Goal: Information Seeking & Learning: Check status

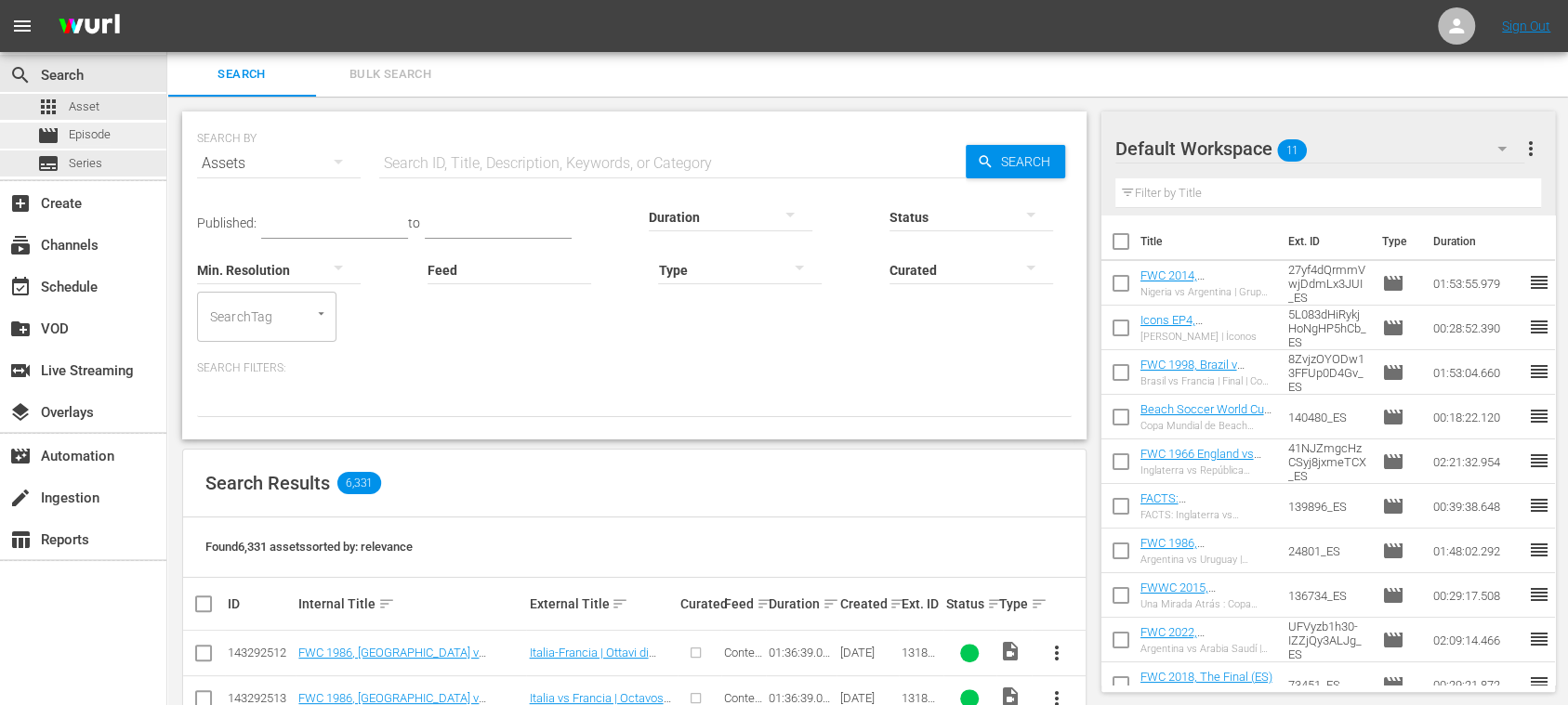
click at [101, 138] on span "Episode" at bounding box center [90, 135] width 42 height 19
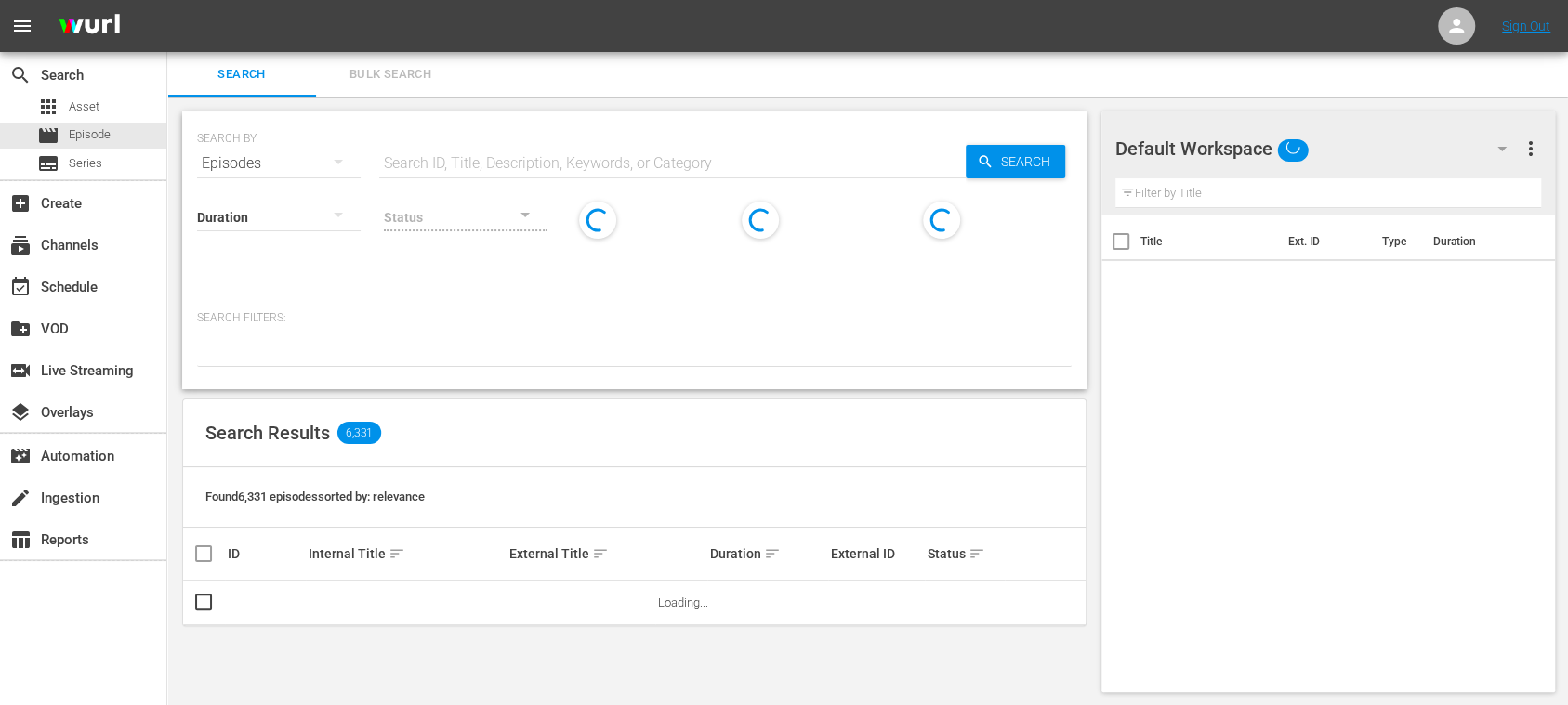
click at [379, 71] on span "Bulk Search" at bounding box center [391, 75] width 126 height 22
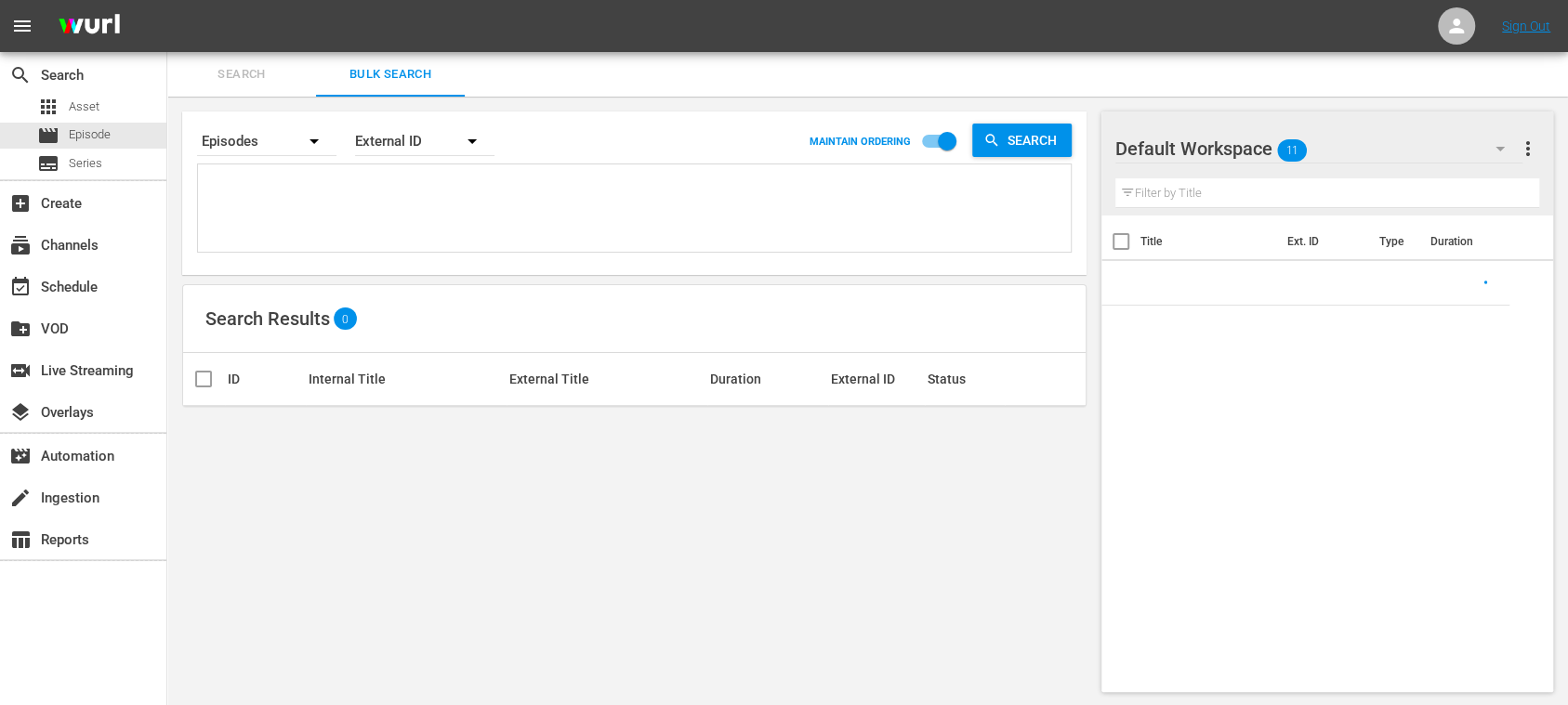
click at [288, 198] on textarea at bounding box center [636, 211] width 868 height 85
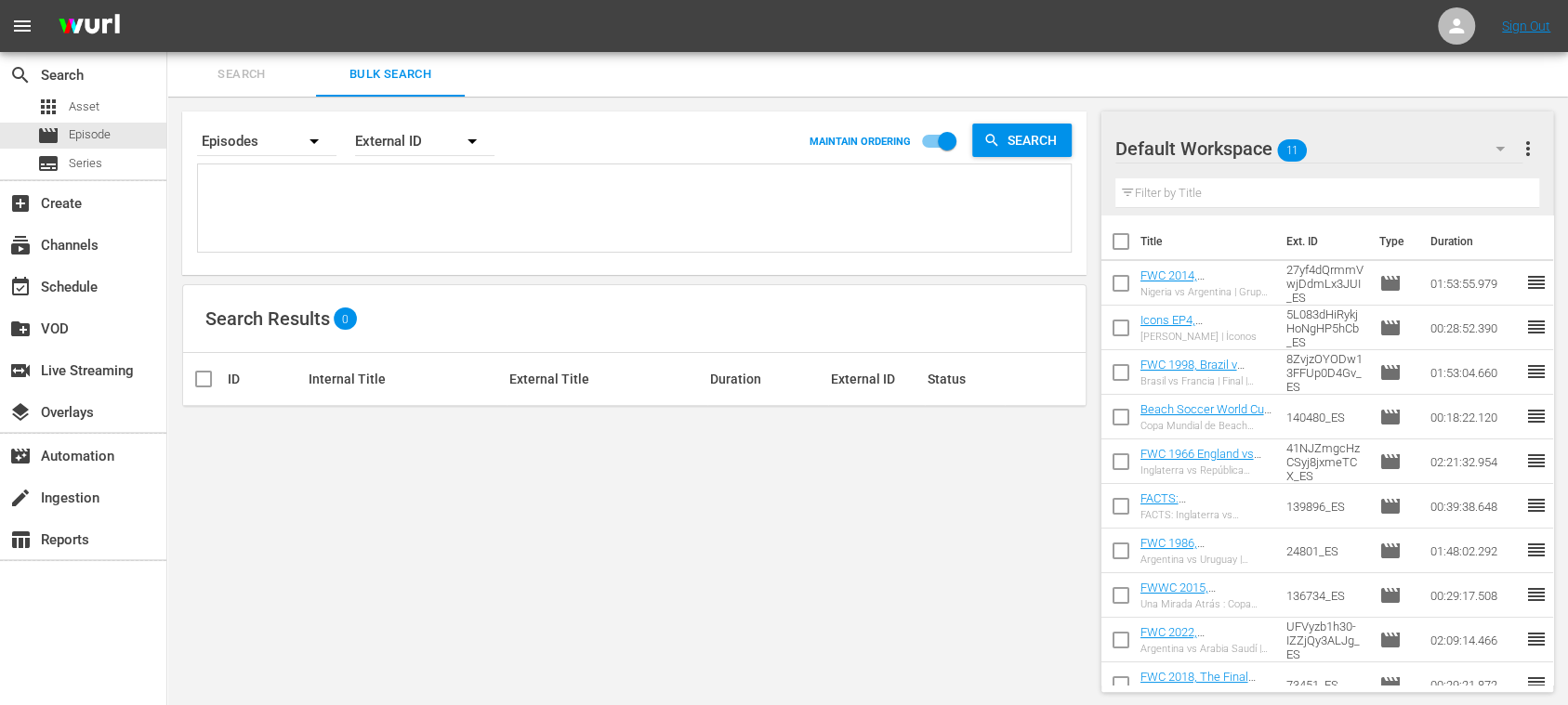
paste textarea "External ID 81309_ENG 83455_ENG 75542_ENG 75522_ENG 75818_ENG 75816_ENG 75868_E…"
type textarea "External ID 81309_ENG 83455_ENG 75542_ENG 75522_ENG 75818_ENG 75816_ENG 75868_E…"
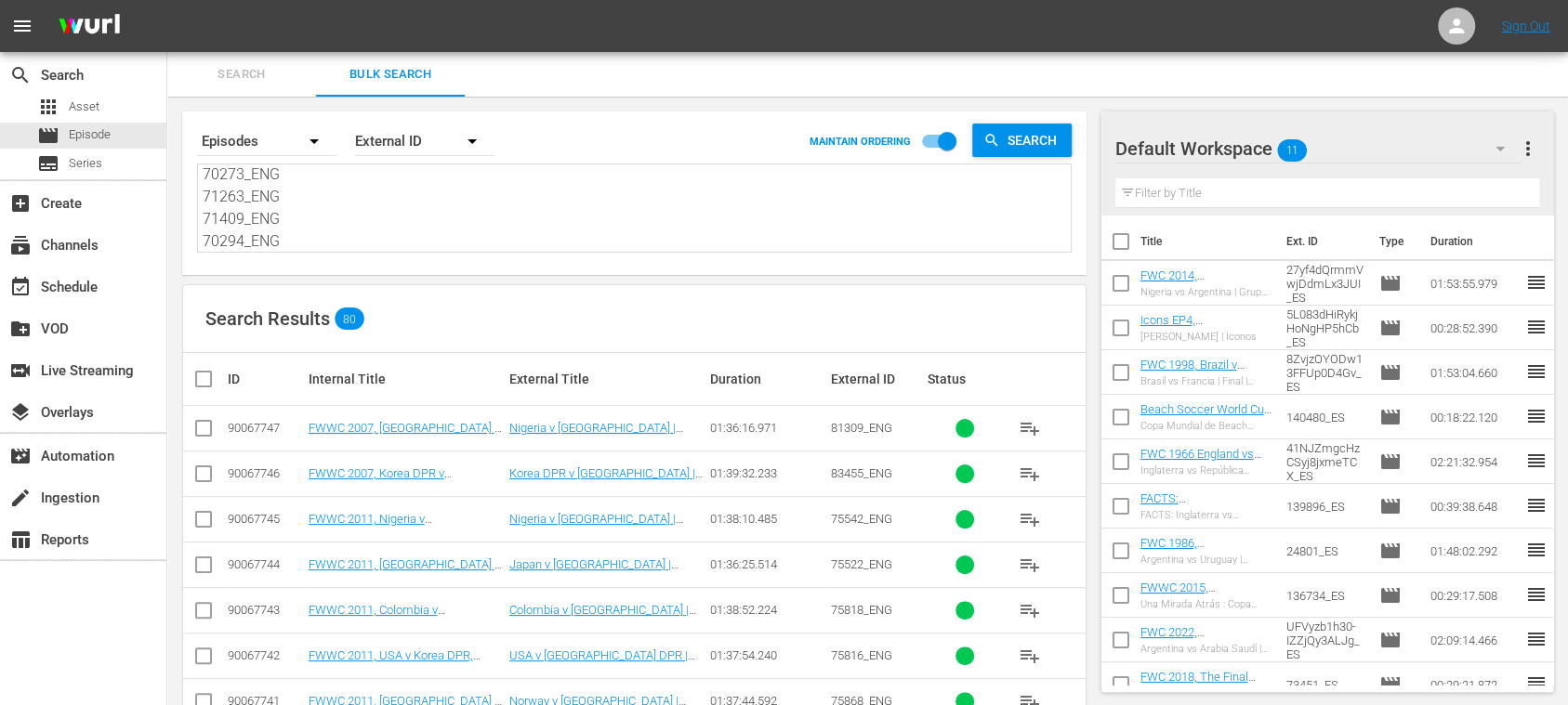
type textarea "External ID 81309_ENG 83455_ENG 75542_ENG 75522_ENG 75818_ENG 75816_ENG 75868_E…"
click at [236, 70] on span "Search" at bounding box center [241, 75] width 126 height 22
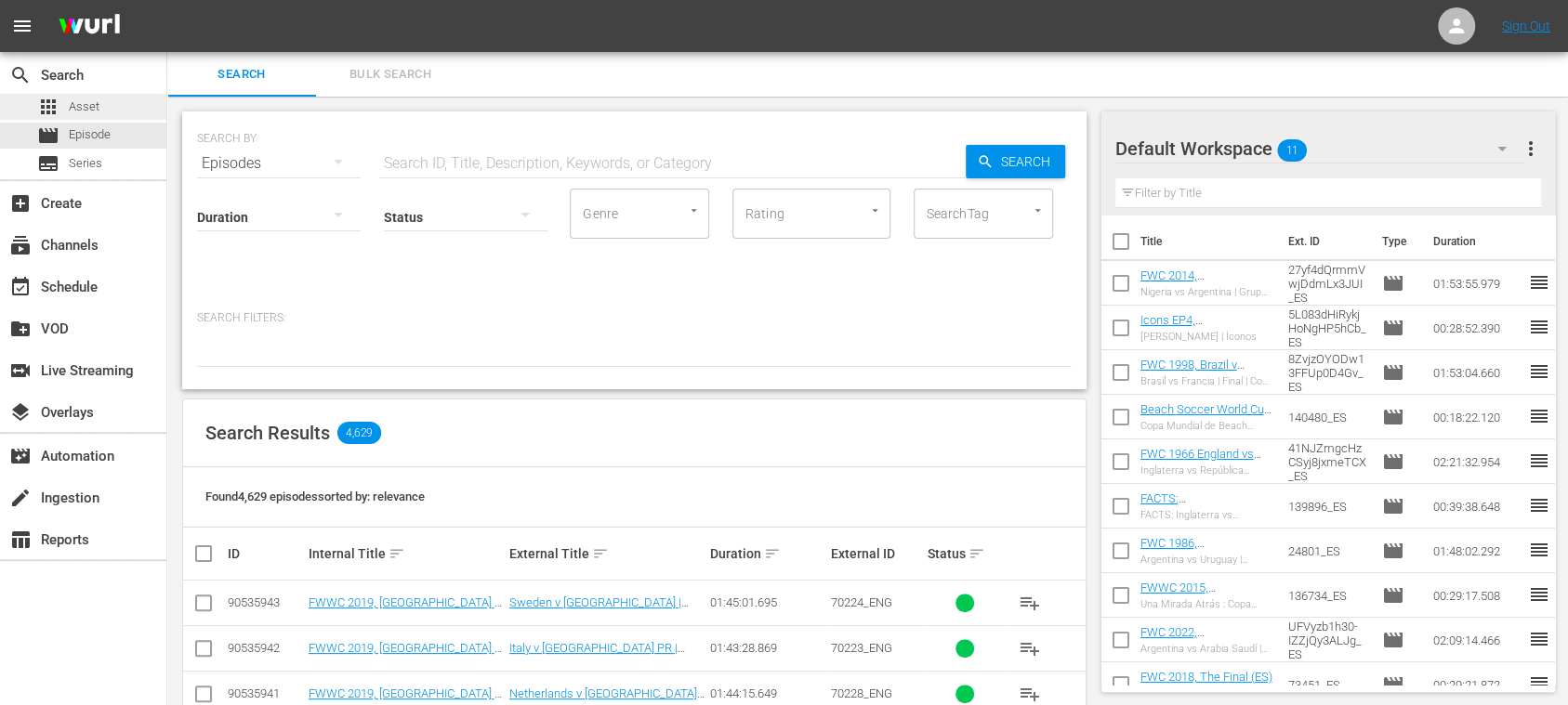
click at [100, 100] on div "apps Asset" at bounding box center [83, 106] width 166 height 26
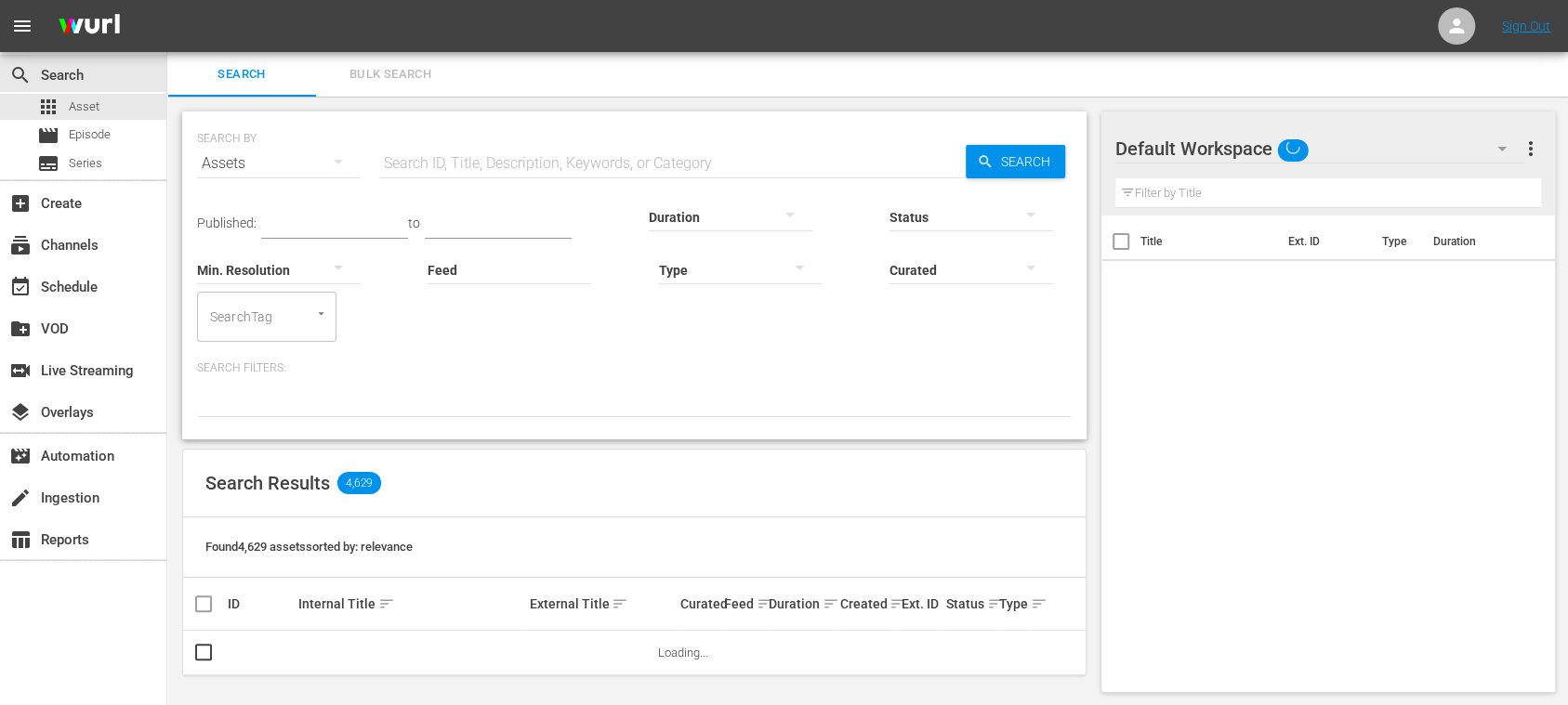
click at [402, 73] on span "Bulk Search" at bounding box center [391, 75] width 126 height 22
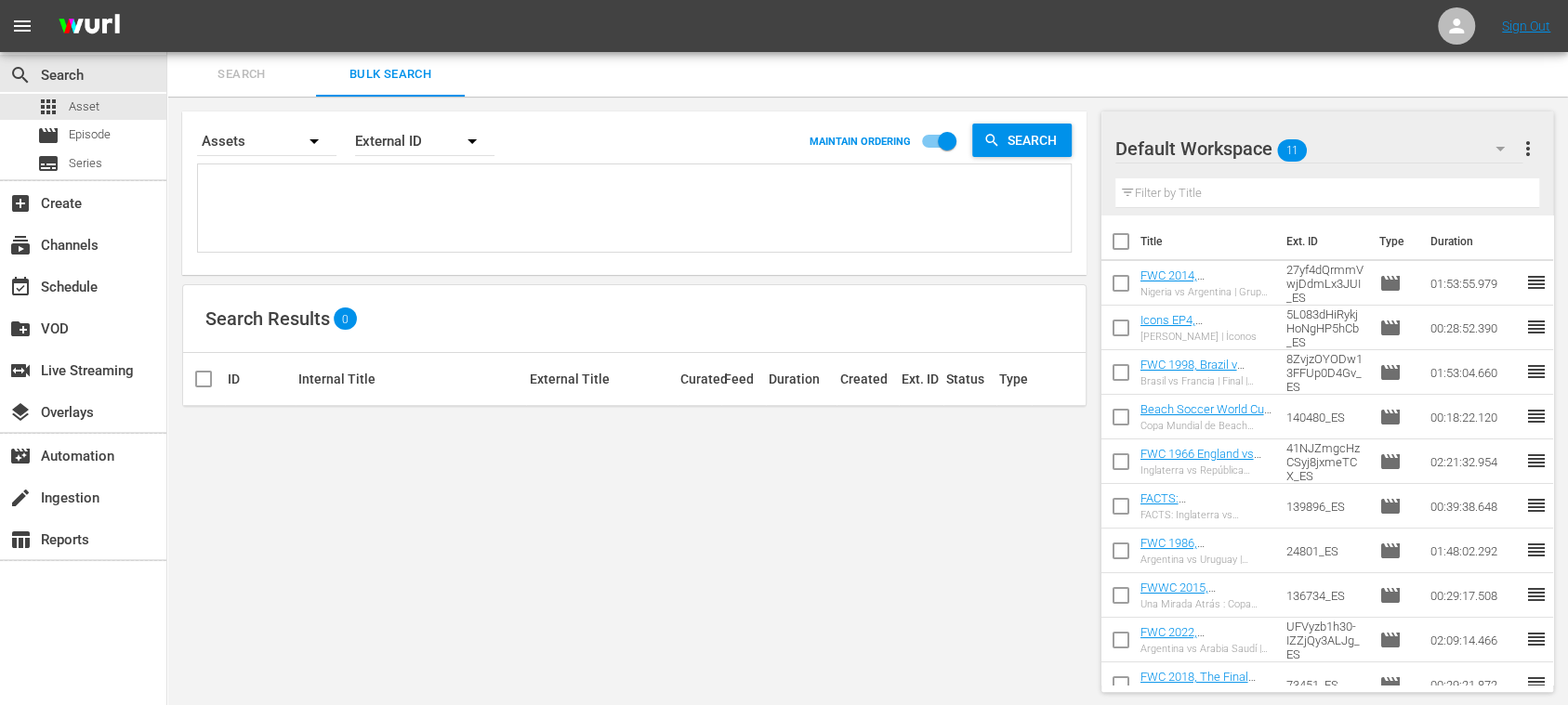
click at [303, 175] on textarea at bounding box center [636, 211] width 868 height 85
paste textarea "External ID 81309_ENG 83455_ENG 75542_ENG 75522_ENG 75818_ENG 75816_ENG 75868_E…"
type textarea "External ID 81309_ENG 83455_ENG 75542_ENG 75522_ENG 75818_ENG 75816_ENG 75868_E…"
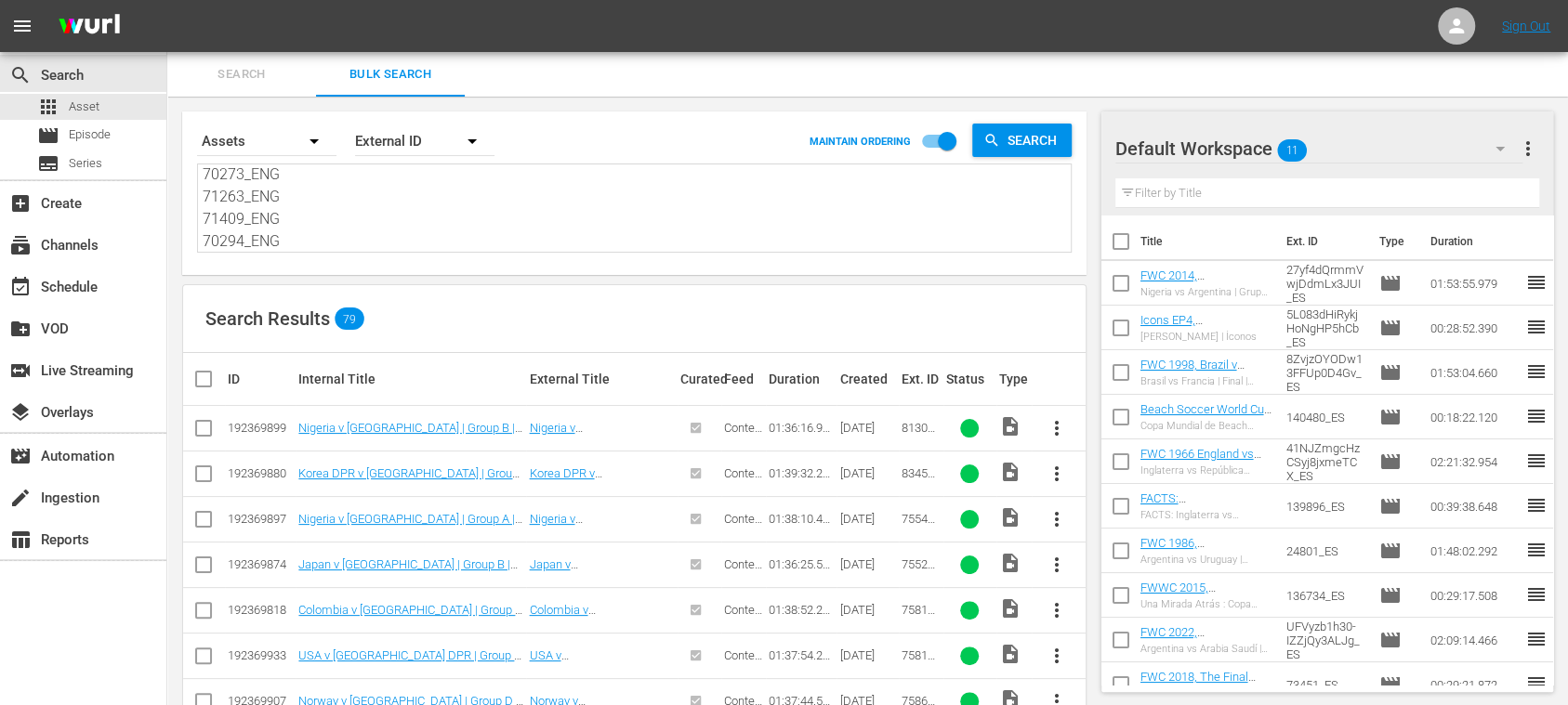
scroll to position [329, 0]
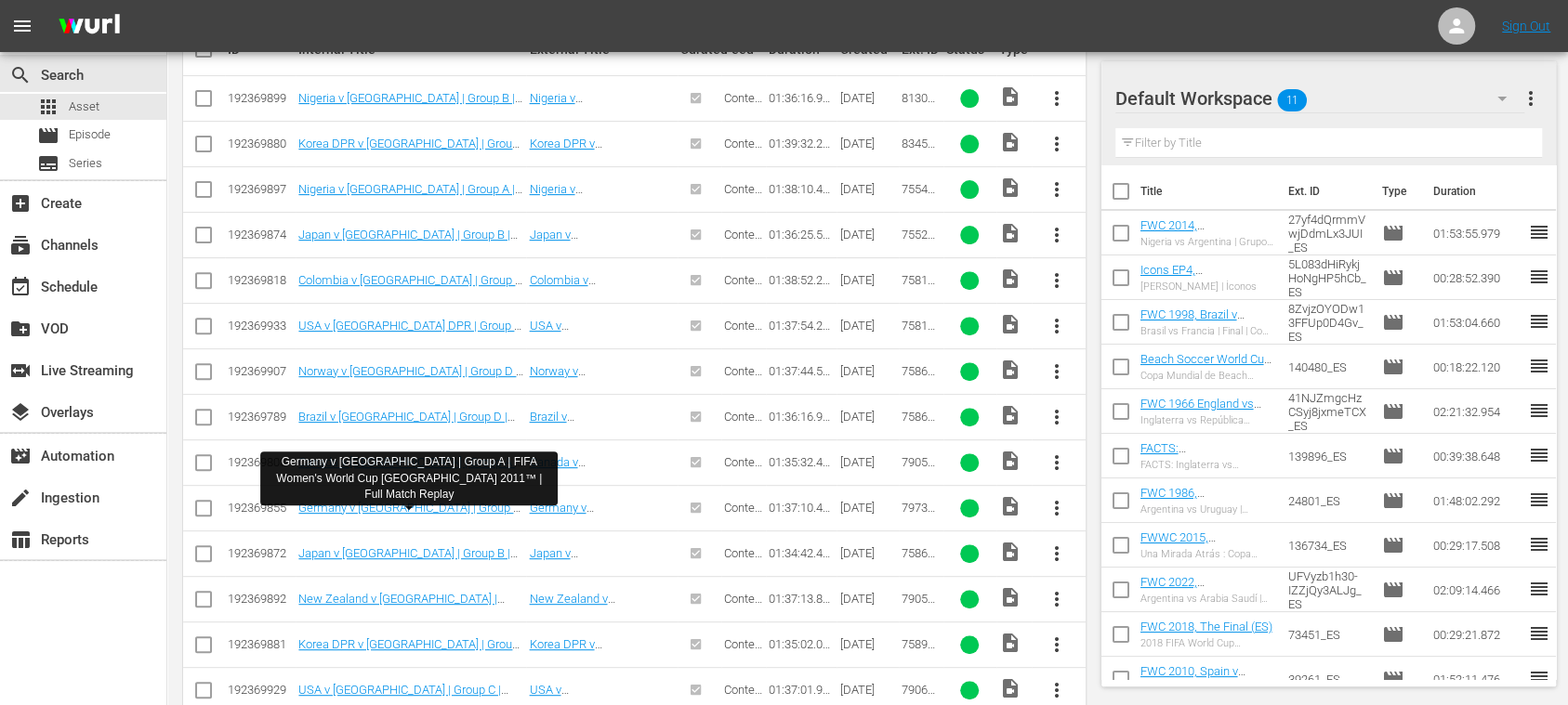
type textarea "External ID 81309_ENG 83455_ENG 75542_ENG 75522_ENG 75818_ENG 75816_ENG 75868_E…"
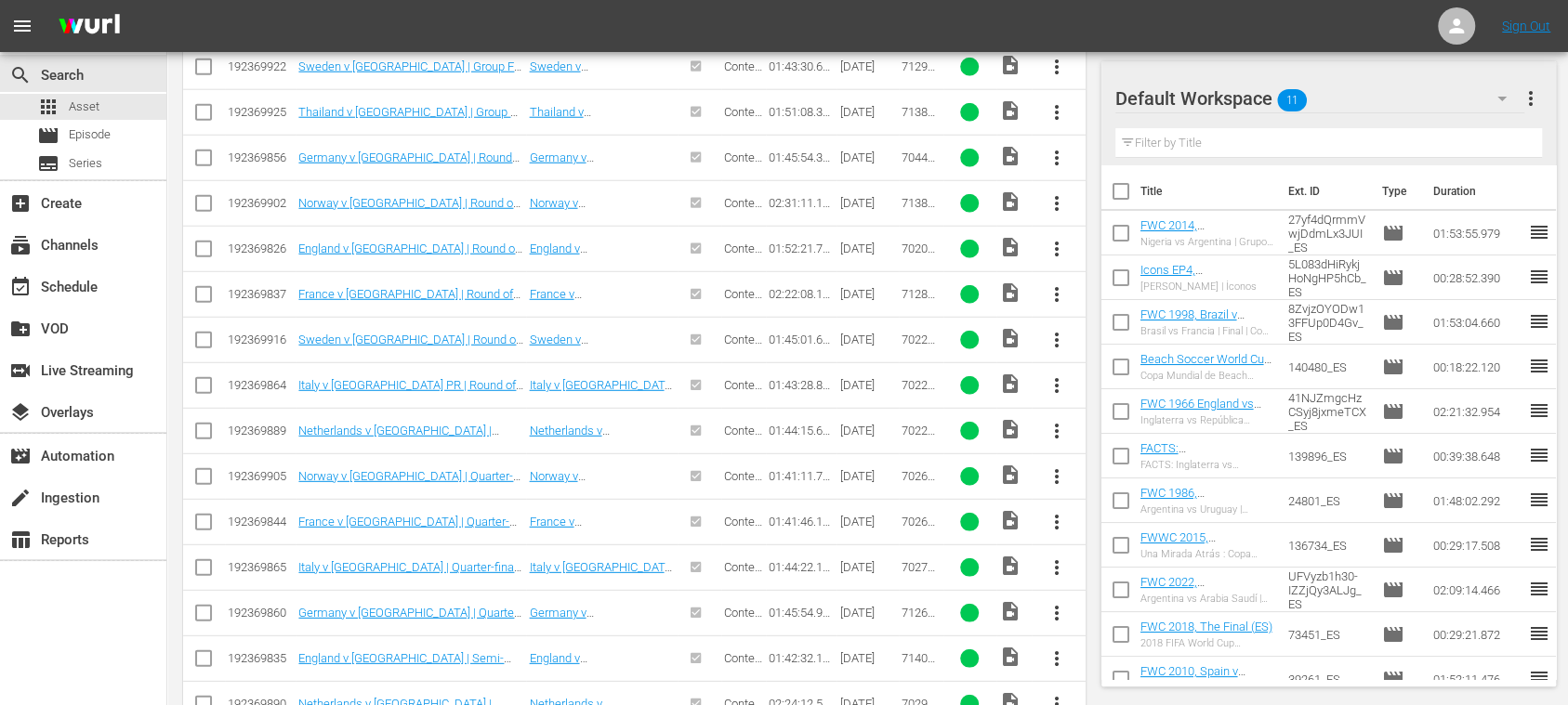
scroll to position [3305, 0]
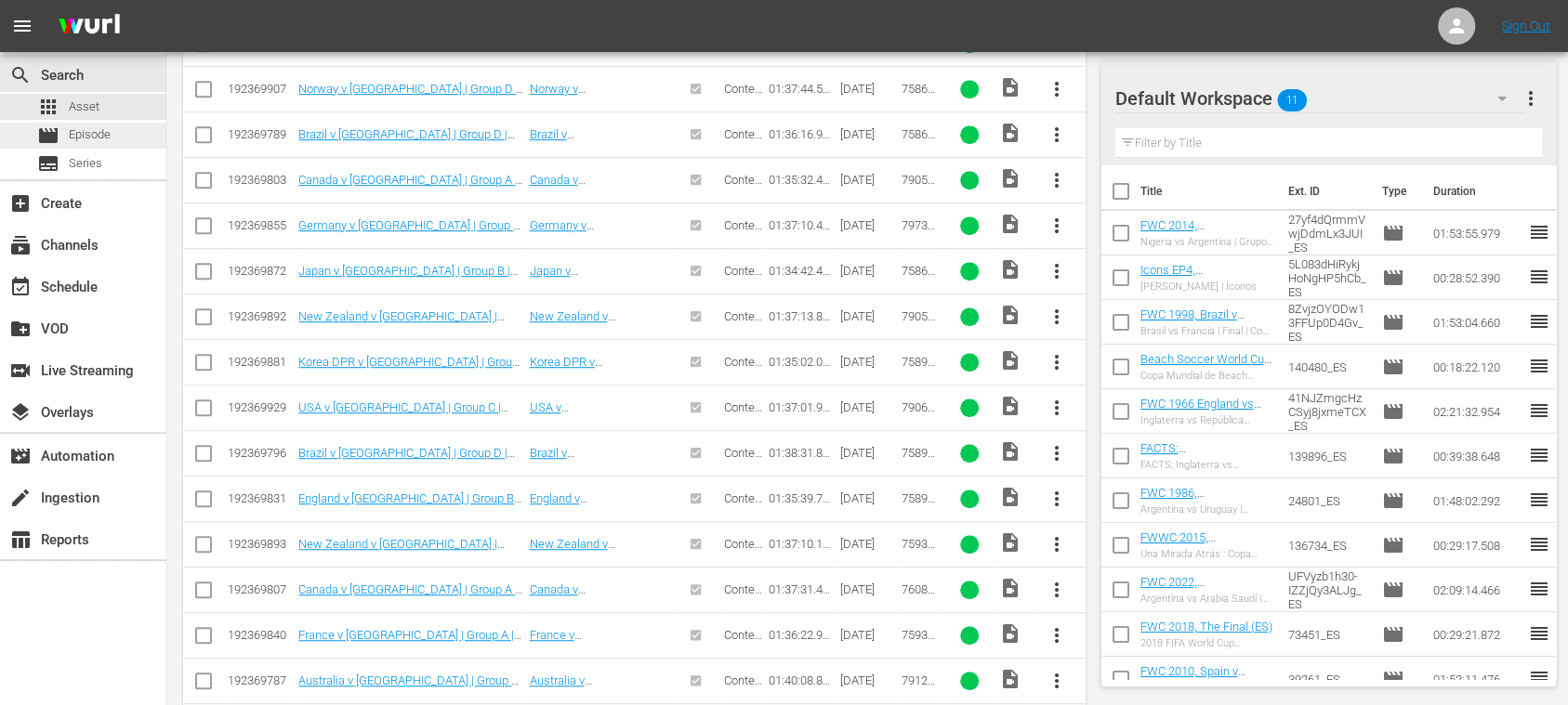
click at [70, 142] on span "Episode" at bounding box center [90, 135] width 42 height 19
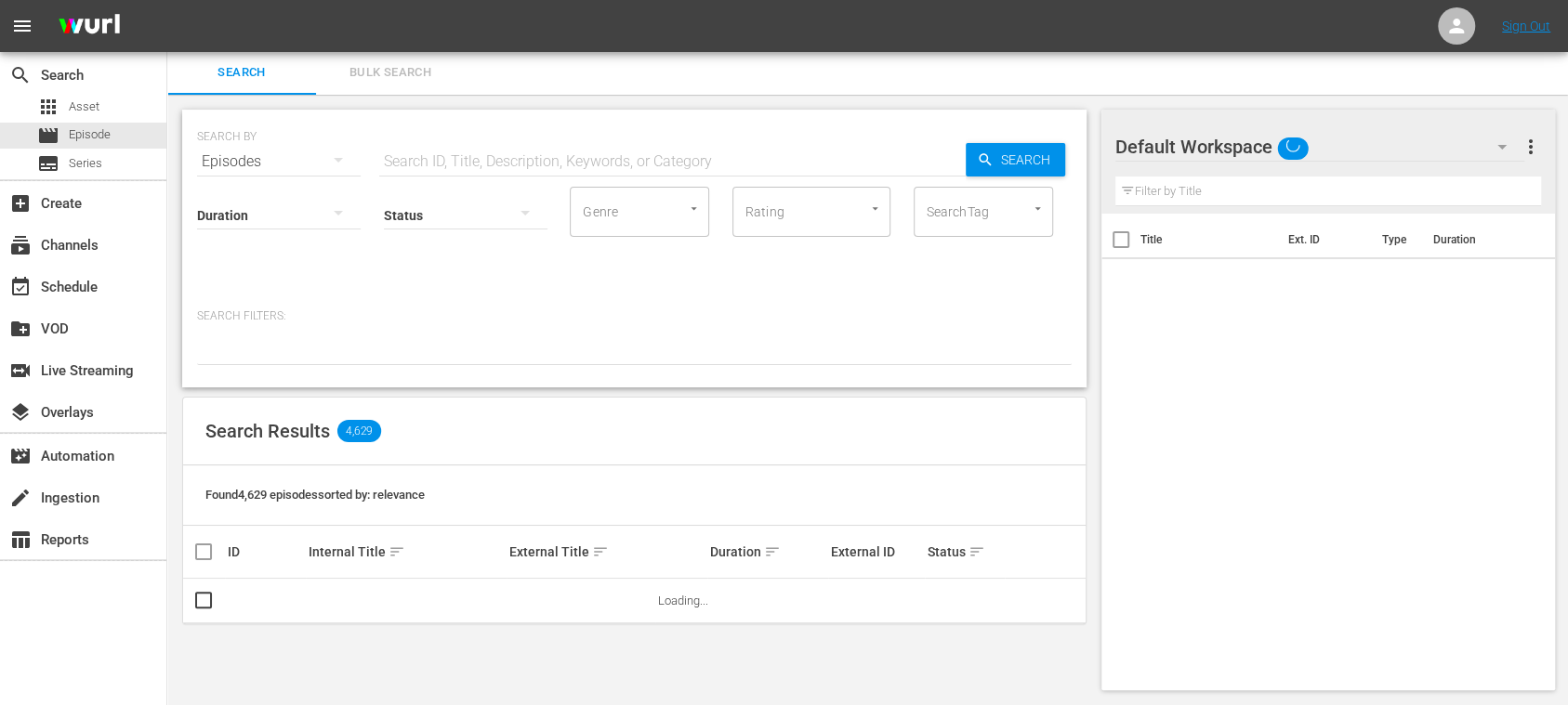
scroll to position [2, 0]
click at [378, 79] on span "Bulk Search" at bounding box center [391, 73] width 126 height 22
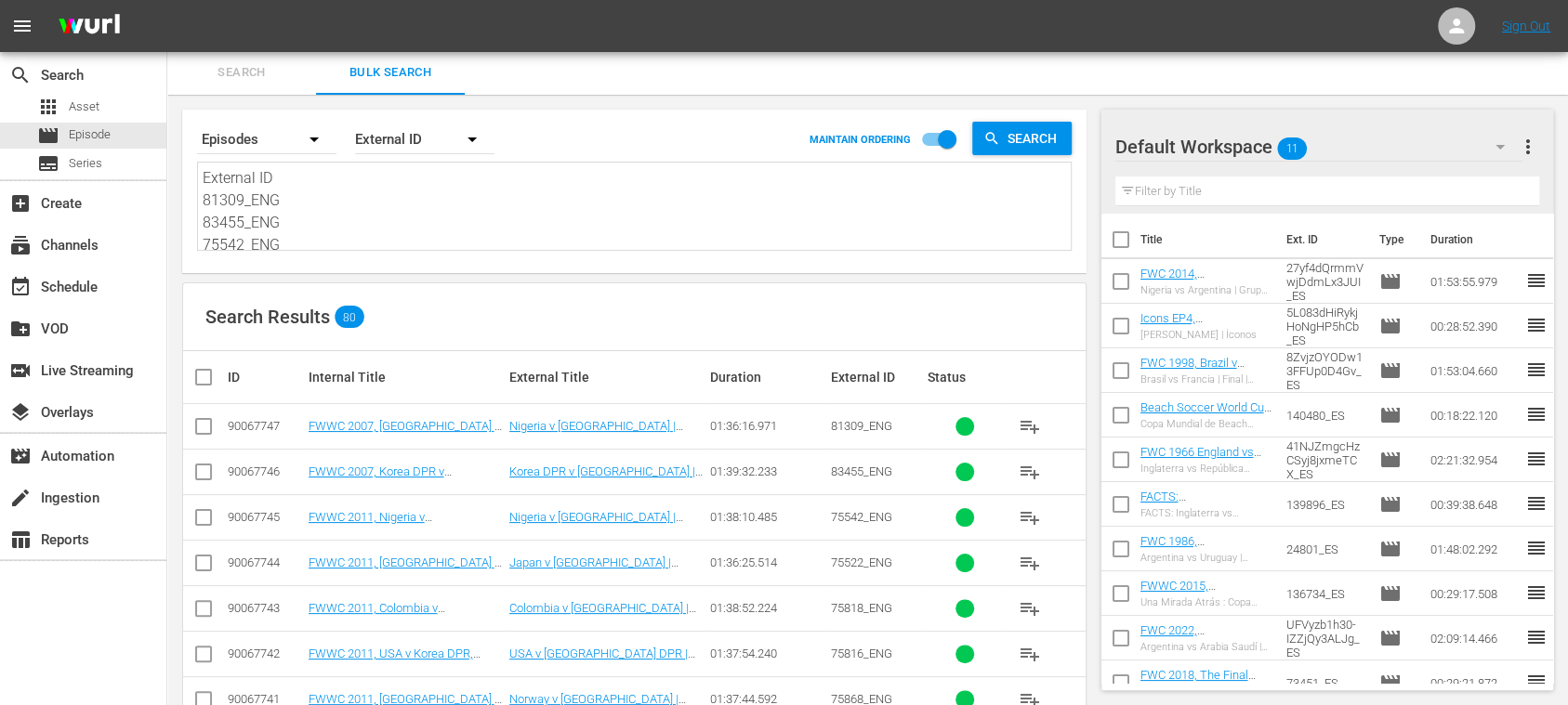
drag, startPoint x: 204, startPoint y: 176, endPoint x: 531, endPoint y: 369, distance: 379.7
click at [277, 207] on textarea "External ID 81309_ENG 83455_ENG 75542_ENG 75522_ENG 75818_ENG 75816_ENG 75868_E…" at bounding box center [636, 209] width 868 height 85
drag, startPoint x: 428, startPoint y: 301, endPoint x: 576, endPoint y: 372, distance: 164.1
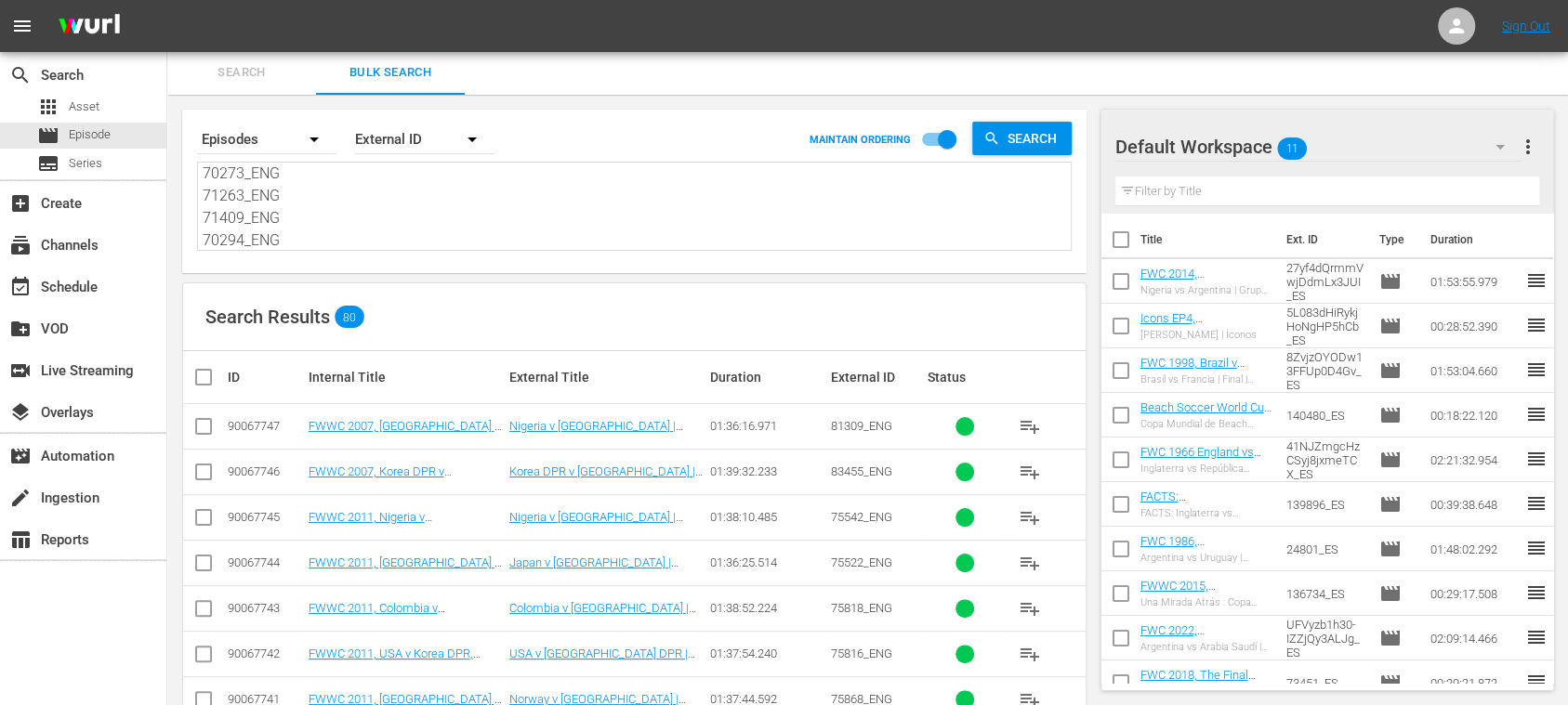
paste textarea "External ID 81309_ENG 83455_ENG 75542_ENG 75522_ENG 75818_ENG 75816_ENG 75868_E…"
type textarea "External ID 81309_ENG 83455_ENG 75542_ENG 75522_ENG 75818_ENG 75816_ENG 75868_E…"
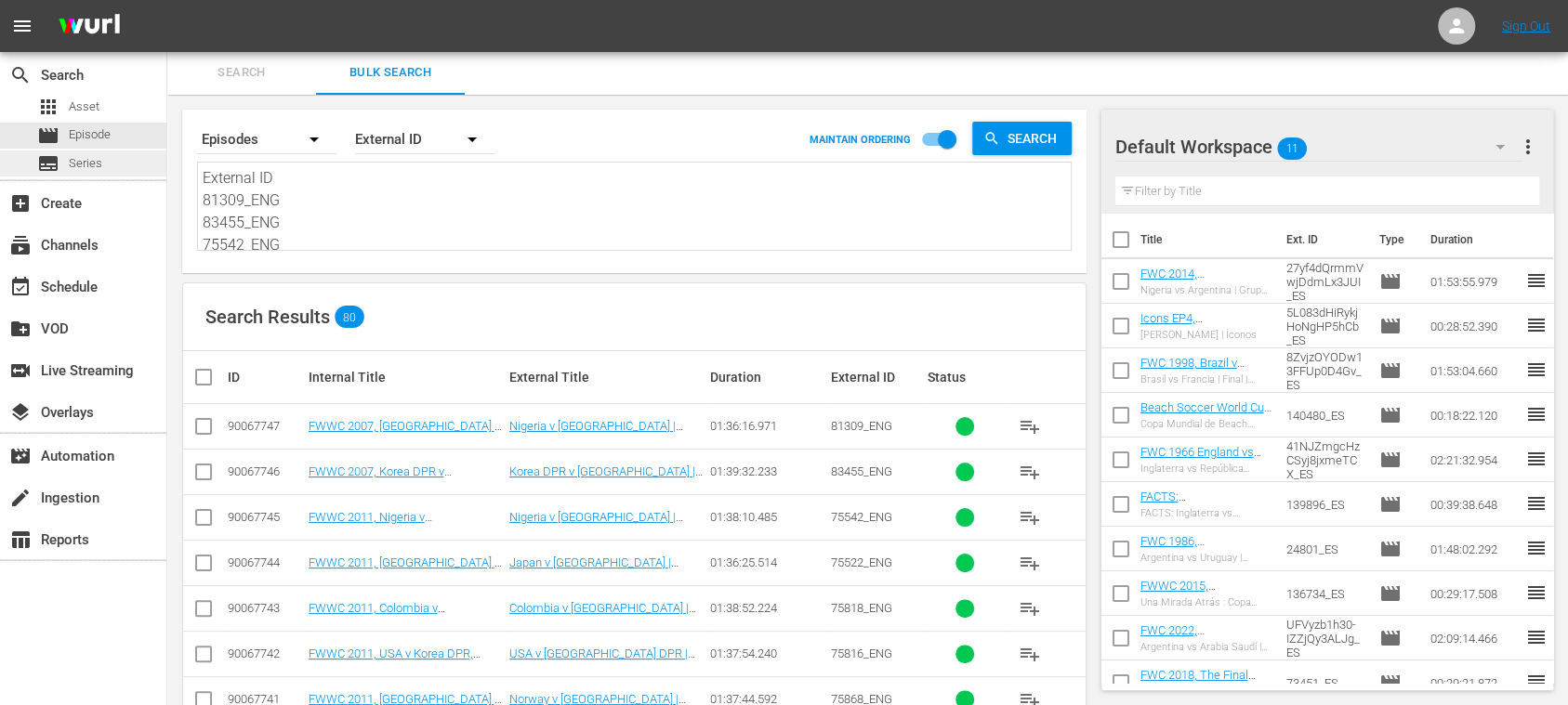
drag, startPoint x: 290, startPoint y: 173, endPoint x: 158, endPoint y: 169, distance: 132.1
type textarea "81309_ENG 83455_ENG 75542_ENG 75522_ENG 75818_ENG 75816_ENG 75868_ENG 75865_ENG…"
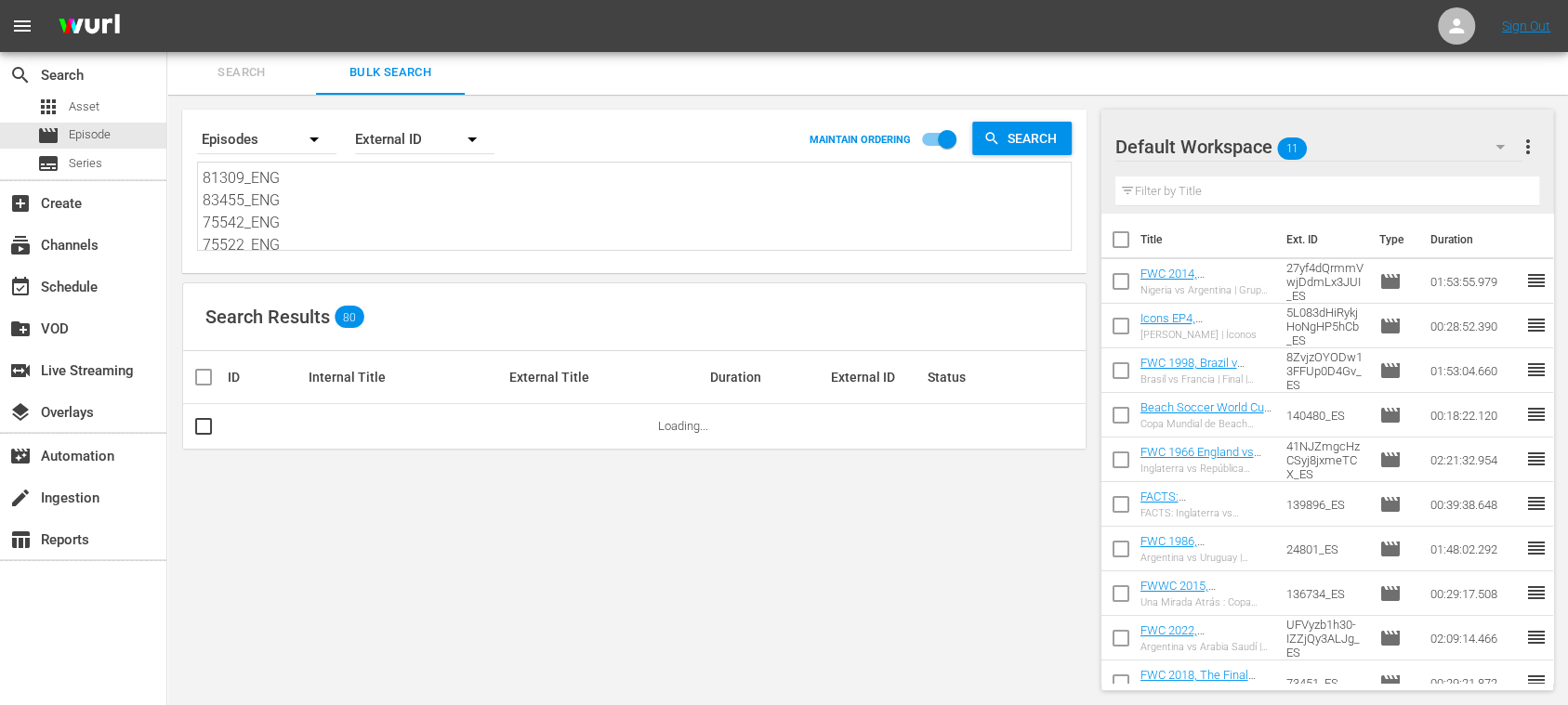
click at [204, 200] on textarea "81309_ENG 83455_ENG 75542_ENG 75522_ENG 75818_ENG 75816_ENG 75868_ENG 75865_ENG…" at bounding box center [636, 209] width 868 height 85
type textarea "81309_ENG 83455_ENG 75542_ENG 75522_ENG 75818_ENG 75816_ENG 75868_ENG 75865_ENG…"
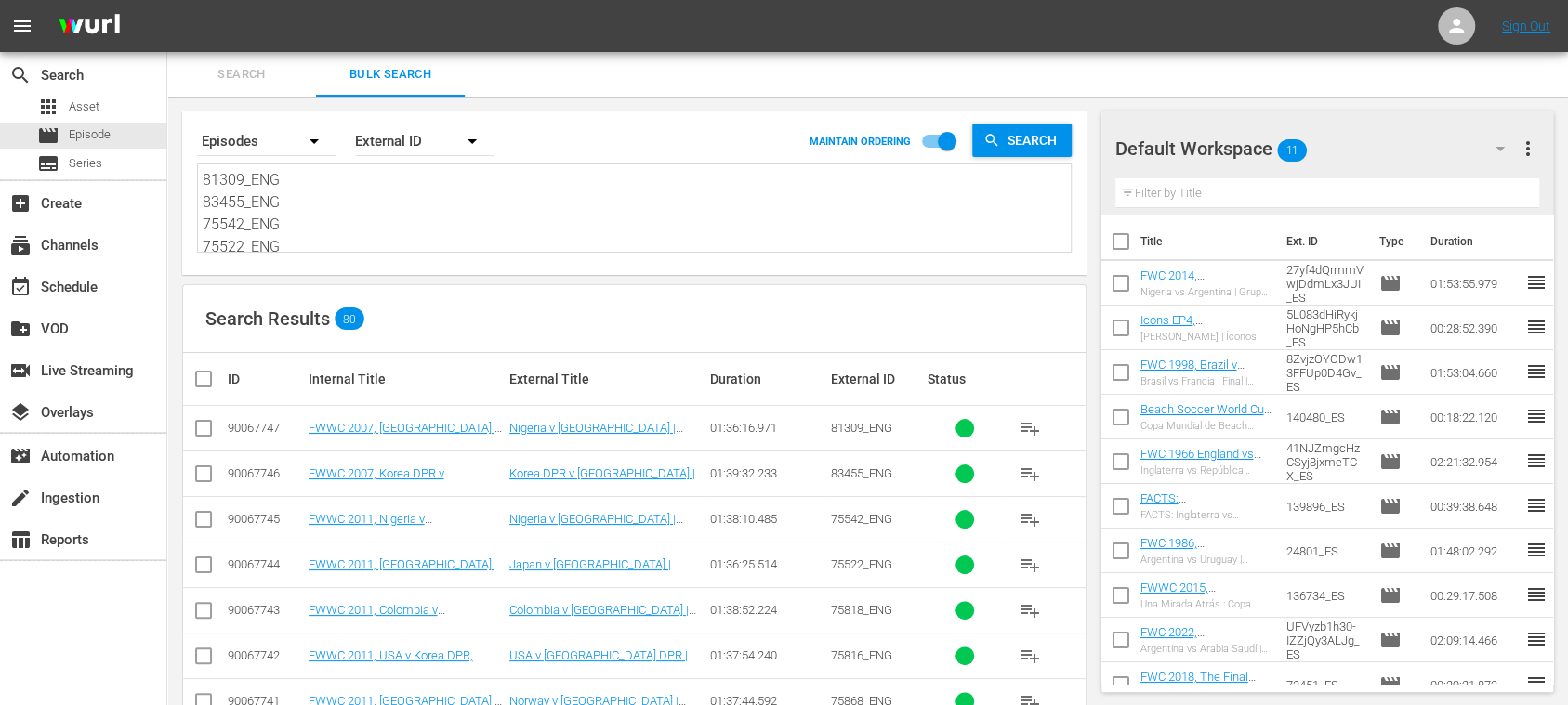
type textarea "81309_ENG 83455_ENG 75542_ENG 75522_ENG 75818_ENG 75816_ENG 75868_ENG 75865_ENG…"
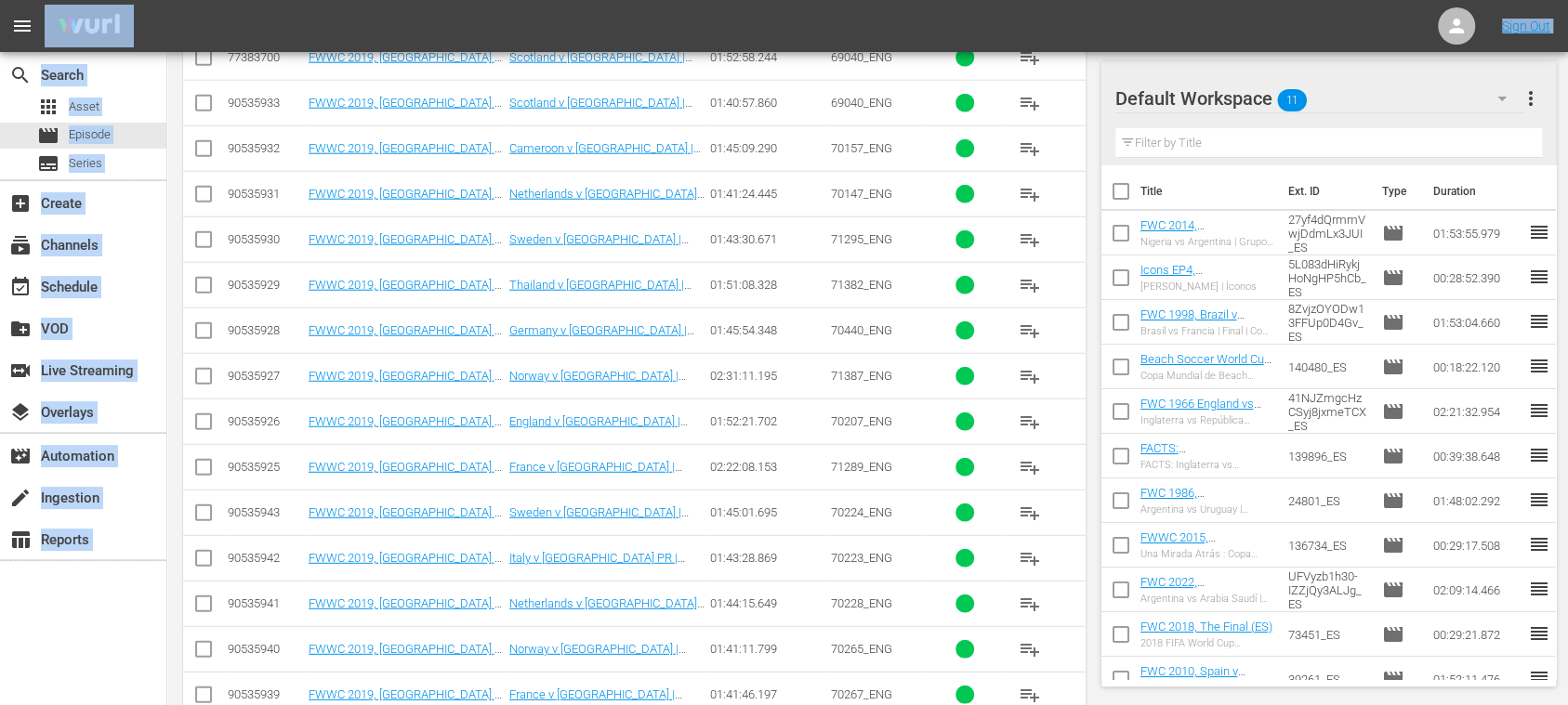
scroll to position [3351, 0]
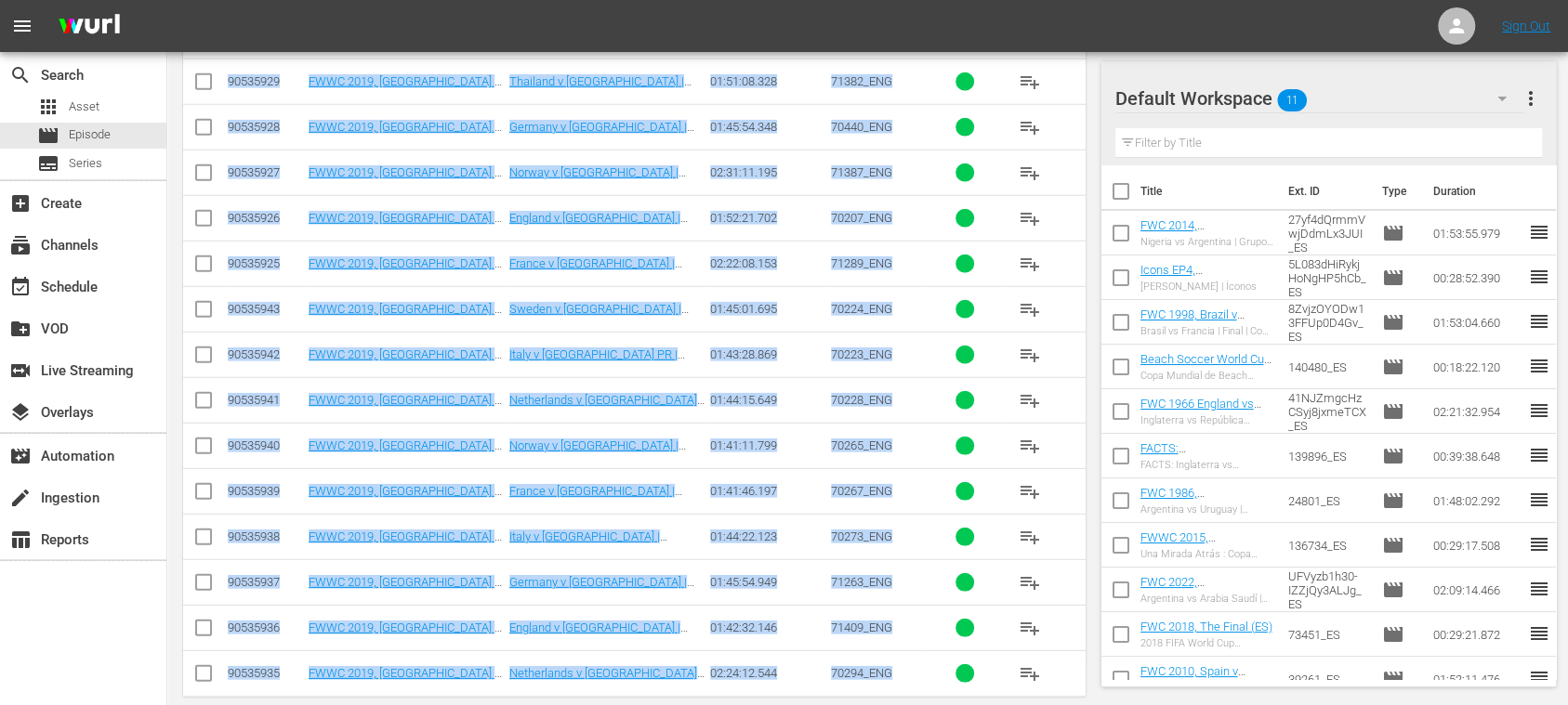
drag, startPoint x: 268, startPoint y: 378, endPoint x: 894, endPoint y: 652, distance: 683.3
copy div "Loremips Dolor Sitametc Adipi Elitsedd Eiusmodt IN Utlabo 81629522 ETDO 2674, M…"
click at [85, 109] on span "Asset" at bounding box center [84, 106] width 30 height 19
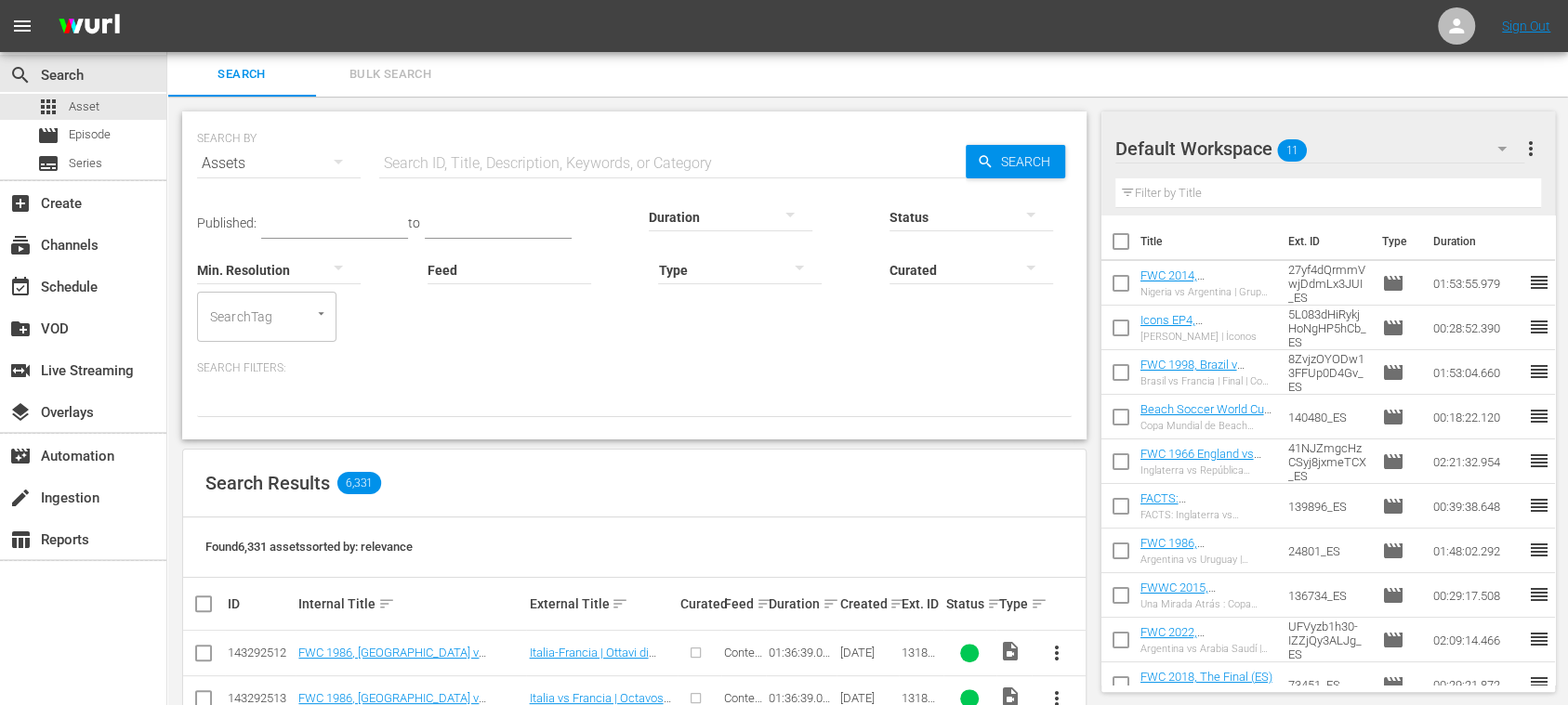
click at [385, 76] on span "Bulk Search" at bounding box center [391, 75] width 126 height 22
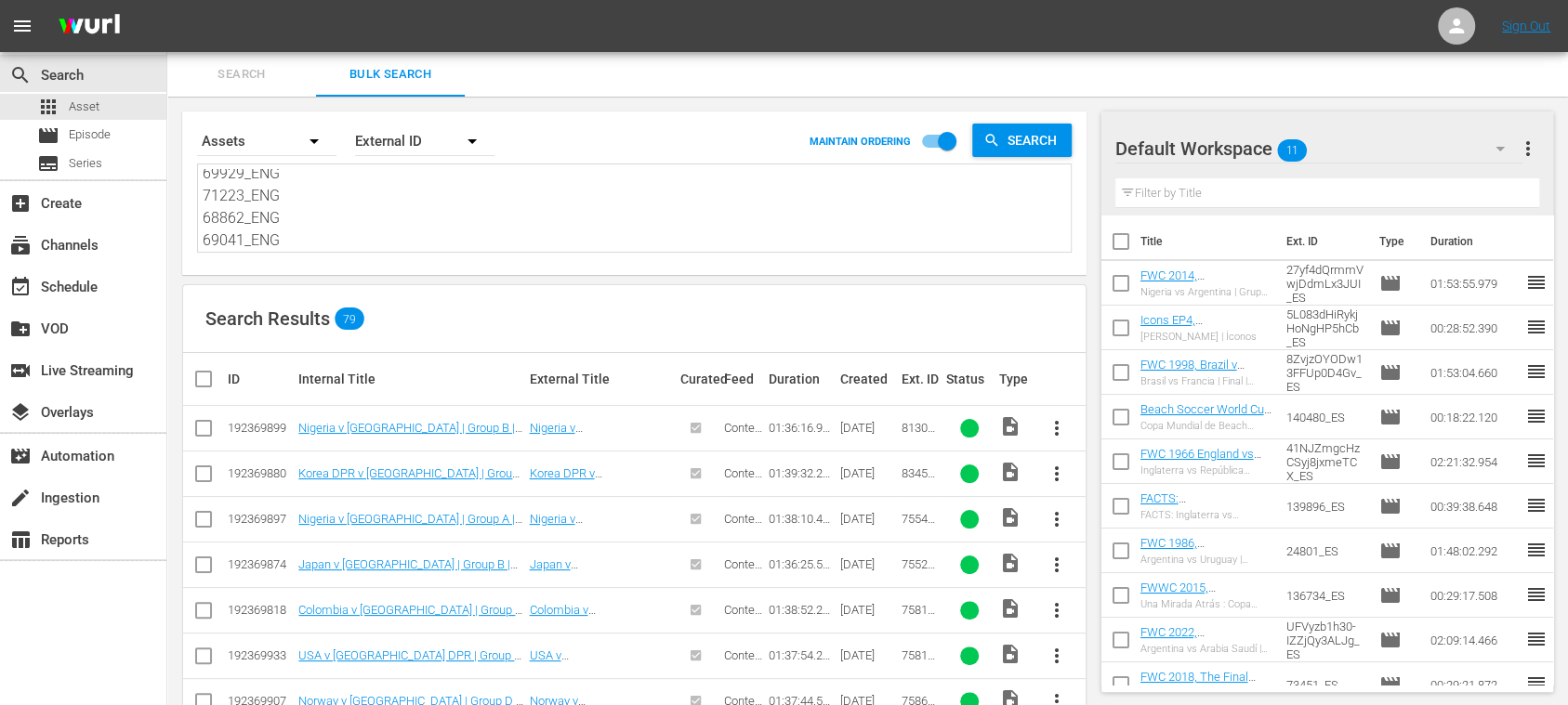
scroll to position [1721, 0]
drag, startPoint x: 205, startPoint y: 181, endPoint x: 804, endPoint y: 368, distance: 627.5
paste textarea "69040_ENG"
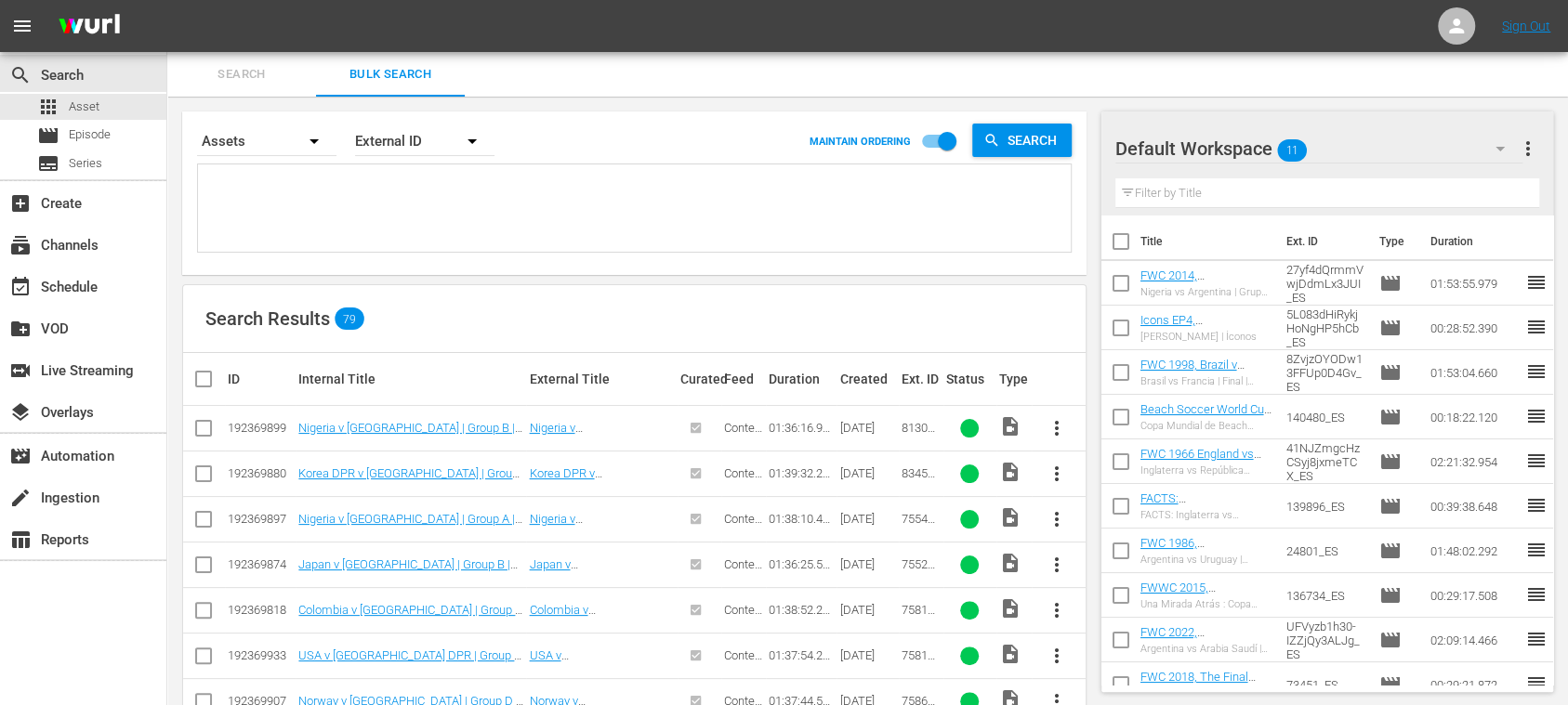
type textarea "69040_ENG"
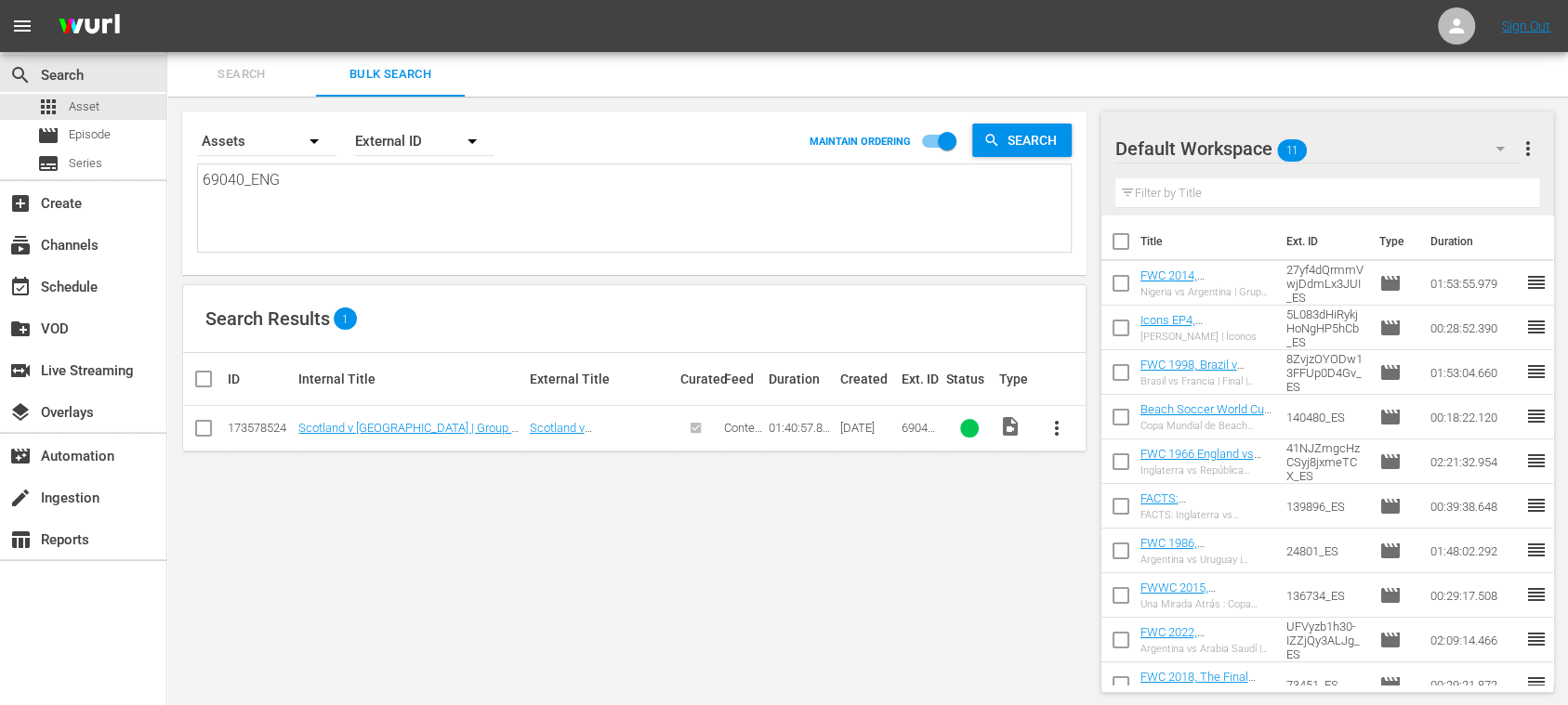
type textarea "69040_ENG"
click at [110, 143] on span "Episode" at bounding box center [90, 135] width 42 height 19
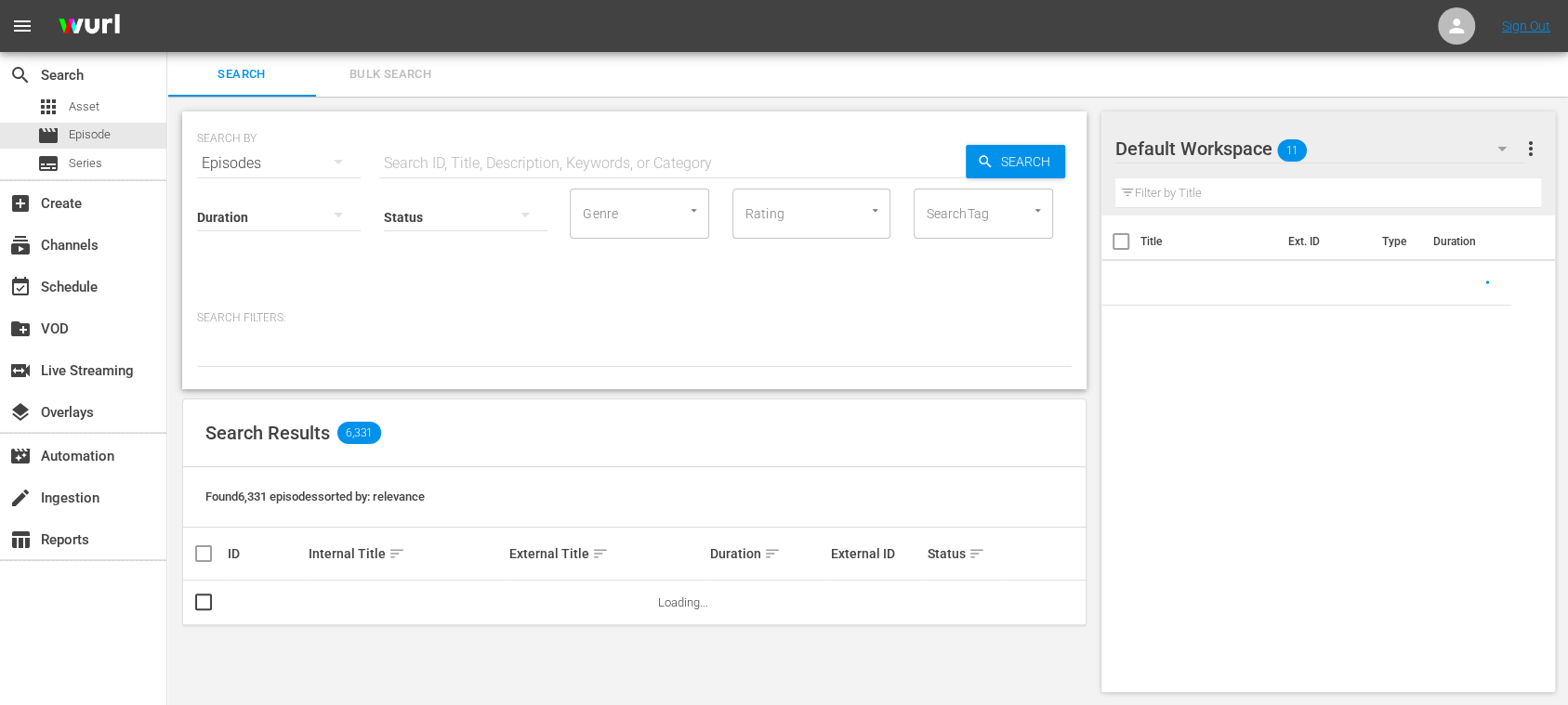
click at [407, 74] on span "Bulk Search" at bounding box center [391, 75] width 126 height 22
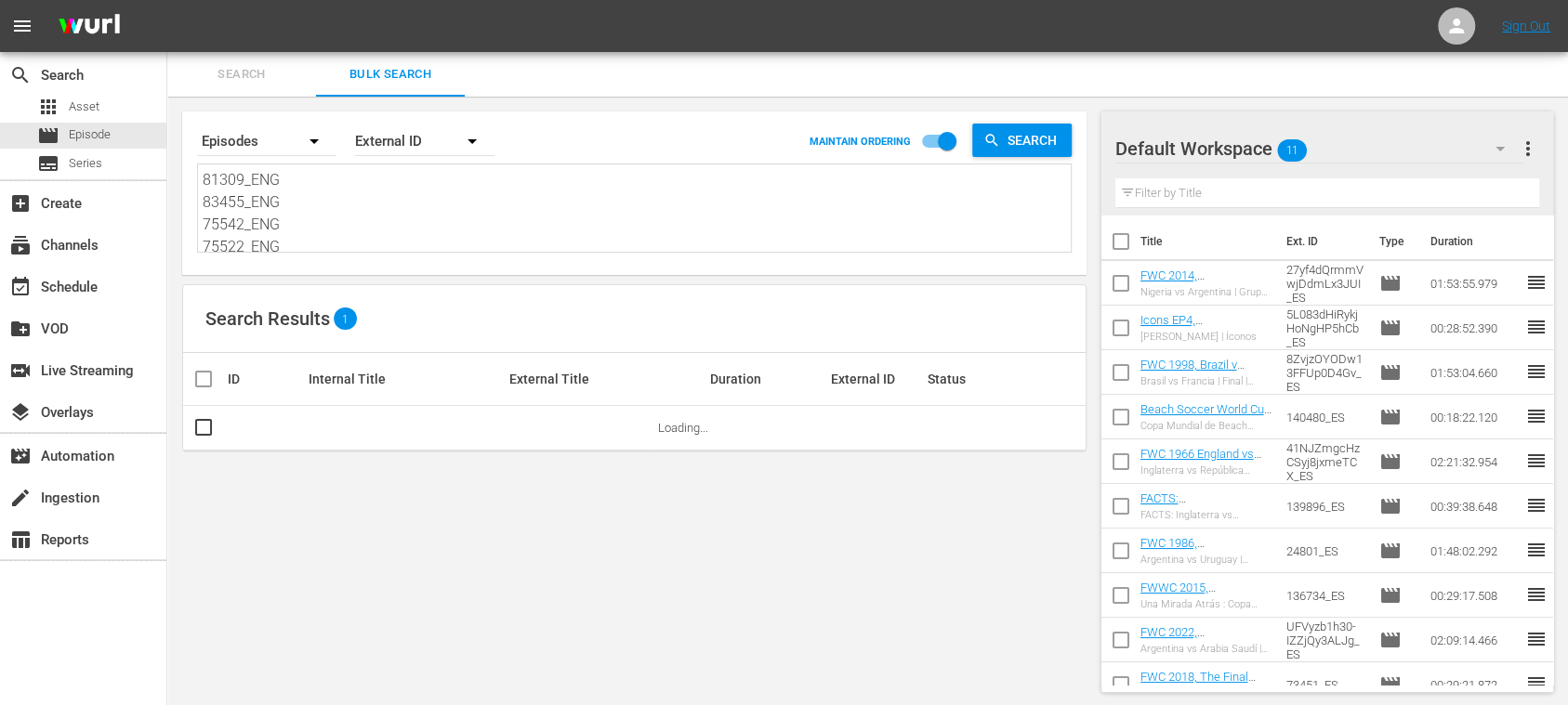
click at [238, 144] on div "Episodes" at bounding box center [267, 141] width 140 height 52
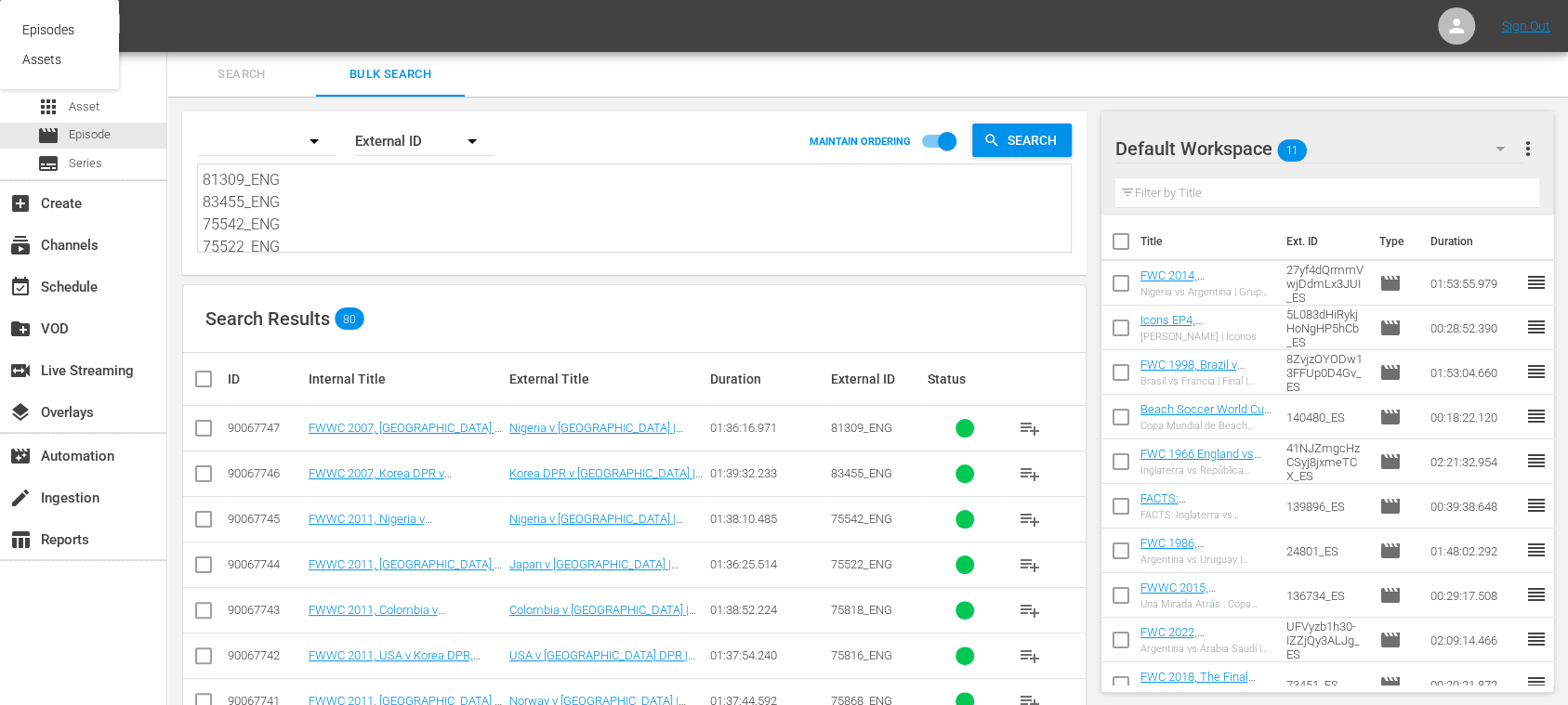
click at [246, 71] on div "Episodes Assets" at bounding box center [784, 352] width 1568 height 705
click at [254, 76] on span "Search" at bounding box center [241, 75] width 126 height 22
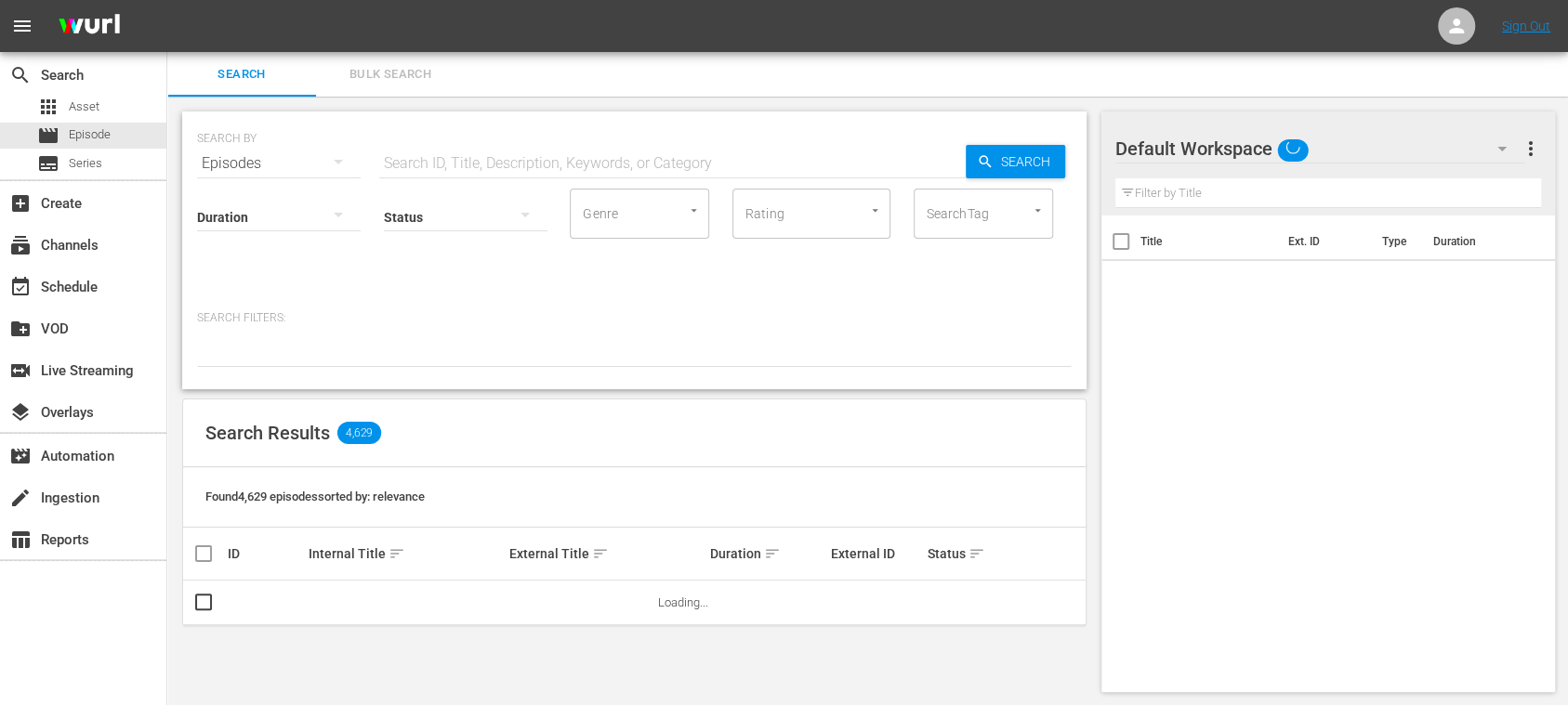
click at [445, 163] on input "text" at bounding box center [672, 163] width 586 height 44
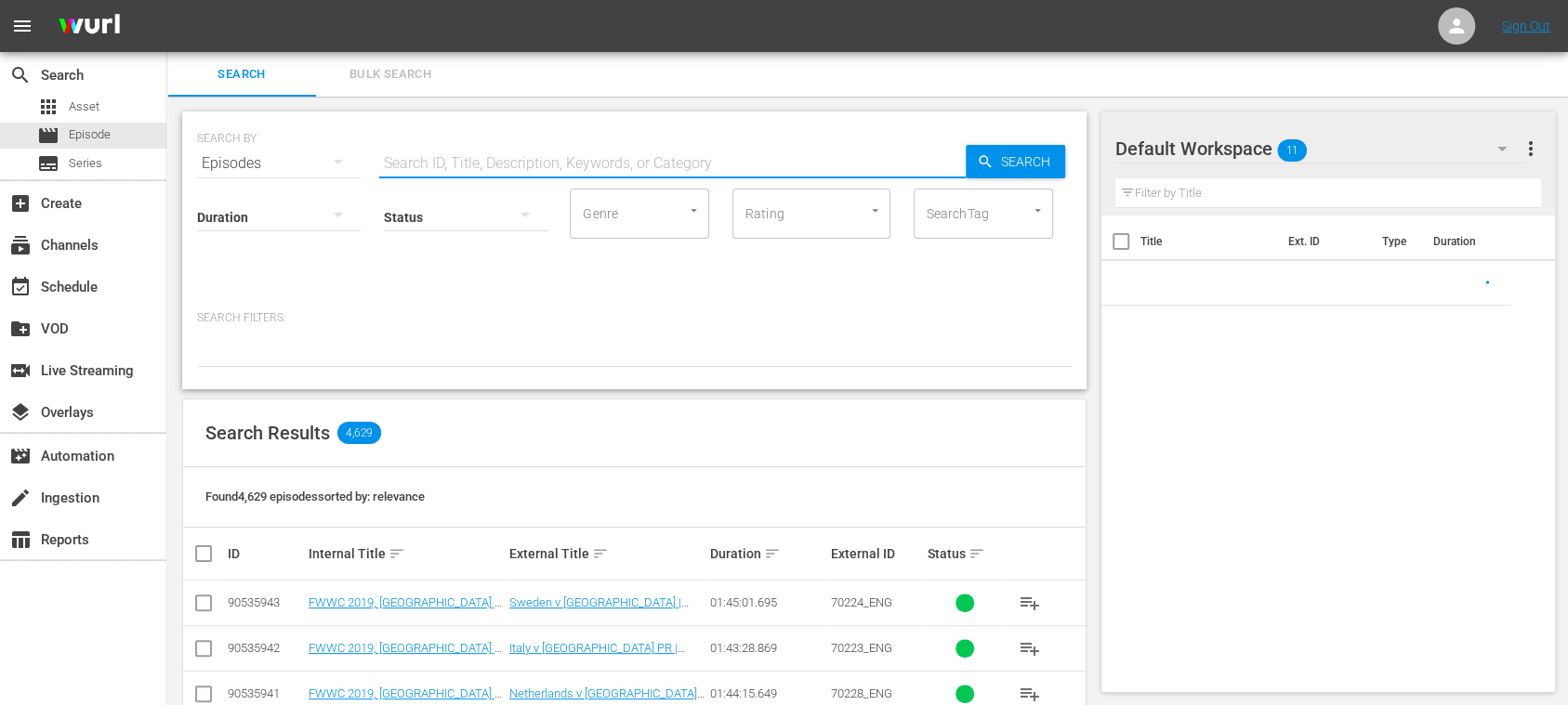
paste input "69040_ENG"
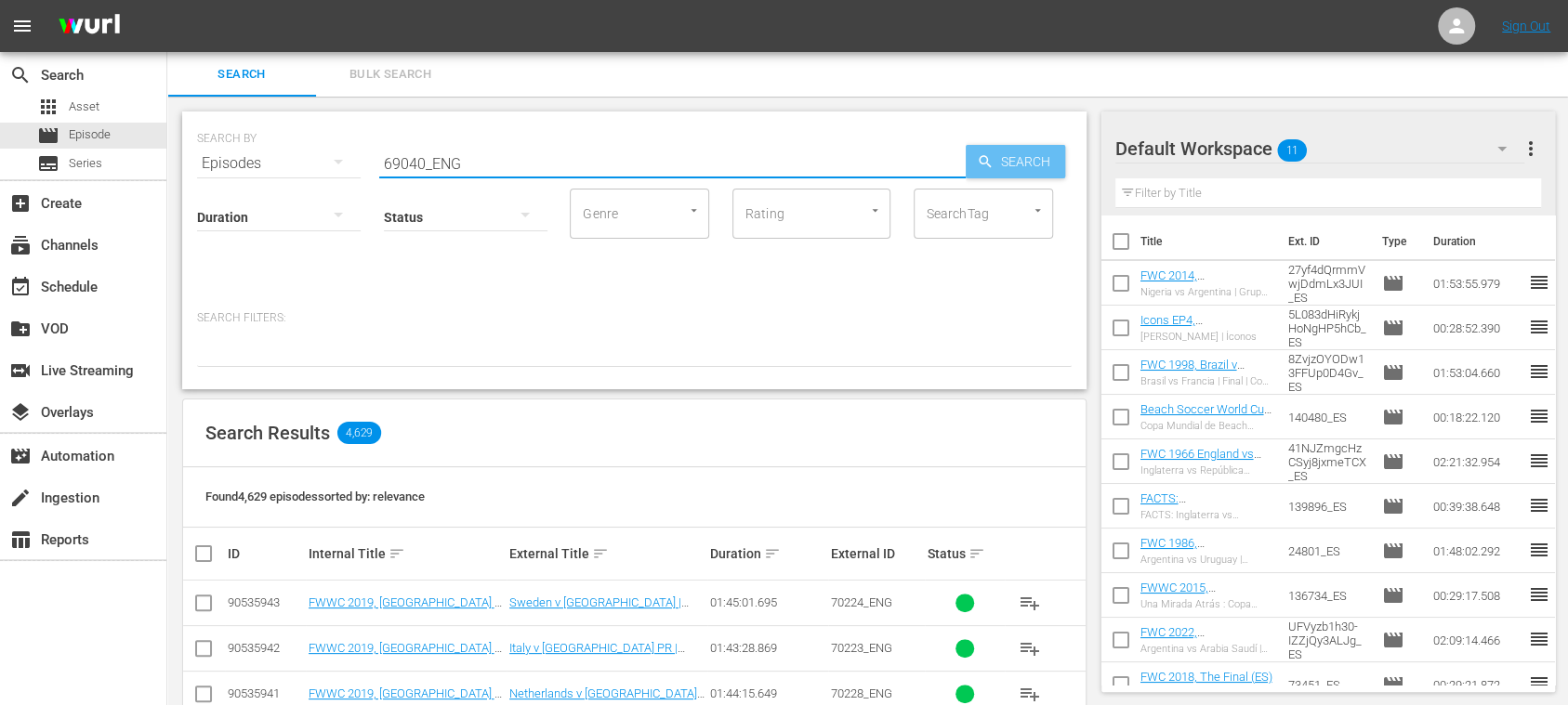
type input "69040_ENG"
click at [1015, 157] on span "Search" at bounding box center [1029, 161] width 72 height 33
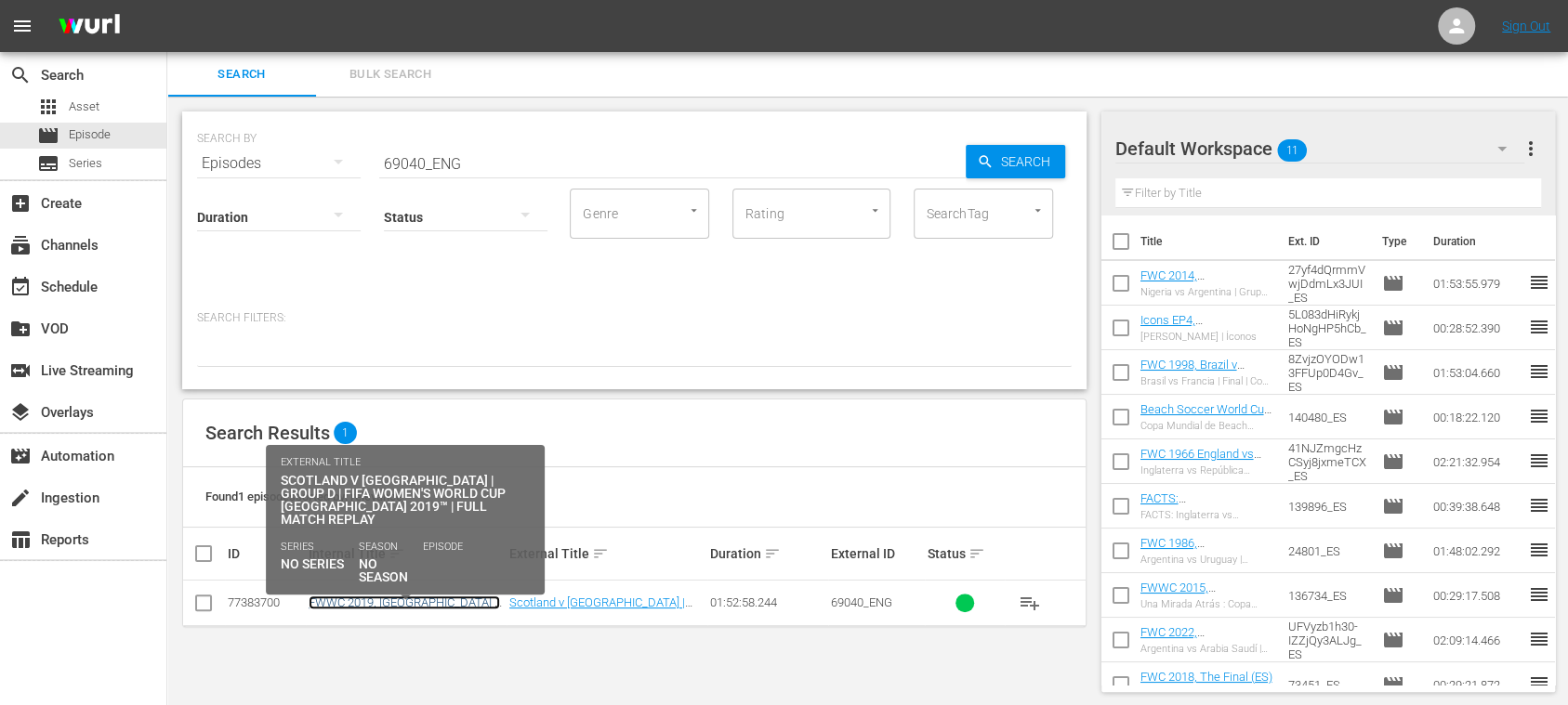
click at [462, 598] on link "FWWC 2019, [GEOGRAPHIC_DATA] v [GEOGRAPHIC_DATA], Group Stage - FMR (EN)" at bounding box center [404, 617] width 192 height 42
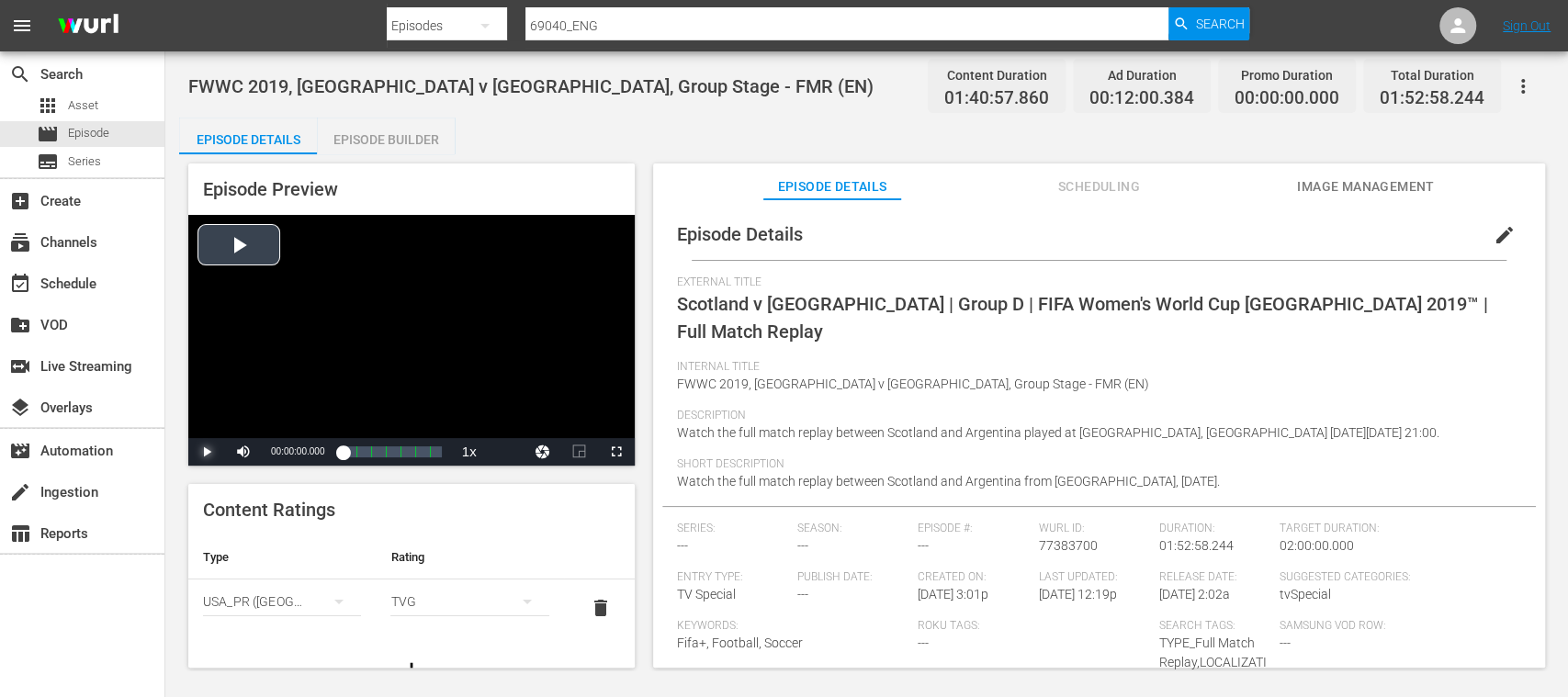
click at [207, 452] on span "Video Player" at bounding box center [207, 452] width 0 height 0
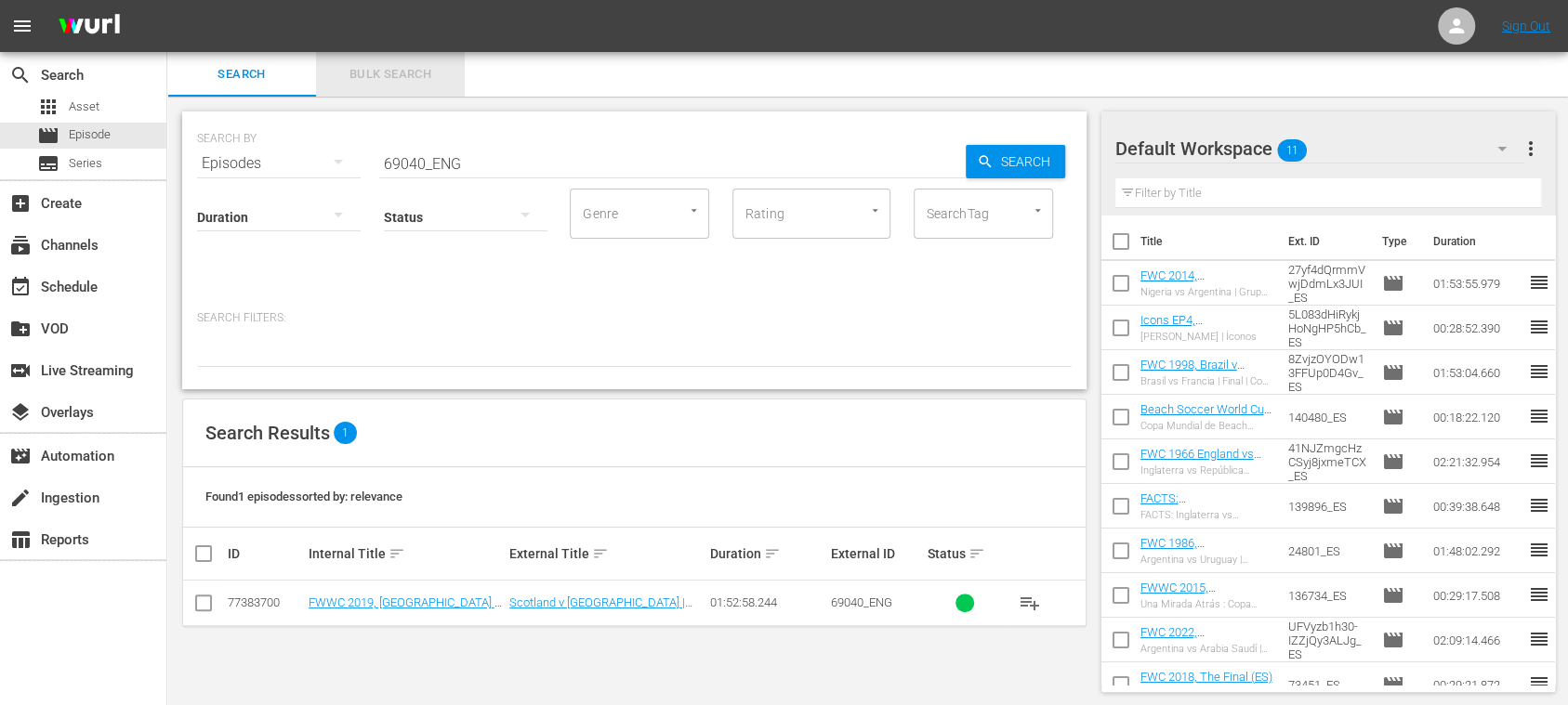
click at [402, 69] on span "Bulk Search" at bounding box center [391, 75] width 126 height 22
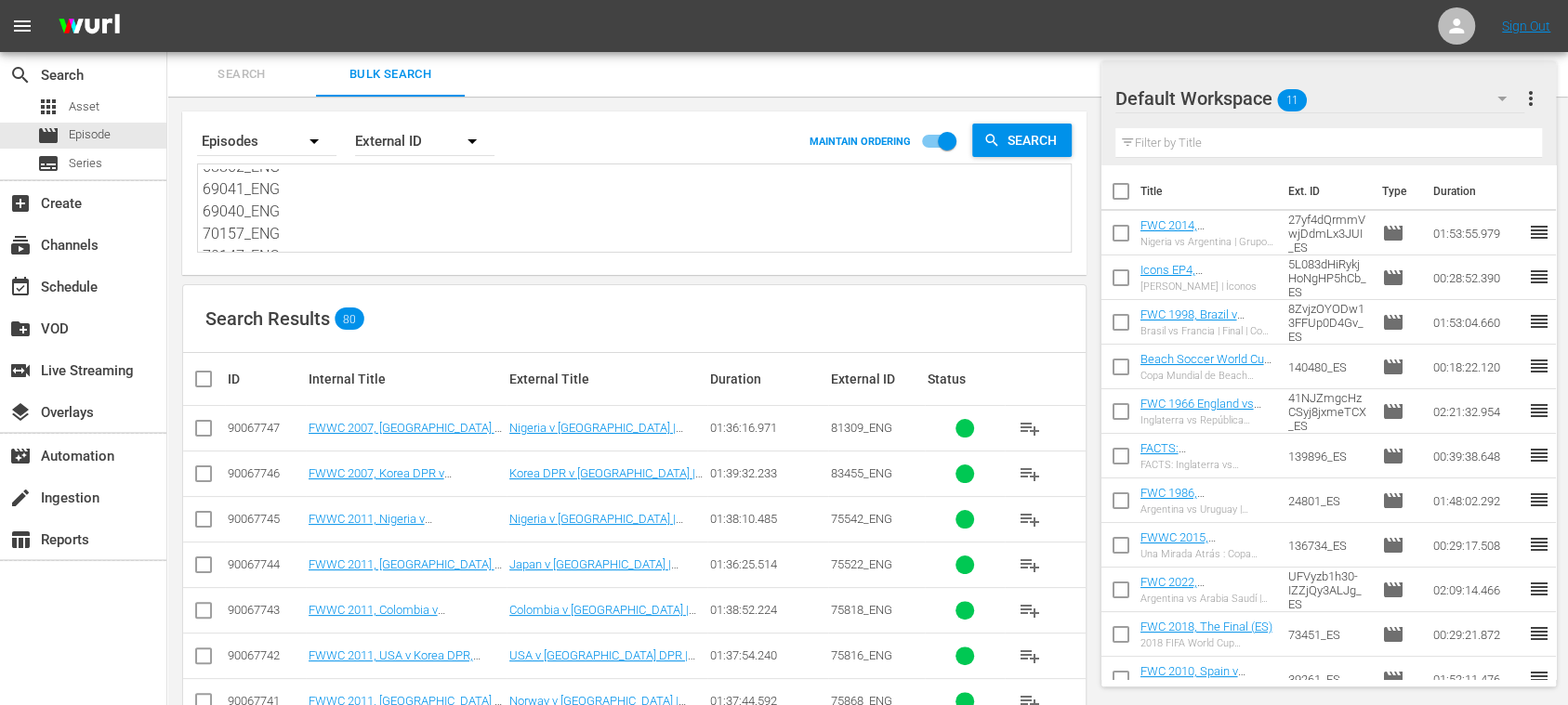
scroll to position [2832, 0]
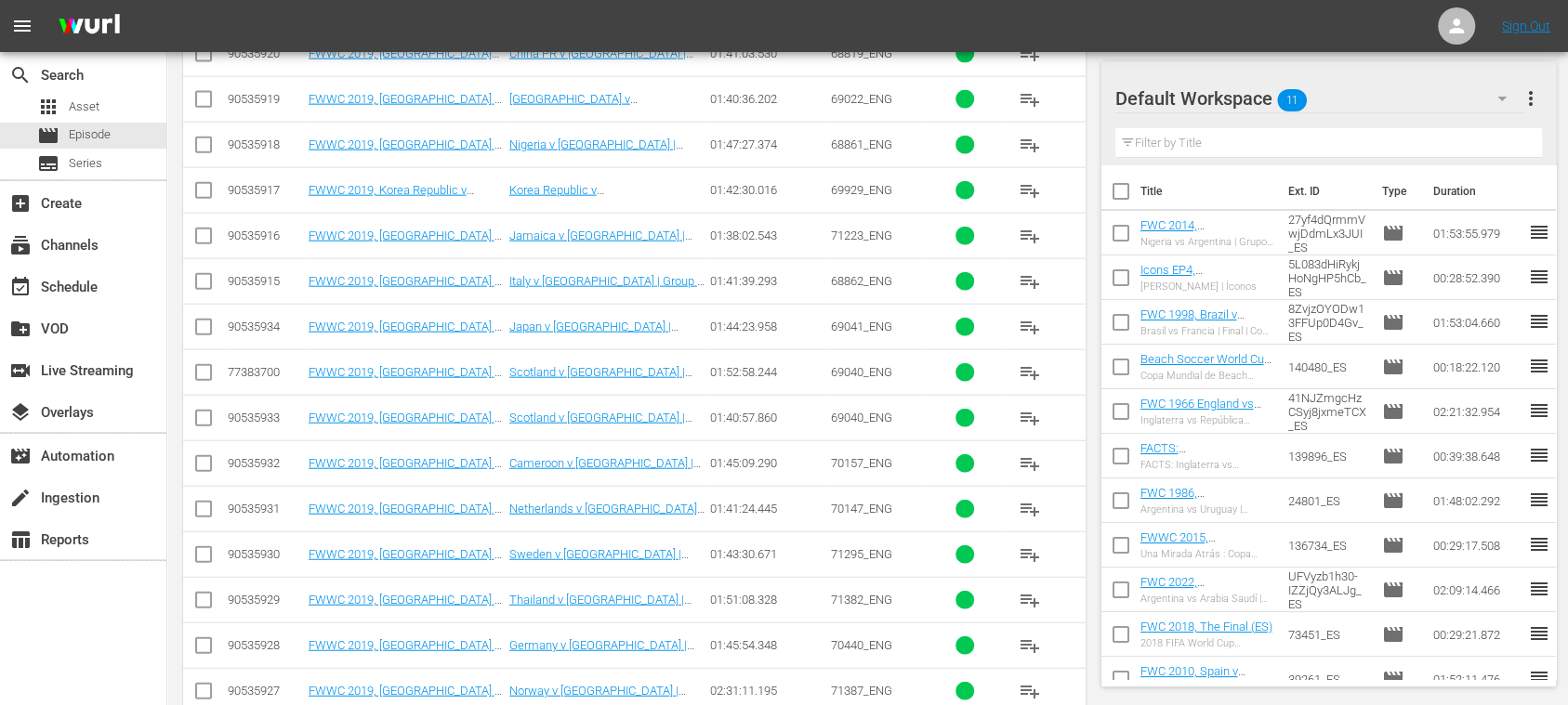
click at [1525, 95] on span "more_vert" at bounding box center [1531, 98] width 23 height 23
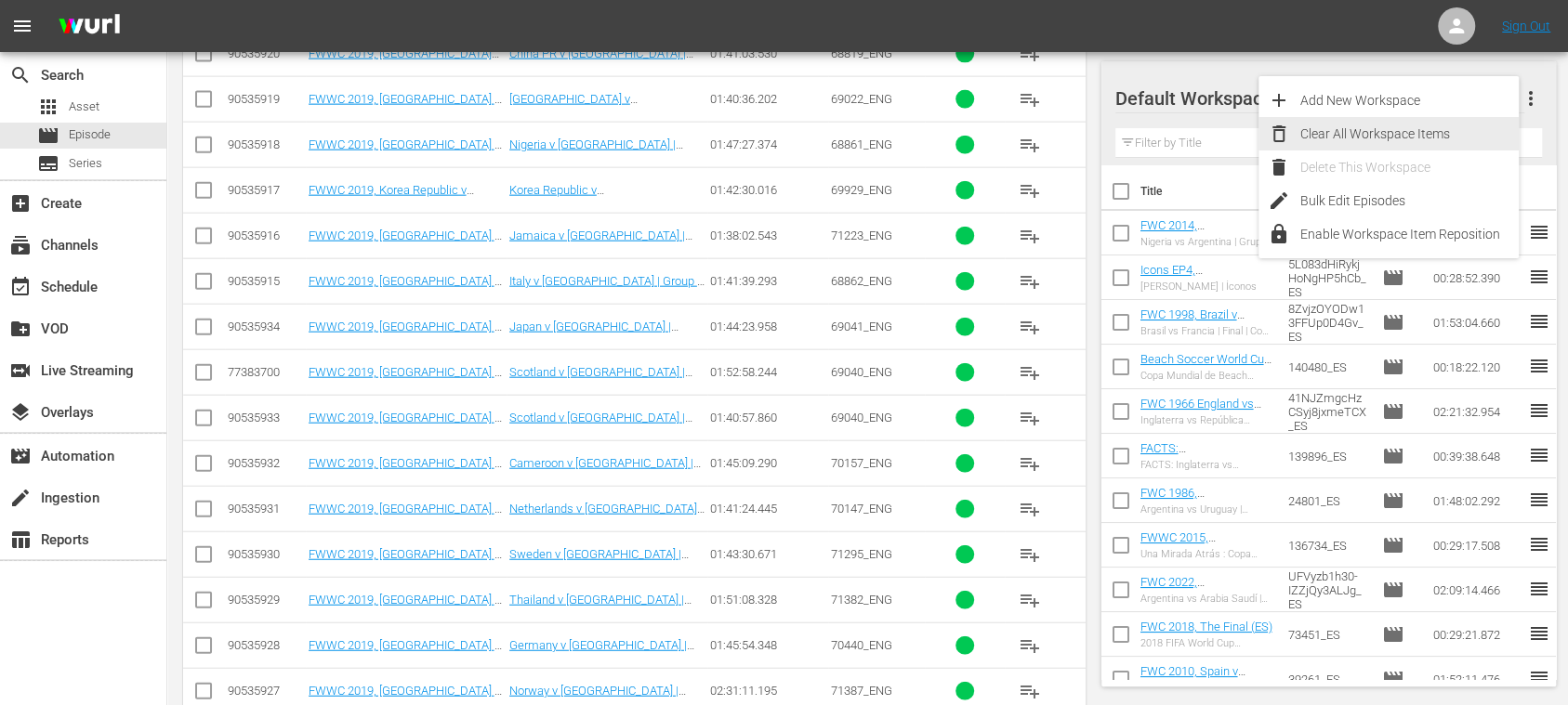
click at [1452, 139] on div "Clear All Workspace Items" at bounding box center [1410, 134] width 218 height 33
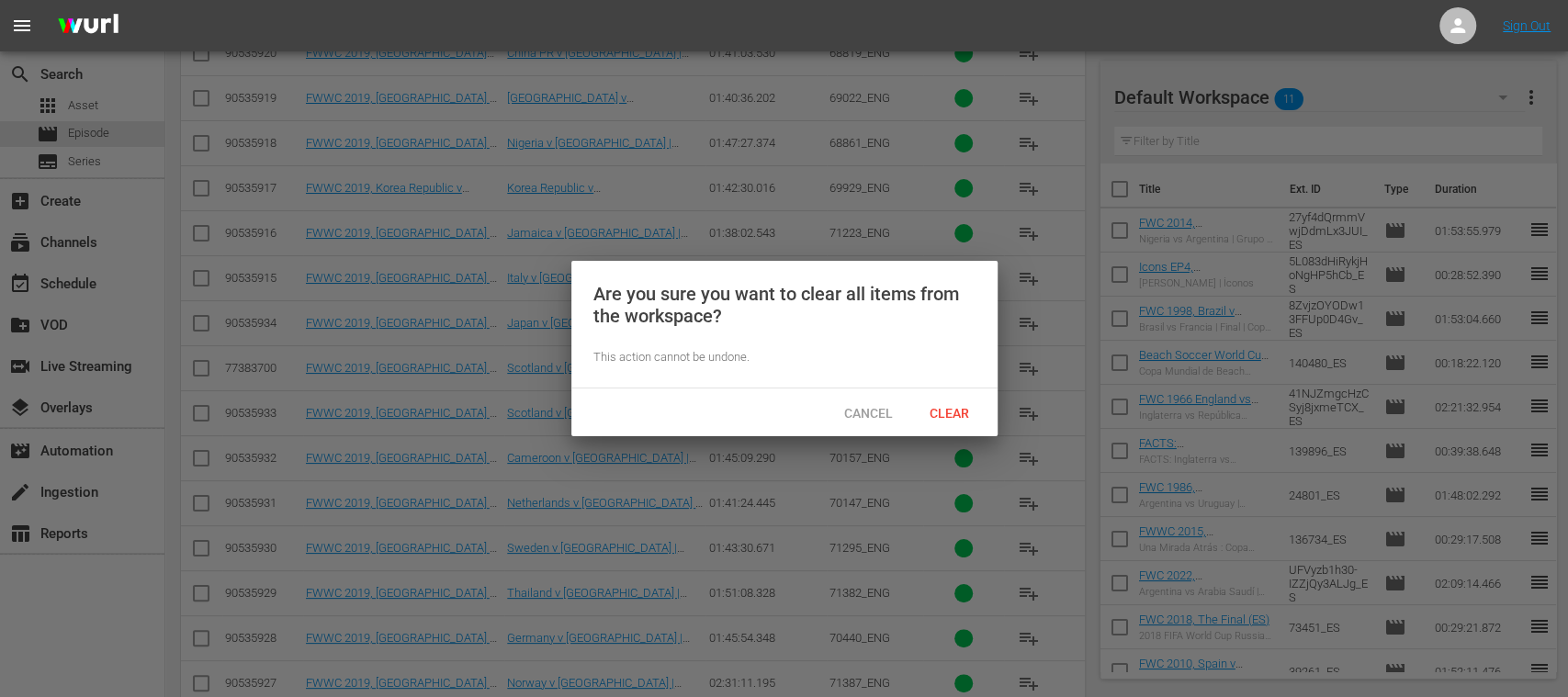
click at [955, 413] on span "Clear" at bounding box center [949, 413] width 69 height 15
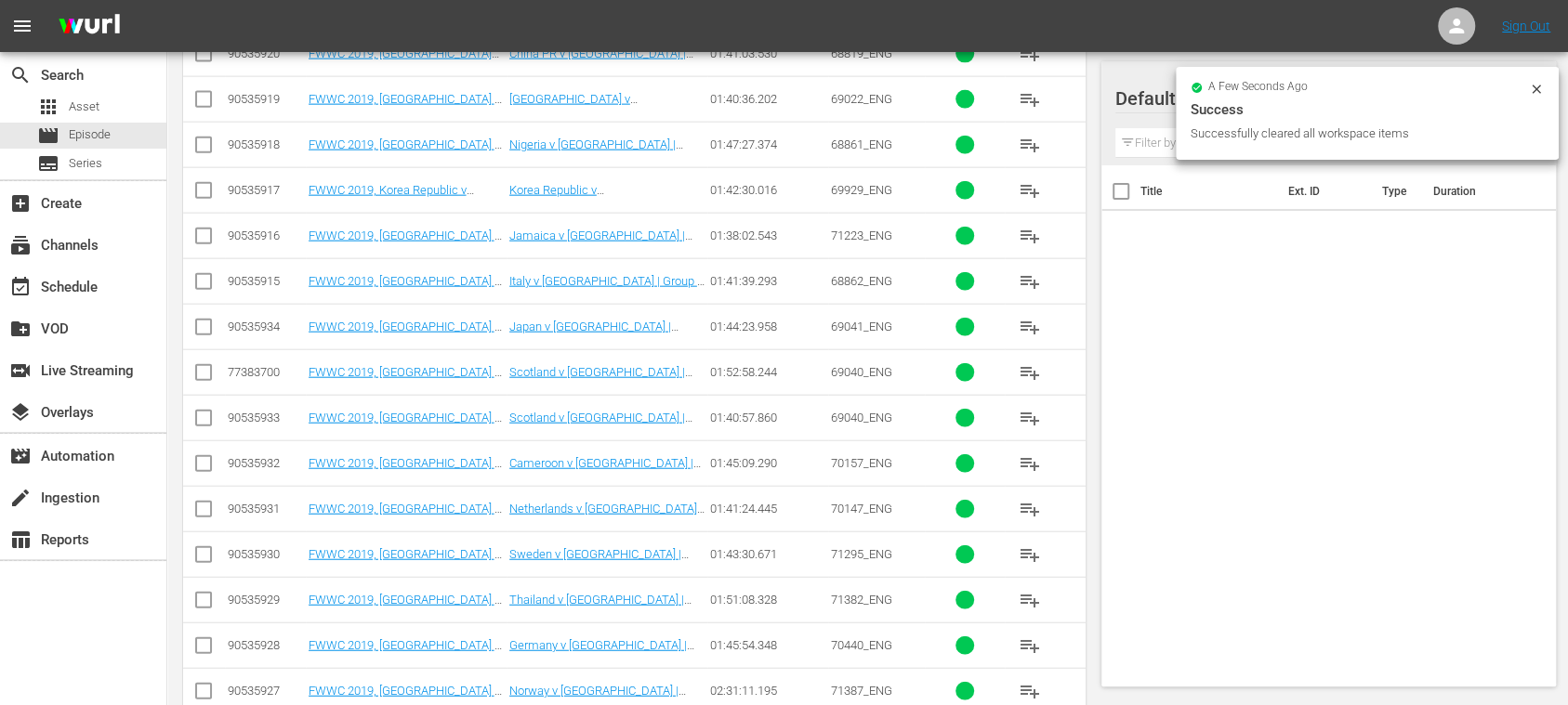
click at [203, 365] on input "checkbox" at bounding box center [204, 376] width 23 height 23
checkbox input "true"
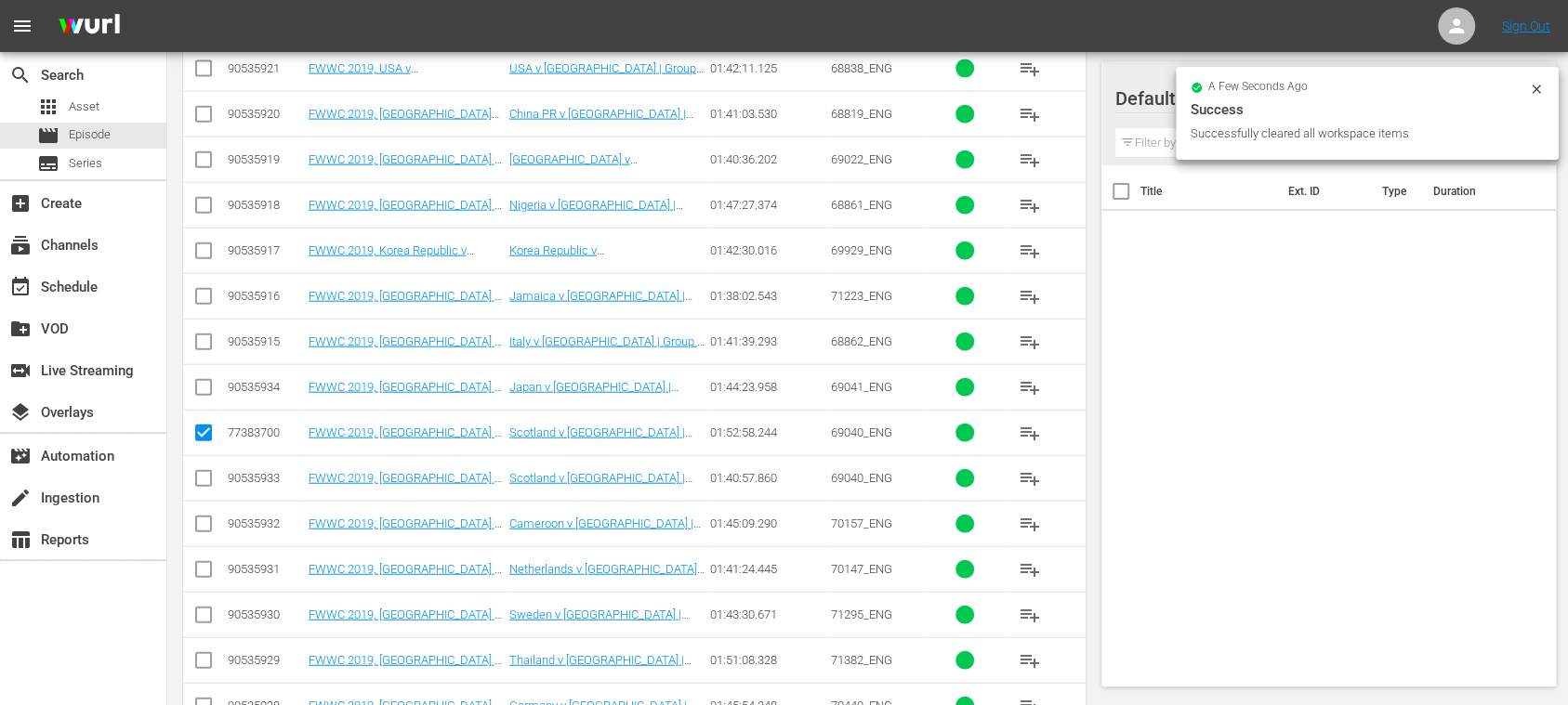
scroll to position [2893, 0]
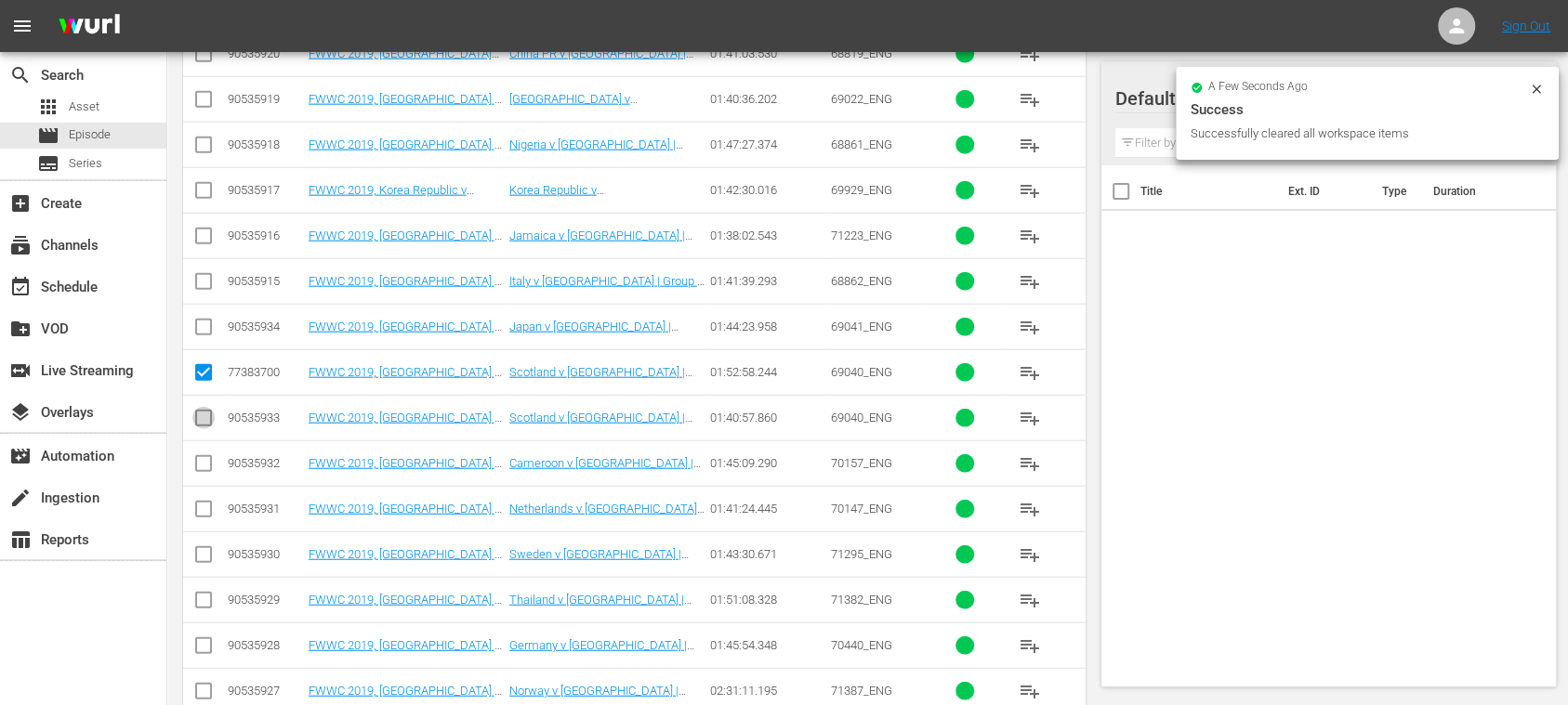
click at [206, 411] on input "checkbox" at bounding box center [204, 422] width 23 height 23
checkbox input "true"
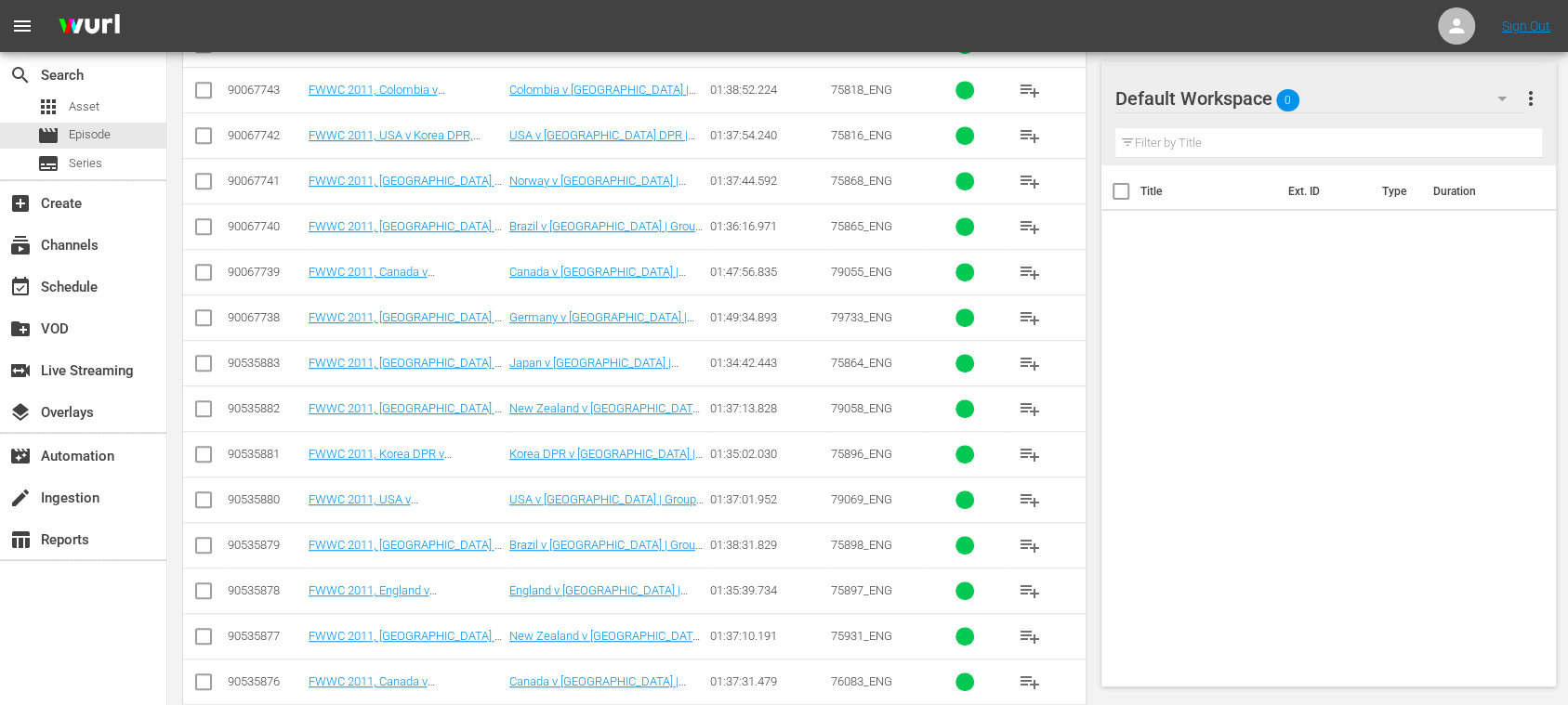
scroll to position [0, 0]
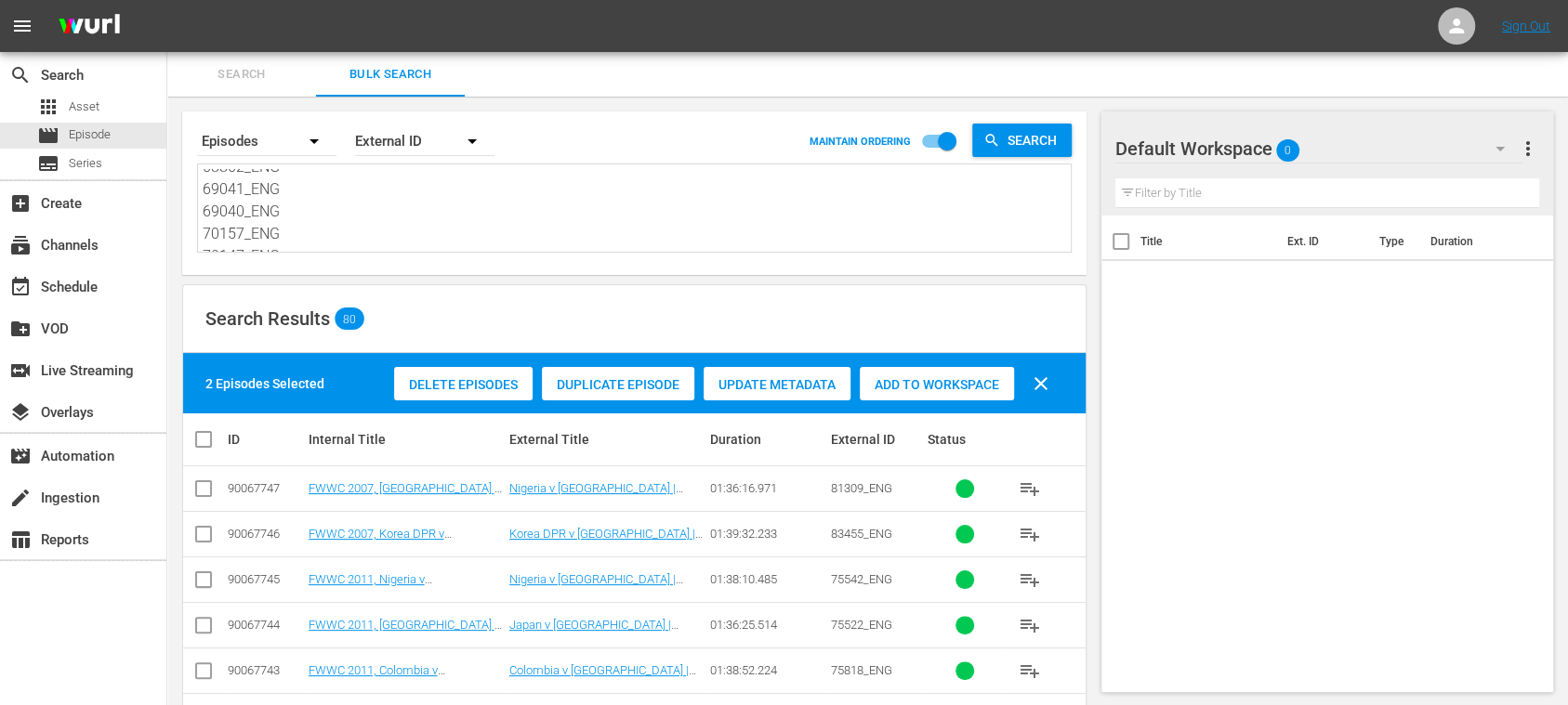
click at [977, 388] on span "Add to Workspace" at bounding box center [936, 384] width 154 height 15
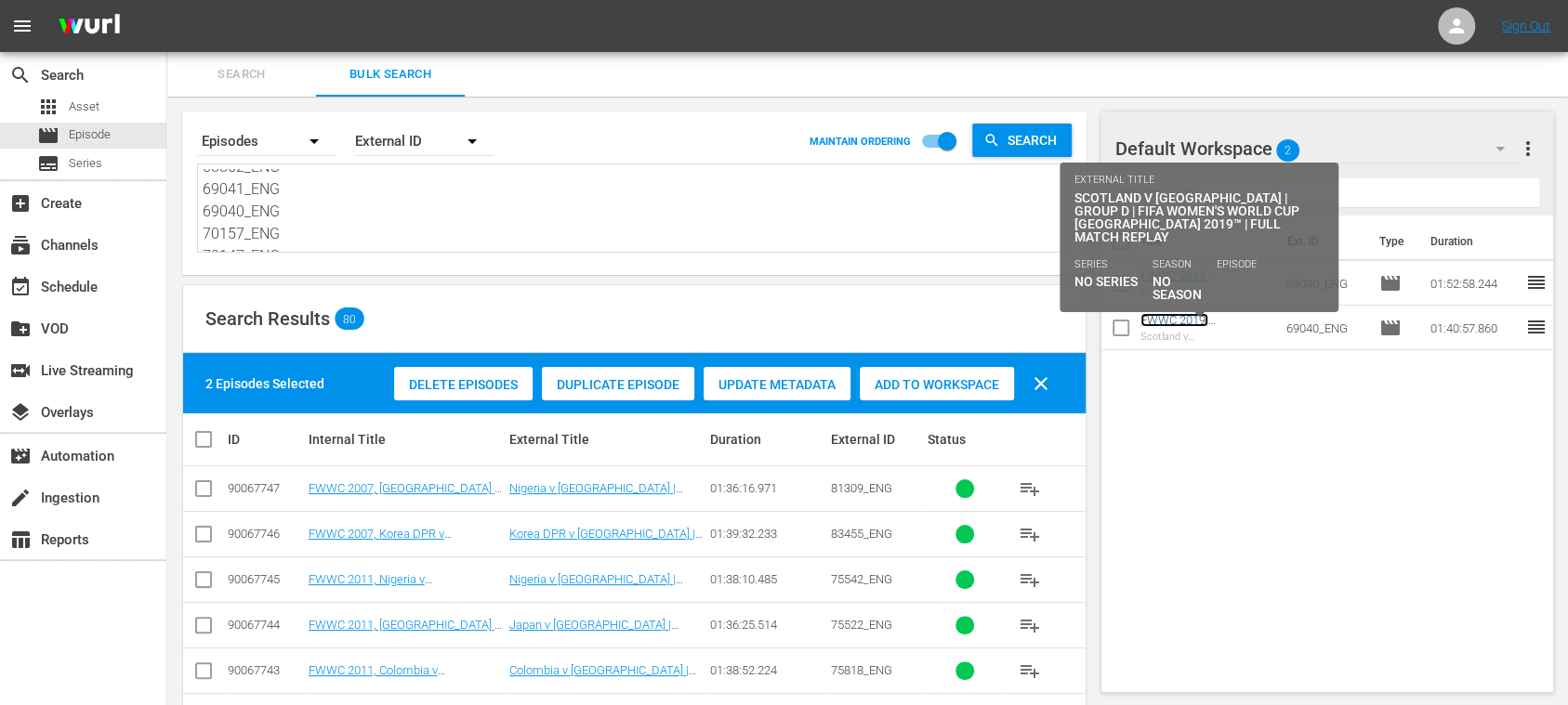
click at [1221, 321] on link "FWWC 2019, [GEOGRAPHIC_DATA] v [GEOGRAPHIC_DATA], Group Stage - FMR (EN) (FWWC …" at bounding box center [1202, 376] width 124 height 126
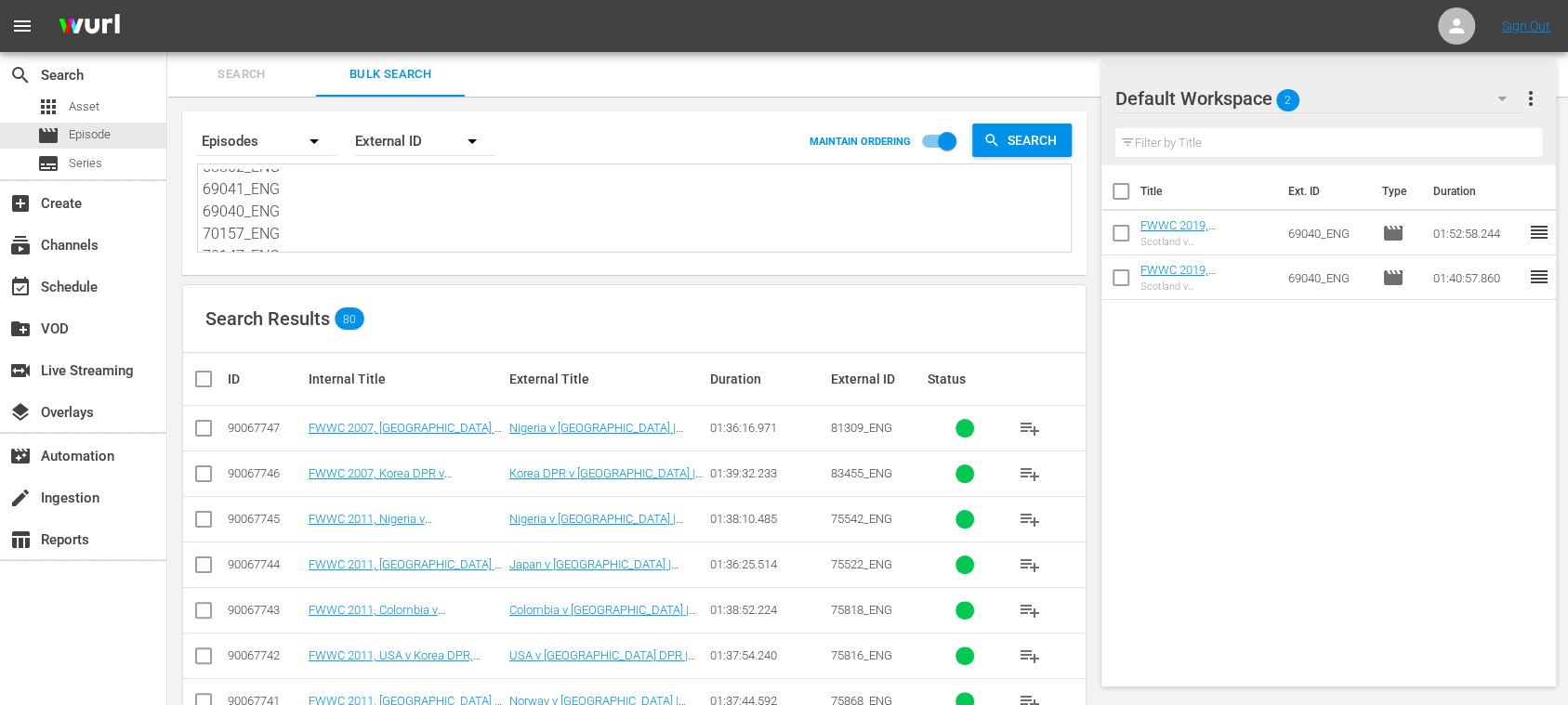
scroll to position [2832, 0]
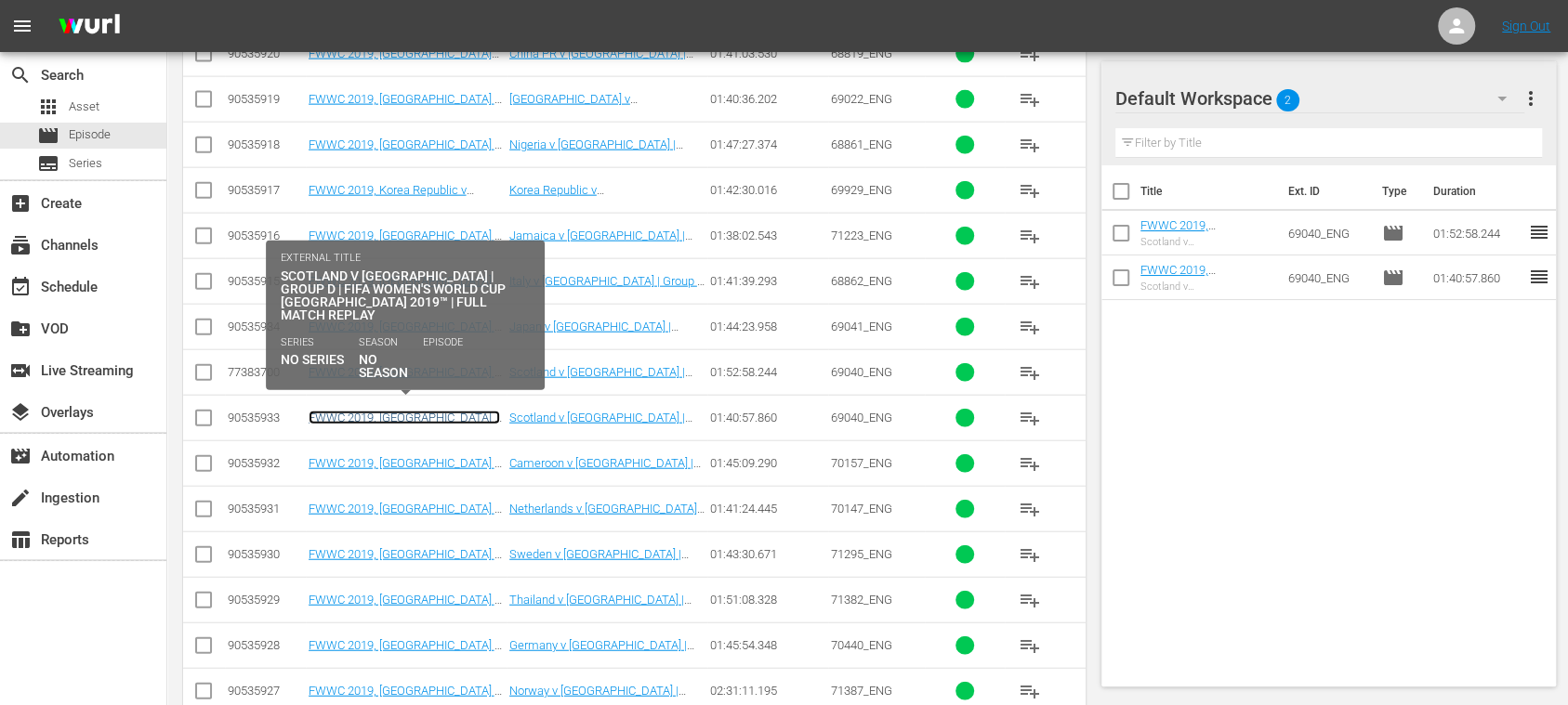
click at [422, 411] on link "FWWC 2019, [GEOGRAPHIC_DATA] v [GEOGRAPHIC_DATA], Group Stage - FMR (EN) (FWWC …" at bounding box center [404, 452] width 192 height 84
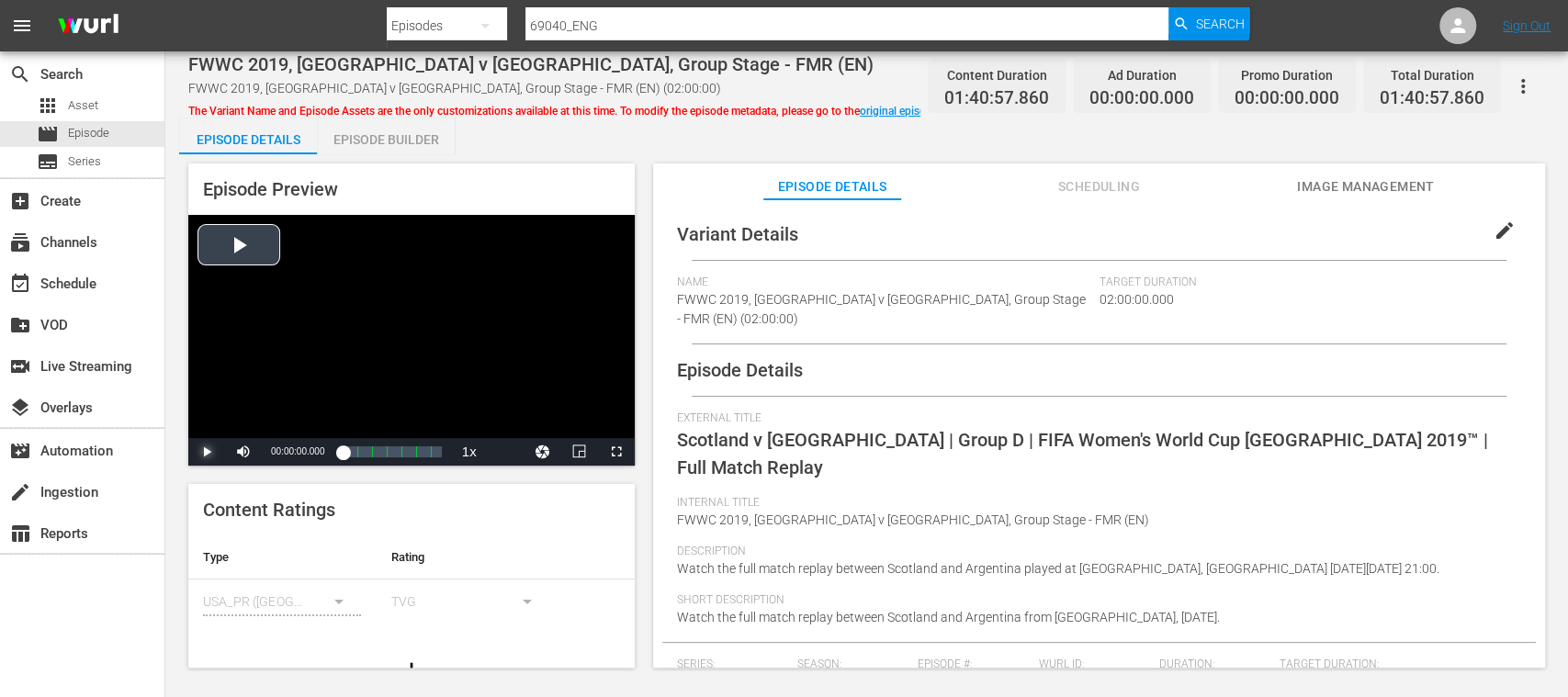
click at [207, 452] on span "Video Player" at bounding box center [207, 452] width 0 height 0
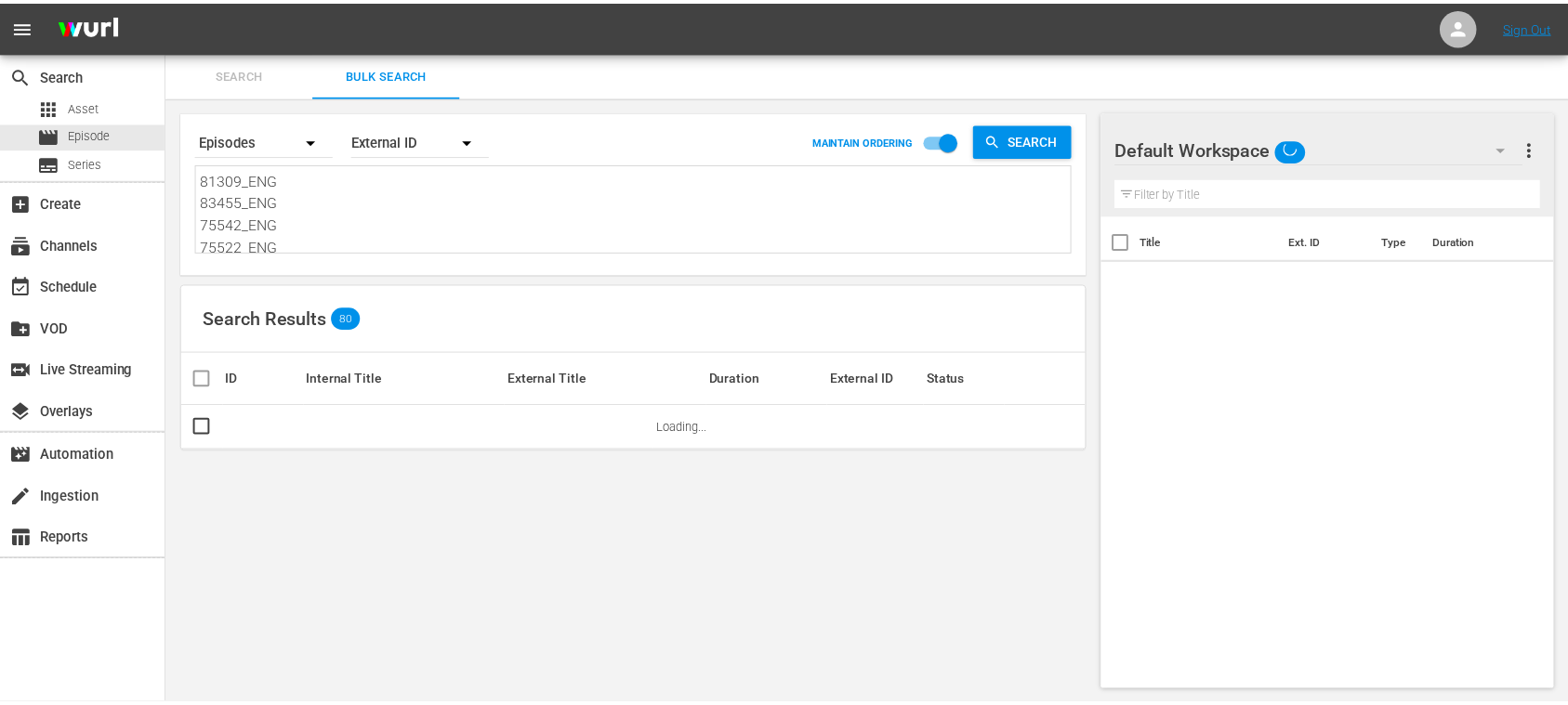
scroll to position [2, 0]
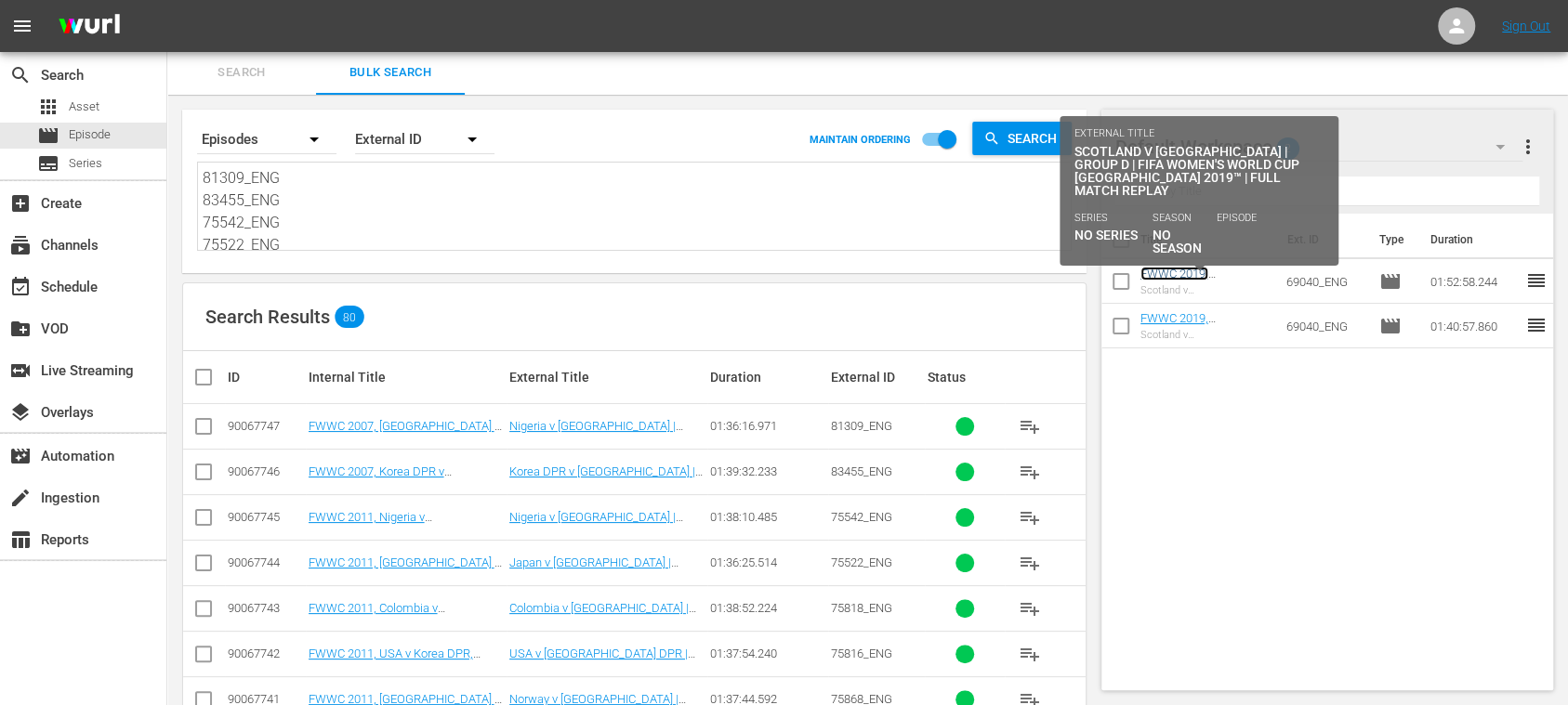
click at [1185, 269] on link "FWWC 2019, [GEOGRAPHIC_DATA] v [GEOGRAPHIC_DATA], Group Stage - FMR (EN)" at bounding box center [1202, 294] width 124 height 56
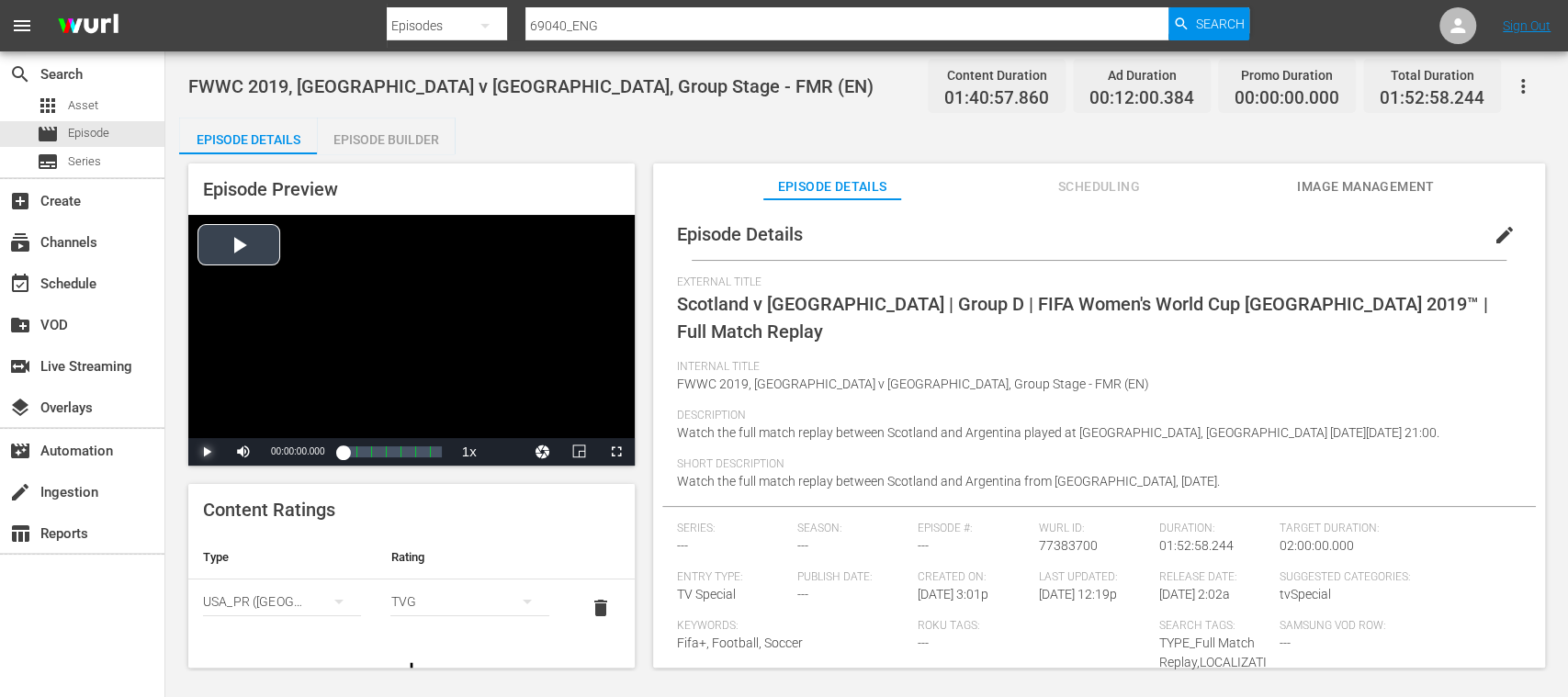
click at [207, 452] on span "Video Player" at bounding box center [207, 452] width 0 height 0
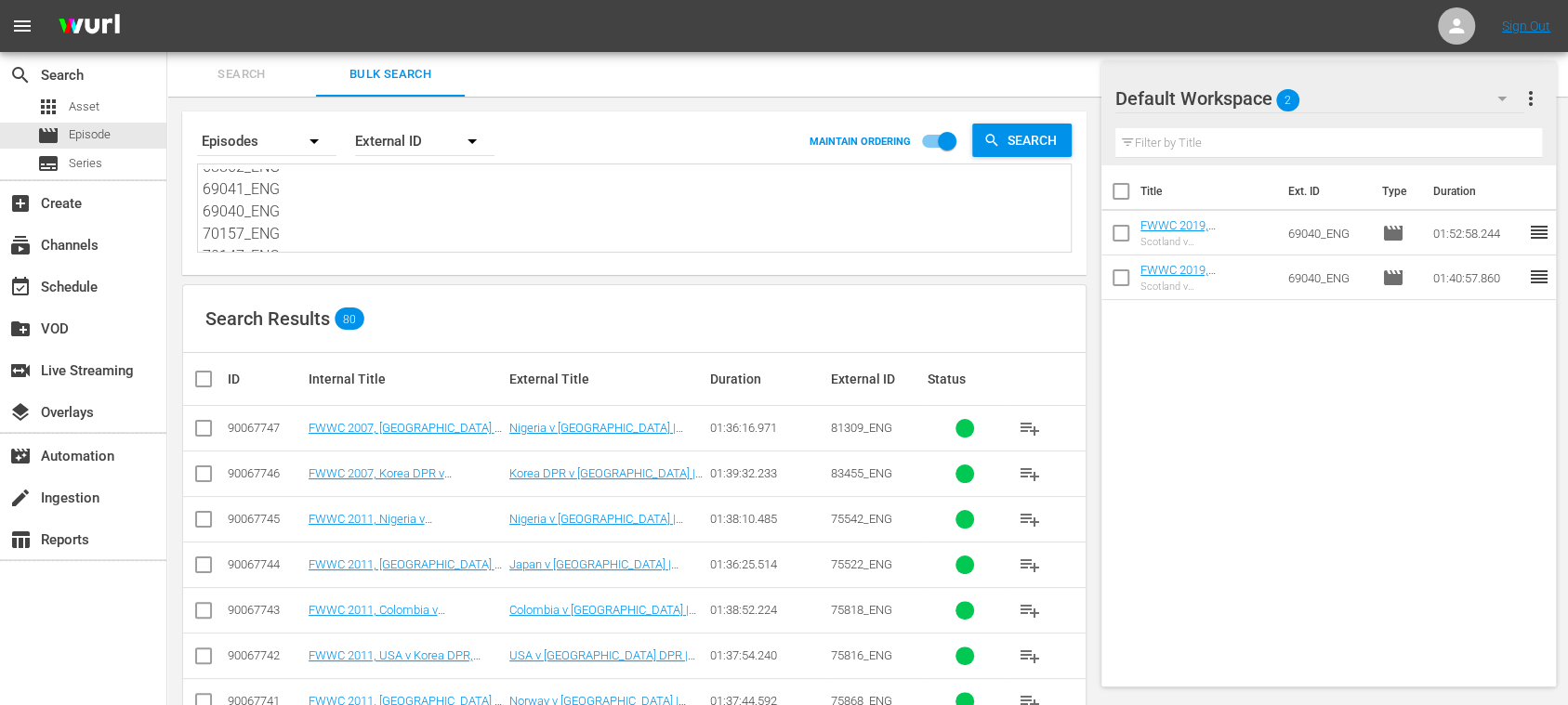
scroll to position [2832, 0]
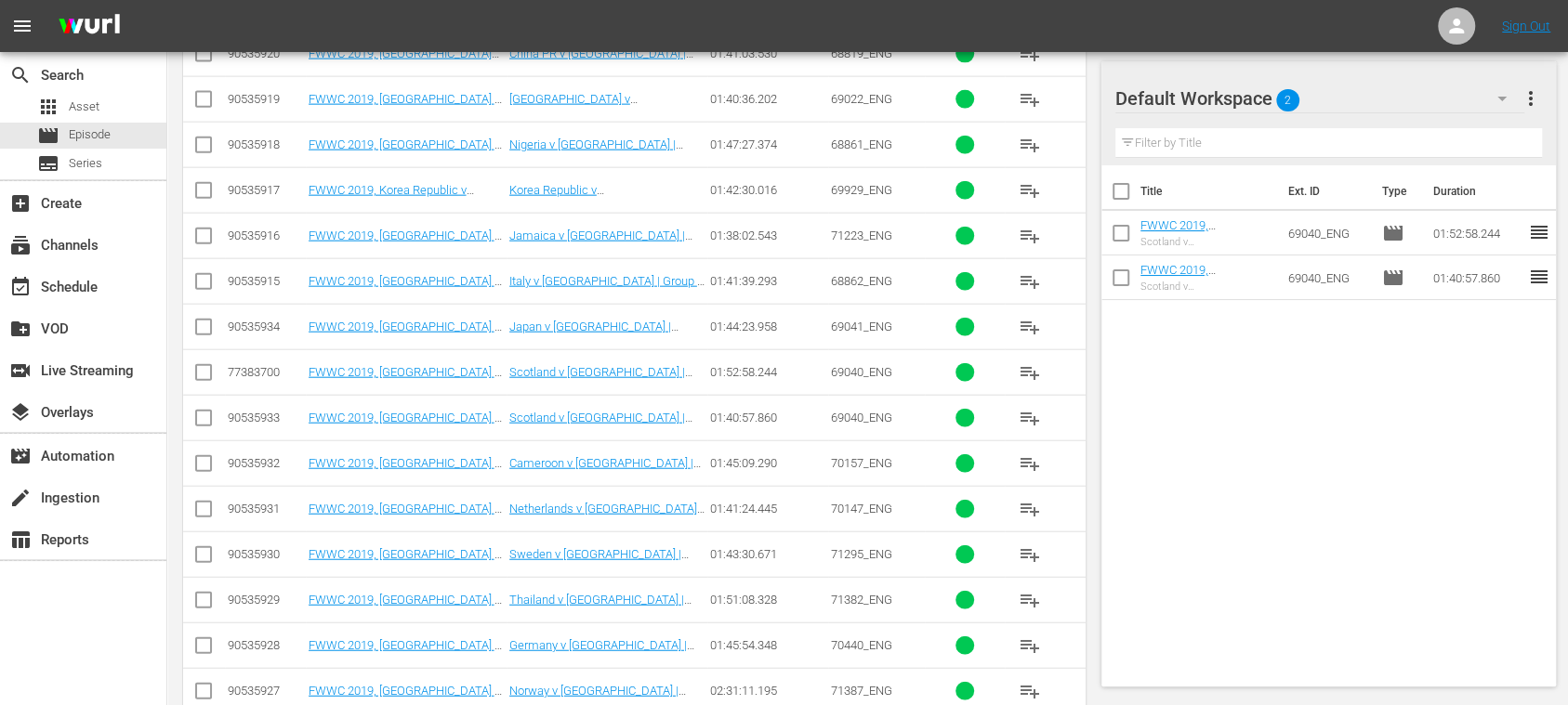
drag, startPoint x: 206, startPoint y: 395, endPoint x: 411, endPoint y: 454, distance: 213.3
click at [207, 411] on input "checkbox" at bounding box center [204, 422] width 23 height 23
checkbox input "true"
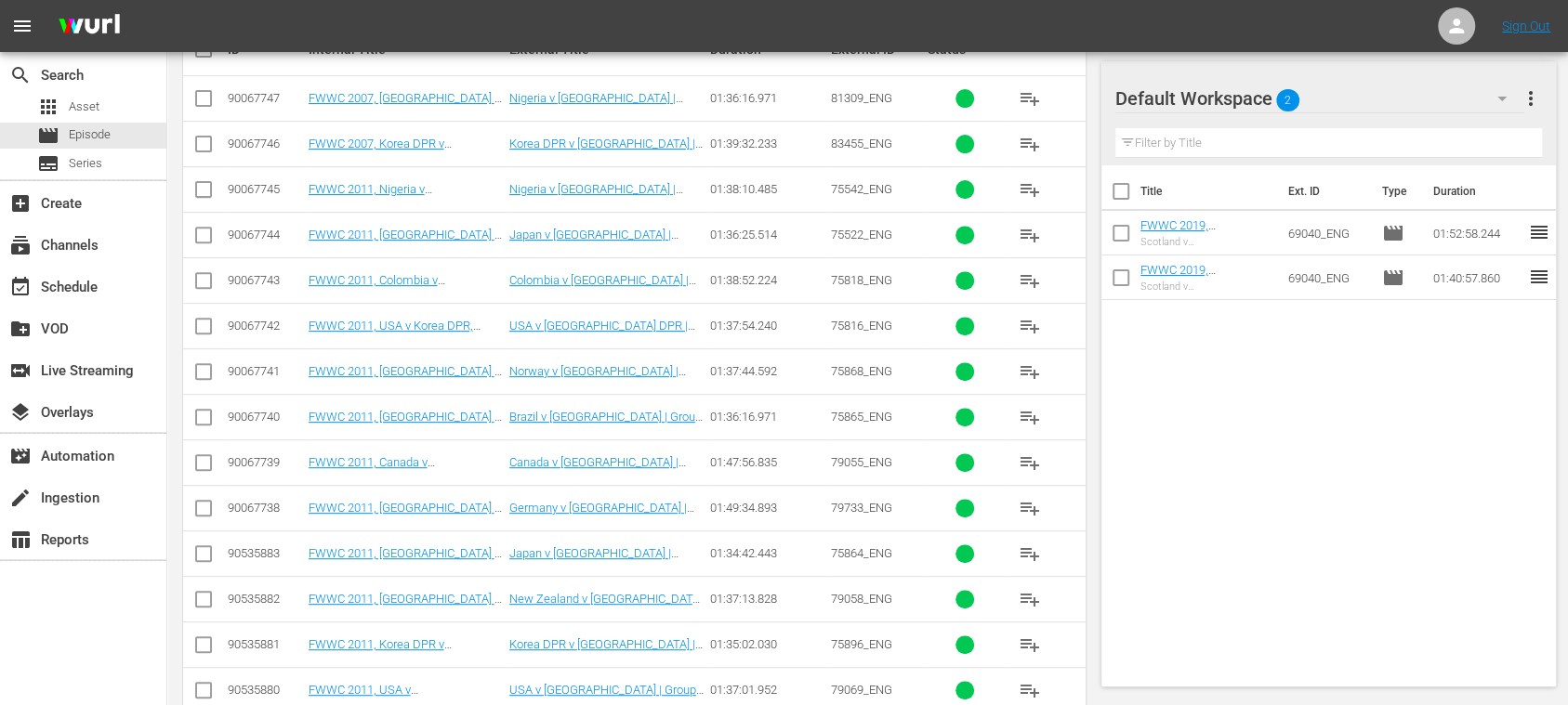
scroll to position [250, 0]
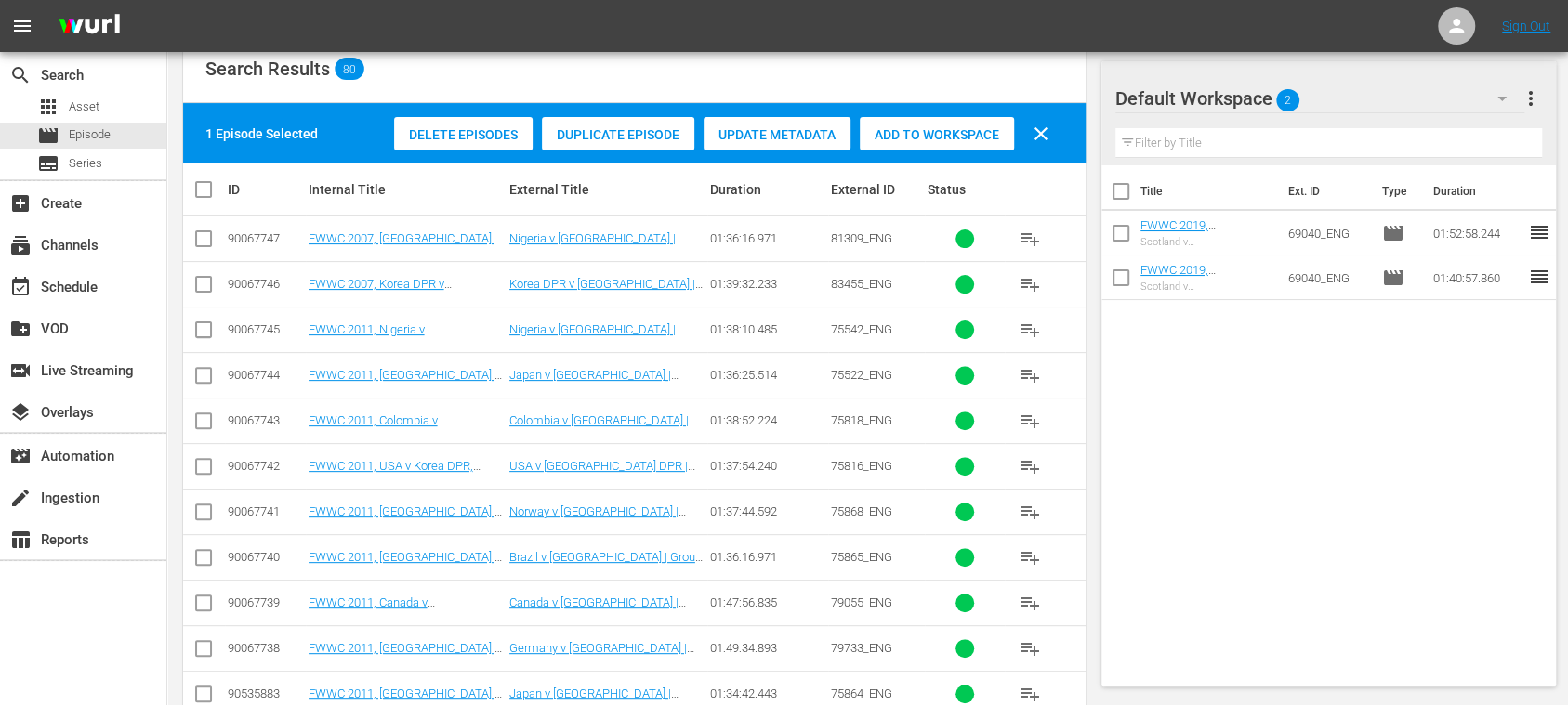
click at [461, 128] on span "Delete Episodes" at bounding box center [463, 134] width 139 height 15
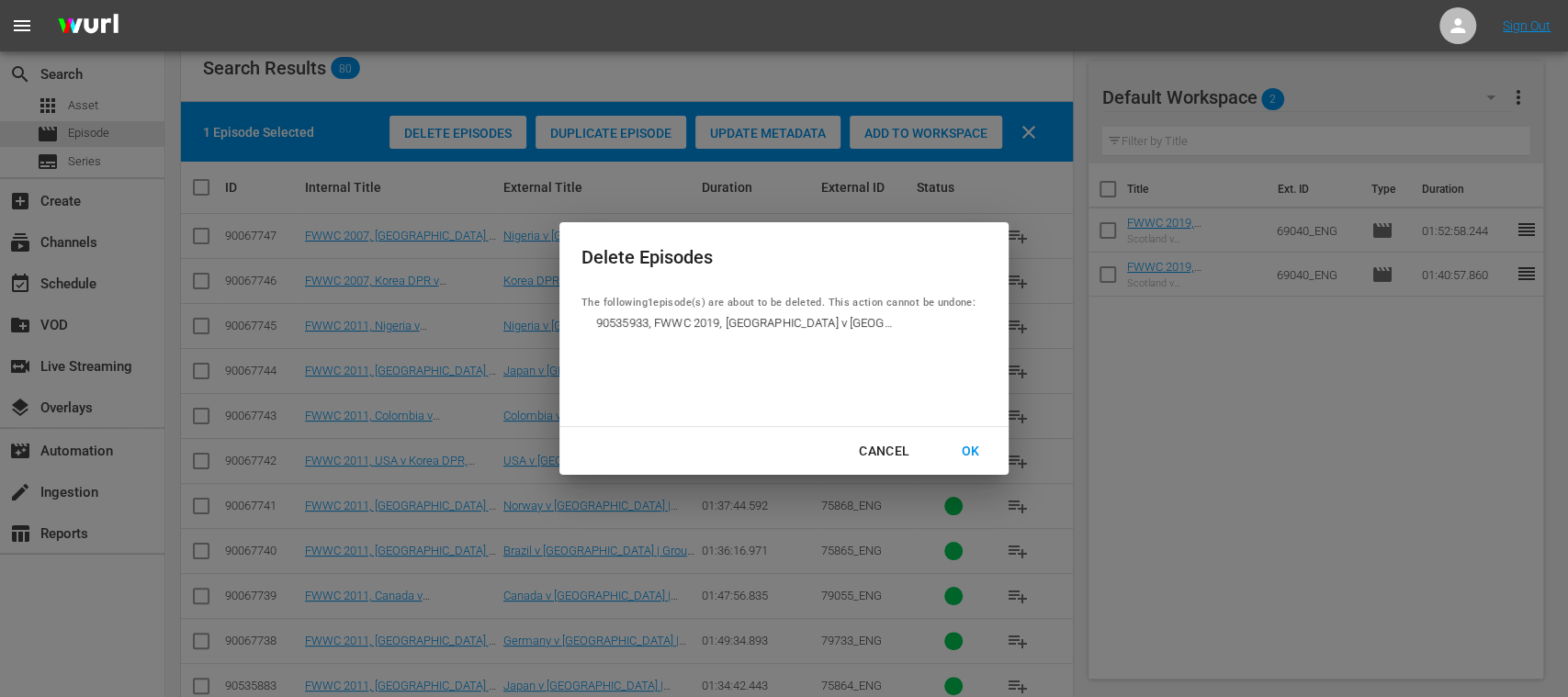
click at [975, 450] on div "OK" at bounding box center [969, 452] width 48 height 23
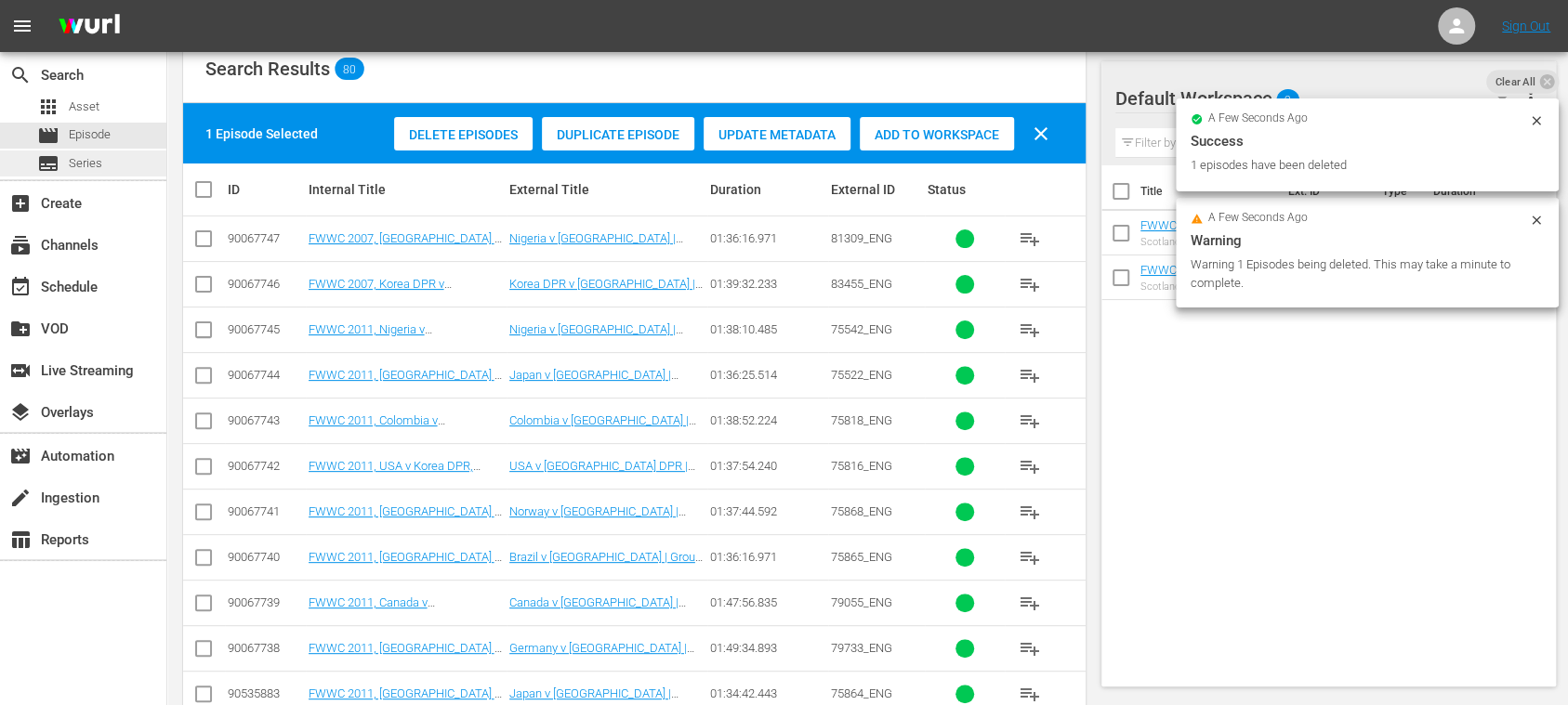
click at [88, 157] on span "Series" at bounding box center [86, 163] width 33 height 19
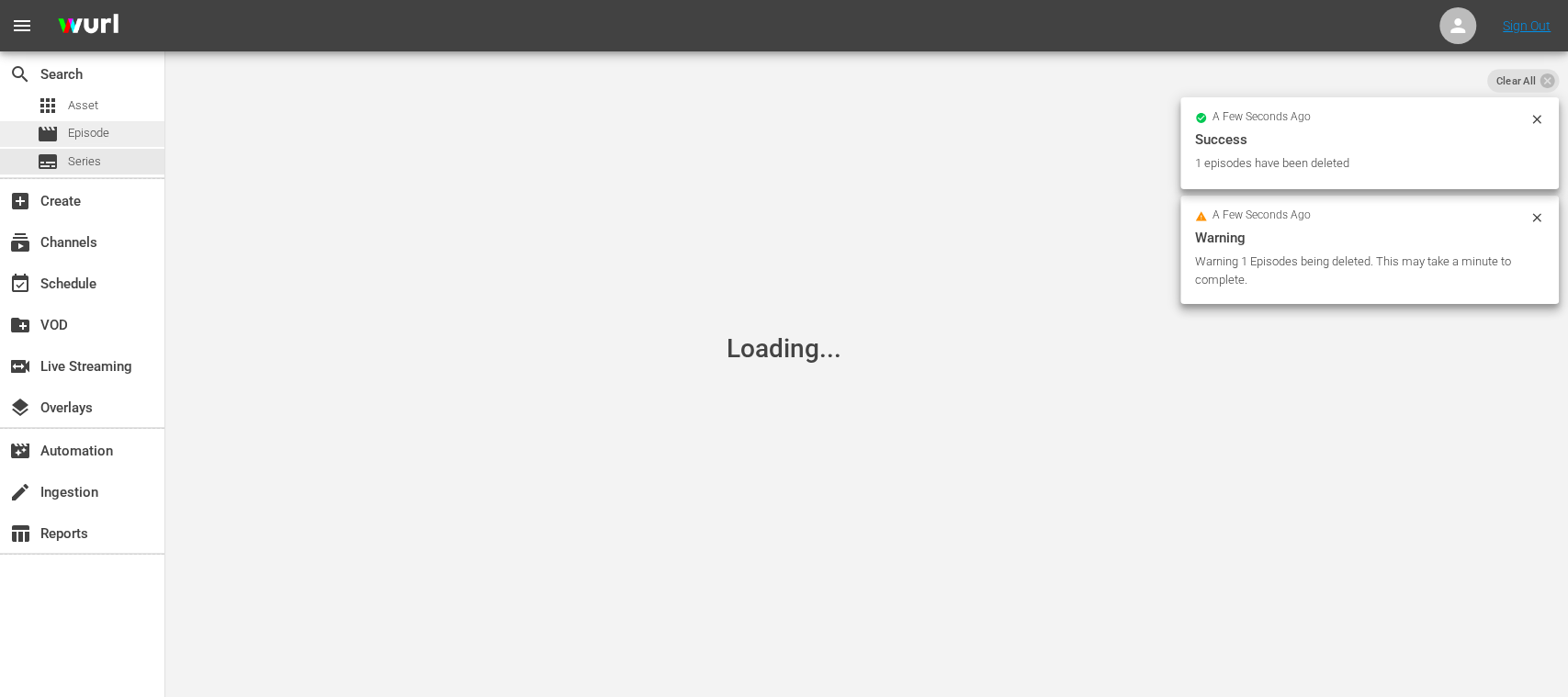
click at [96, 132] on span "Episode" at bounding box center [88, 133] width 42 height 18
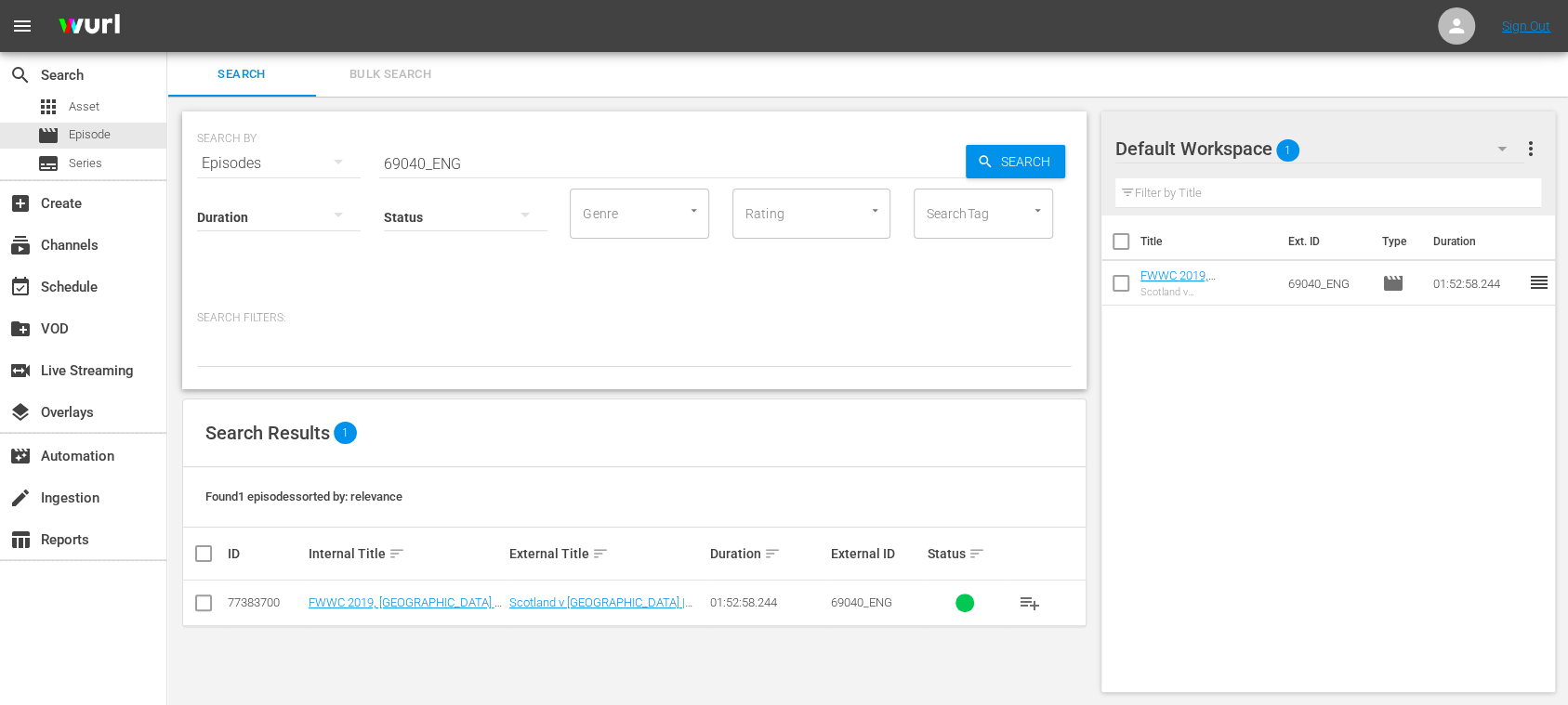
scroll to position [2, 0]
click at [384, 68] on span "Bulk Search" at bounding box center [391, 73] width 126 height 22
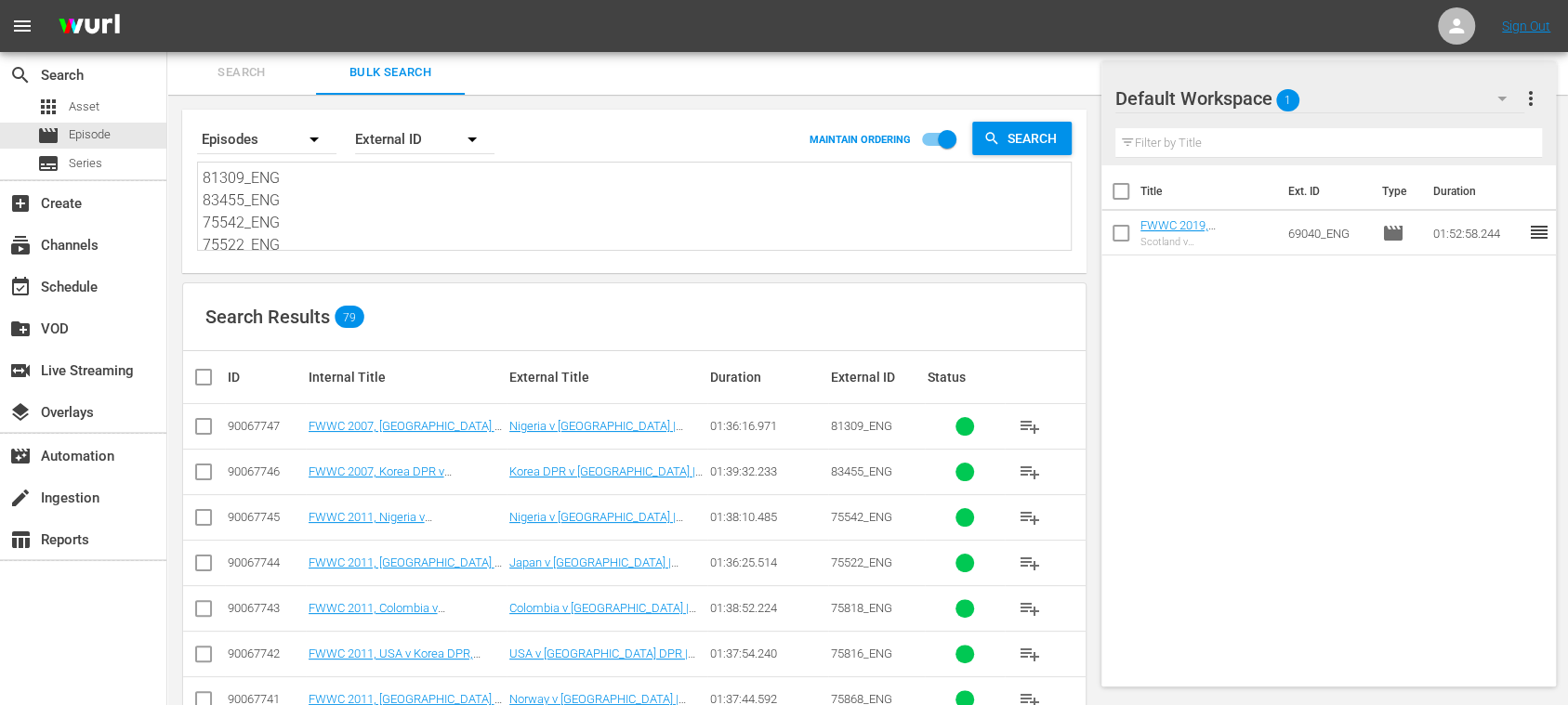
scroll to position [664, 0]
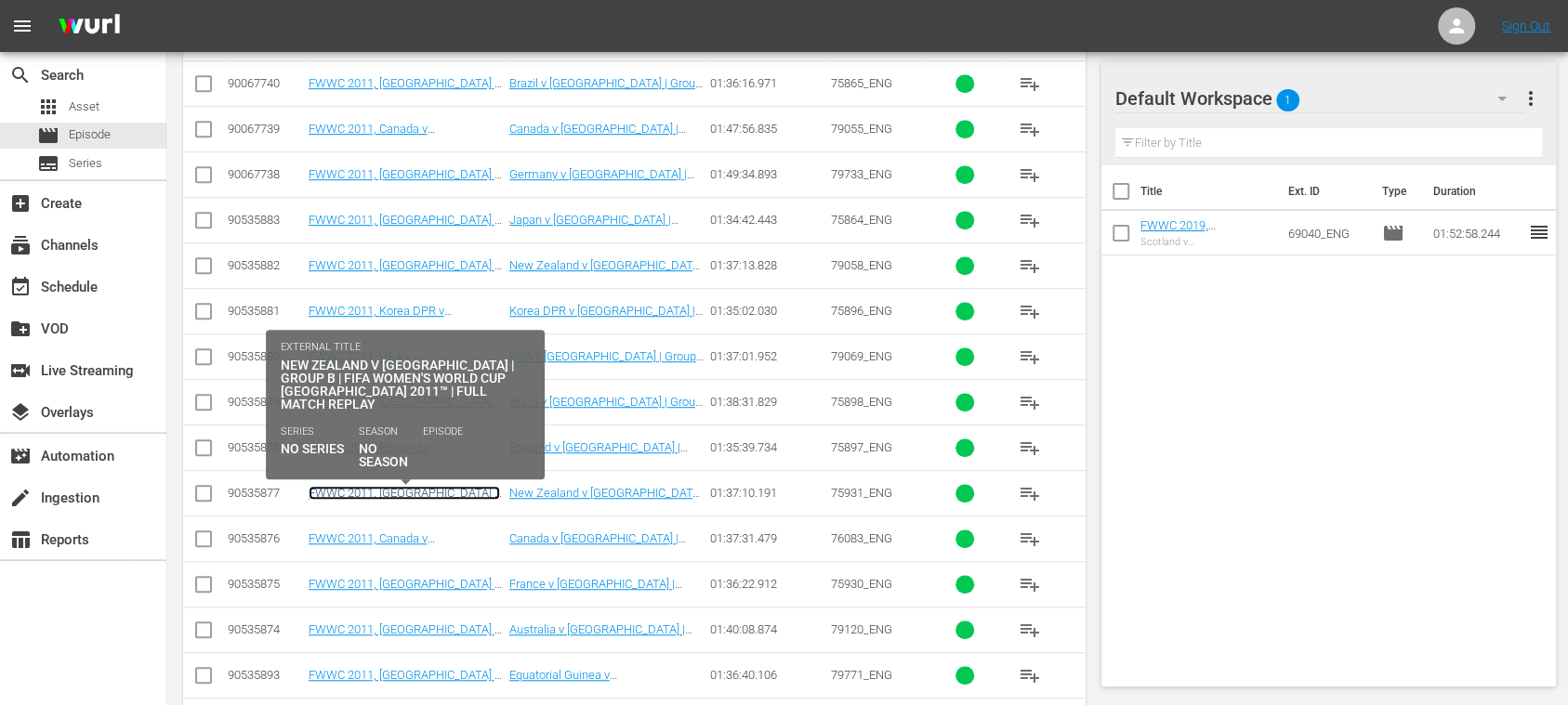
click at [468, 486] on link "FWWC 2011, [GEOGRAPHIC_DATA] v [GEOGRAPHIC_DATA], Group Stage - FMR (EN)" at bounding box center [404, 506] width 192 height 42
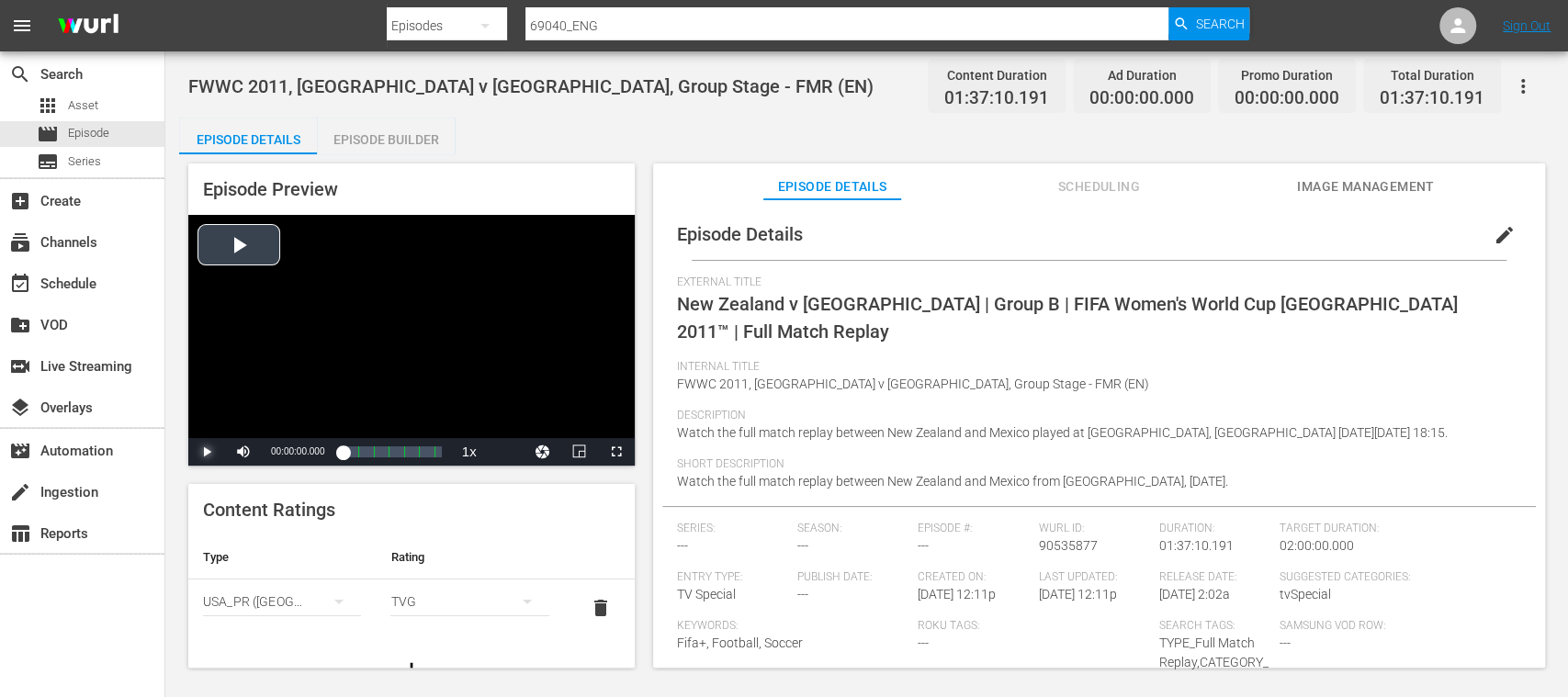
click at [207, 452] on span "Video Player" at bounding box center [207, 452] width 0 height 0
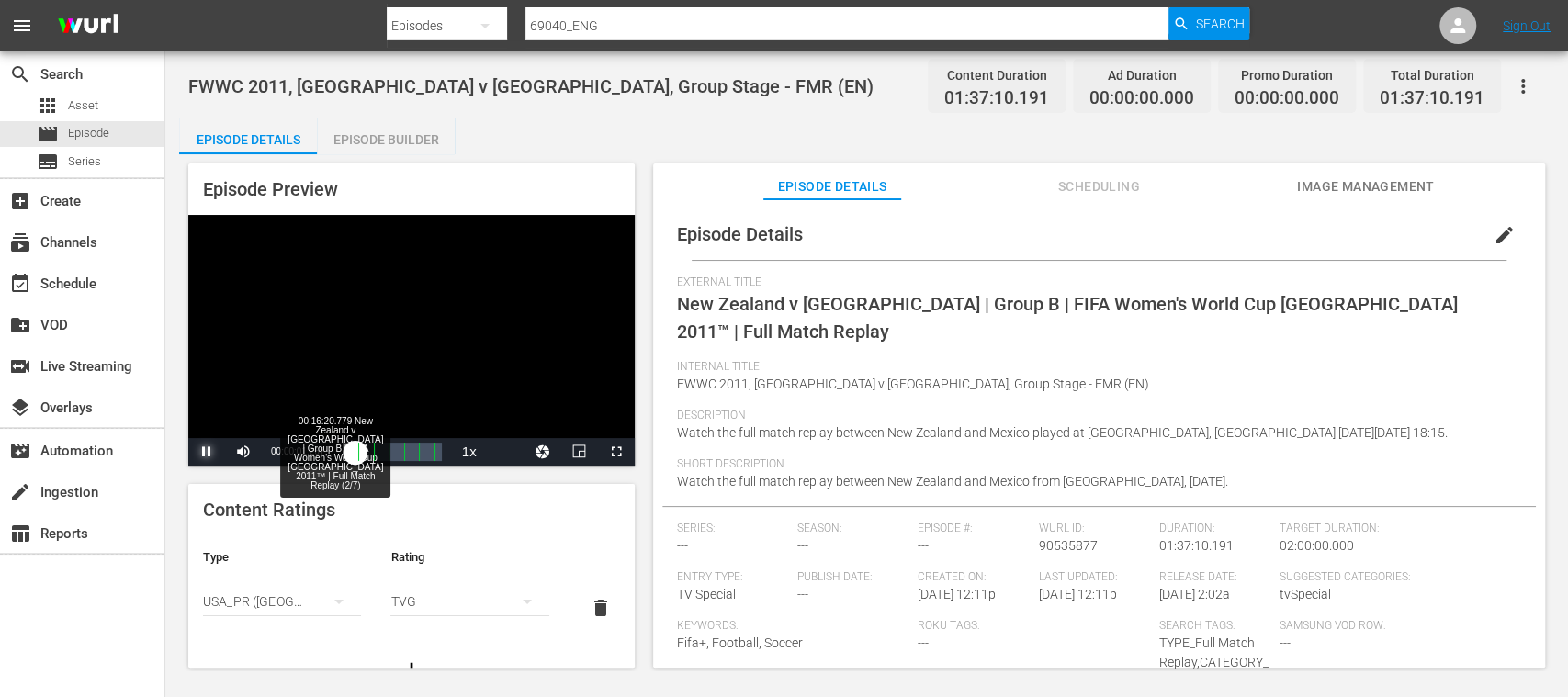
click at [356, 452] on div "00:00:01.596" at bounding box center [348, 451] width 13 height 18
drag, startPoint x: 212, startPoint y: 449, endPoint x: 225, endPoint y: 444, distance: 13.9
click at [207, 452] on span "Video Player" at bounding box center [207, 452] width 0 height 0
click at [1327, 182] on span "Image Management" at bounding box center [1366, 187] width 138 height 23
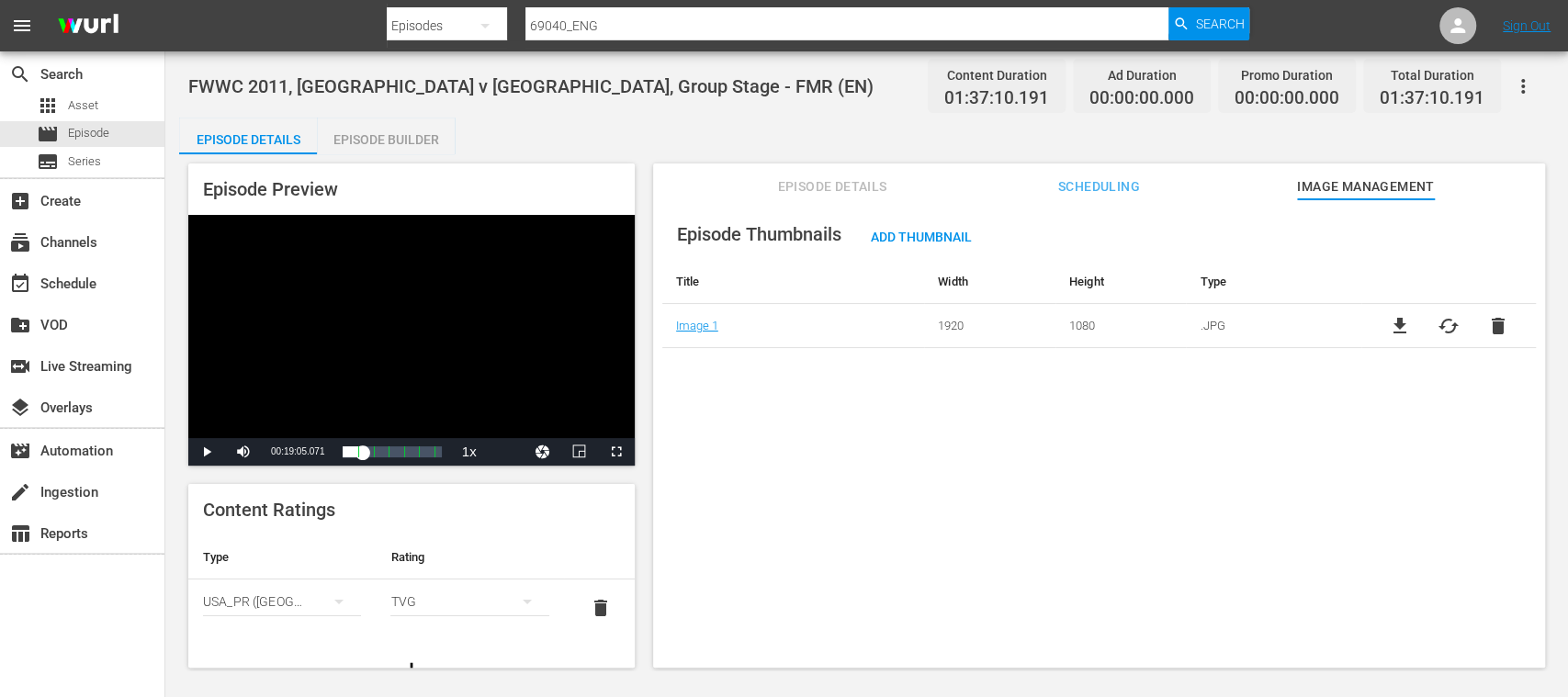
click at [845, 184] on span "Episode Details" at bounding box center [832, 187] width 138 height 23
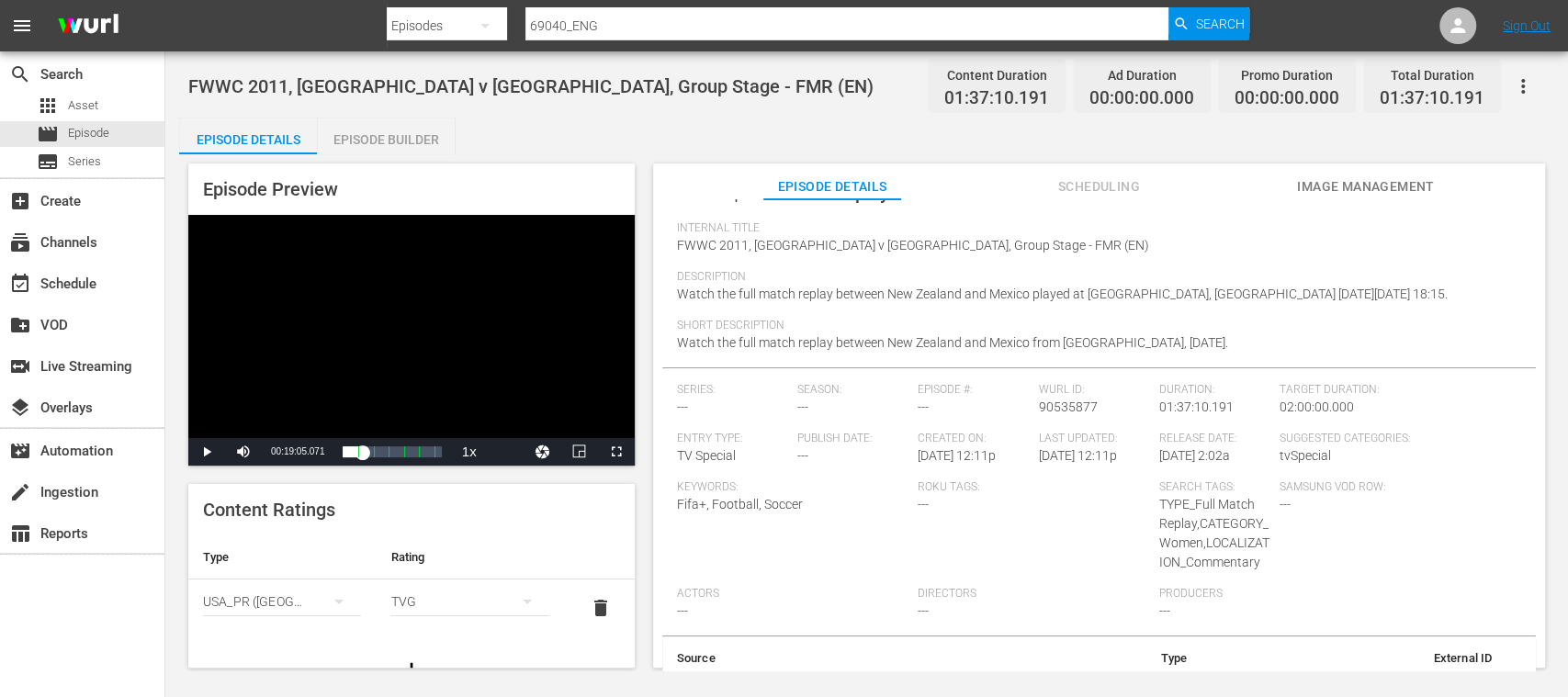
scroll to position [161, 0]
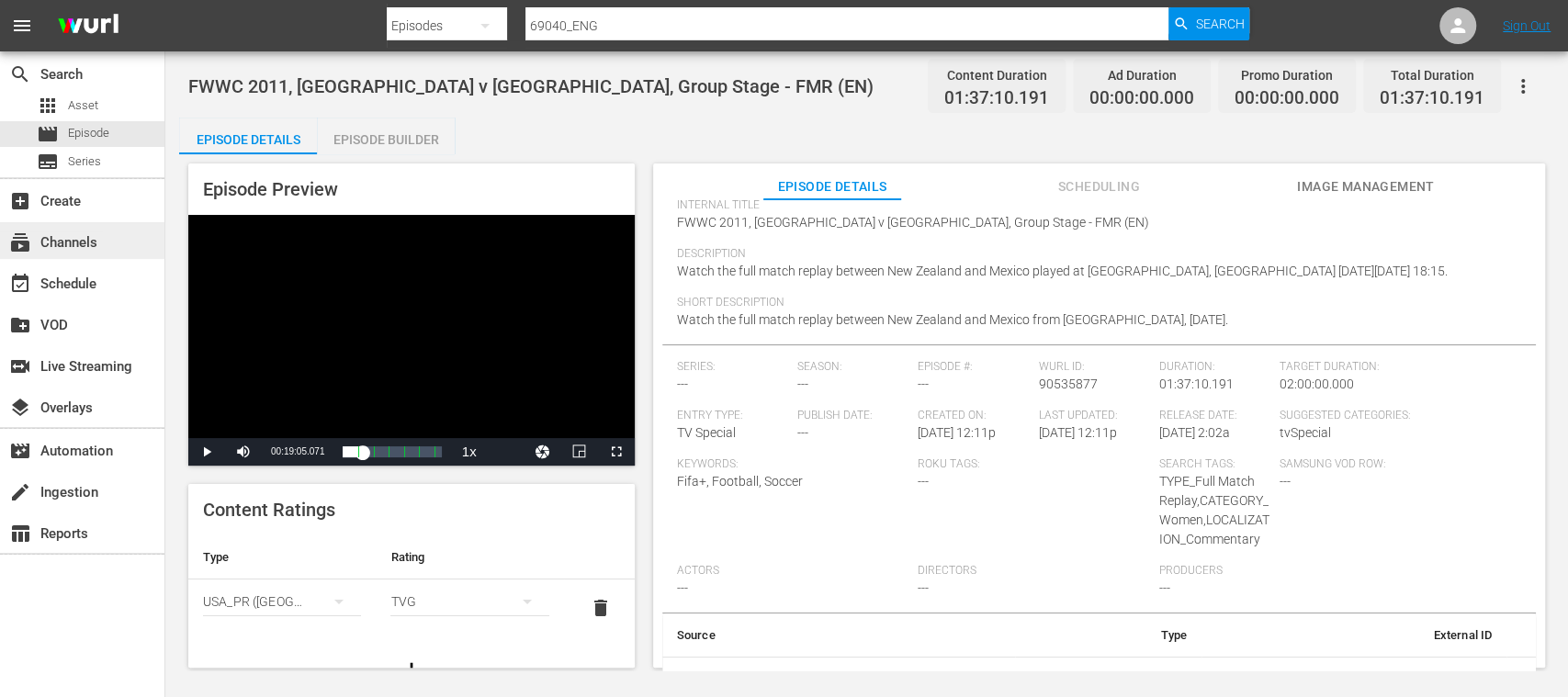
click at [91, 239] on div "subscriptions Channels" at bounding box center [52, 239] width 103 height 17
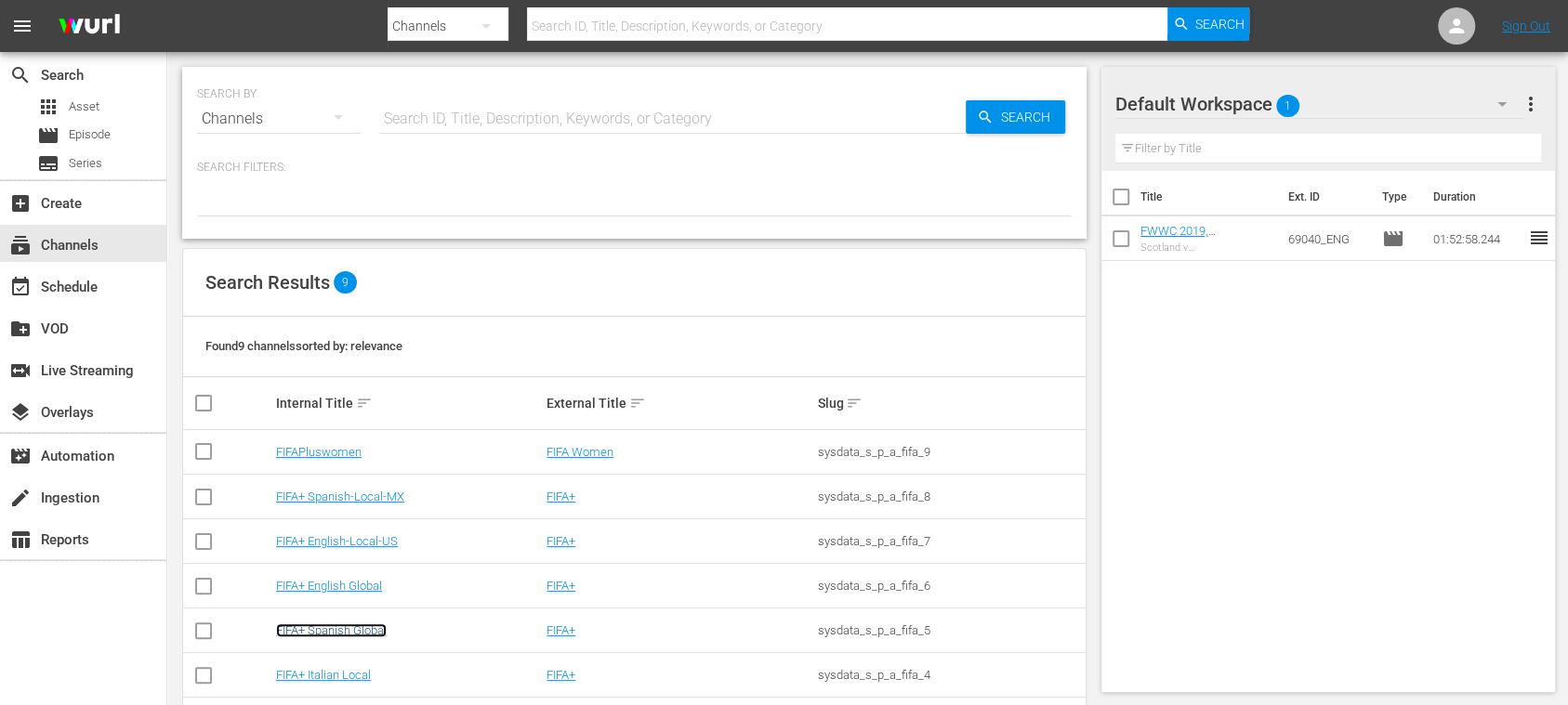
click at [381, 626] on link "FIFA+ Spanish Global" at bounding box center [332, 630] width 110 height 14
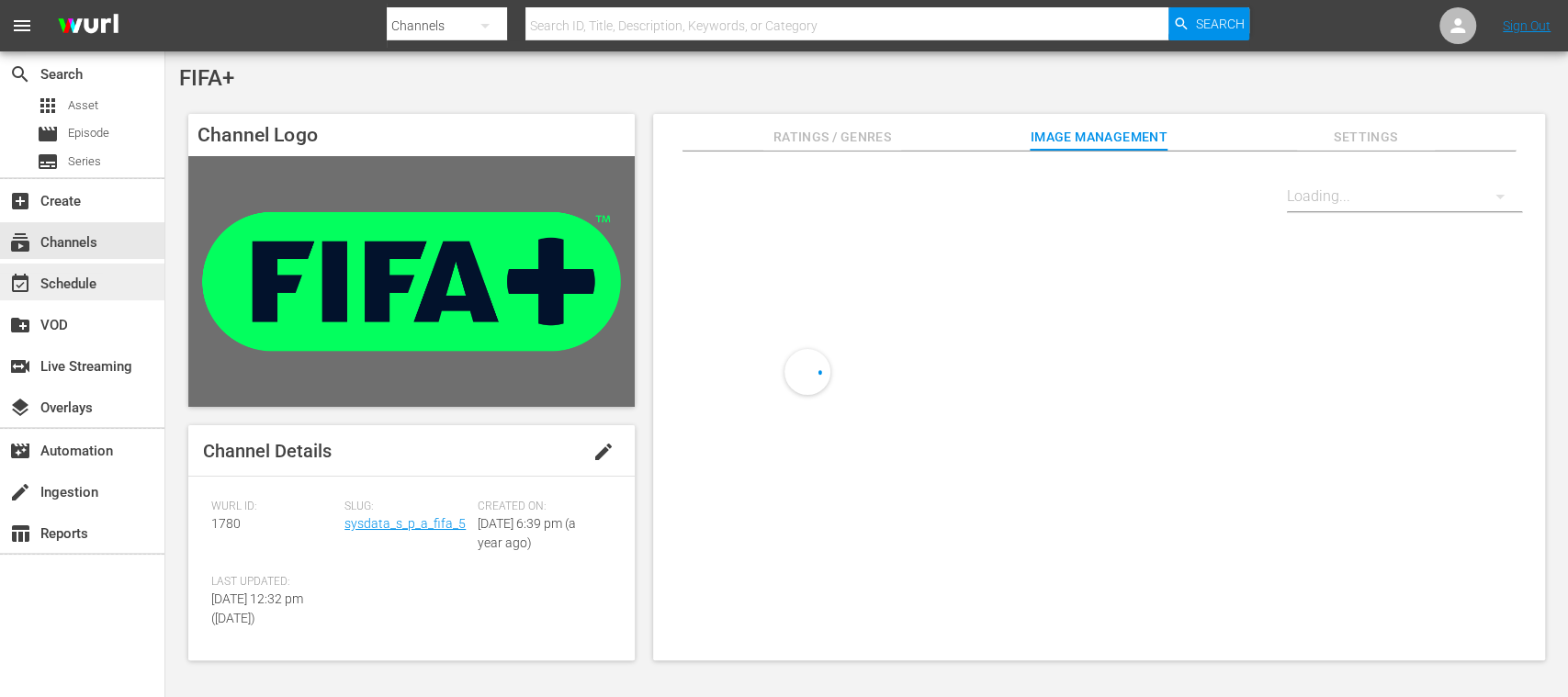
click at [77, 278] on div "event_available Schedule" at bounding box center [52, 281] width 103 height 17
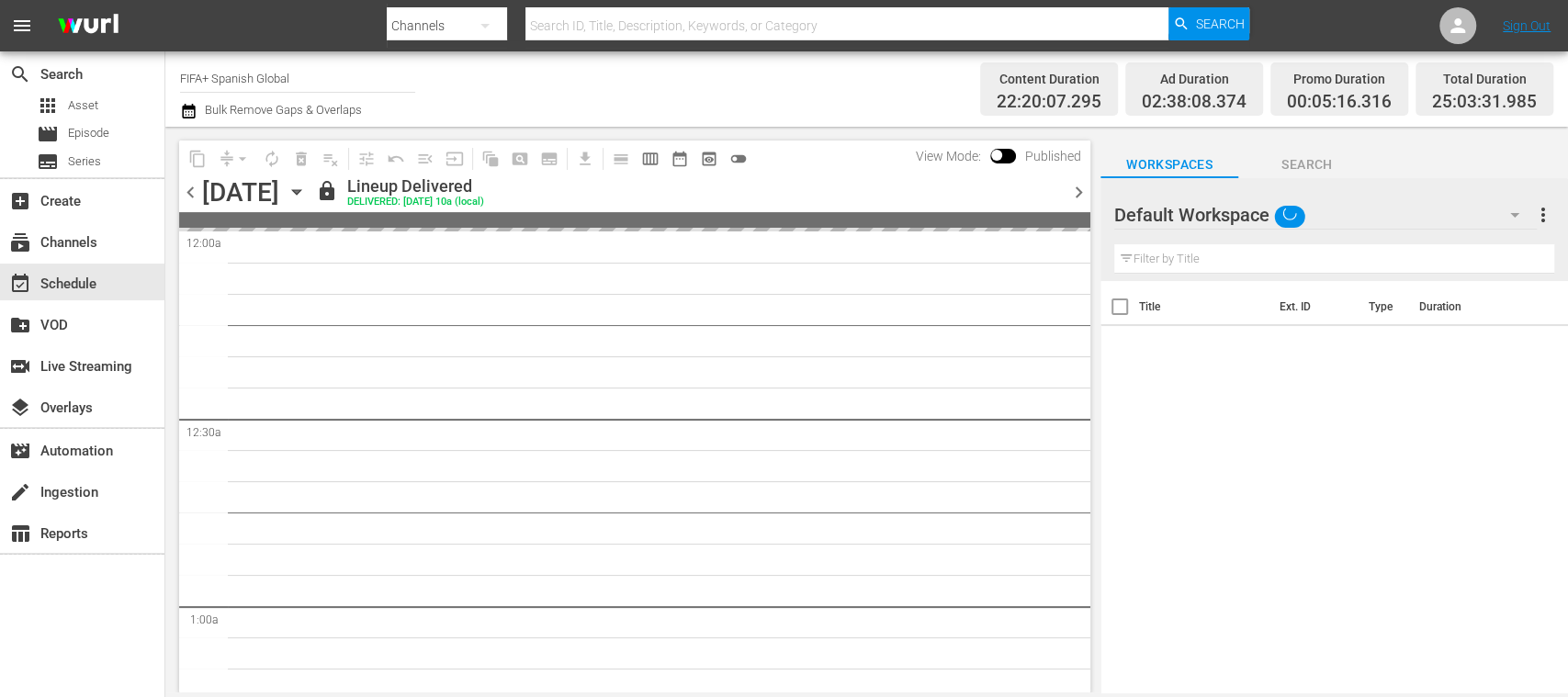
click at [1076, 192] on span "chevron_right" at bounding box center [1079, 192] width 23 height 23
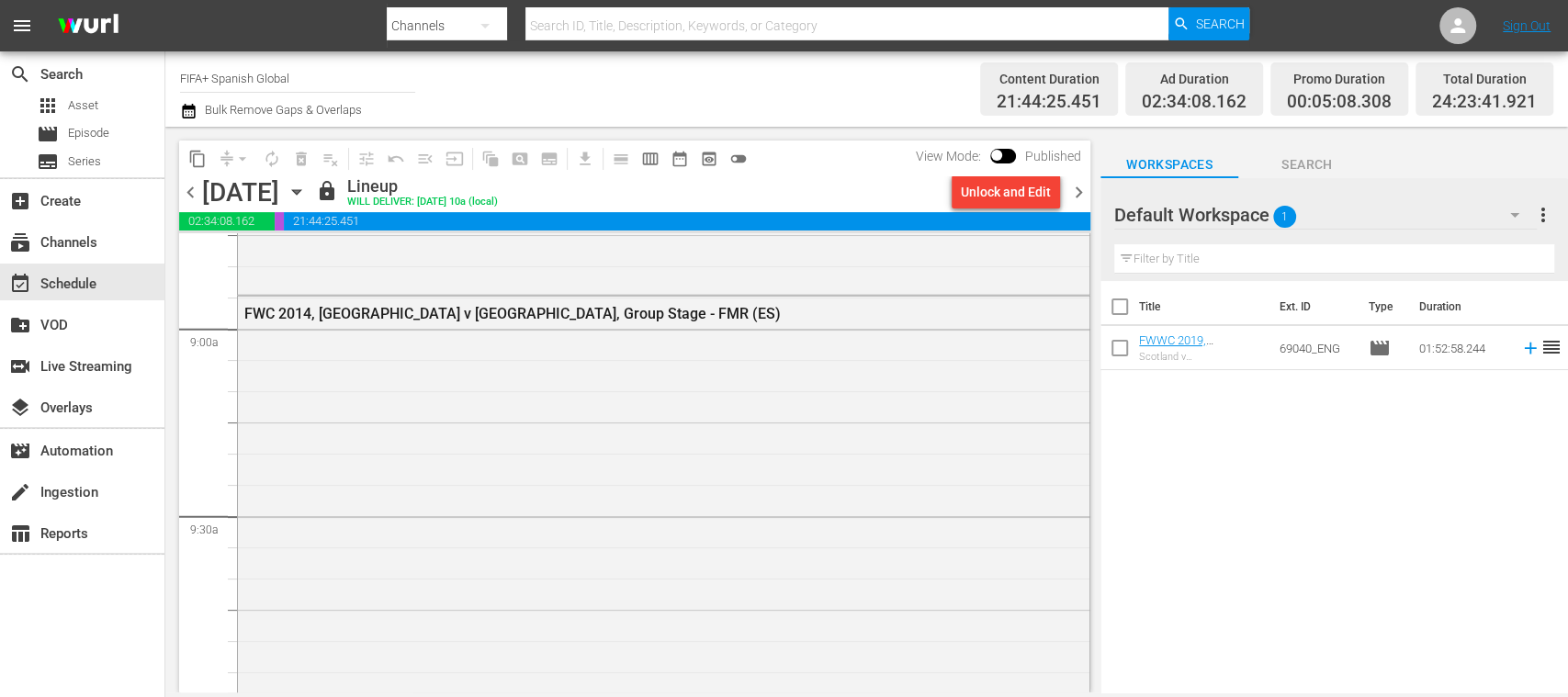
scroll to position [6394, 0]
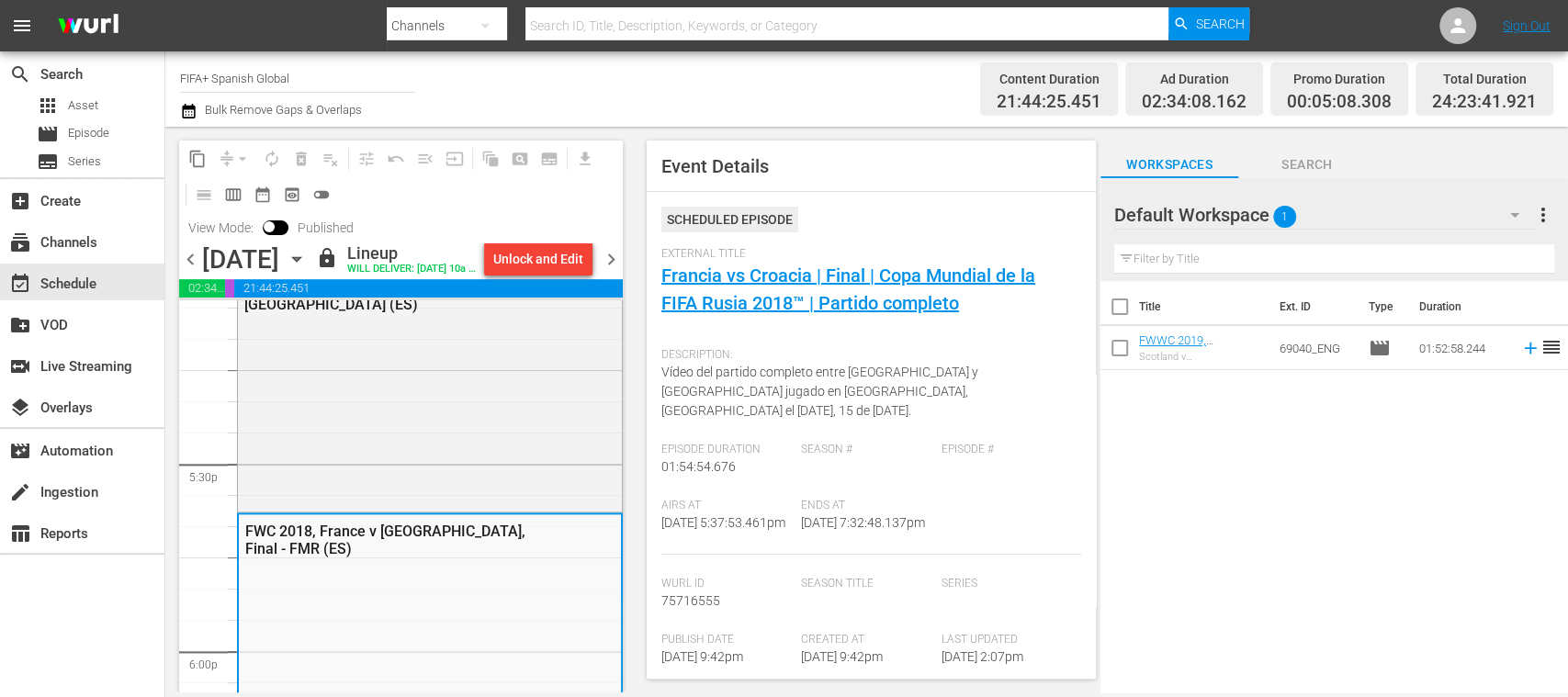
scroll to position [173, 0]
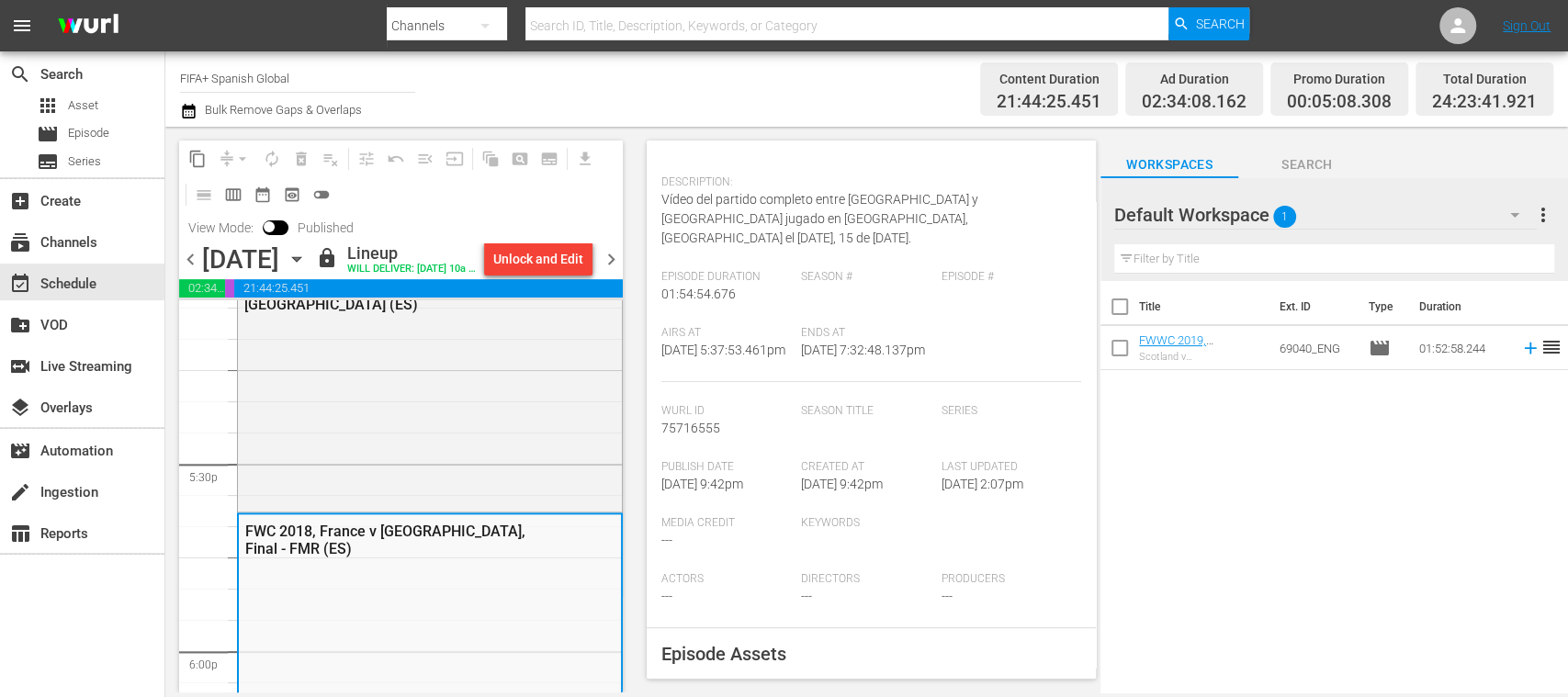
drag, startPoint x: 665, startPoint y: 314, endPoint x: 749, endPoint y: 347, distance: 90.2
click at [749, 347] on div "Airs At [DATE] 5:37:53.461pm" at bounding box center [731, 354] width 140 height 56
copy div "Airs At [DATE] 5:37:53.461pm"
drag, startPoint x: 795, startPoint y: 310, endPoint x: 884, endPoint y: 347, distance: 96.4
click at [884, 347] on div "Ends At [DATE] 7:32:48.137pm" at bounding box center [871, 354] width 140 height 56
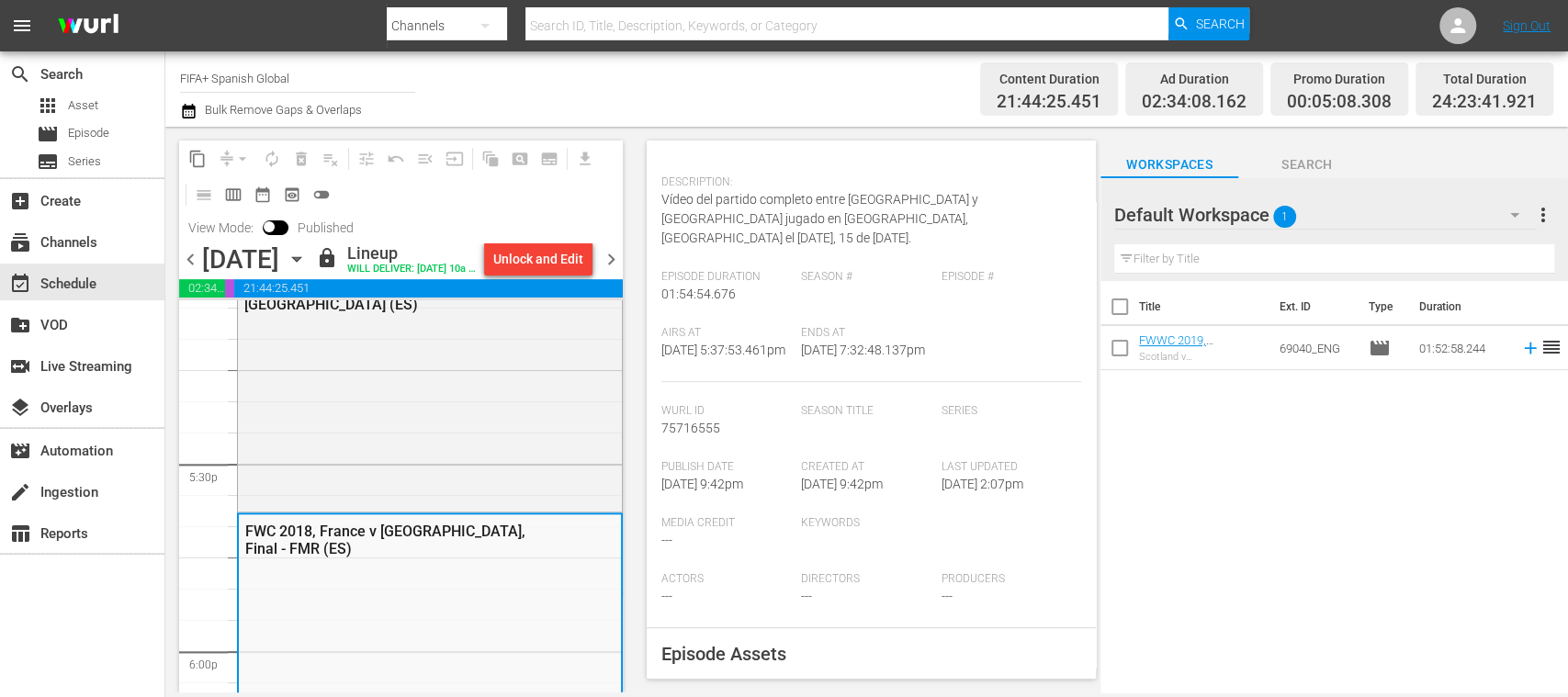
copy div "Ends At [DATE] 7:32:48.137pm"
click at [190, 271] on span "chevron_left" at bounding box center [191, 260] width 23 height 23
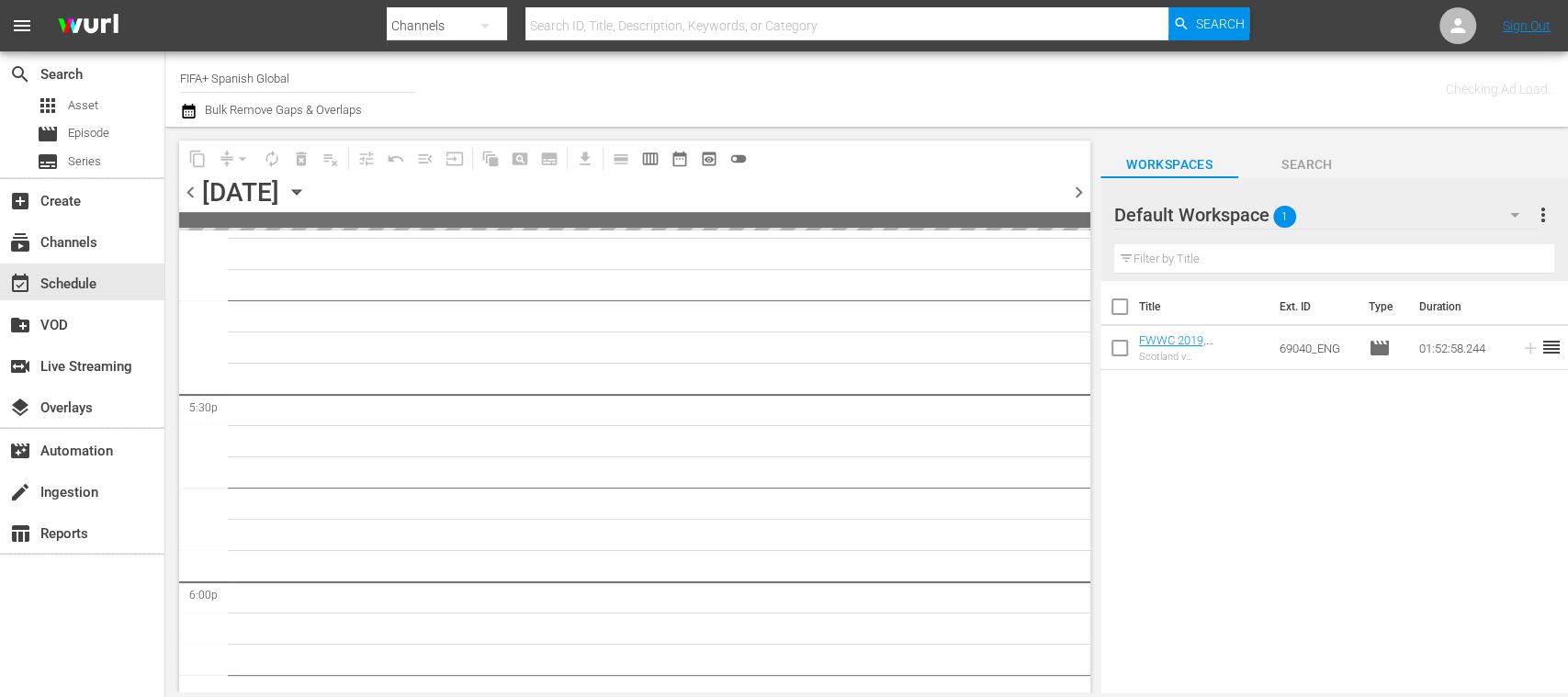
scroll to position [6612, 0]
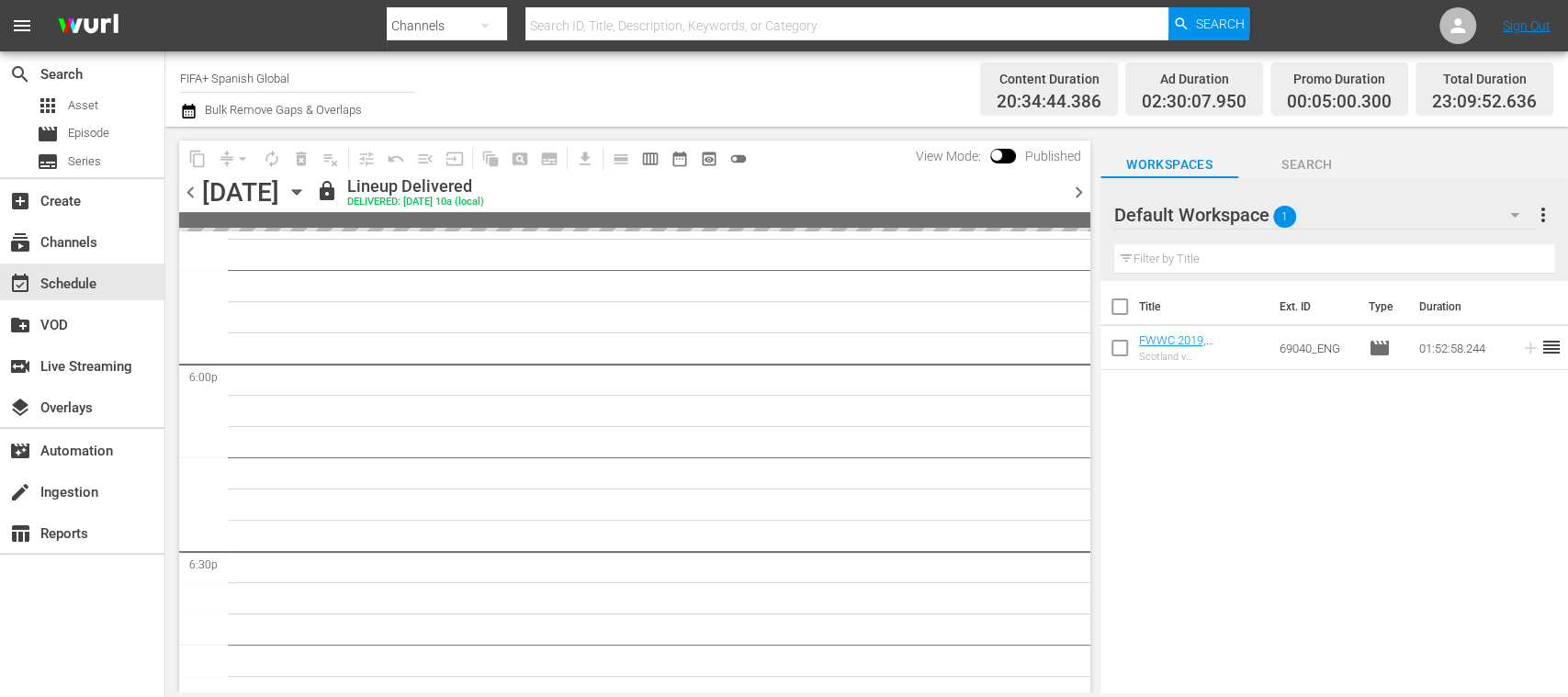
click at [1083, 189] on span "chevron_right" at bounding box center [1079, 192] width 23 height 23
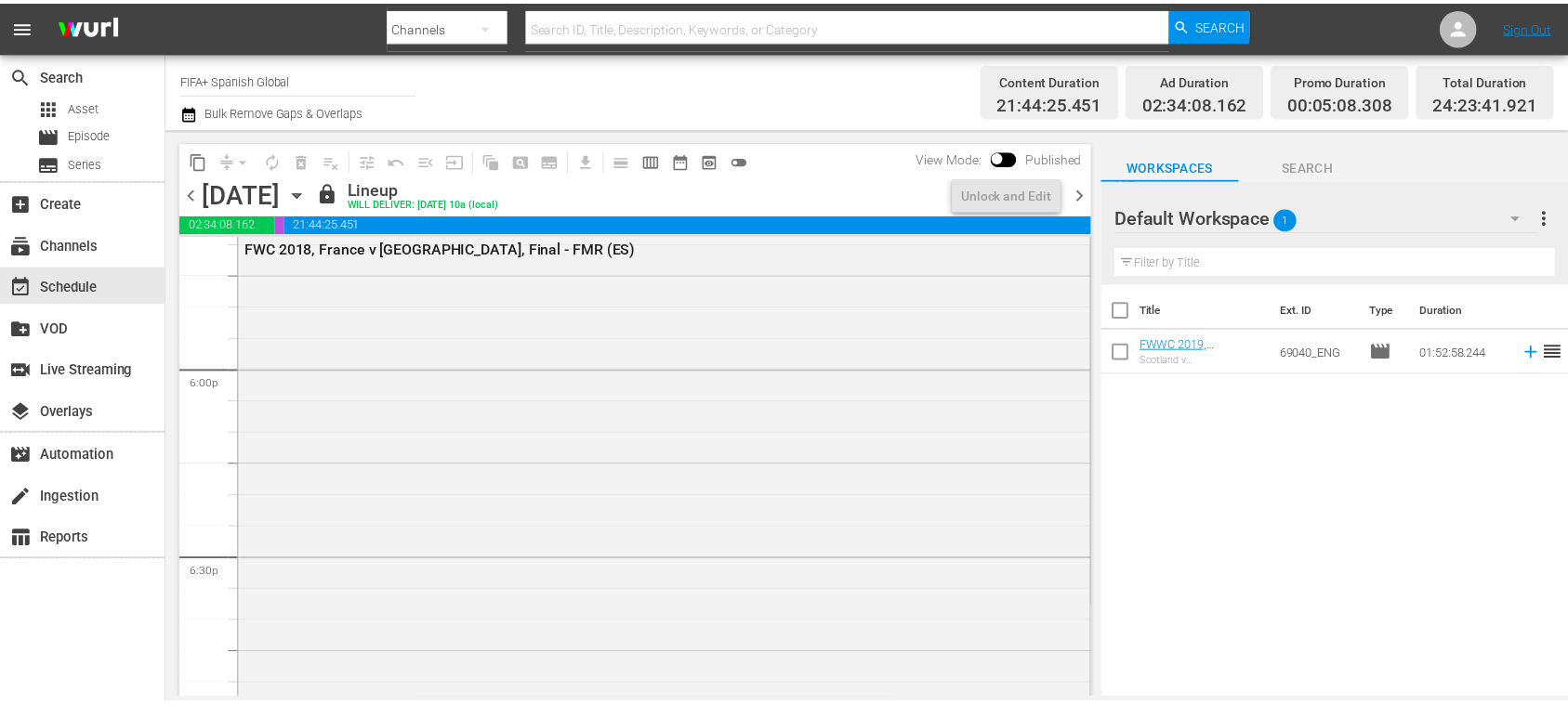
scroll to position [6467, 0]
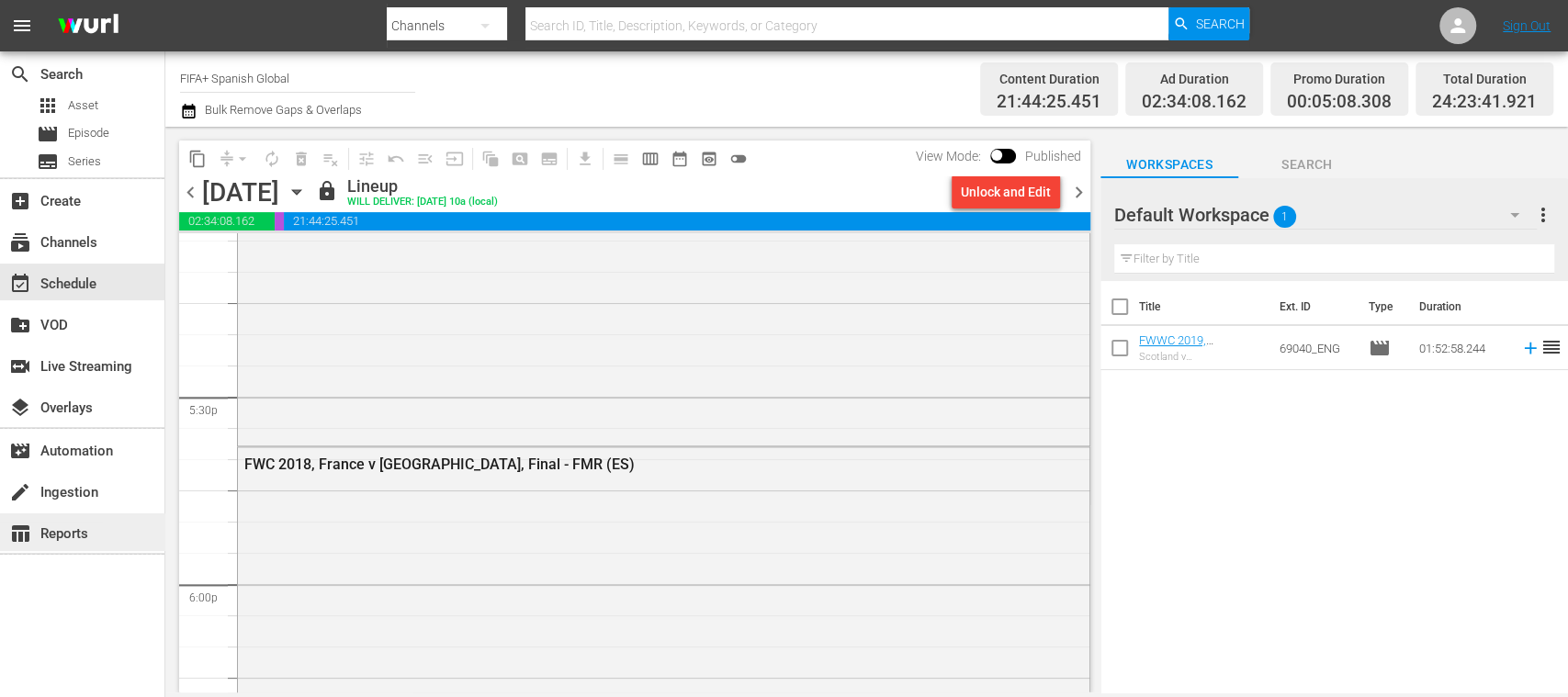
click at [63, 530] on div "table_chart Reports" at bounding box center [52, 531] width 103 height 17
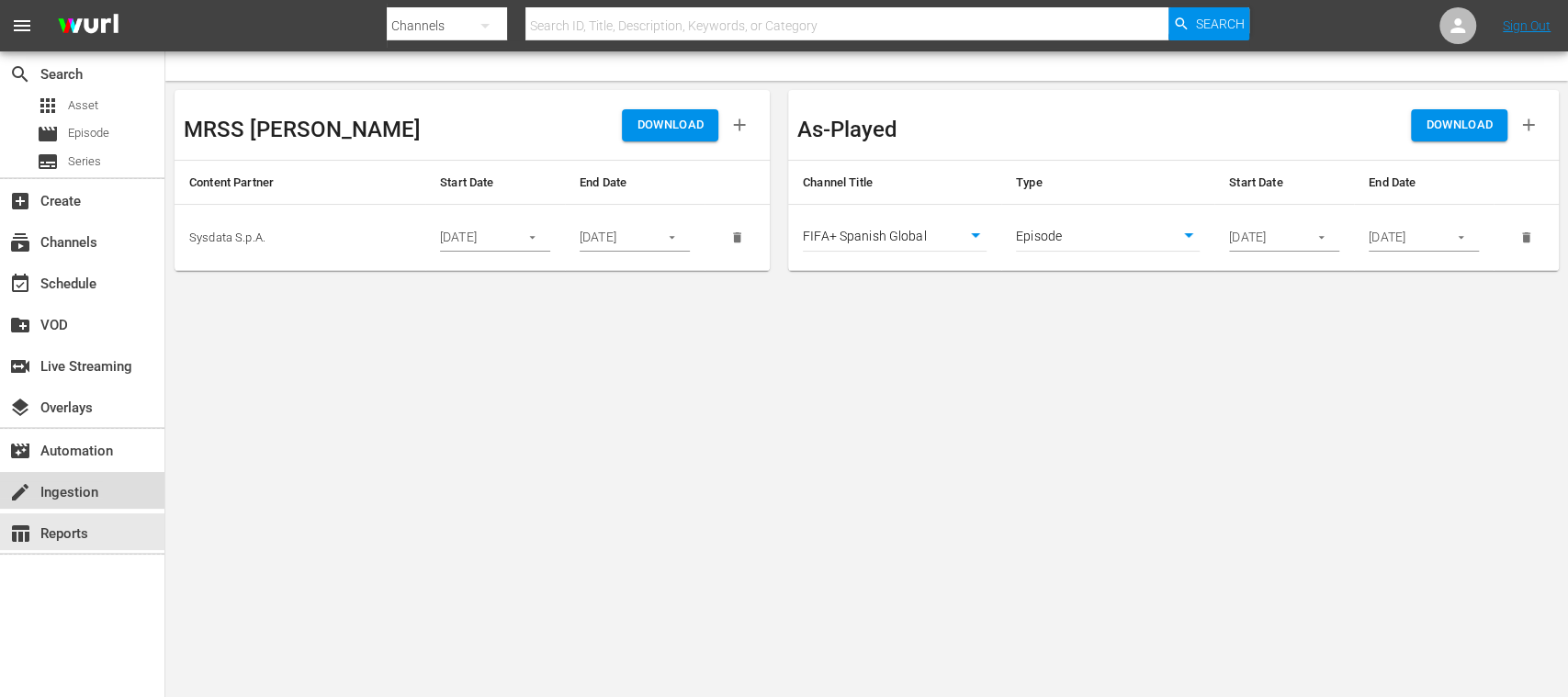
click at [73, 498] on div "create Ingestion" at bounding box center [52, 489] width 103 height 17
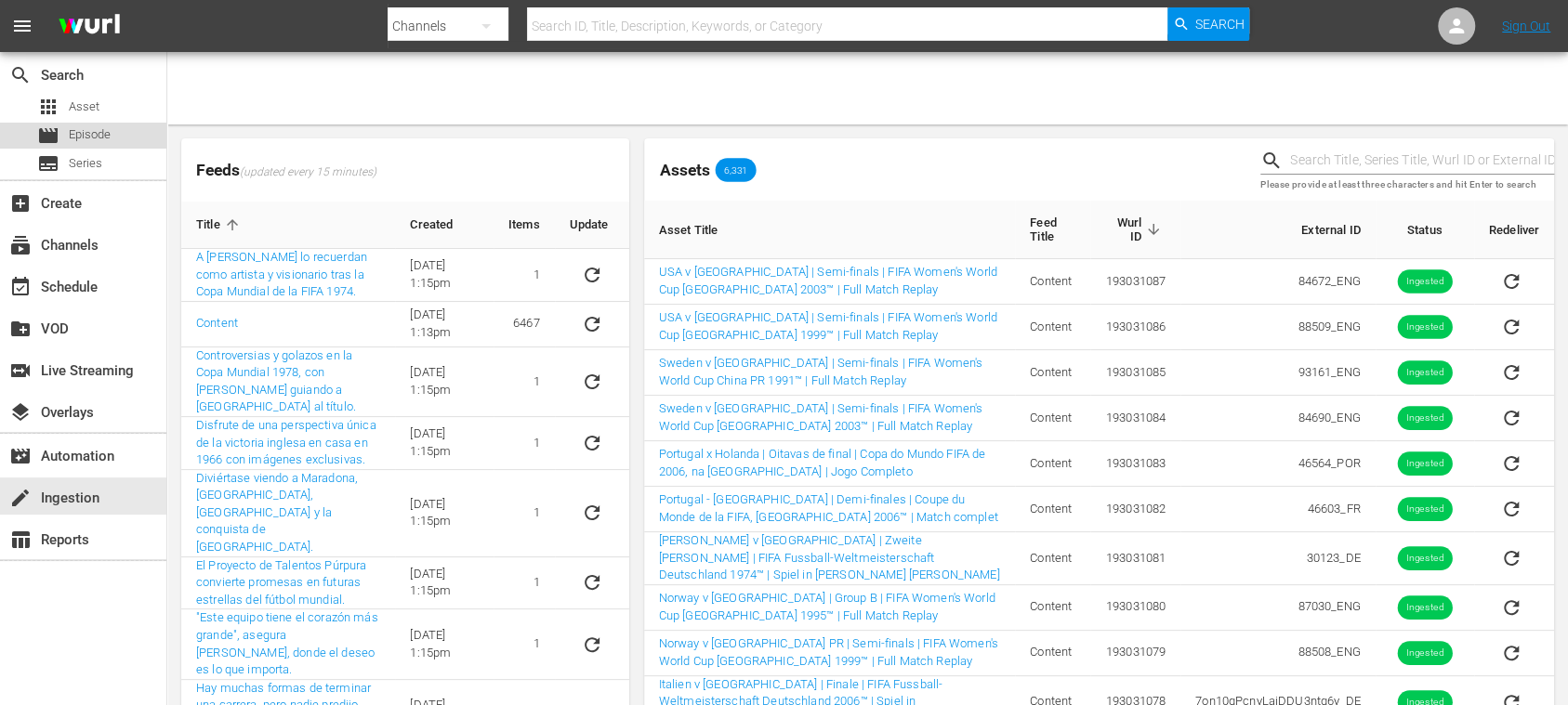
click at [92, 131] on span "Episode" at bounding box center [90, 135] width 42 height 19
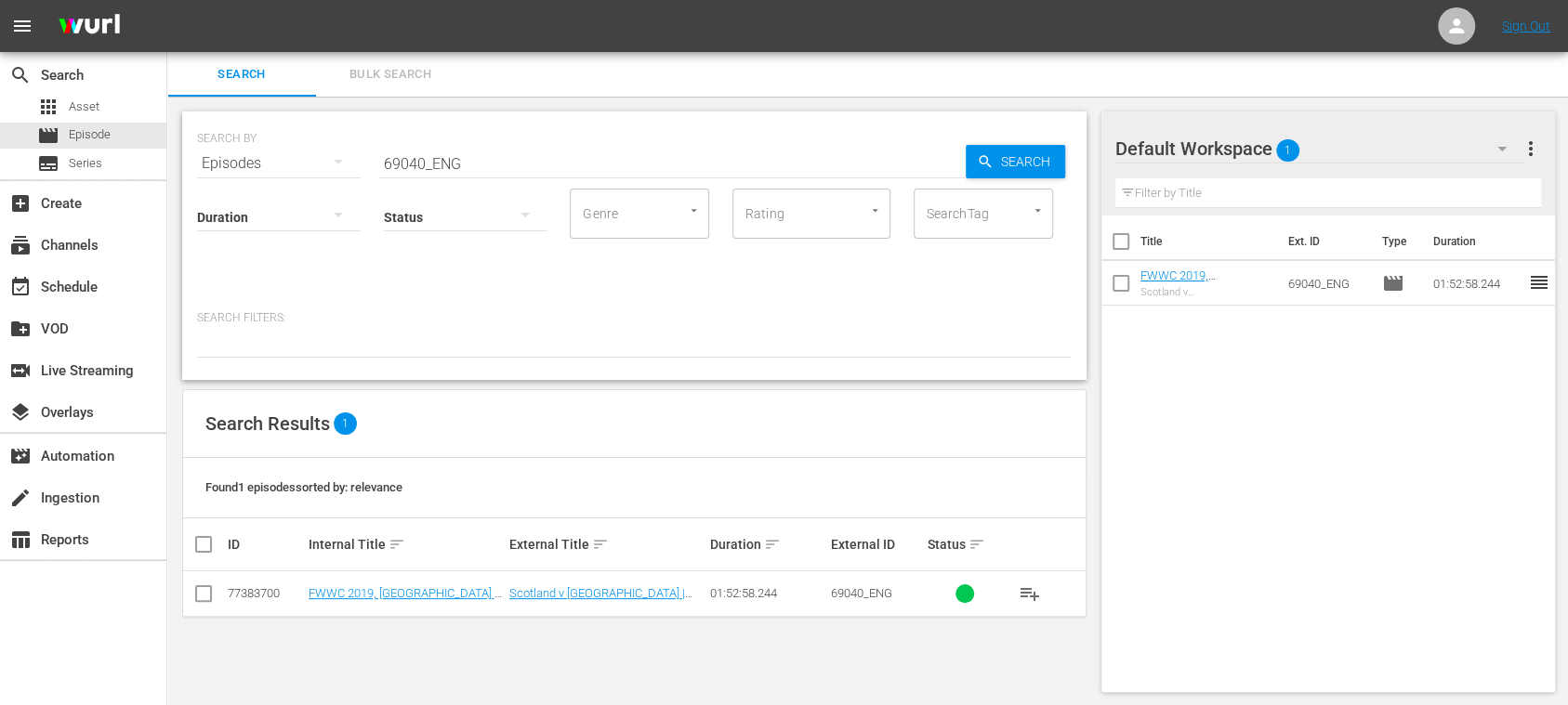
click at [395, 80] on span "Bulk Search" at bounding box center [391, 75] width 126 height 22
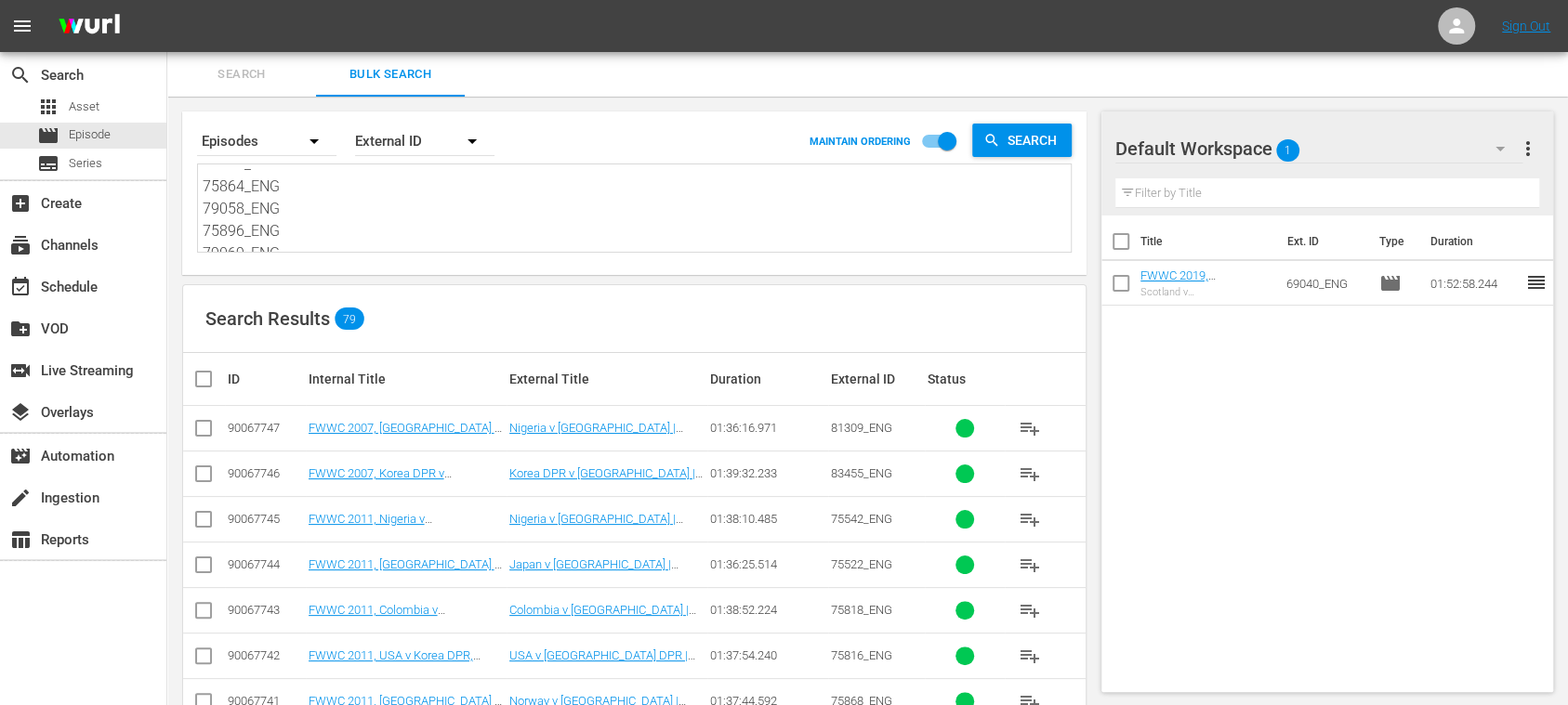
drag, startPoint x: 205, startPoint y: 180, endPoint x: 412, endPoint y: 297, distance: 237.8
type textarea "78094_ENG 78097_ENG 82455_ENG 82891_ENG 81840_ENG 69681_ENG 69682_ENG 69680_ENG…"
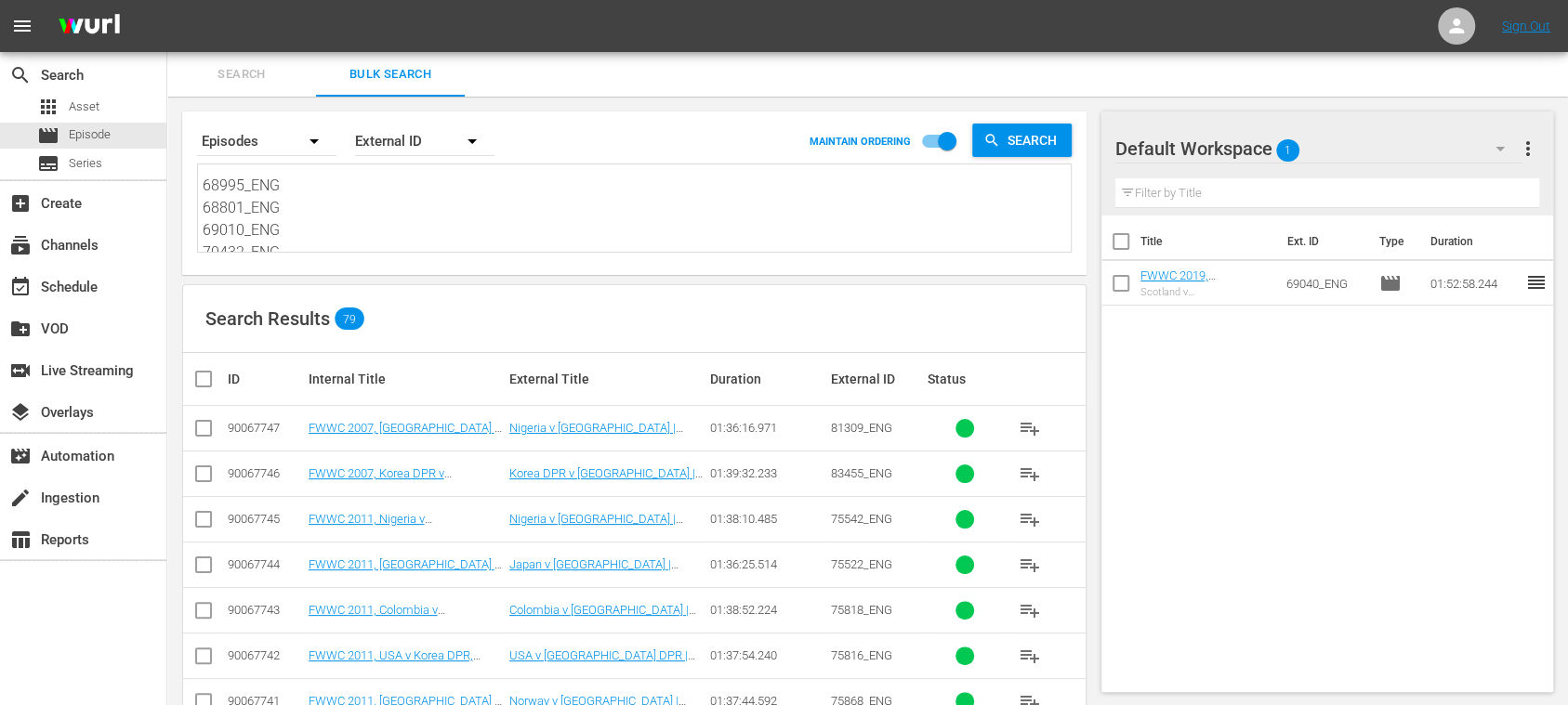
scroll to position [0, 0]
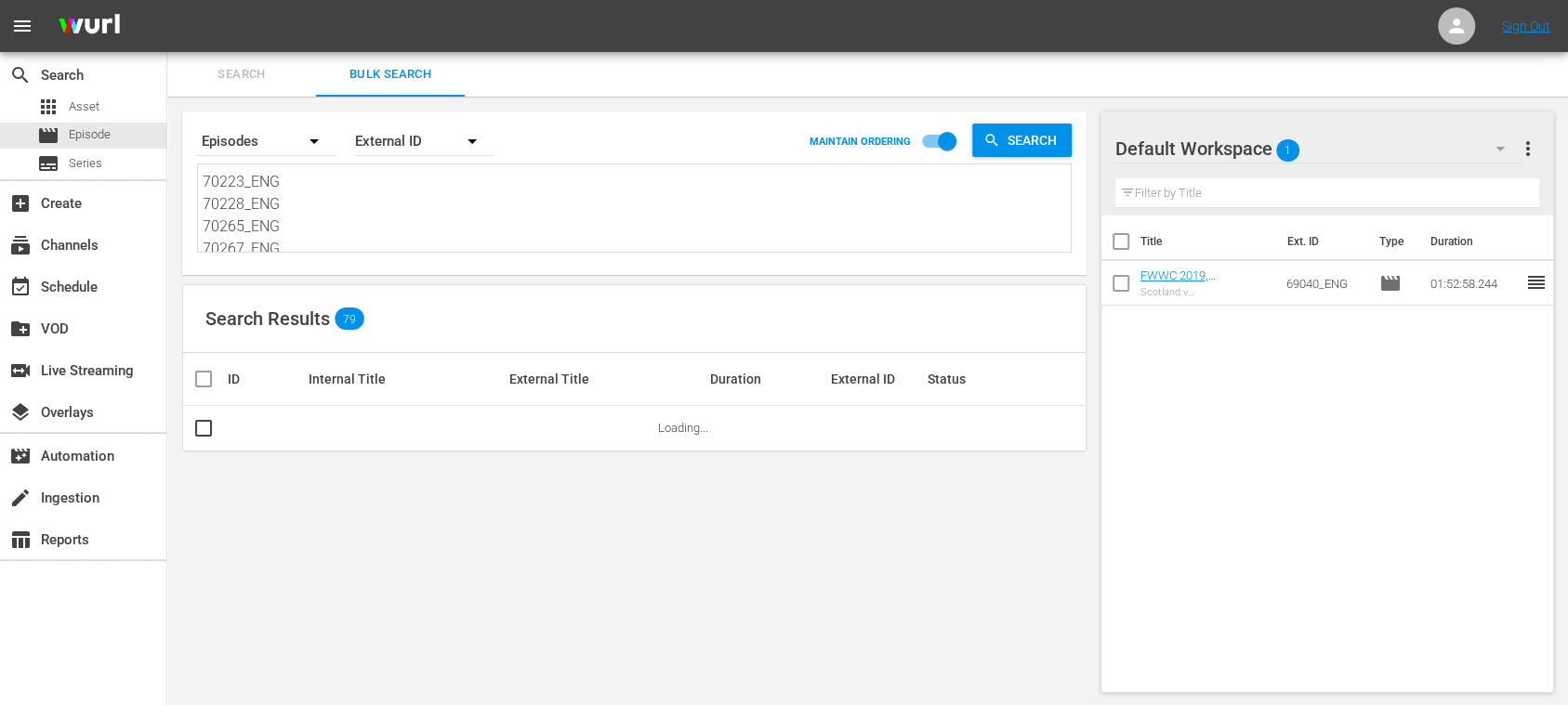
click at [384, 314] on div "Search By Episodes Order By External ID MAINTAIN ORDERING Search 78094_ENG 7809…" at bounding box center [633, 401] width 934 height 611
paste textarea "93211_ENG 93161_ENG 87585_ENG 88508_ENG 88509_ENG 84690_ENG 84672_ENG 142368_EN…"
type textarea "93211_ENG 93161_ENG 87585_ENG 88508_ENG 88509_ENG 84690_ENG 84672_ENG 142368_EN…"
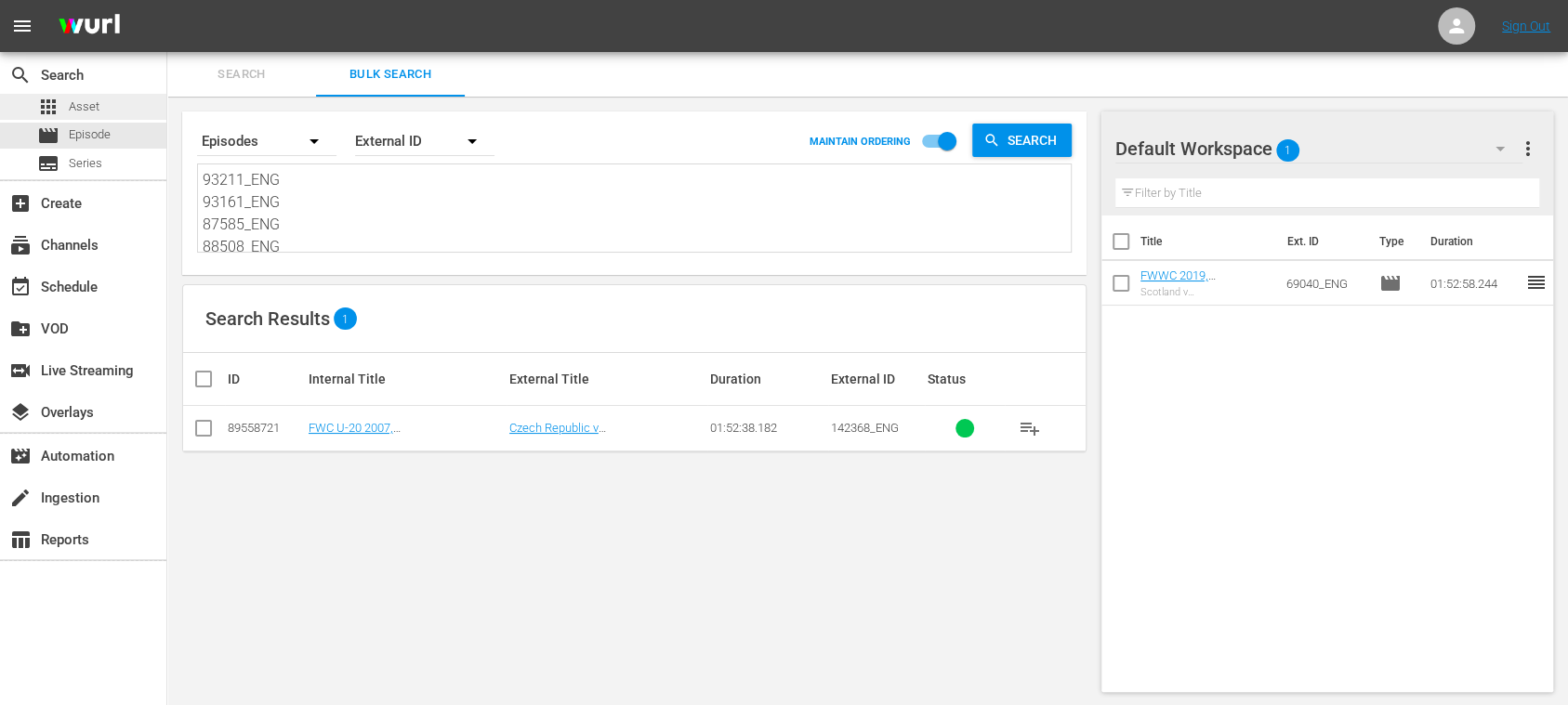
type textarea "93211_ENG 93161_ENG 87585_ENG 88508_ENG 88509_ENG 84690_ENG 84672_ENG 142368_EN…"
click at [97, 106] on span "Asset" at bounding box center [84, 106] width 30 height 19
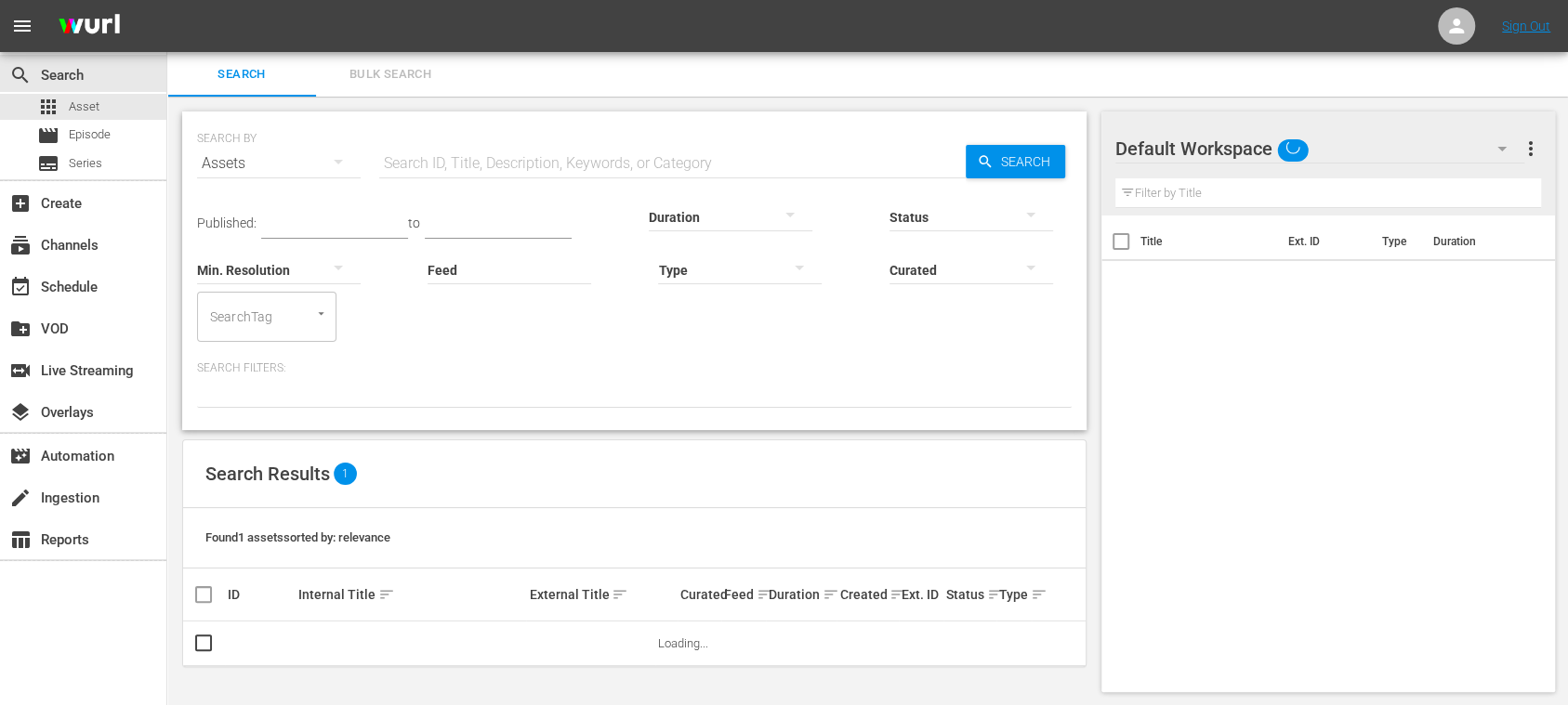
click at [385, 76] on span "Bulk Search" at bounding box center [391, 75] width 126 height 22
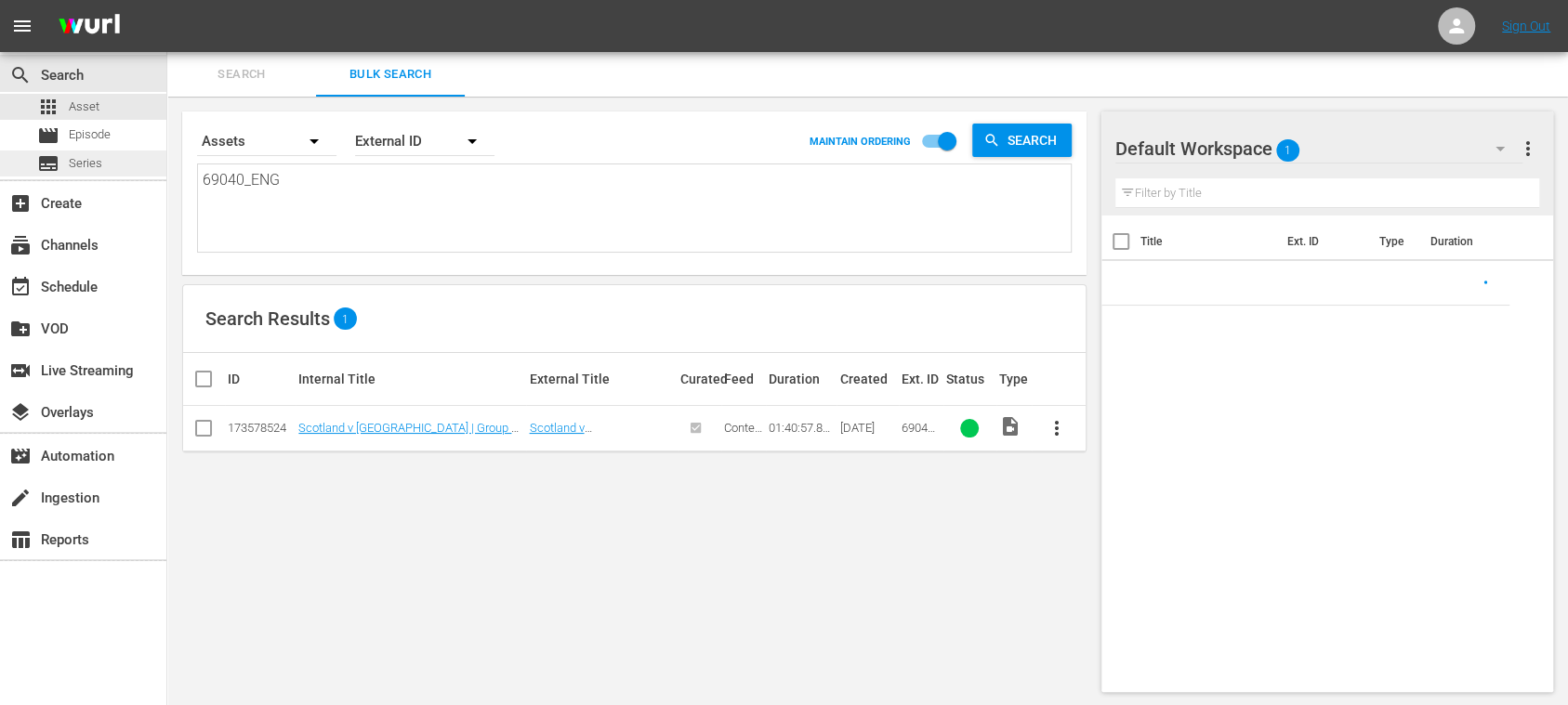
drag, startPoint x: 299, startPoint y: 171, endPoint x: 146, endPoint y: 161, distance: 153.3
click at [167, 0] on div "search Search apps Asset movie Episode subtitles Series add_box Create subscrip…" at bounding box center [868, 0] width 1401 height 0
paste textarea "93211_ENG 93161_ENG 87585_ENG 88508_ENG 88509_ENG 84690_ENG 84672_ENG 142368_EN…"
type textarea "93211_ENG 93161_ENG 87585_ENG 88508_ENG 88509_ENG 84690_ENG 84672_ENG 142368_EN…"
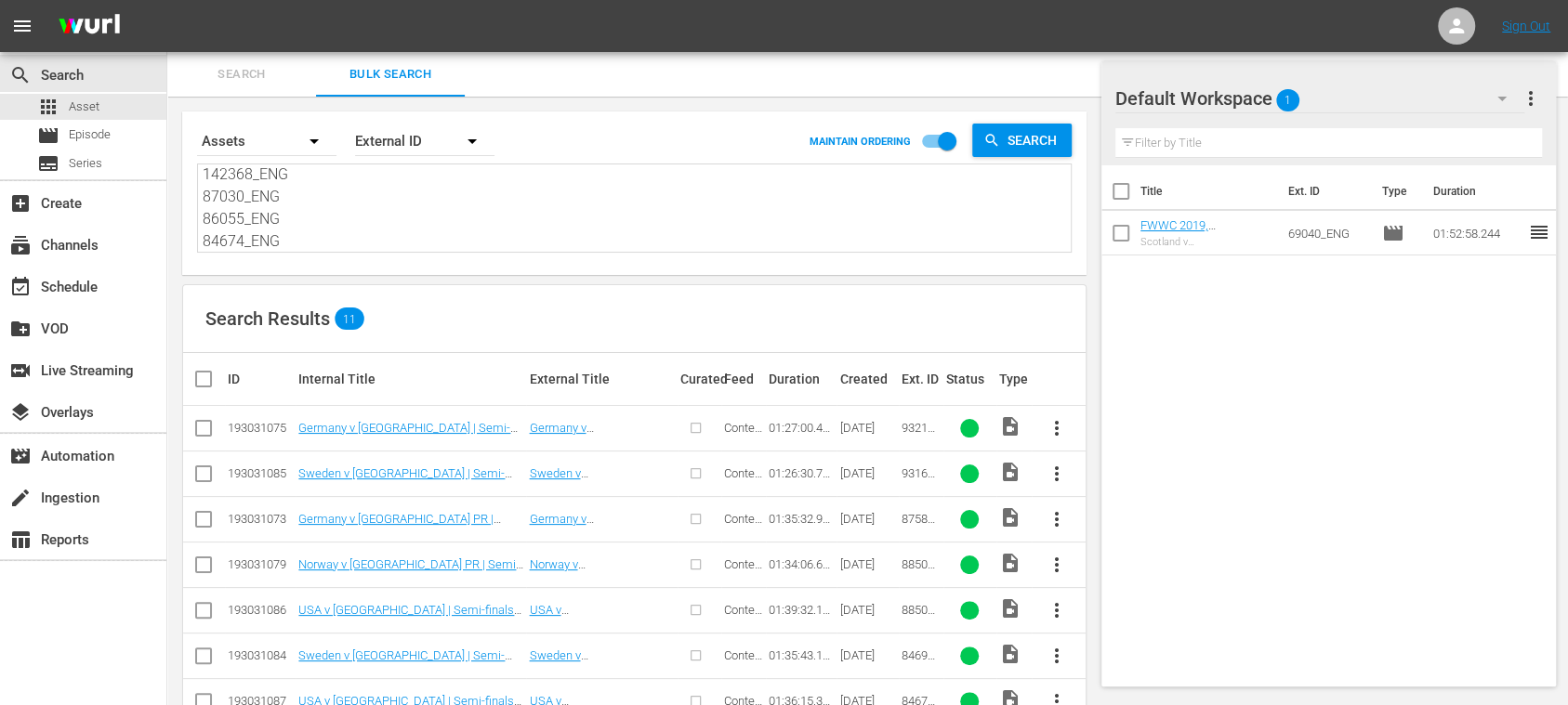
scroll to position [231, 0]
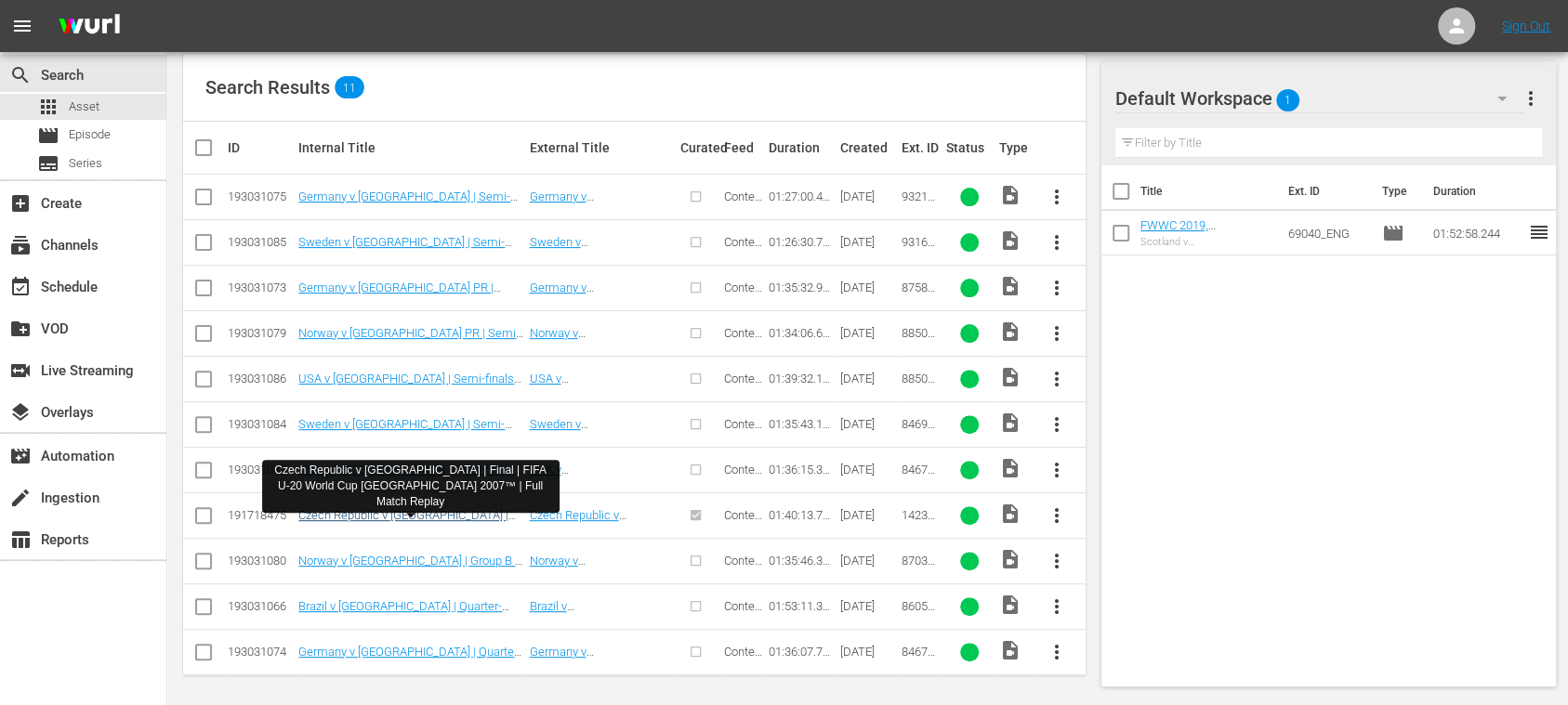
type textarea "93211_ENG 93161_ENG 87585_ENG 88508_ENG 88509_ENG 84690_ENG 84672_ENG 142368_EN…"
click at [439, 513] on link "Czech Republic v [GEOGRAPHIC_DATA] | Final | FIFA U-20 World Cup [GEOGRAPHIC_DA…" at bounding box center [403, 536] width 211 height 56
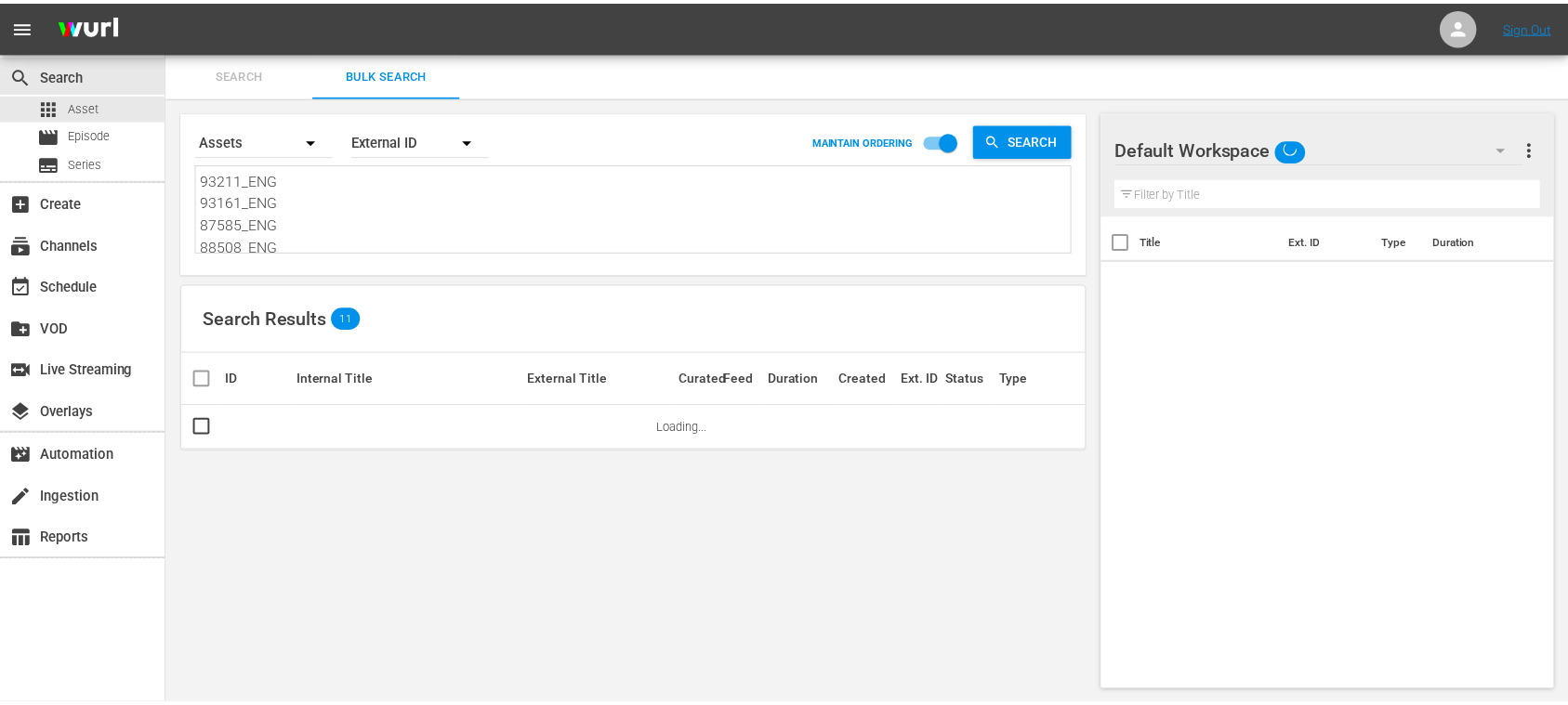
scroll to position [2, 0]
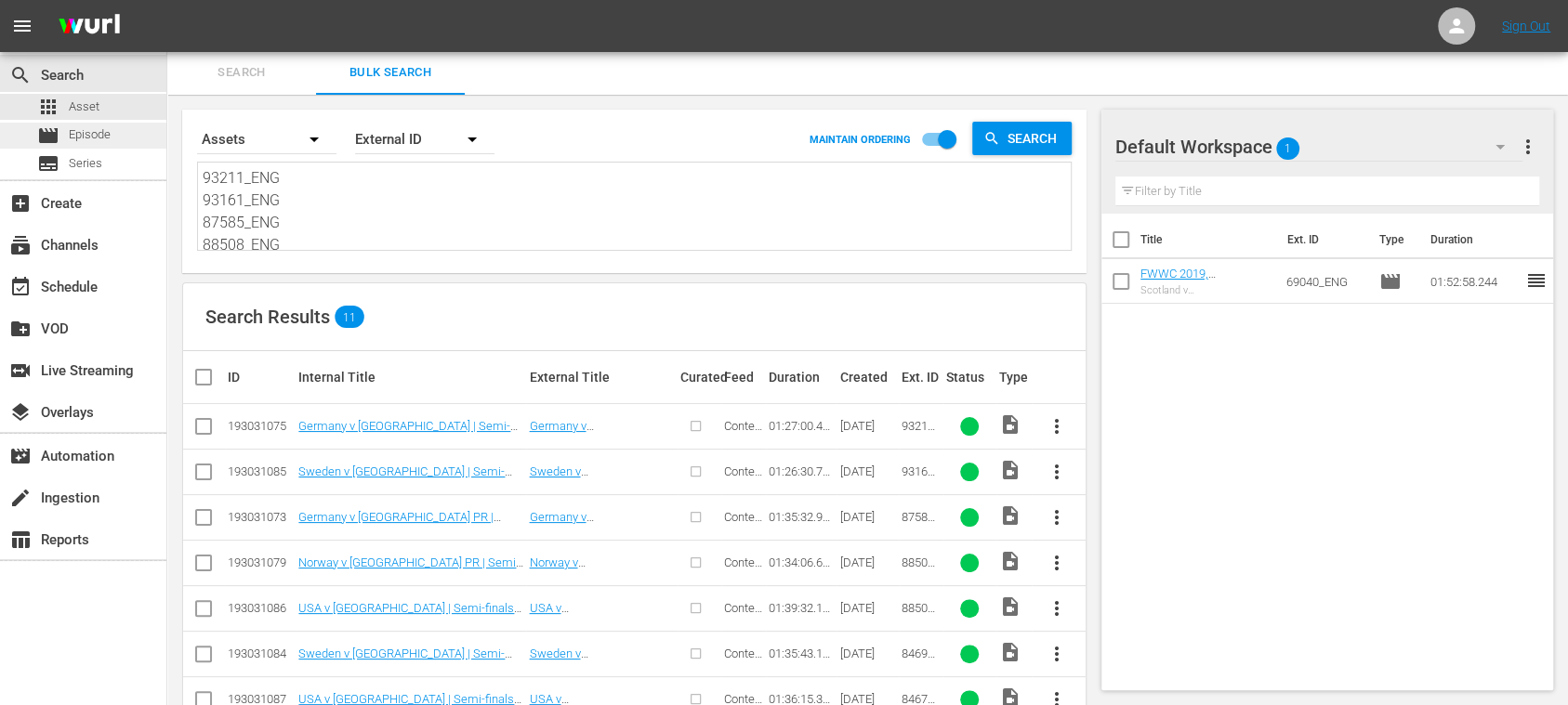
click at [94, 132] on span "Episode" at bounding box center [90, 135] width 42 height 19
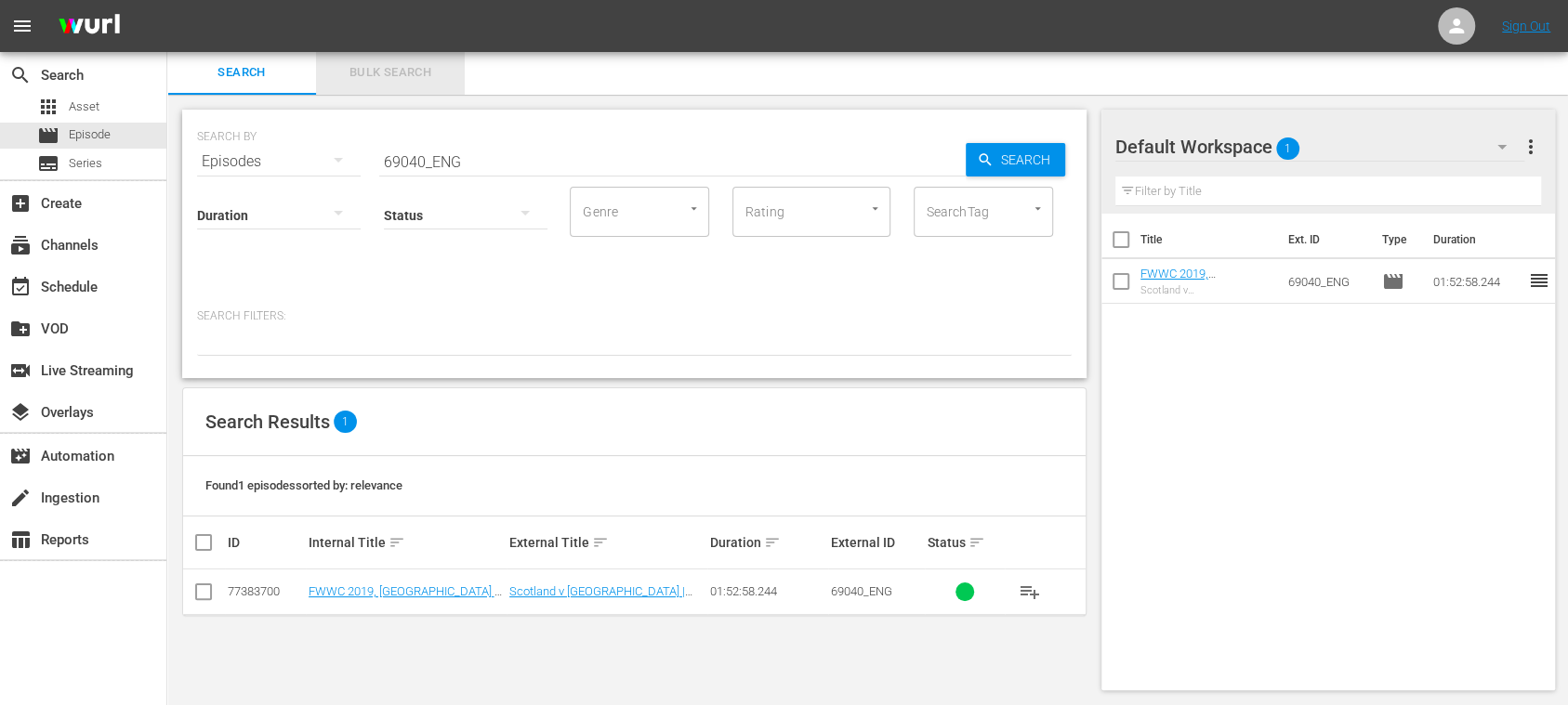
click at [391, 72] on span "Bulk Search" at bounding box center [391, 73] width 126 height 22
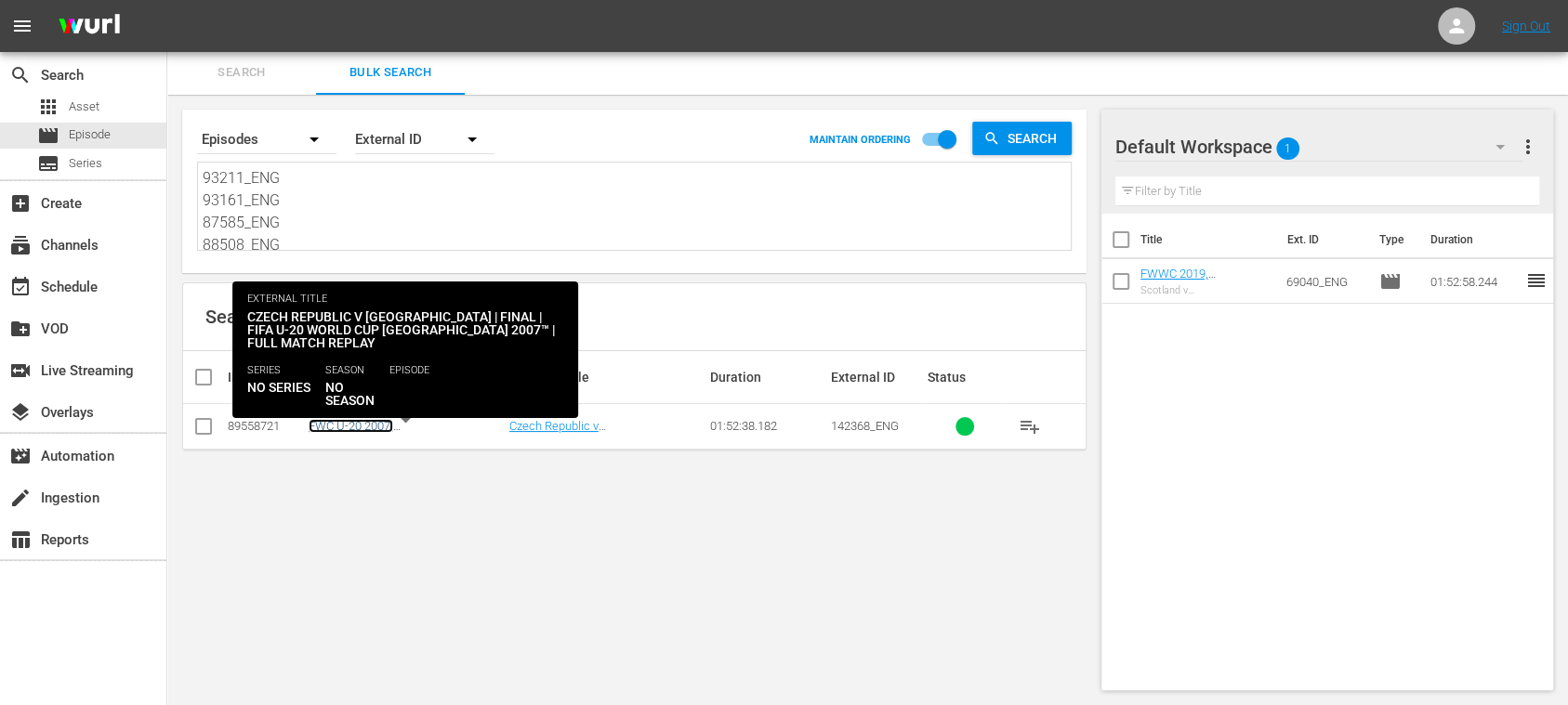
click at [458, 420] on link "FWC U-20 2007, [GEOGRAPHIC_DATA] v [GEOGRAPHIC_DATA], Final - FMR (EN)" at bounding box center [396, 446] width 176 height 56
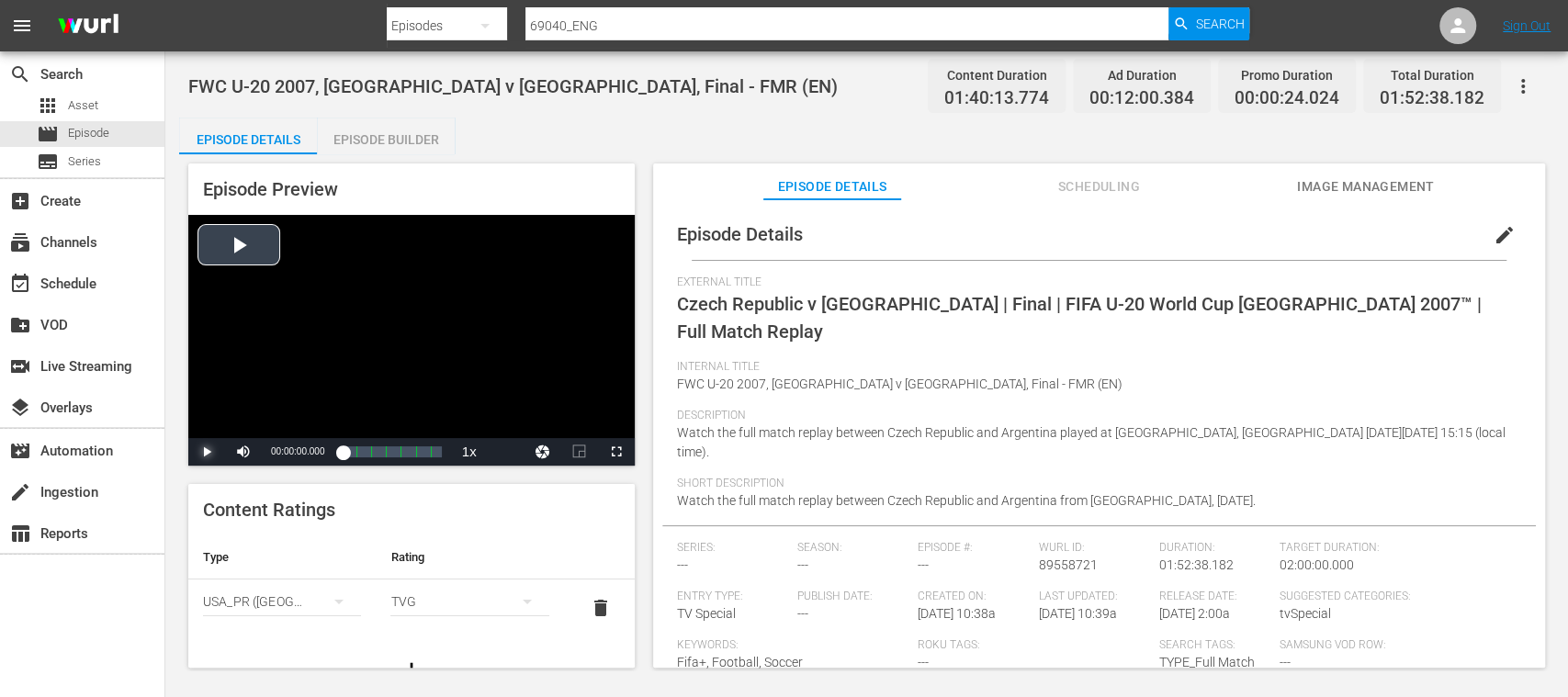
click at [207, 452] on span "Video Player" at bounding box center [207, 452] width 0 height 0
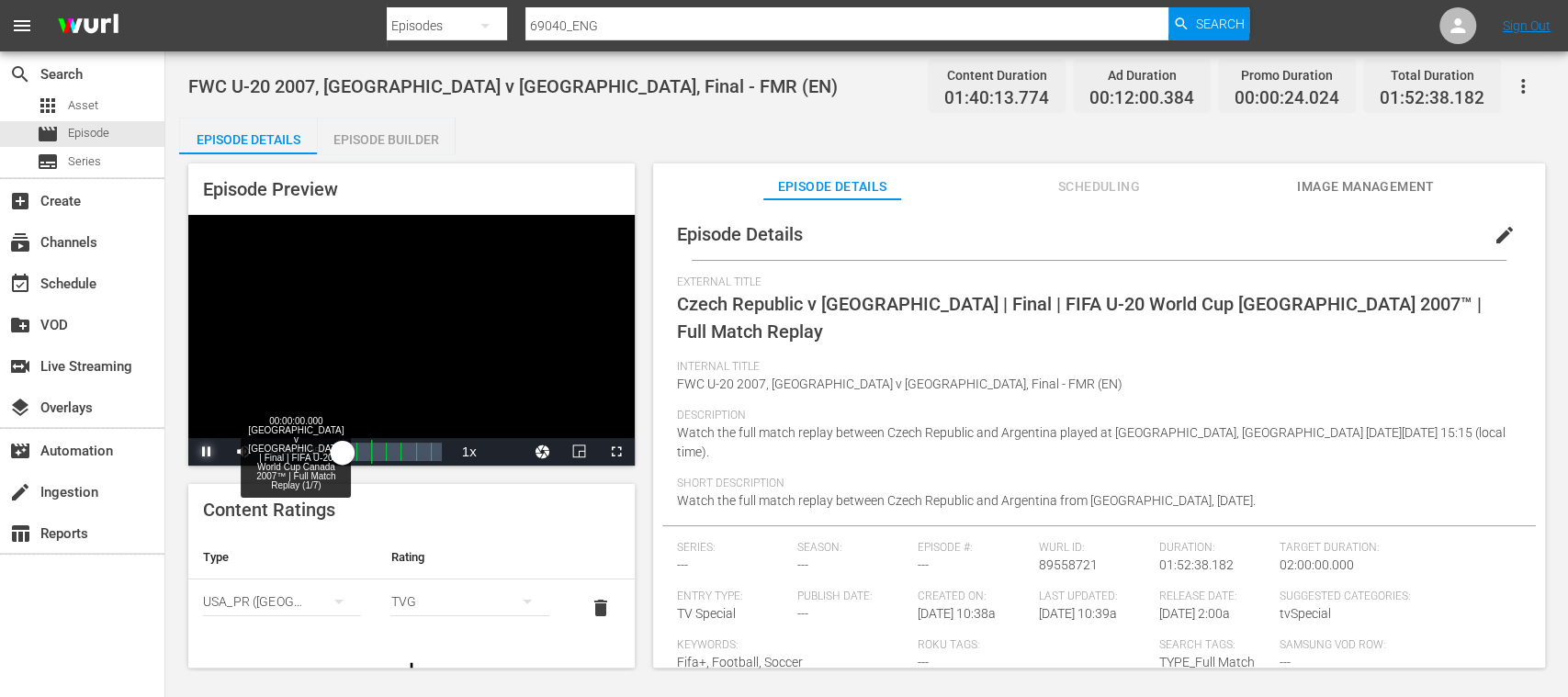
drag, startPoint x: 365, startPoint y: 449, endPoint x: 374, endPoint y: 450, distance: 9.1
click at [374, 450] on div "Loaded : 0.10% 00:00:00.000 [GEOGRAPHIC_DATA] v [GEOGRAPHIC_DATA] | Final | FIF…" at bounding box center [391, 451] width 98 height 18
click at [384, 449] on div "00:00:15.932" at bounding box center [363, 451] width 42 height 18
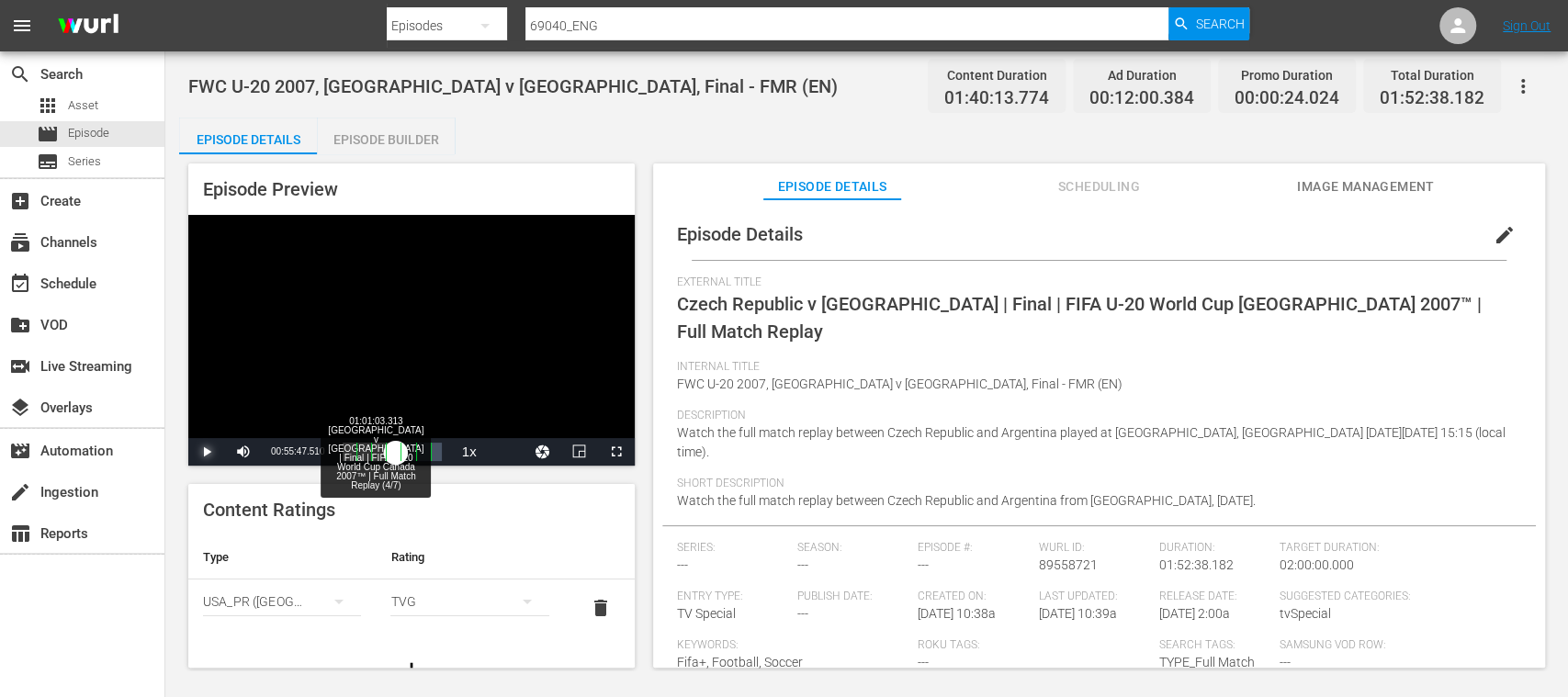
click at [396, 444] on div "00:43:24.439" at bounding box center [368, 451] width 53 height 18
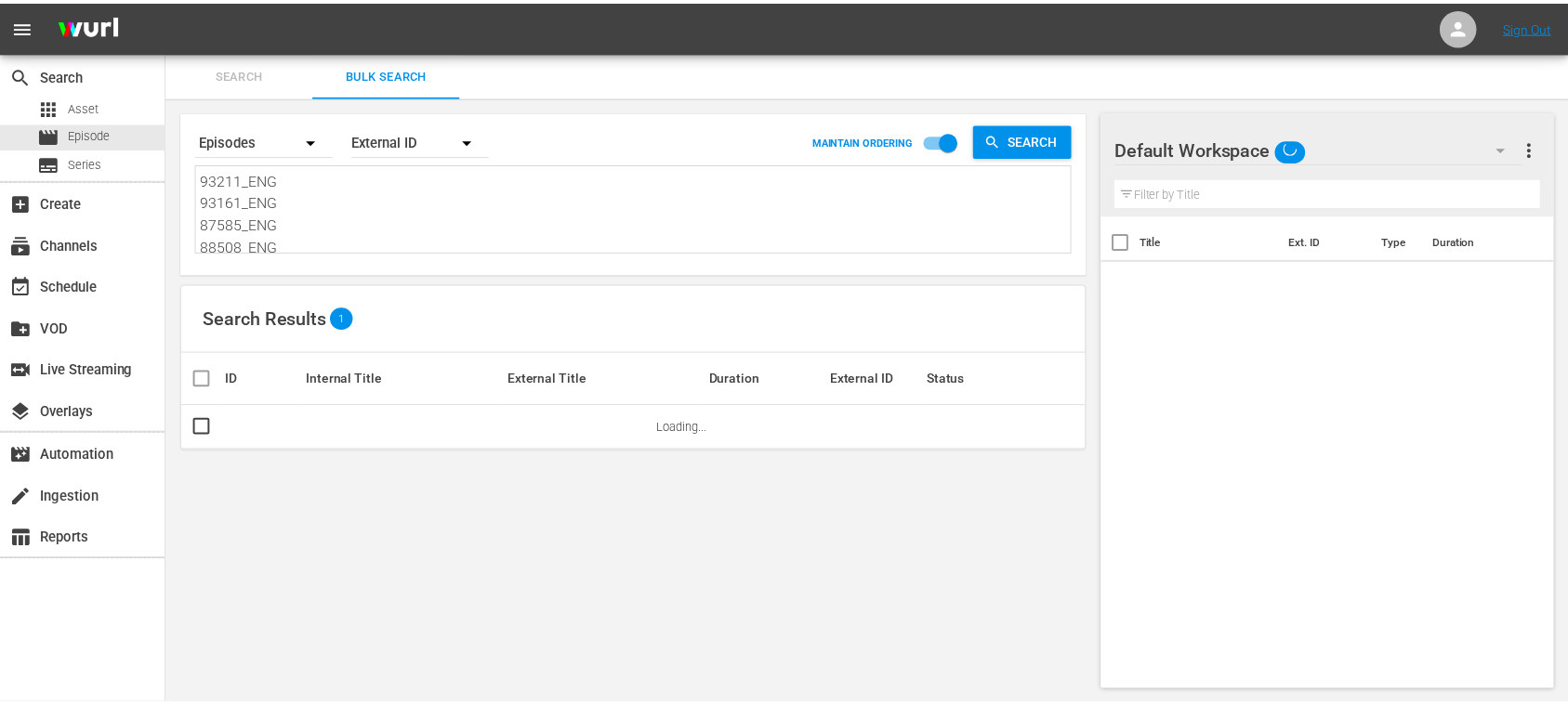
scroll to position [2, 0]
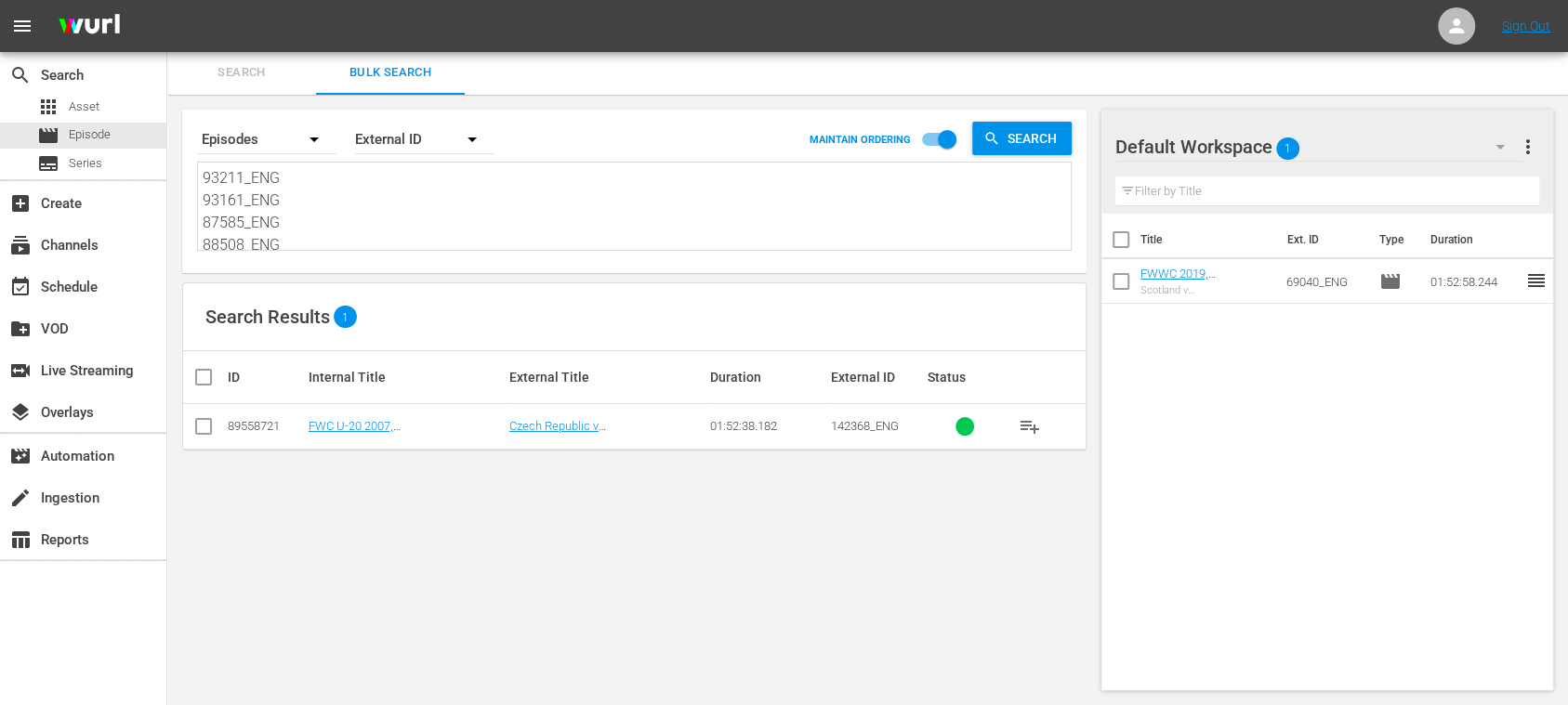
click at [202, 377] on input "checkbox" at bounding box center [211, 377] width 37 height 23
checkbox input "true"
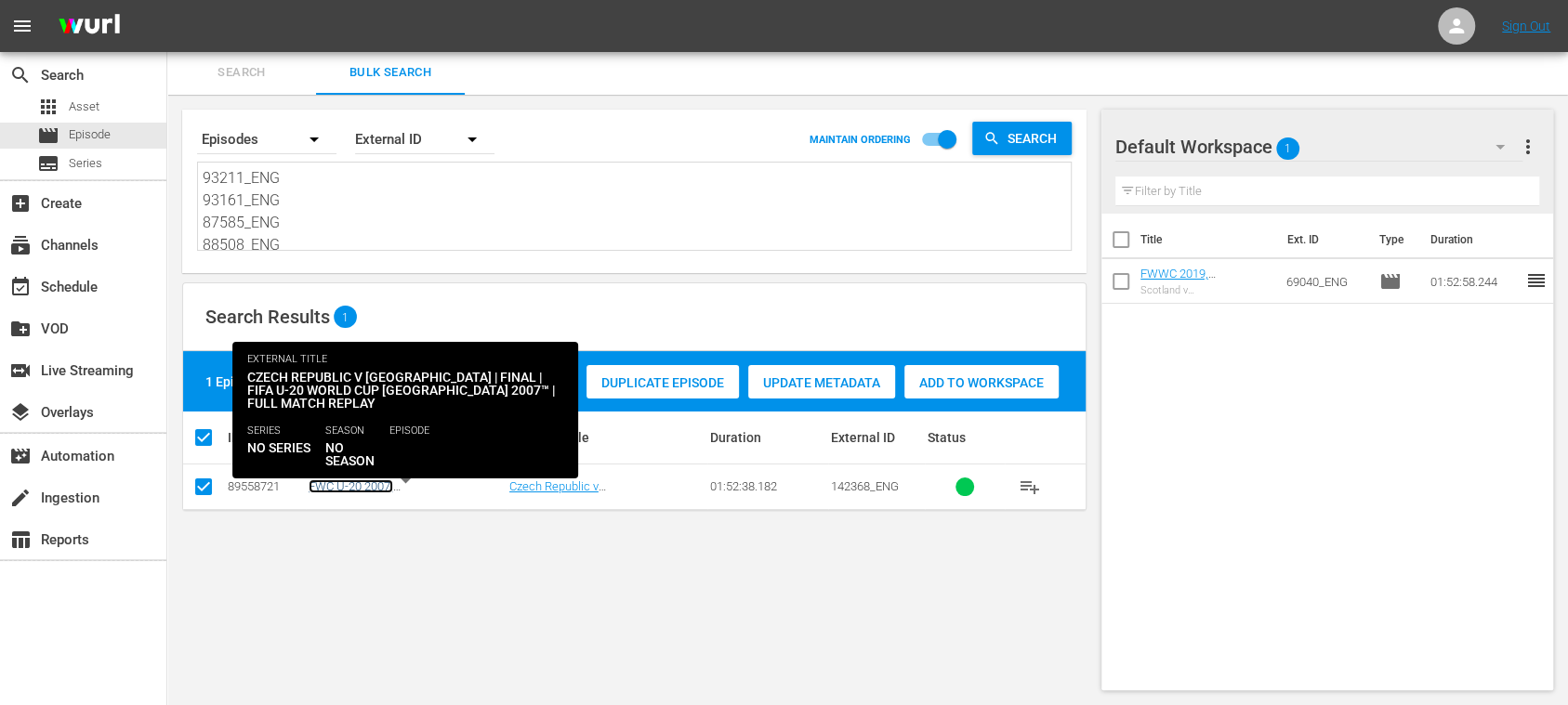
click at [437, 484] on link "FWC U-20 2007, [GEOGRAPHIC_DATA] v [GEOGRAPHIC_DATA], Final - FMR (EN)" at bounding box center [396, 506] width 176 height 56
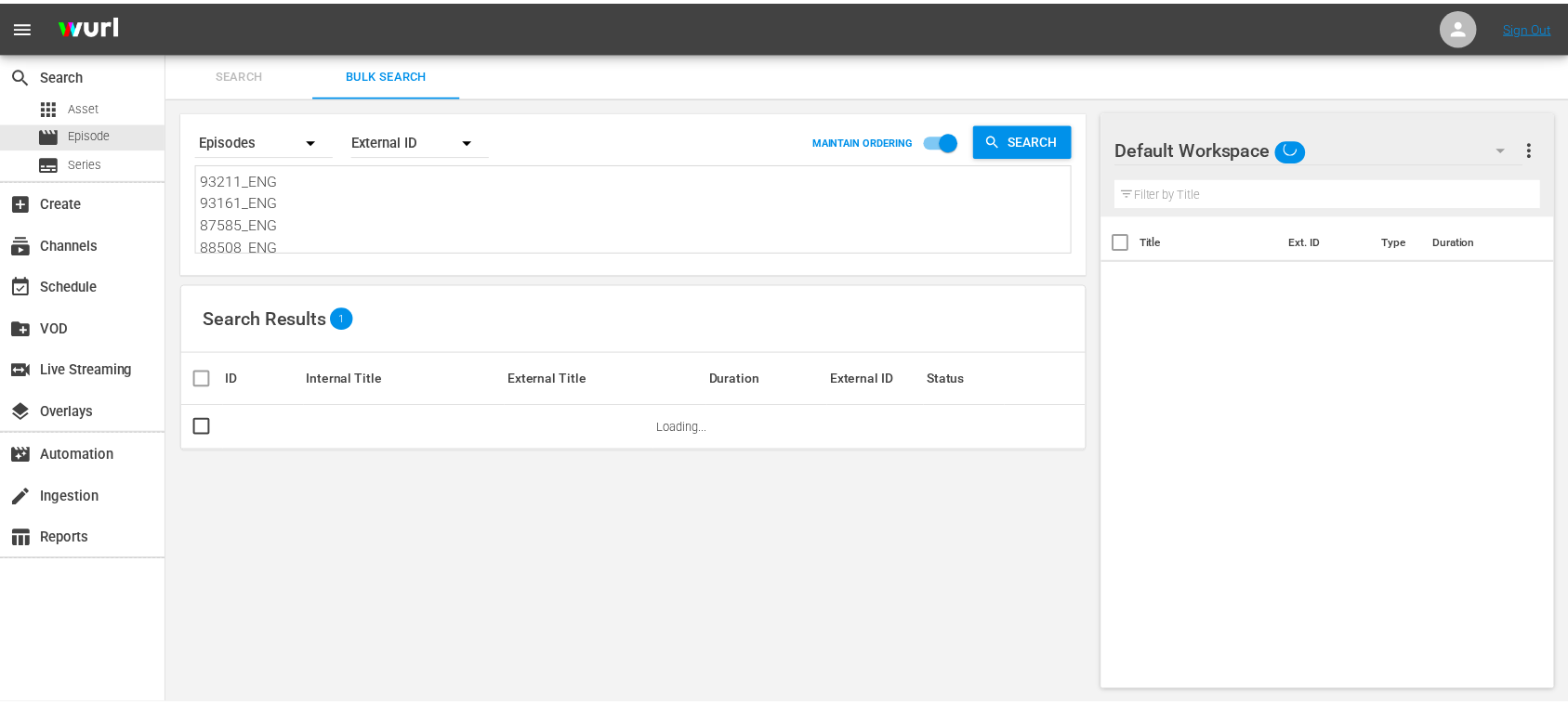
scroll to position [2, 0]
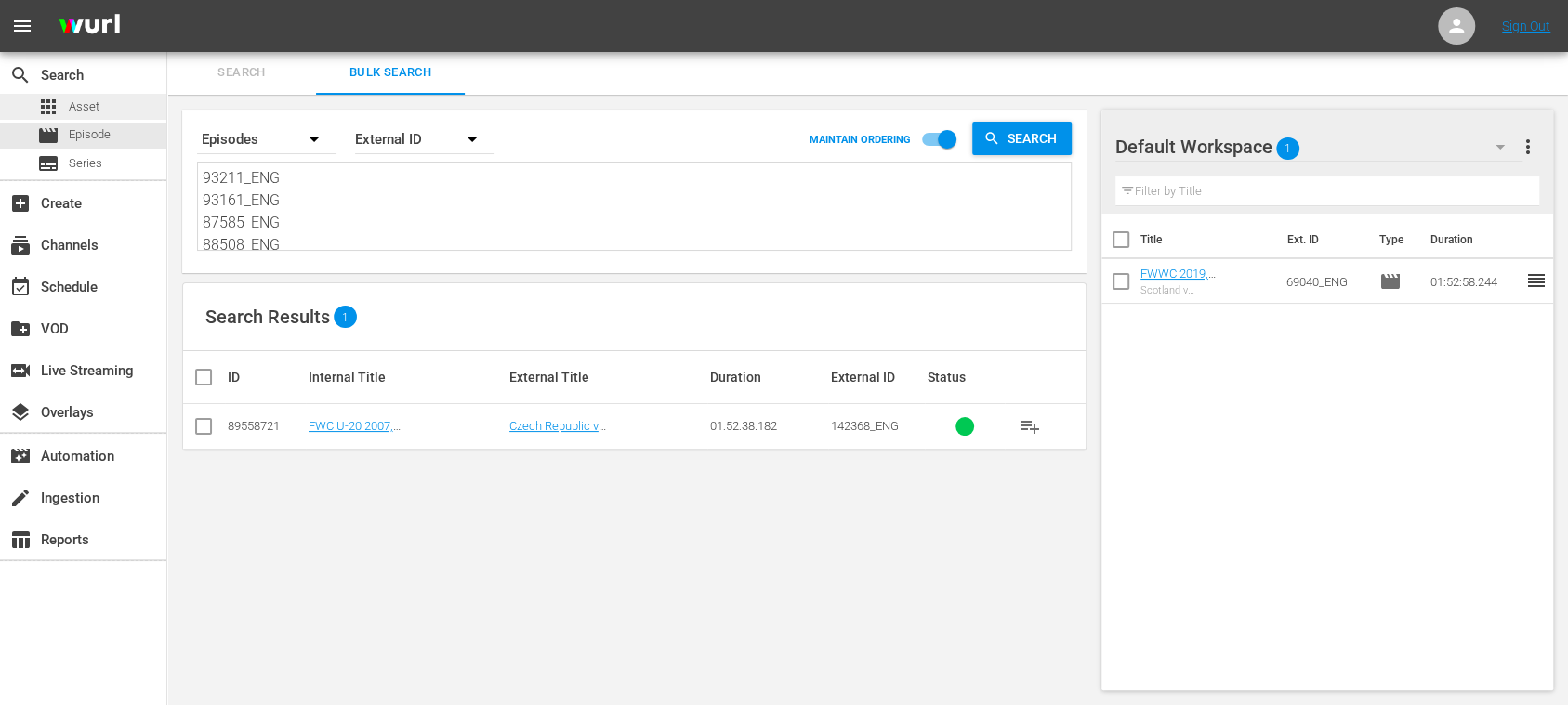
click at [84, 98] on span "Asset" at bounding box center [84, 106] width 30 height 19
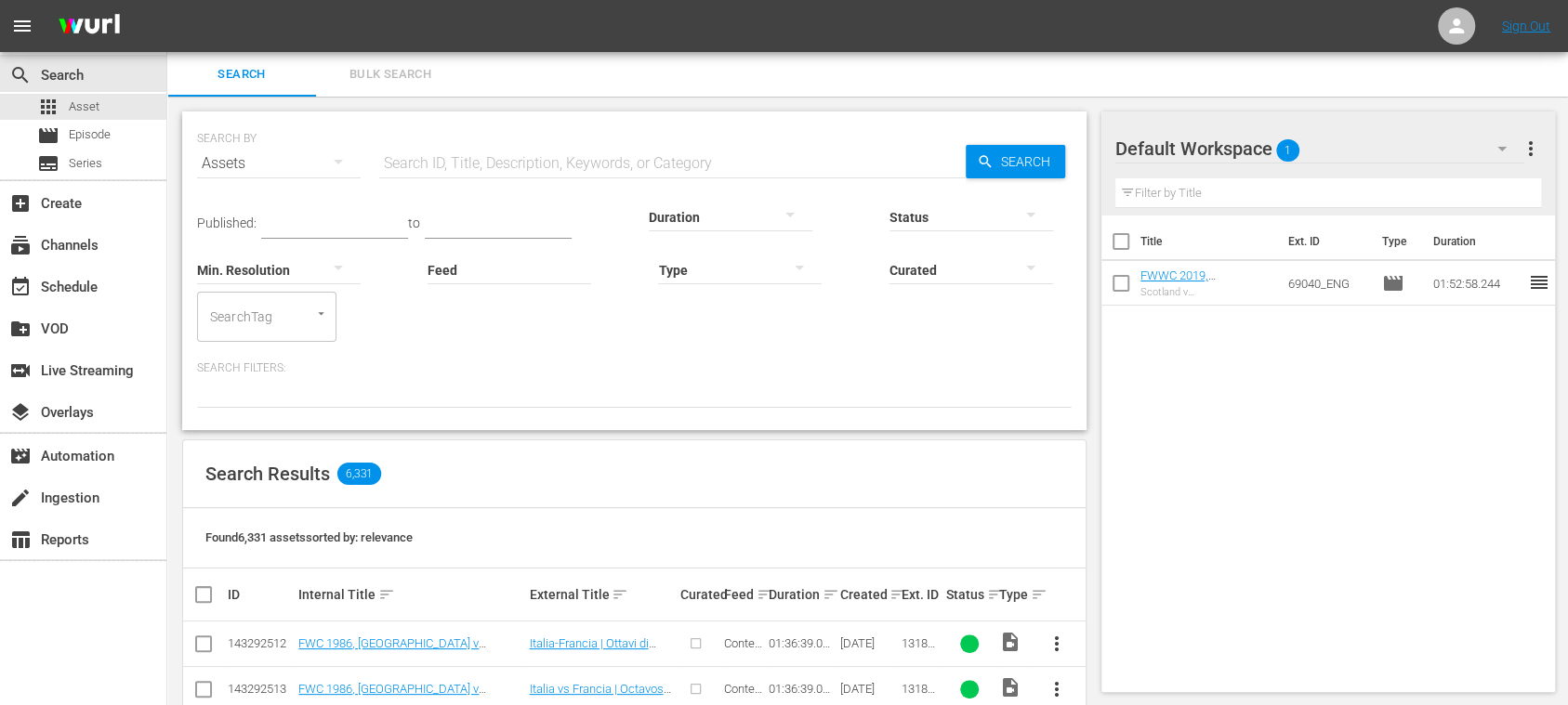
click at [379, 77] on span "Bulk Search" at bounding box center [391, 75] width 126 height 22
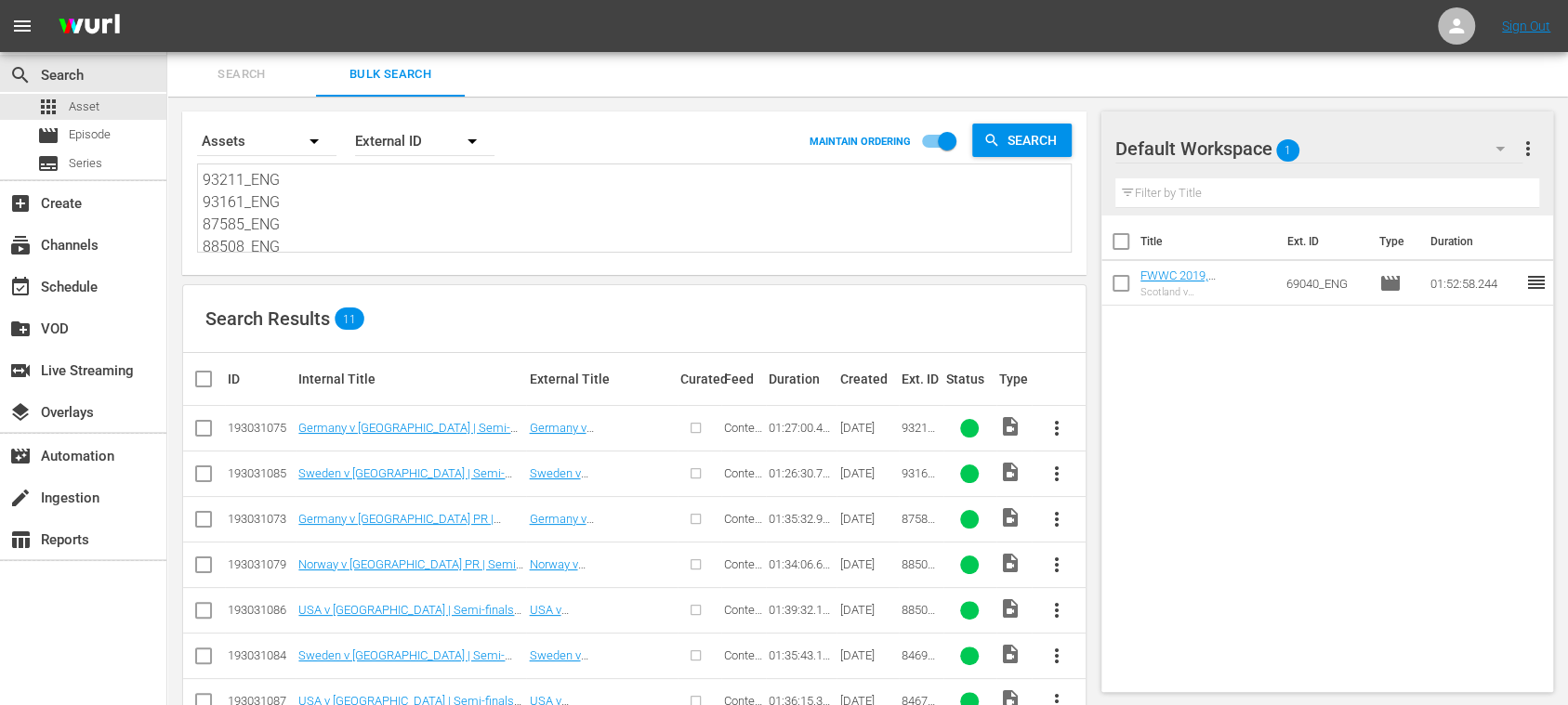
click at [235, 65] on span "Search" at bounding box center [241, 75] width 126 height 22
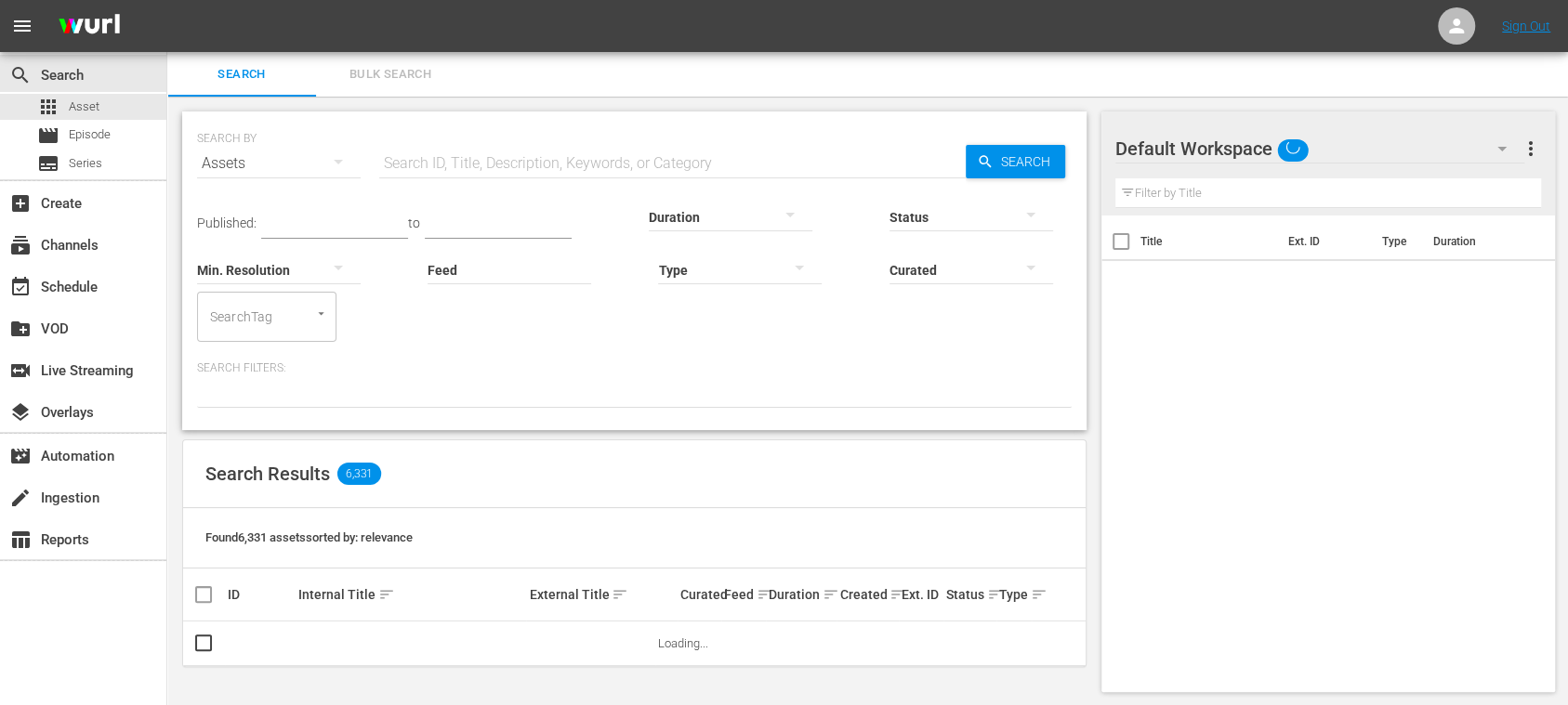
click at [549, 165] on input "text" at bounding box center [672, 163] width 586 height 44
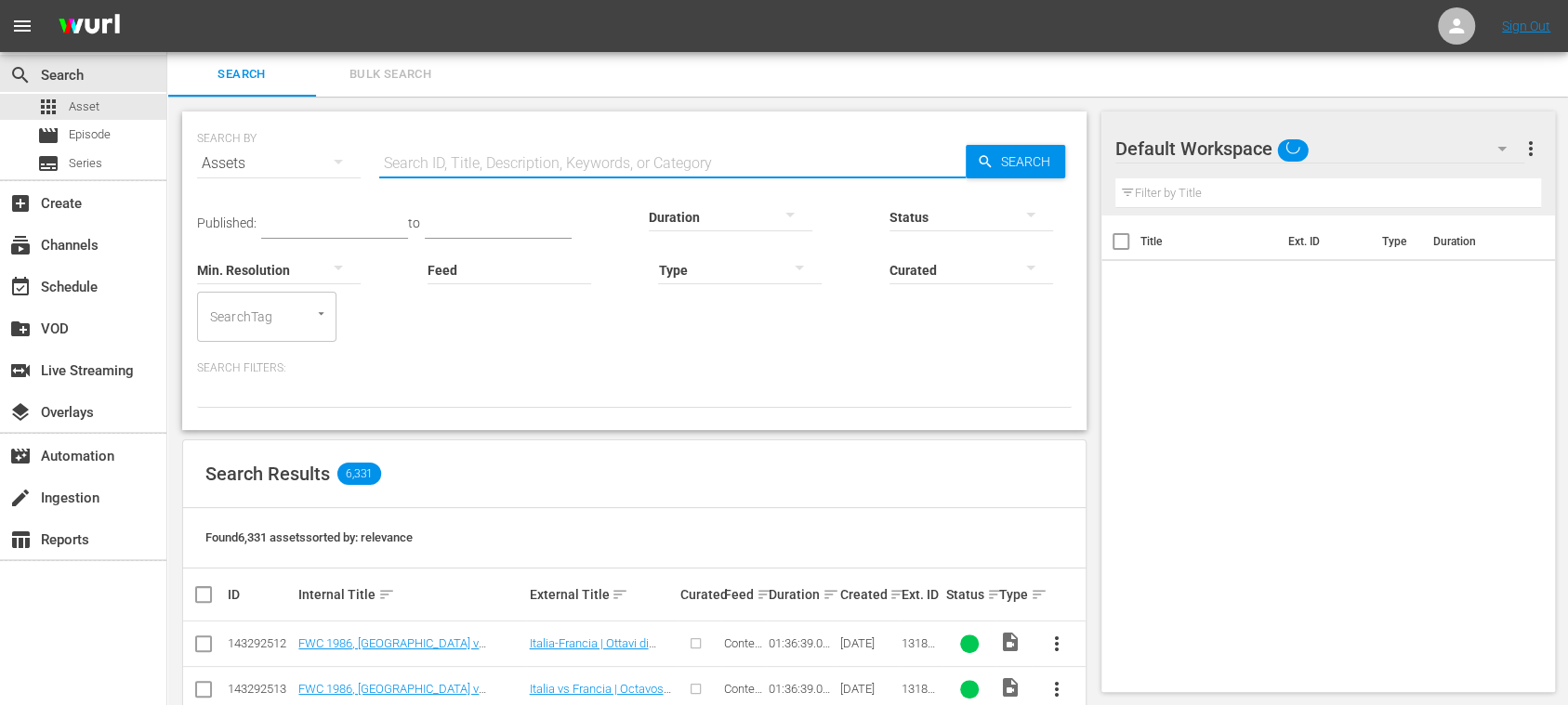
paste input "93211_ENG 93161_ENG 87585_ENG 88508_ENG 88509_ENG 84690_ENG 84672_ENG 142368_EN…"
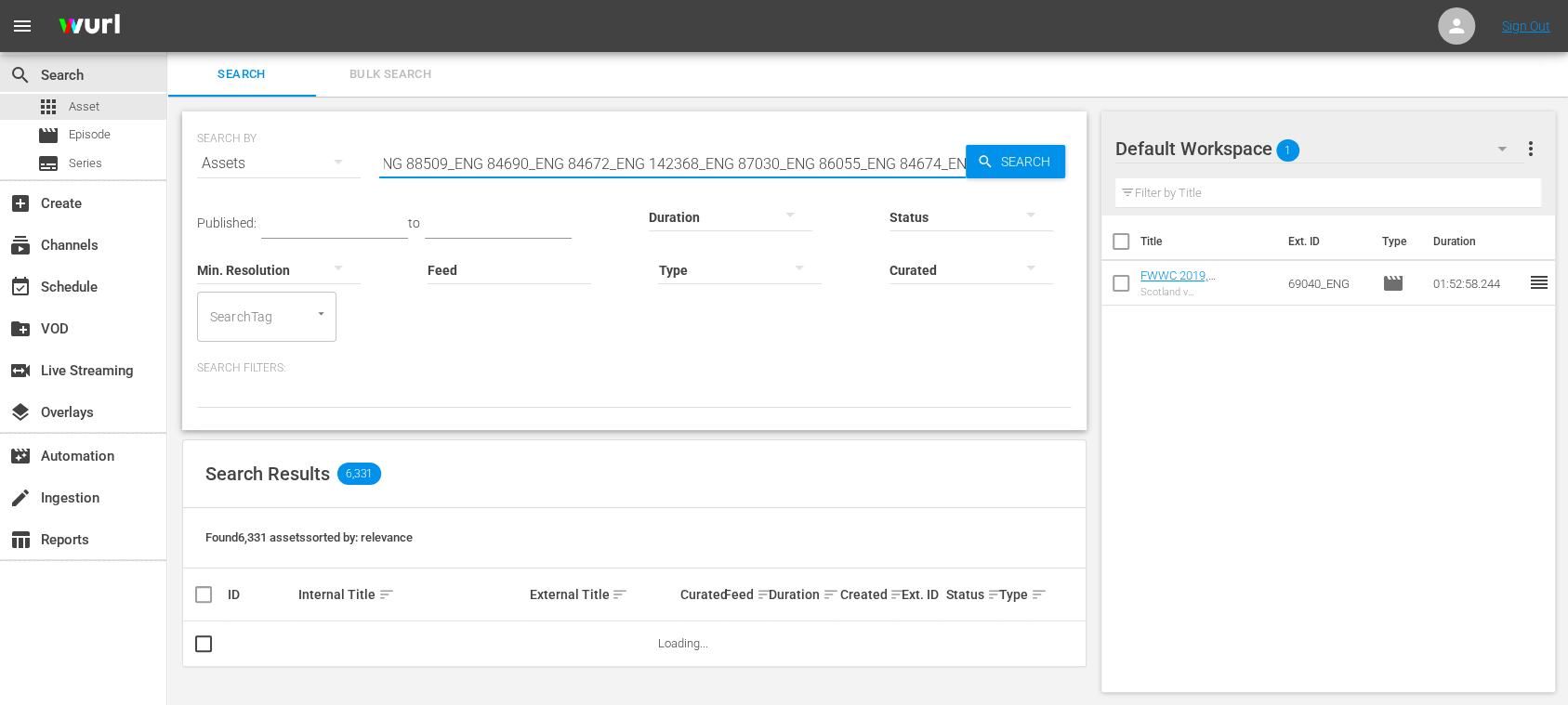
scroll to position [0, 309]
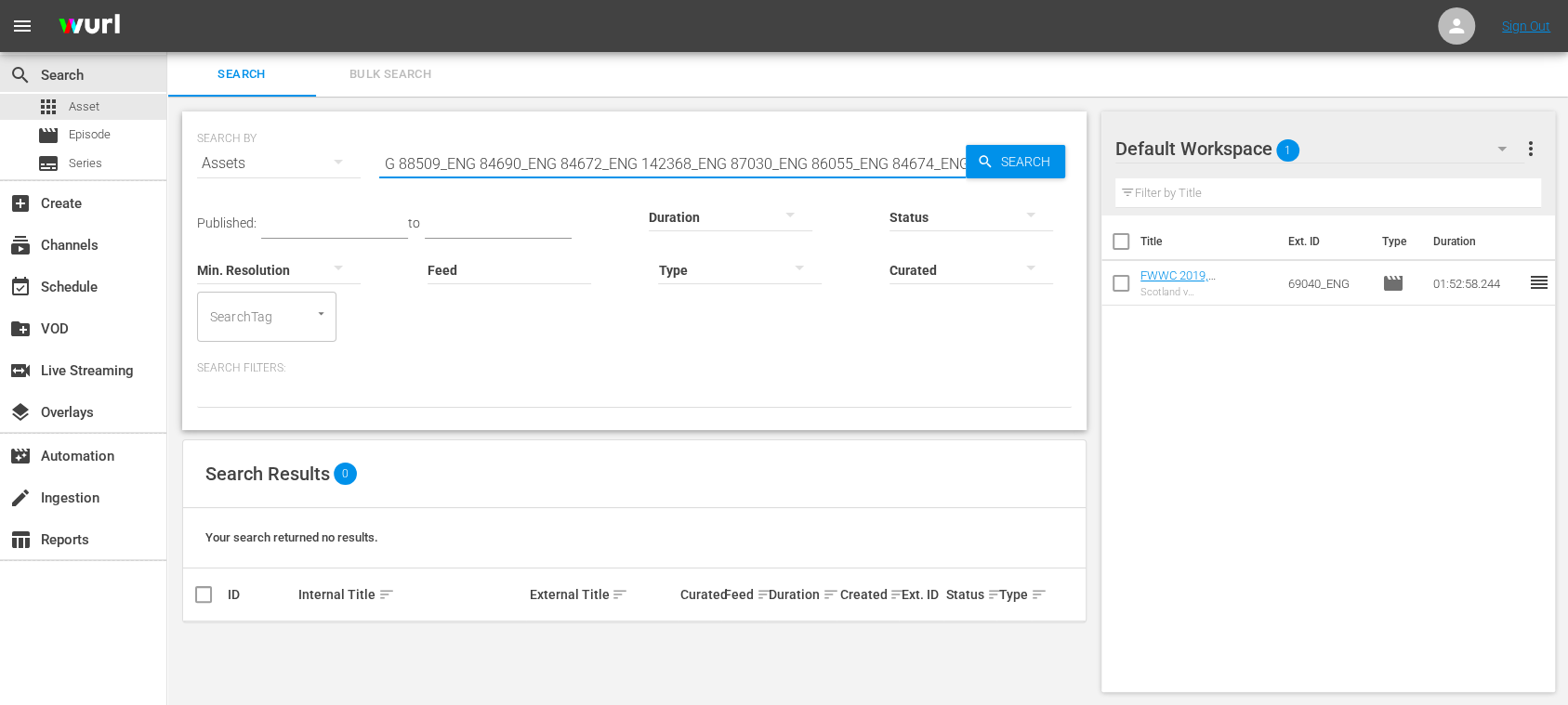
drag, startPoint x: 385, startPoint y: 162, endPoint x: 1544, endPoint y: 214, distance: 1160.2
click at [1544, 214] on div "Search Bulk Search SEARCH BY Search By Assets Search ID, Title, Description, Ke…" at bounding box center [868, 380] width 1401 height 655
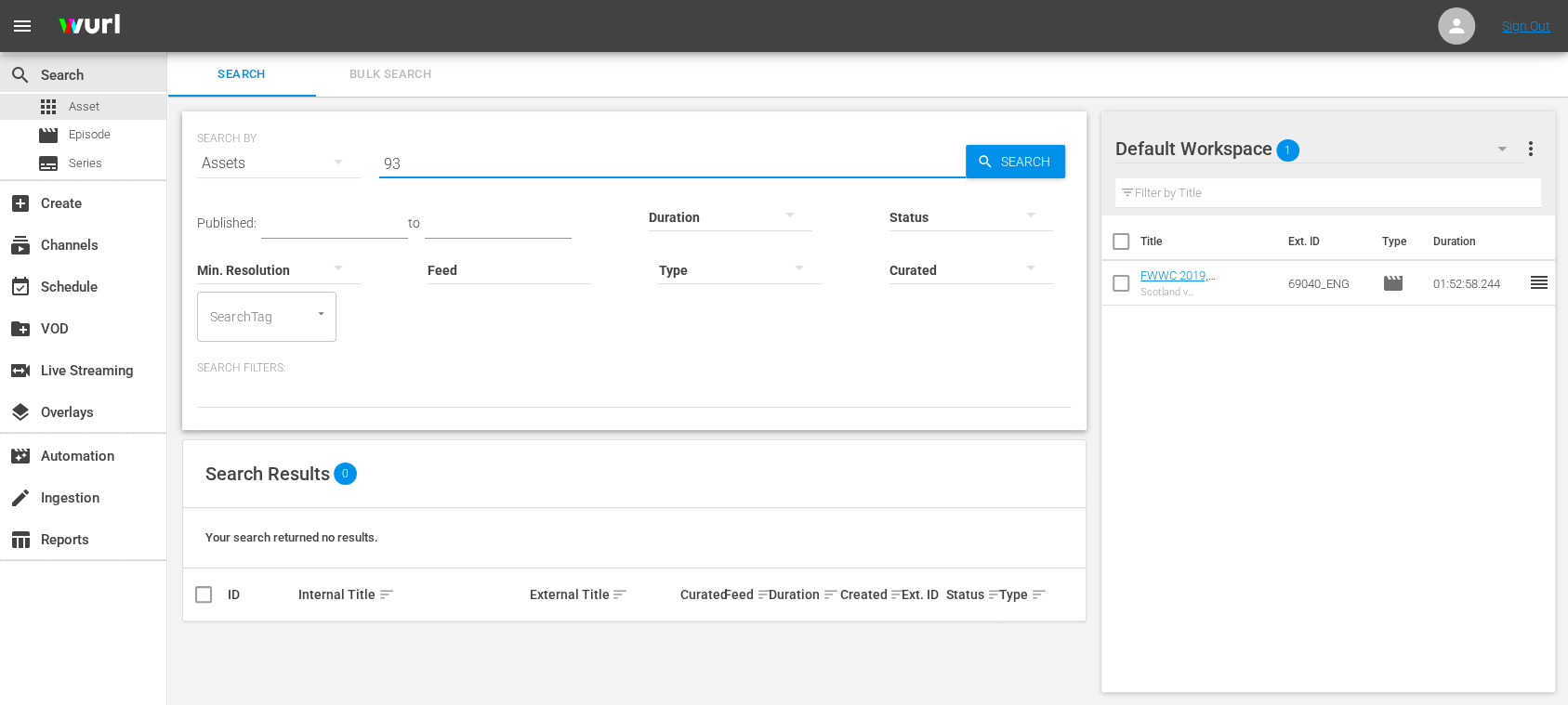
type input "9"
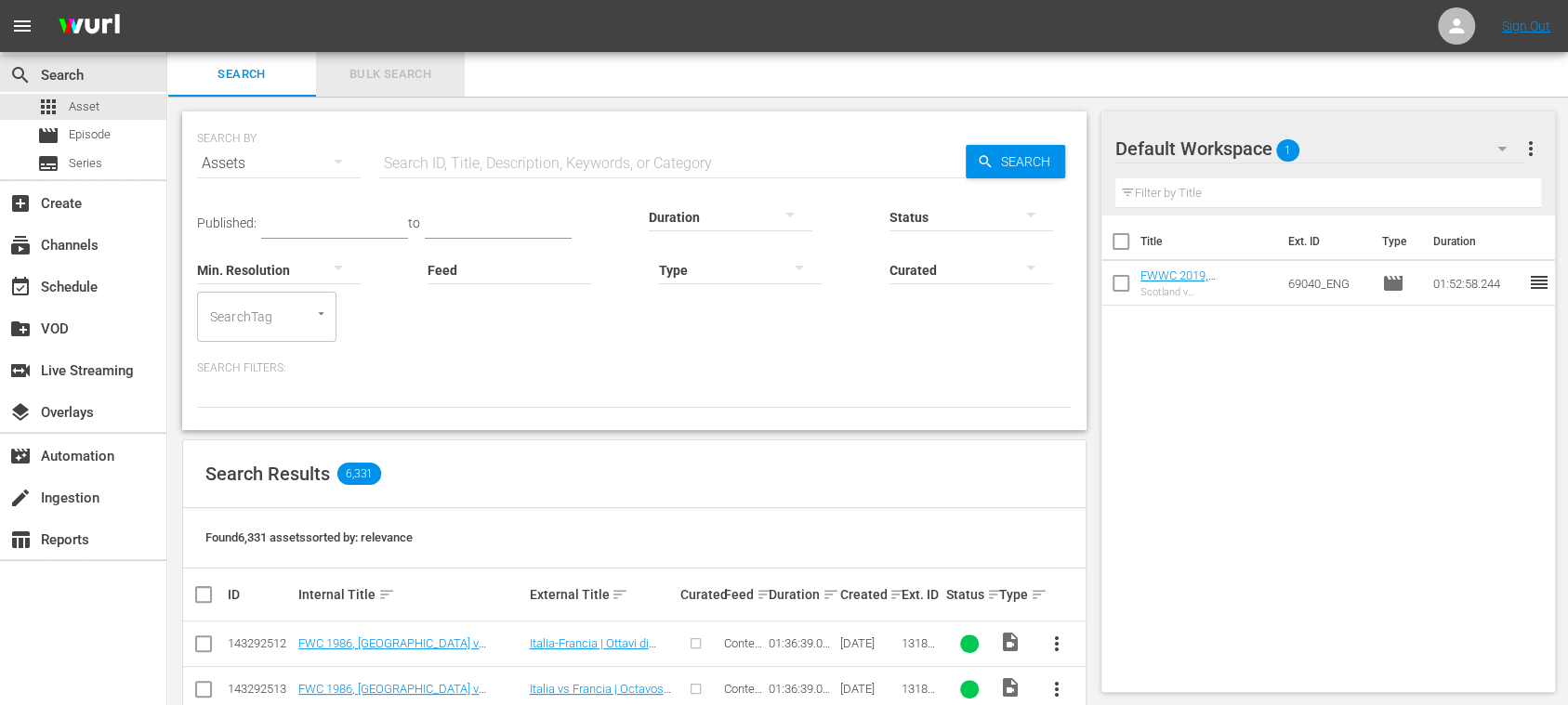
click at [377, 75] on span "Bulk Search" at bounding box center [391, 75] width 126 height 22
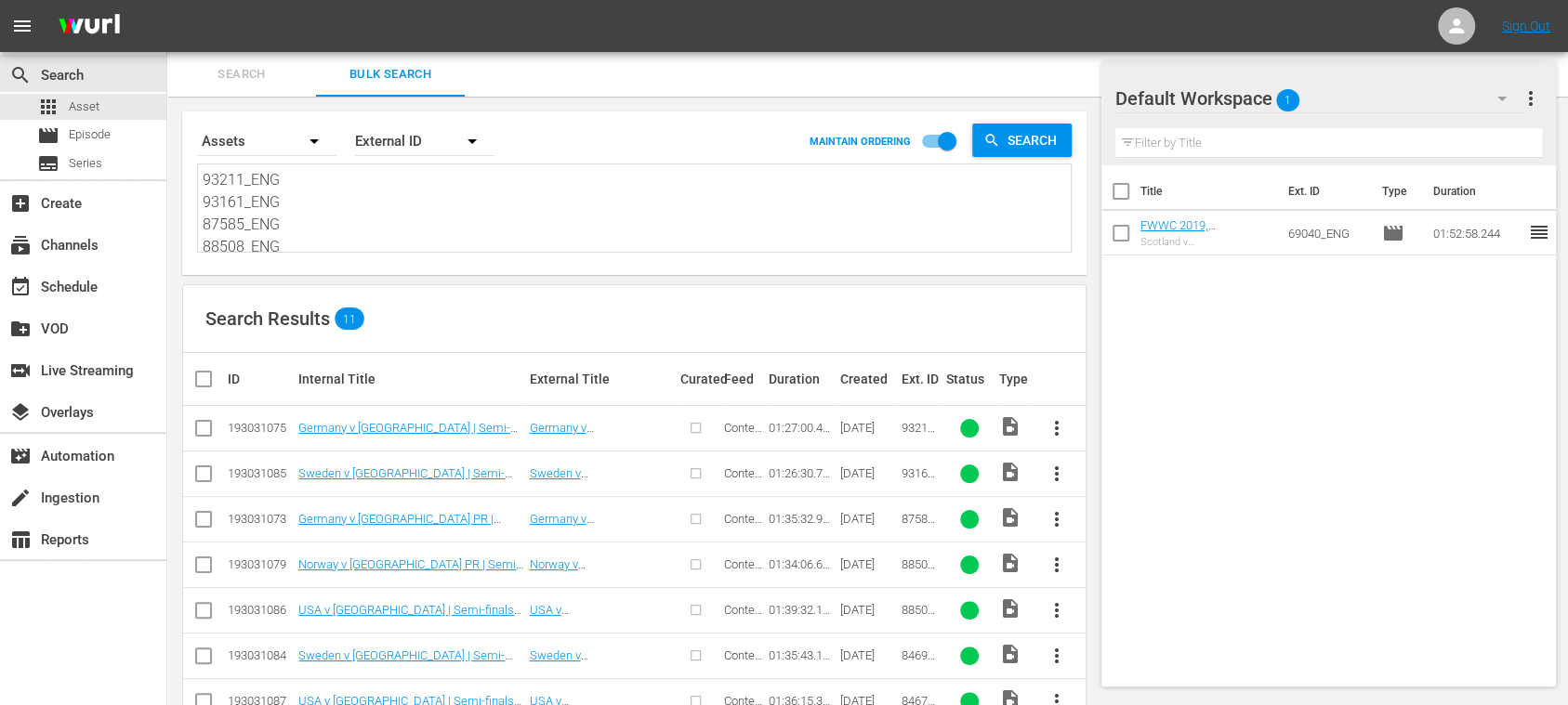
scroll to position [231, 0]
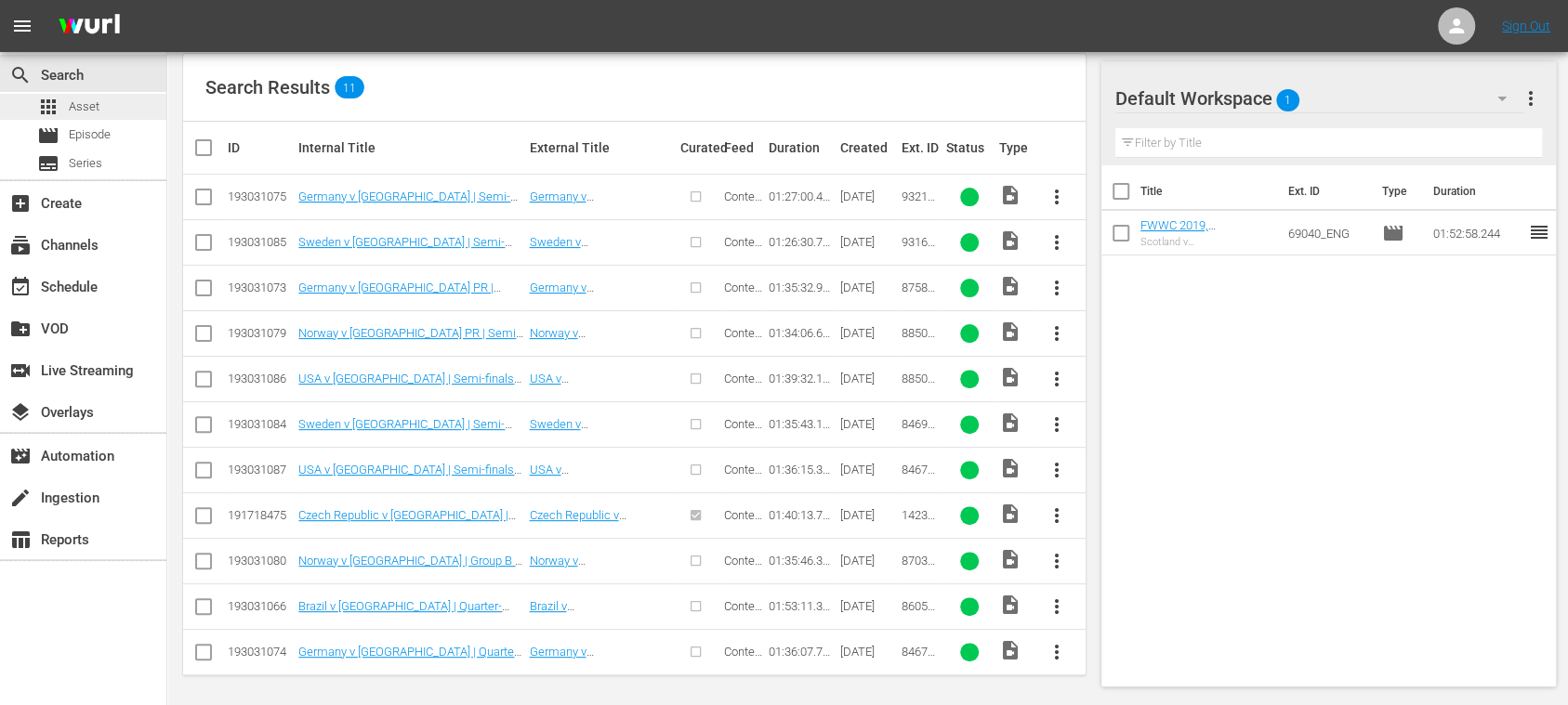
click at [95, 100] on span "Asset" at bounding box center [84, 106] width 30 height 19
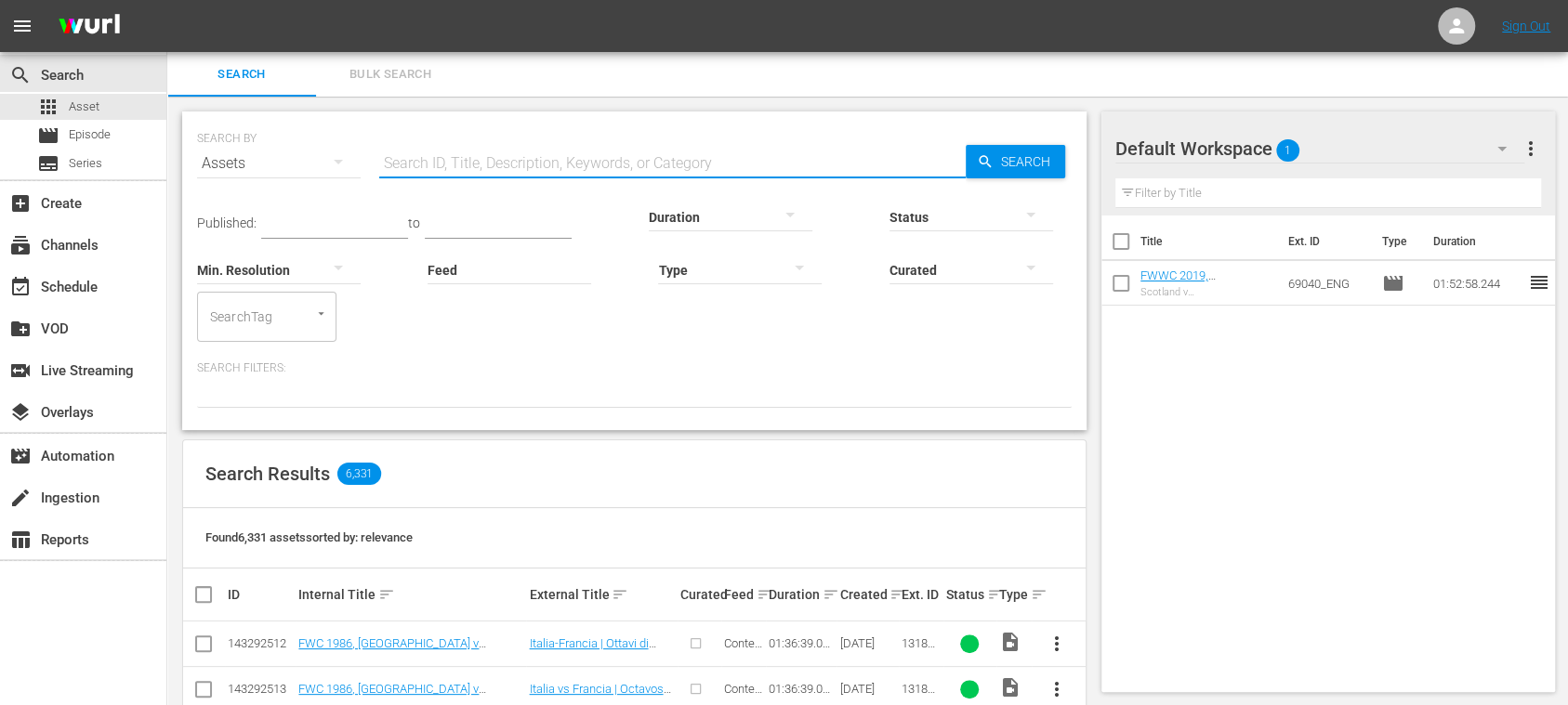
click at [451, 165] on input "text" at bounding box center [672, 163] width 586 height 44
paste input "142368_ENG"
type input "142368_ENG"
click at [1017, 162] on span "Search" at bounding box center [1029, 161] width 72 height 33
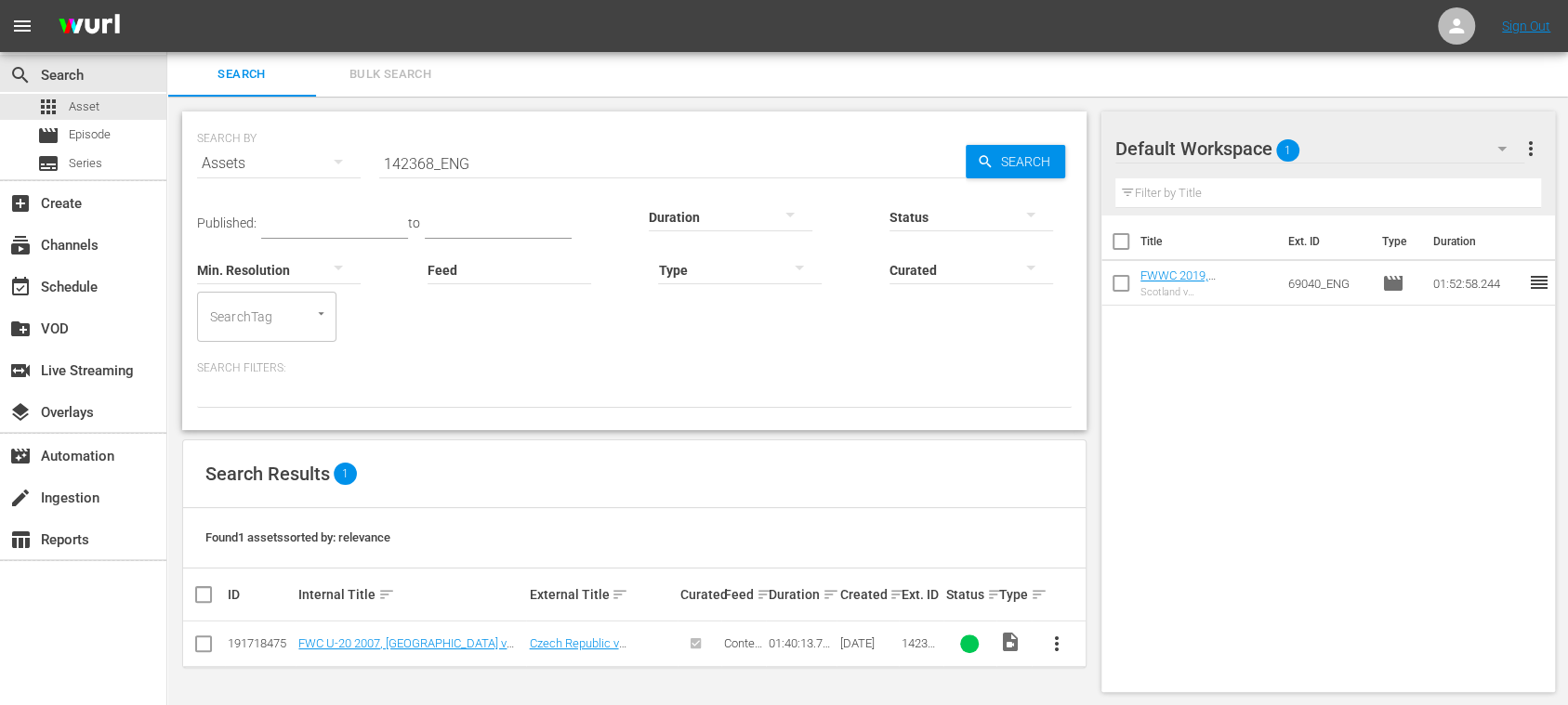
scroll to position [2, 0]
click at [392, 641] on link "FWC U-20 2007, [GEOGRAPHIC_DATA] v [GEOGRAPHIC_DATA], Final - FMR (EN)" at bounding box center [402, 648] width 209 height 28
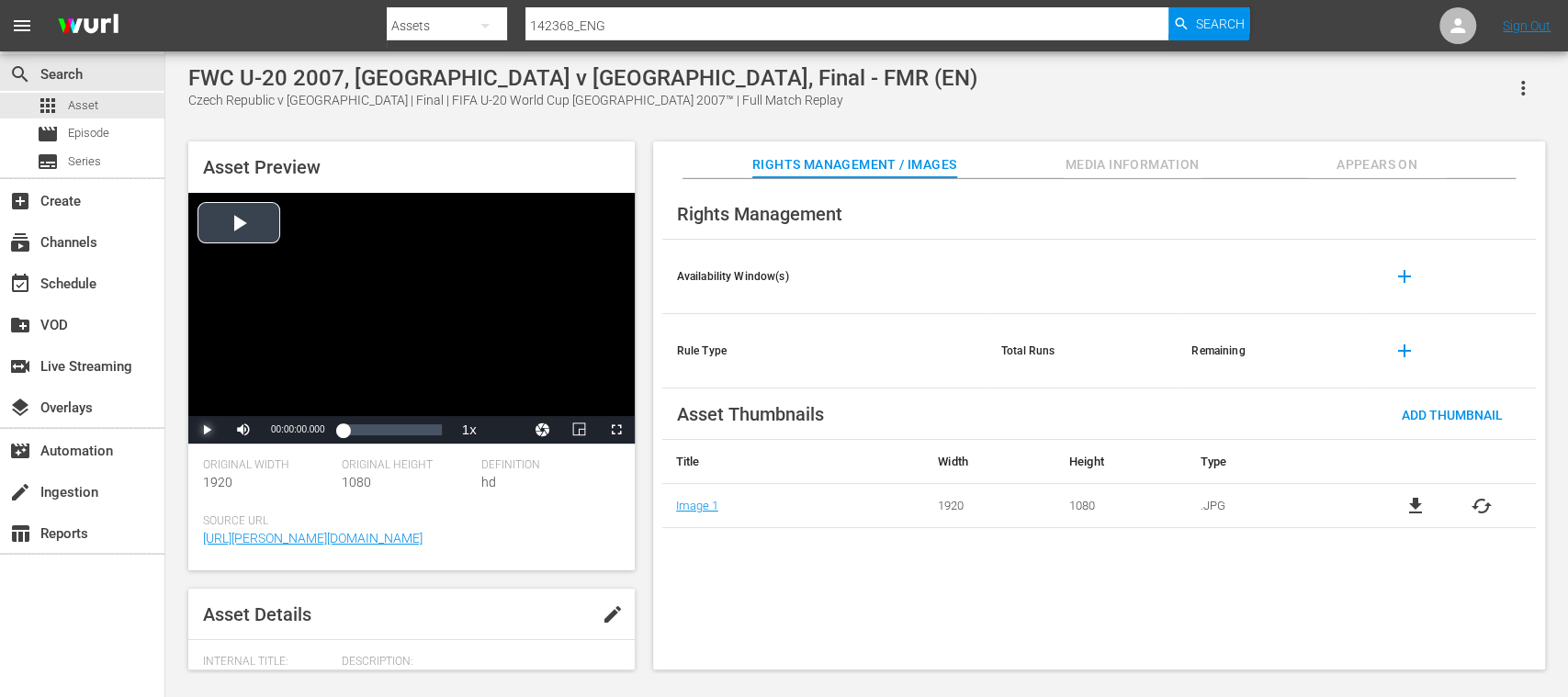
click at [207, 430] on span "Video Player" at bounding box center [207, 430] width 0 height 0
drag, startPoint x: 360, startPoint y: 430, endPoint x: 395, endPoint y: 430, distance: 35.0
click at [373, 430] on div "00:00:02.846" at bounding box center [357, 430] width 30 height 18
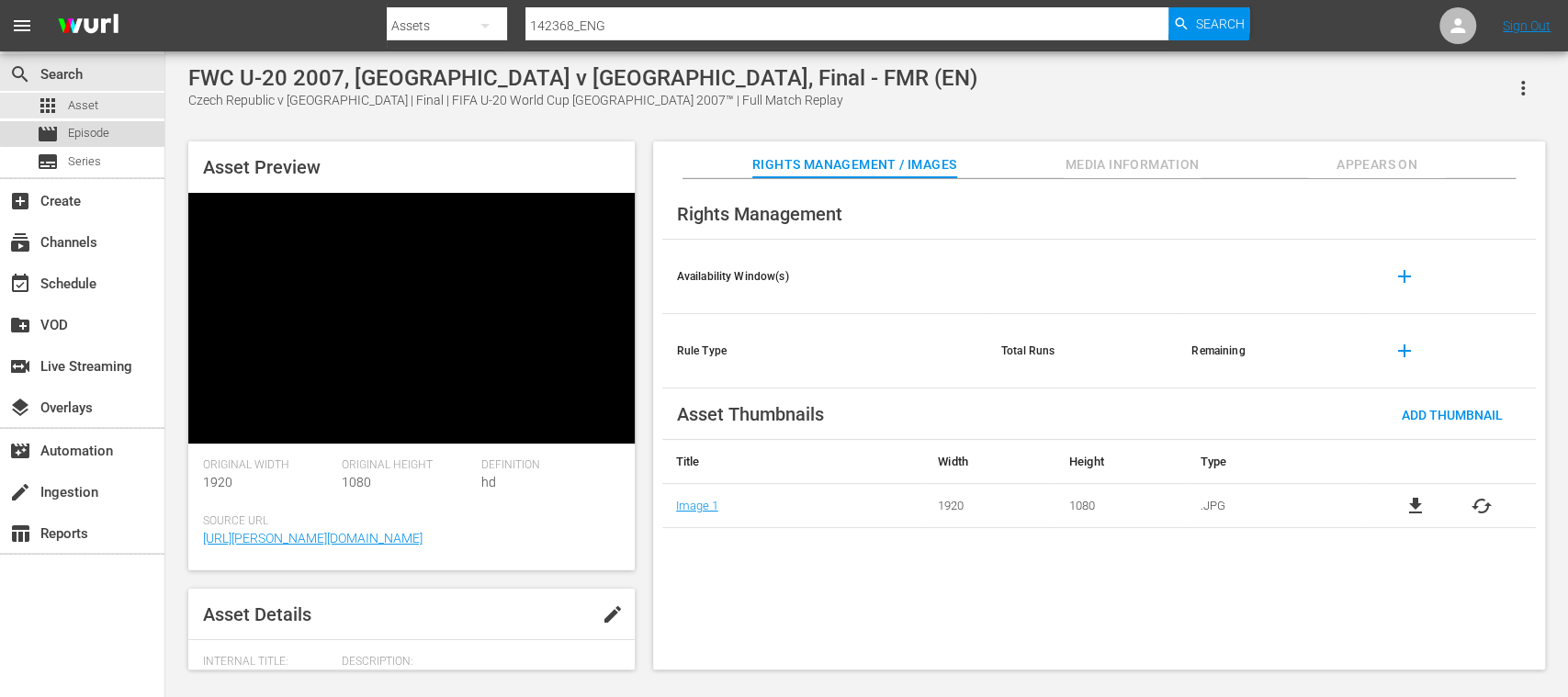
click at [100, 130] on span "Episode" at bounding box center [88, 133] width 42 height 18
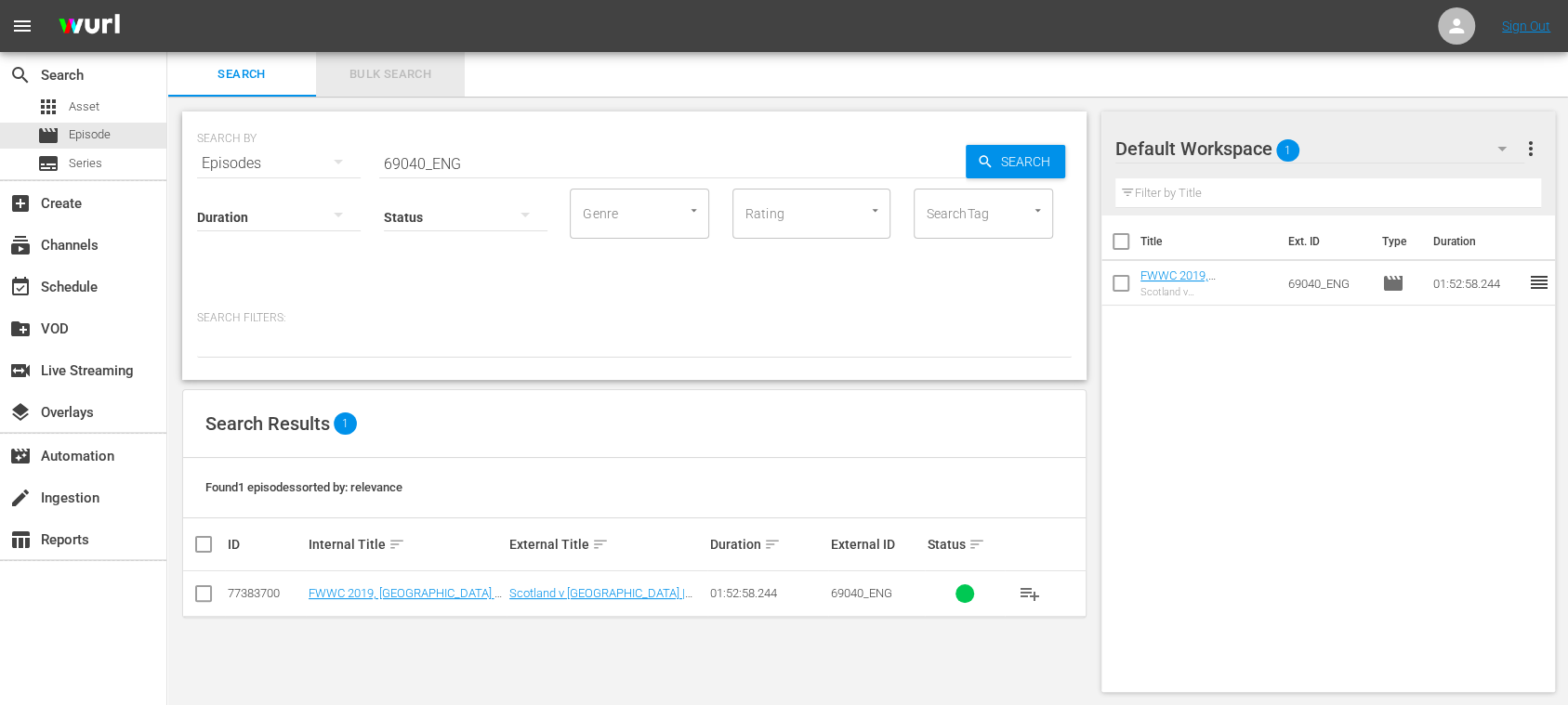
click at [364, 75] on span "Bulk Search" at bounding box center [391, 75] width 126 height 22
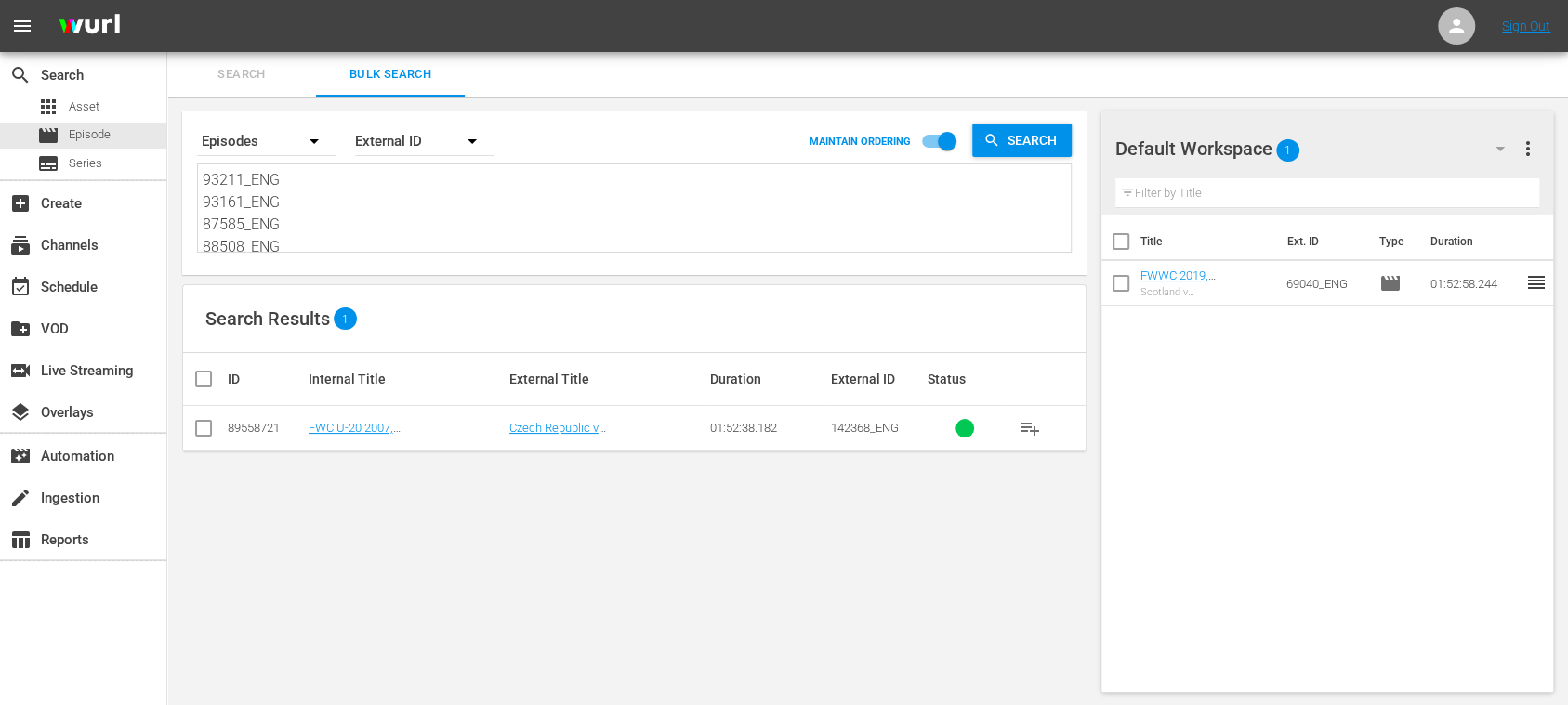
click at [201, 378] on input "checkbox" at bounding box center [211, 379] width 37 height 23
checkbox input "true"
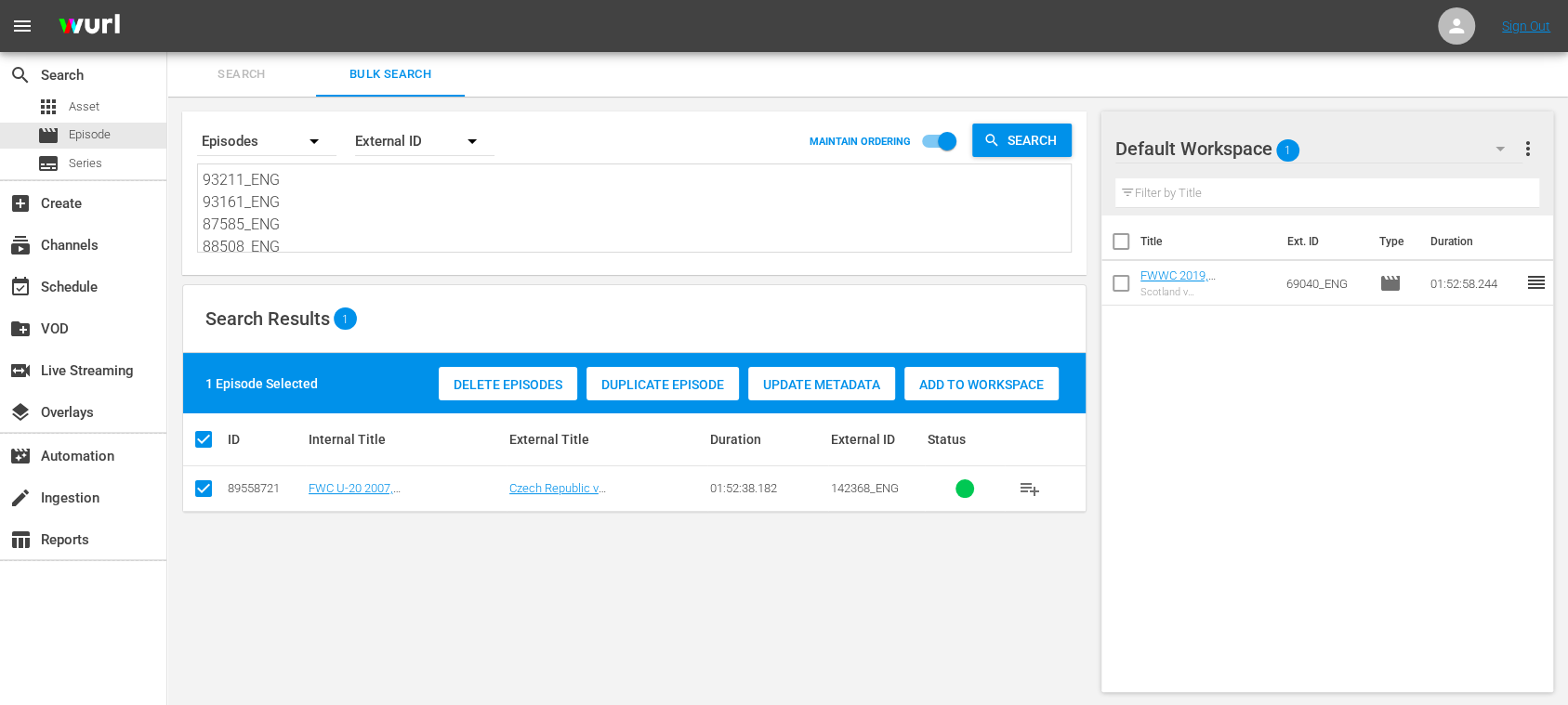
click at [481, 383] on span "Delete Episodes" at bounding box center [508, 384] width 139 height 15
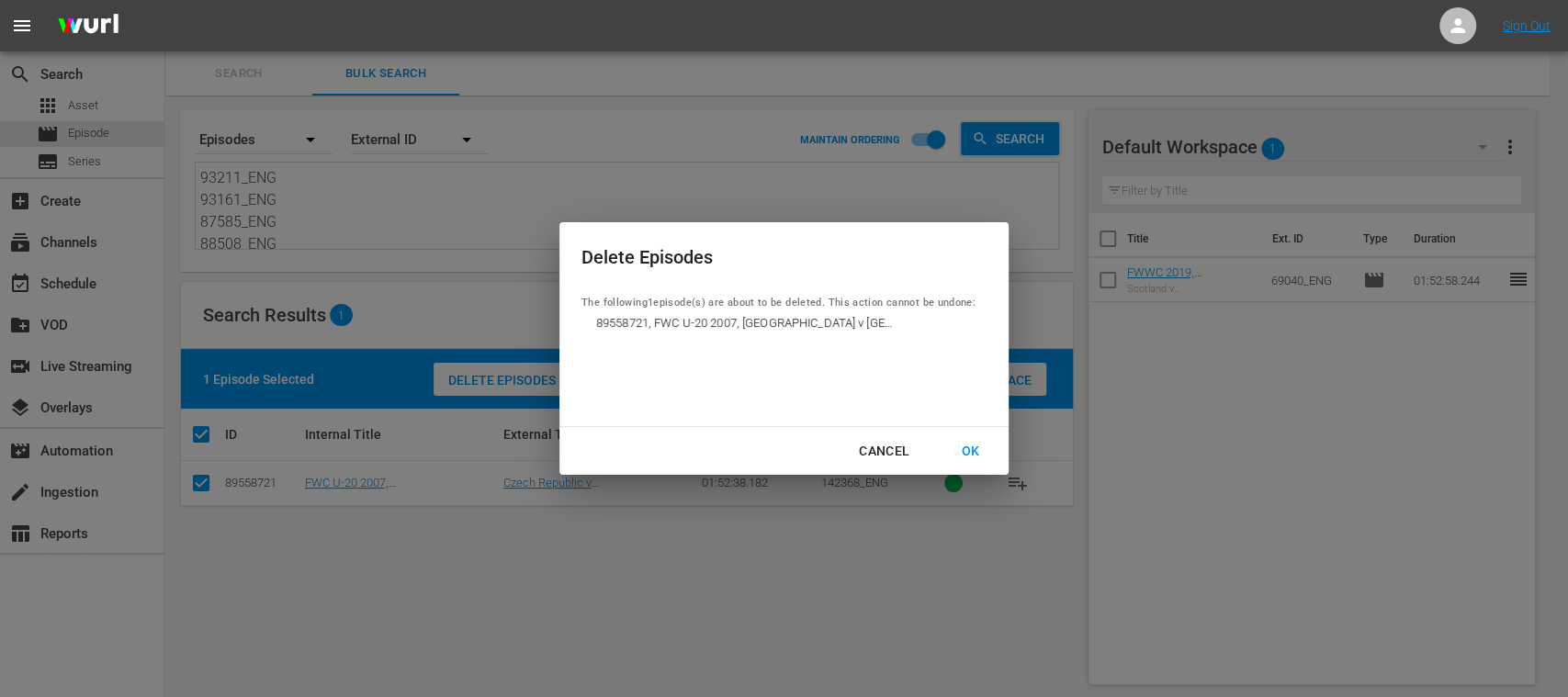
click at [971, 448] on div "OK" at bounding box center [969, 452] width 48 height 23
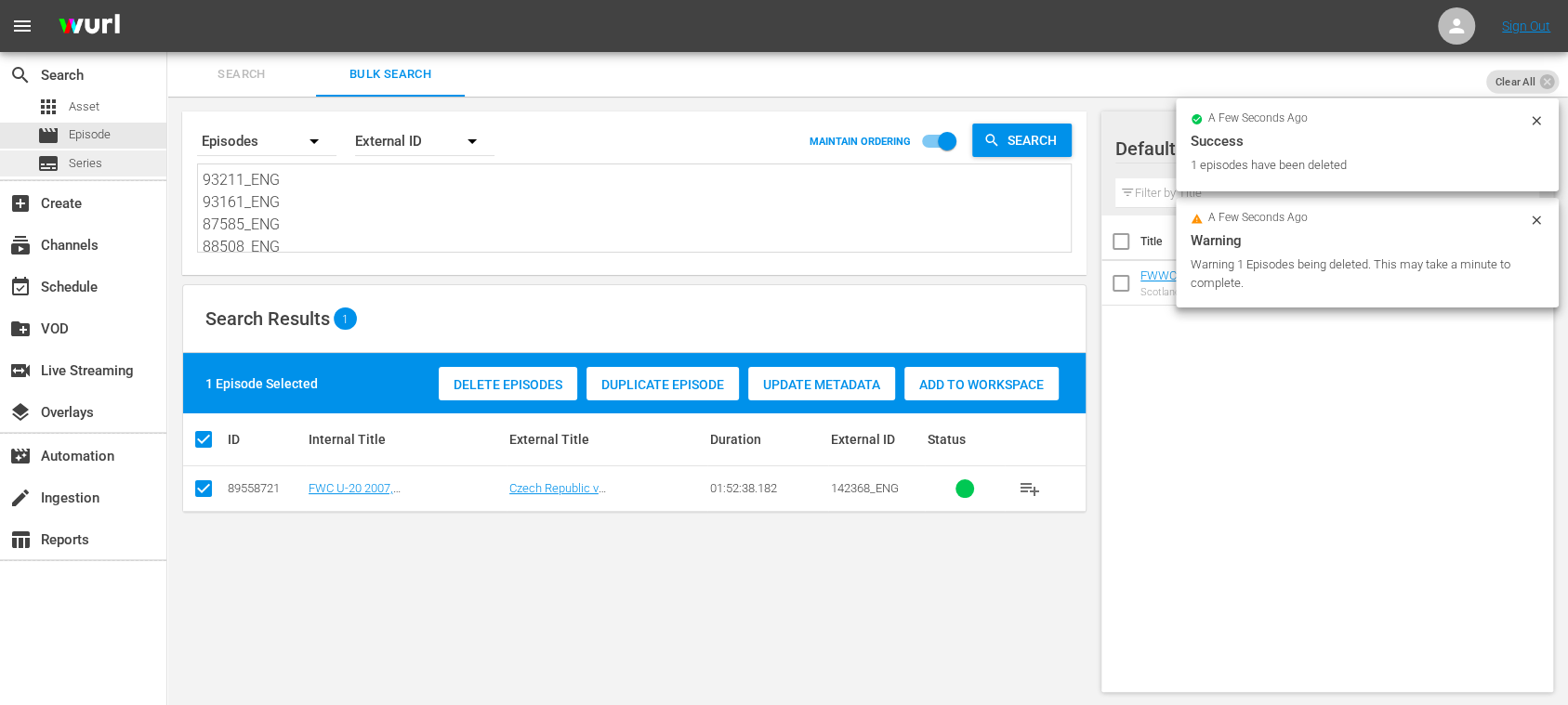
click at [89, 165] on span "Series" at bounding box center [86, 163] width 33 height 19
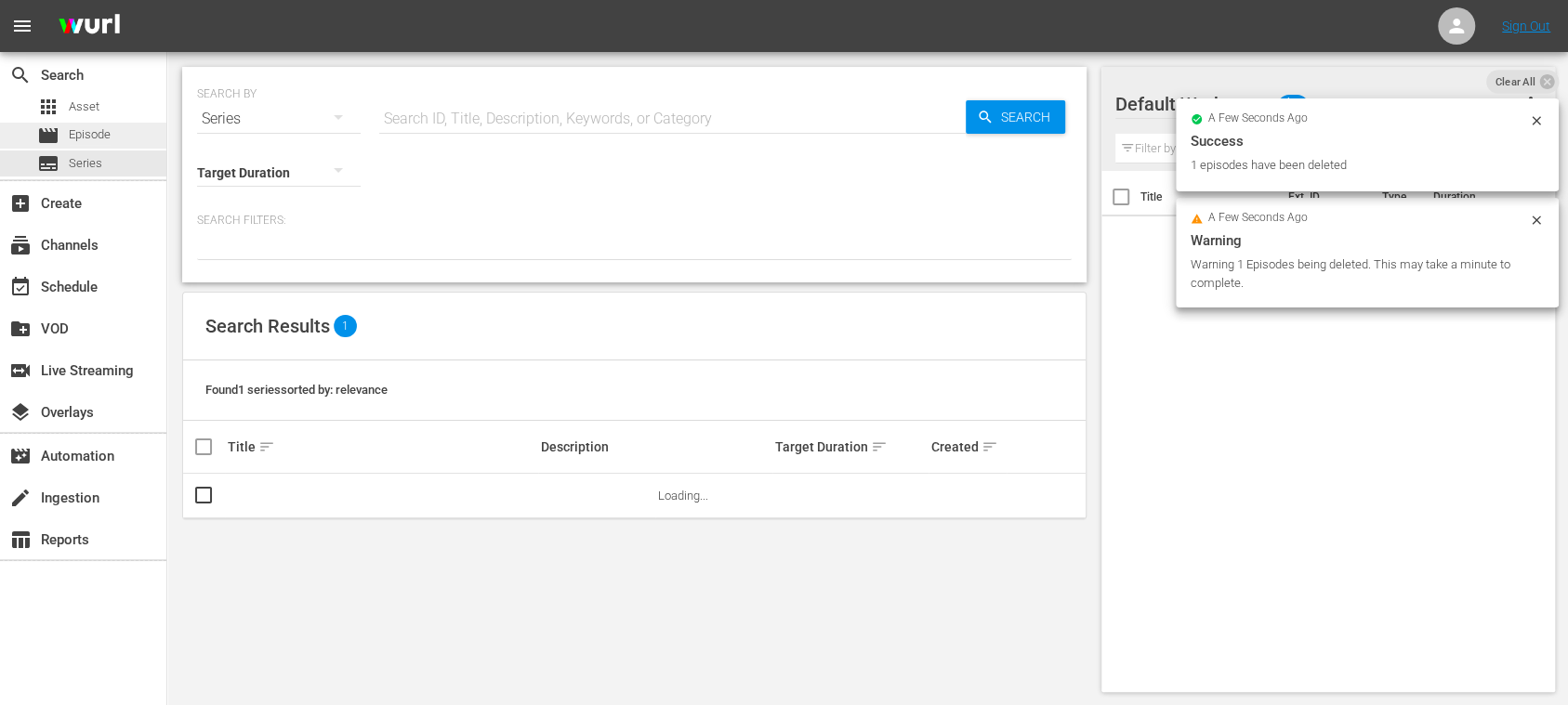
click at [98, 135] on span "Episode" at bounding box center [90, 135] width 42 height 19
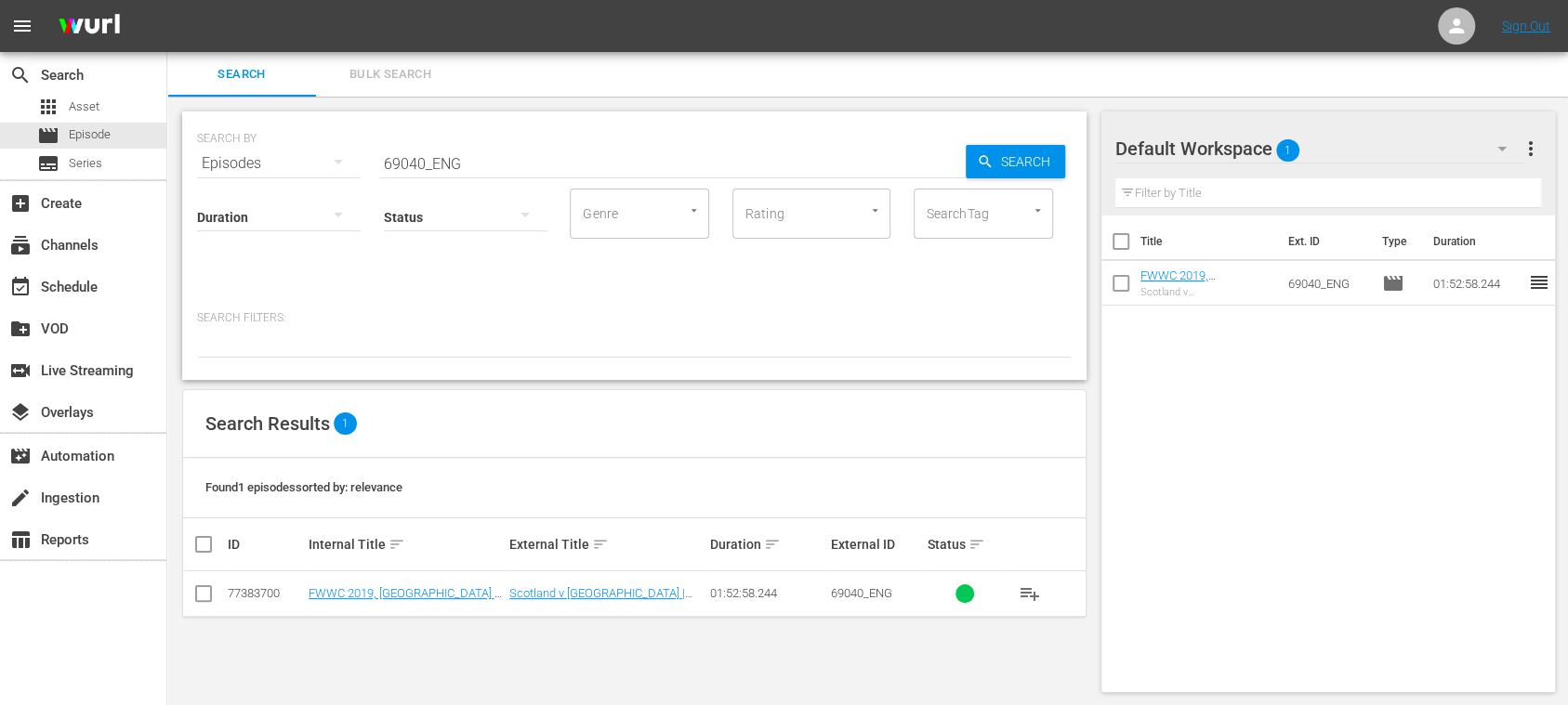
click at [416, 67] on span "Bulk Search" at bounding box center [391, 75] width 126 height 22
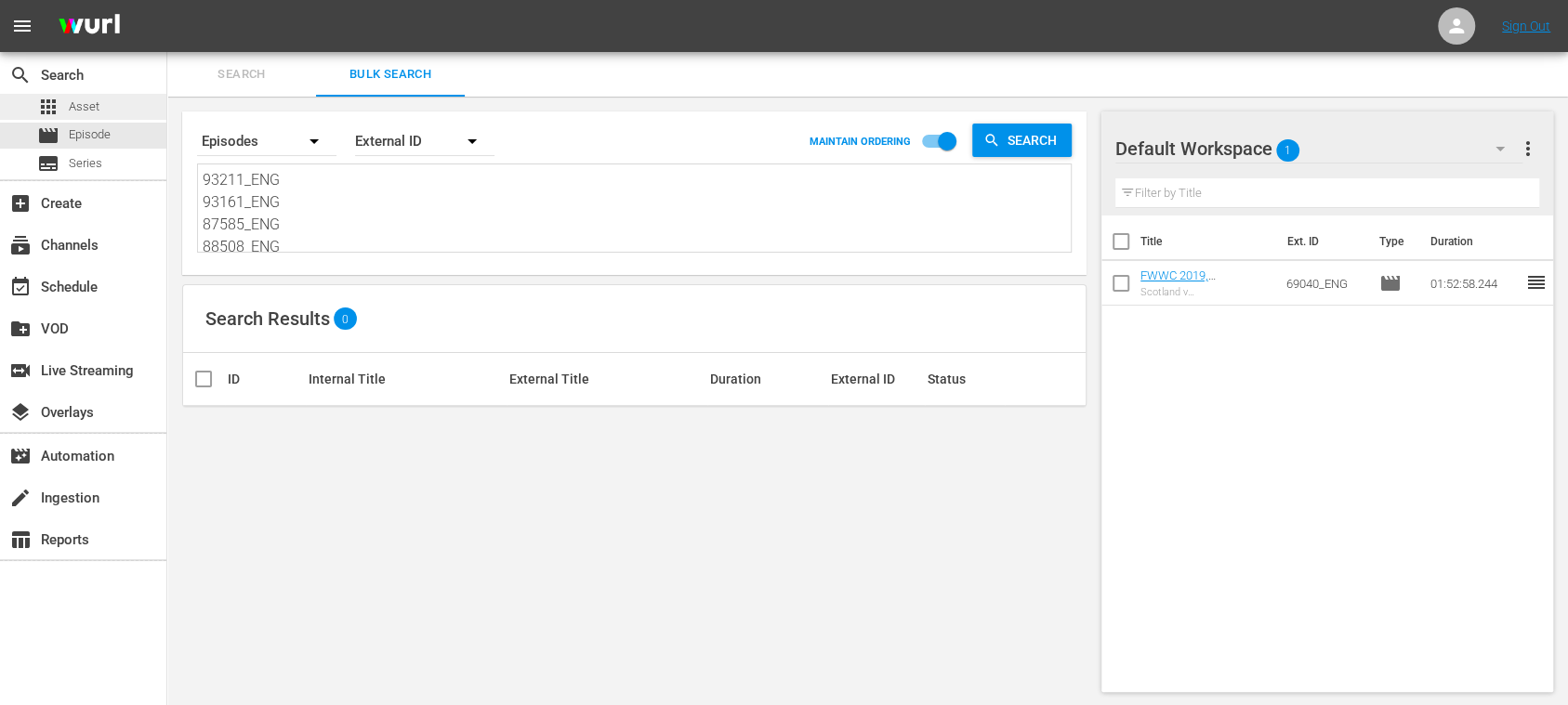
click at [96, 104] on span "Asset" at bounding box center [84, 106] width 30 height 19
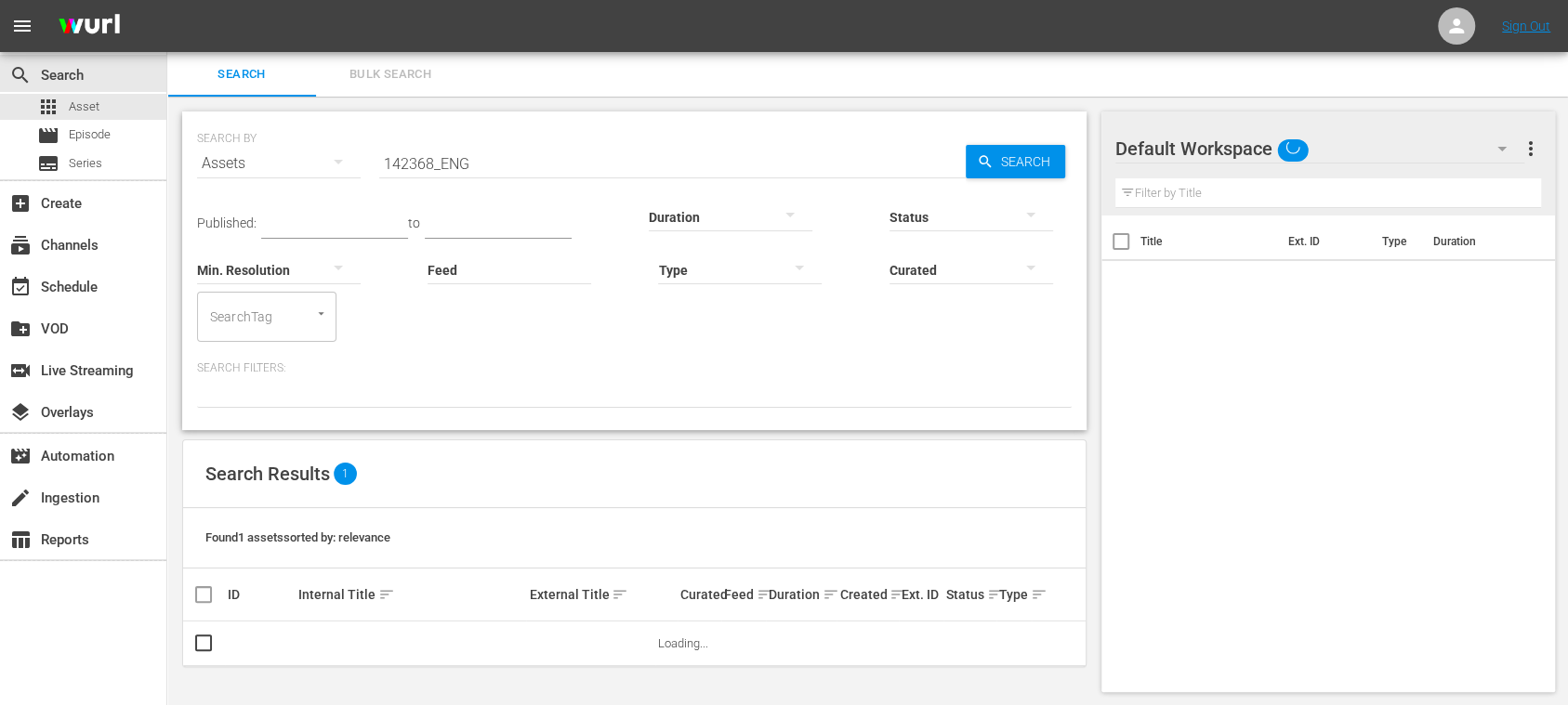
click at [397, 73] on span "Bulk Search" at bounding box center [391, 75] width 126 height 22
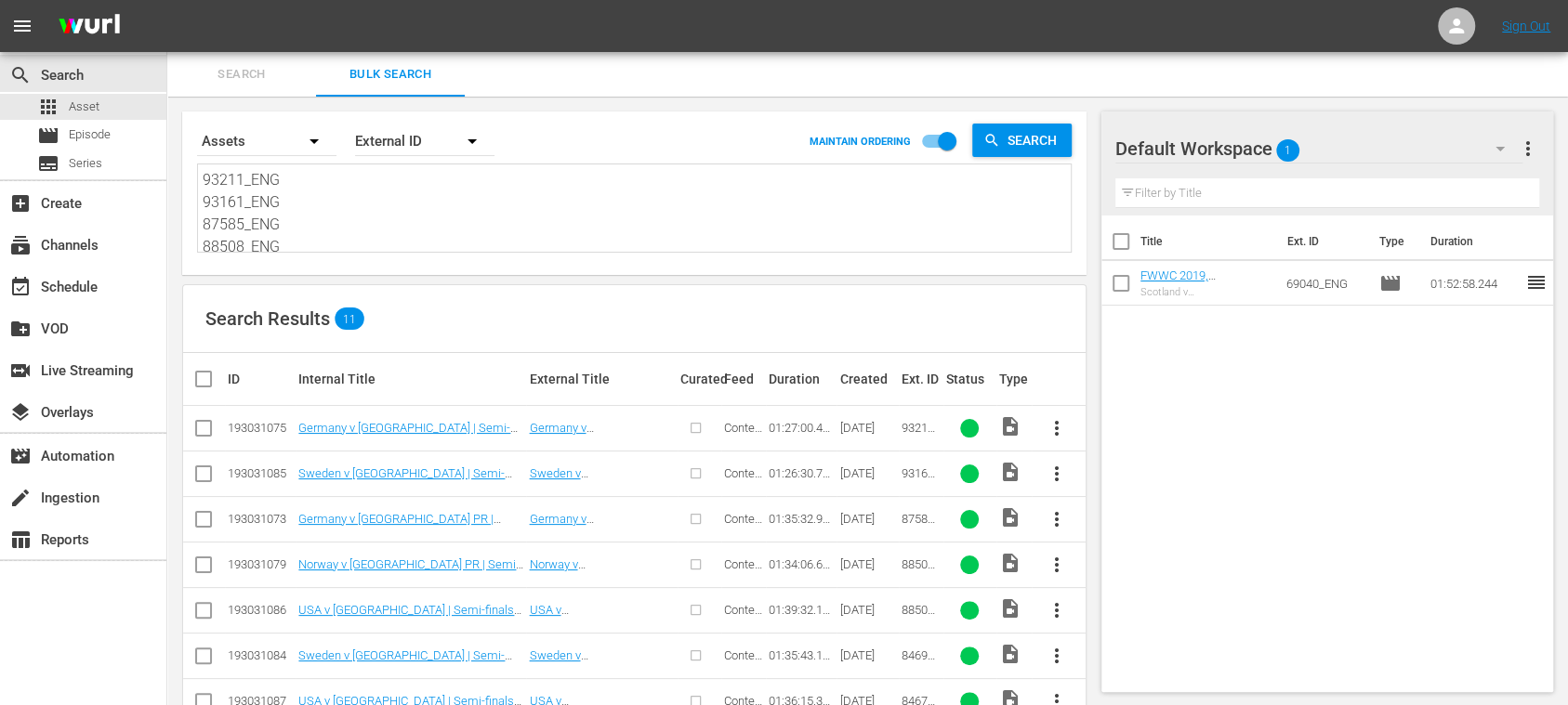
drag, startPoint x: 201, startPoint y: 180, endPoint x: 262, endPoint y: 201, distance: 64.5
click at [262, 201] on div "93211_ENG 93161_ENG 87585_ENG 88508_ENG 88509_ENG 84690_ENG 84672_ENG 142368_EN…" at bounding box center [633, 207] width 873 height 88
drag, startPoint x: 205, startPoint y: 181, endPoint x: 598, endPoint y: 266, distance: 402.1
click at [558, 289] on div "Search By Assets Order By External ID MAINTAIN ORDERING Search 93211_ENG 93161_…" at bounding box center [633, 518] width 934 height 845
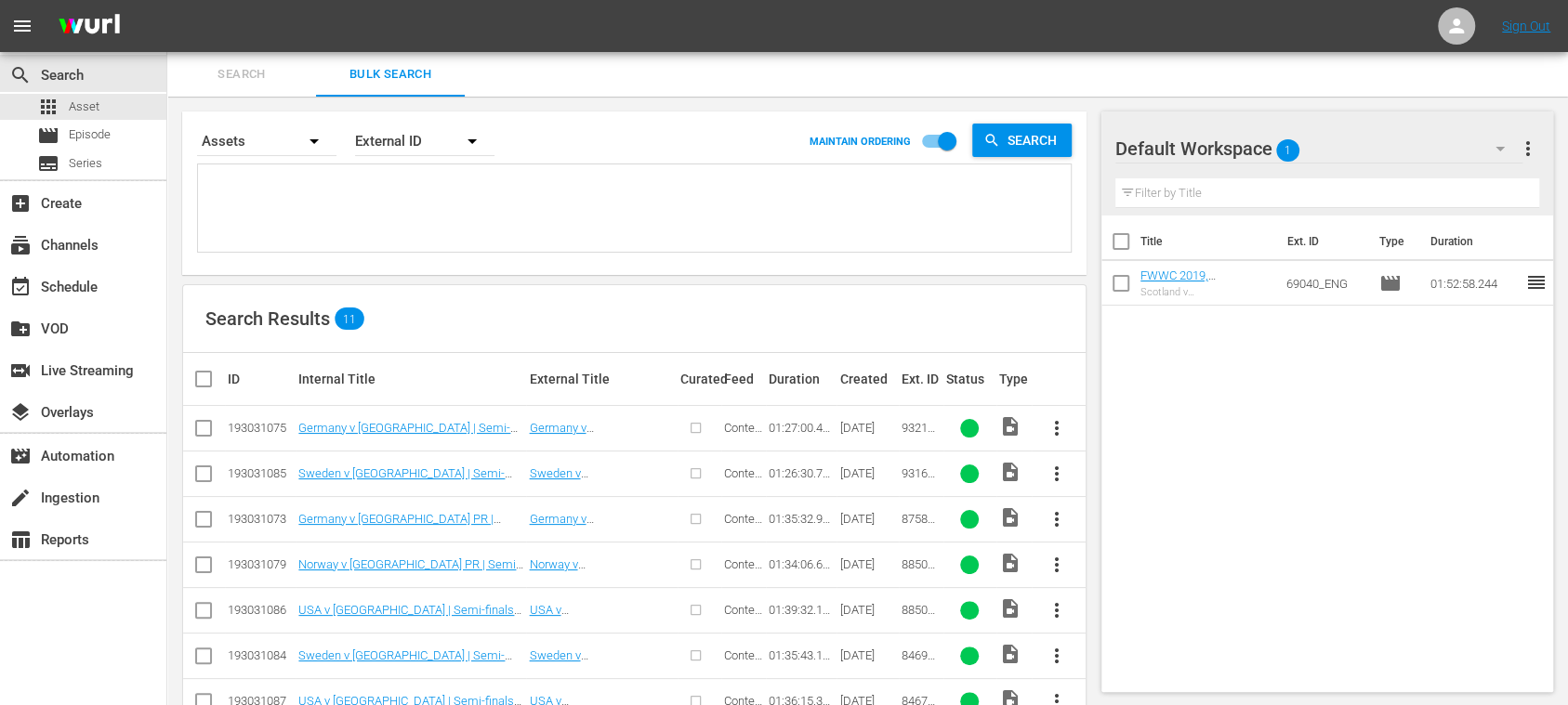
scroll to position [0, 0]
paste textarea "46603_FR 2aa0f2db-bd43-4ee1-ae7c-e173057290b6_FR 43660_FR 45509_FR"
type textarea "46603_FR 2aa0f2db-bd43-4ee1-ae7c-e173057290b6_FR 43660_FR 45509_FR"
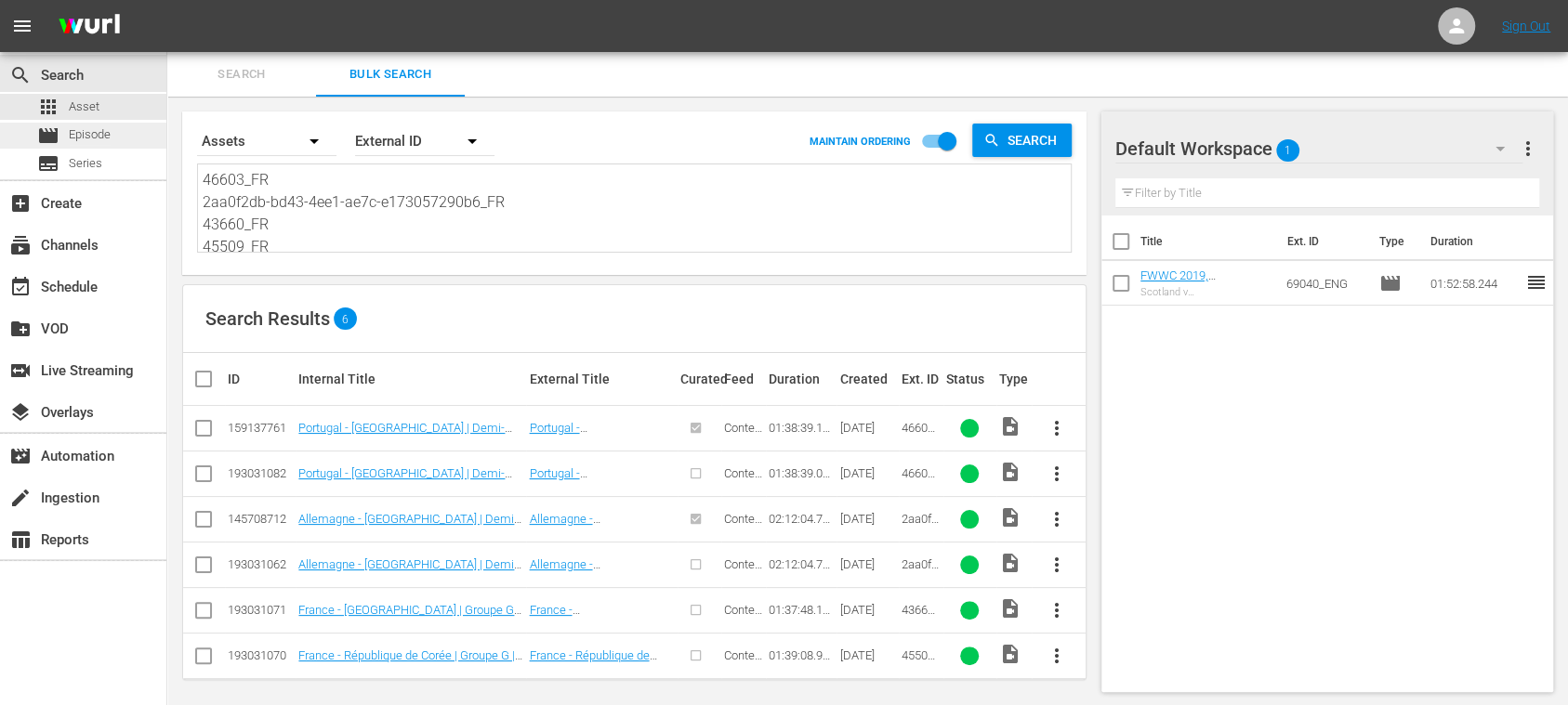
click at [102, 131] on span "Episode" at bounding box center [90, 135] width 42 height 19
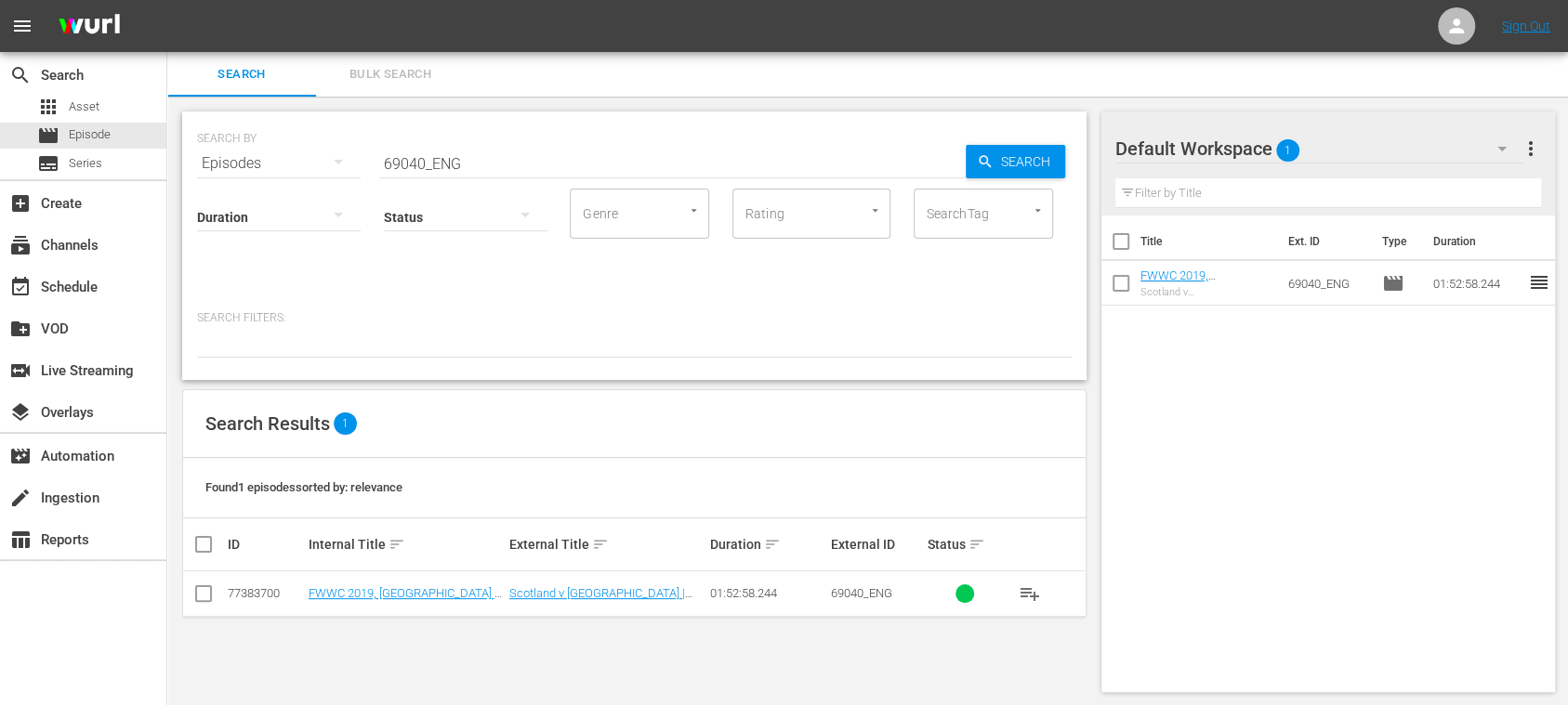
click at [401, 73] on span "Bulk Search" at bounding box center [391, 75] width 126 height 22
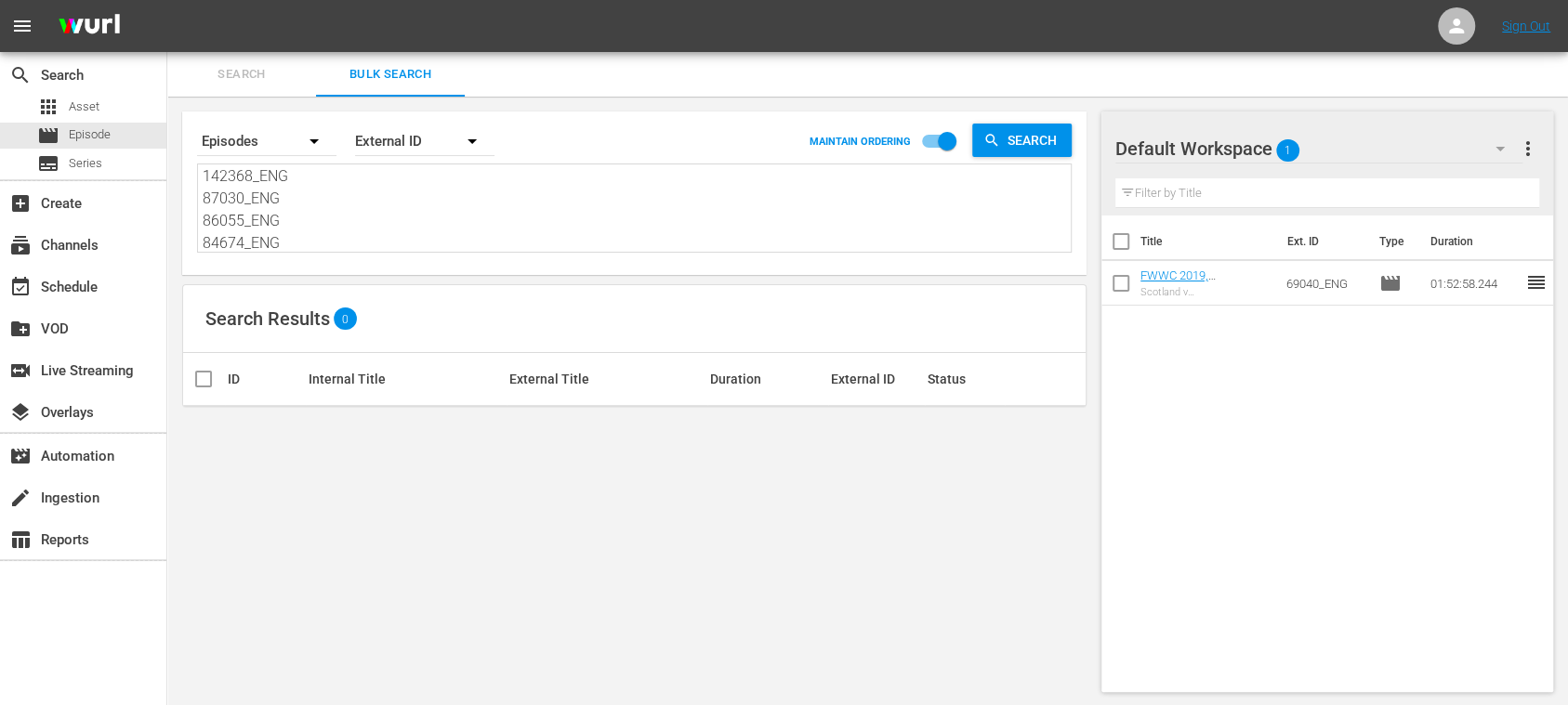
scroll to position [182, 0]
drag, startPoint x: 202, startPoint y: 176, endPoint x: 652, endPoint y: 312, distance: 470.1
click at [652, 312] on div "Search By Episodes Order By External ID MAINTAIN ORDERING Search 93211_ENG 9316…" at bounding box center [633, 401] width 934 height 611
paste textarea "41NJZmgcHzCSyj8jxmeTCX_ITA 28535_ITA 133690_ITA 27814_ITA"
type textarea "41NJZmgcHzCSyj8jxmeTCX_ITA 28535_ITA 133690_ITA 27814_ITA"
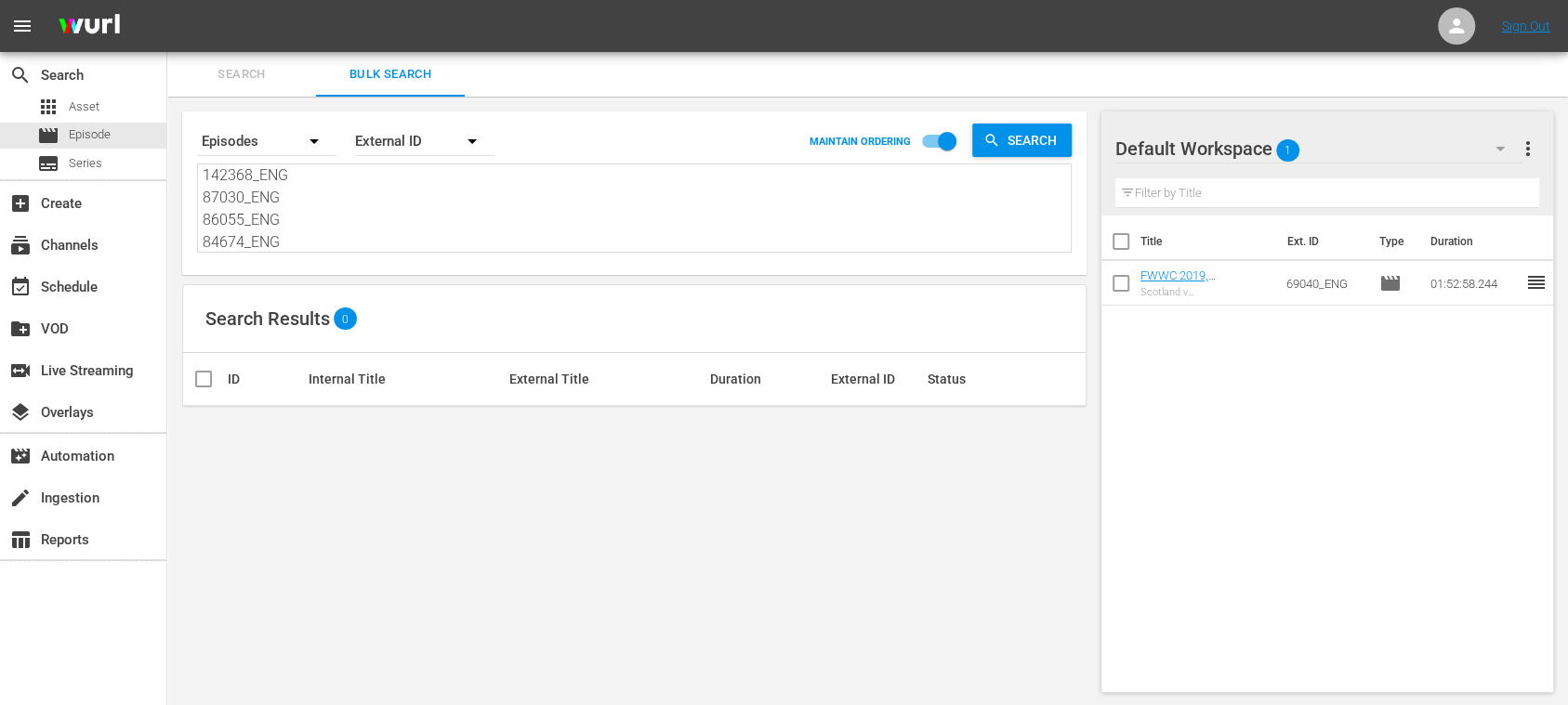
type textarea "41NJZmgcHzCSyj8jxmeTCX_ITA 28535_ITA 133690_ITA 27814_ITA"
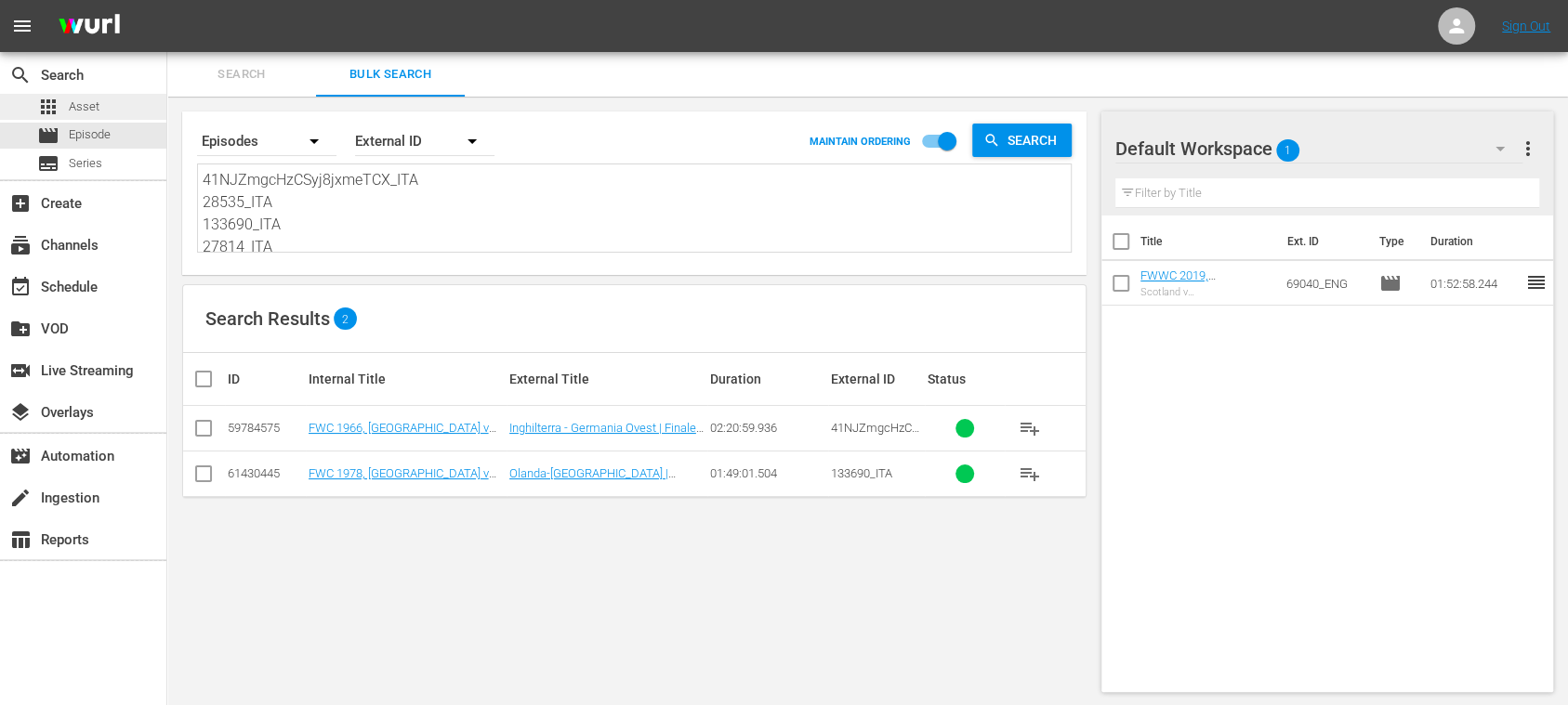
click at [93, 103] on span "Asset" at bounding box center [84, 106] width 30 height 19
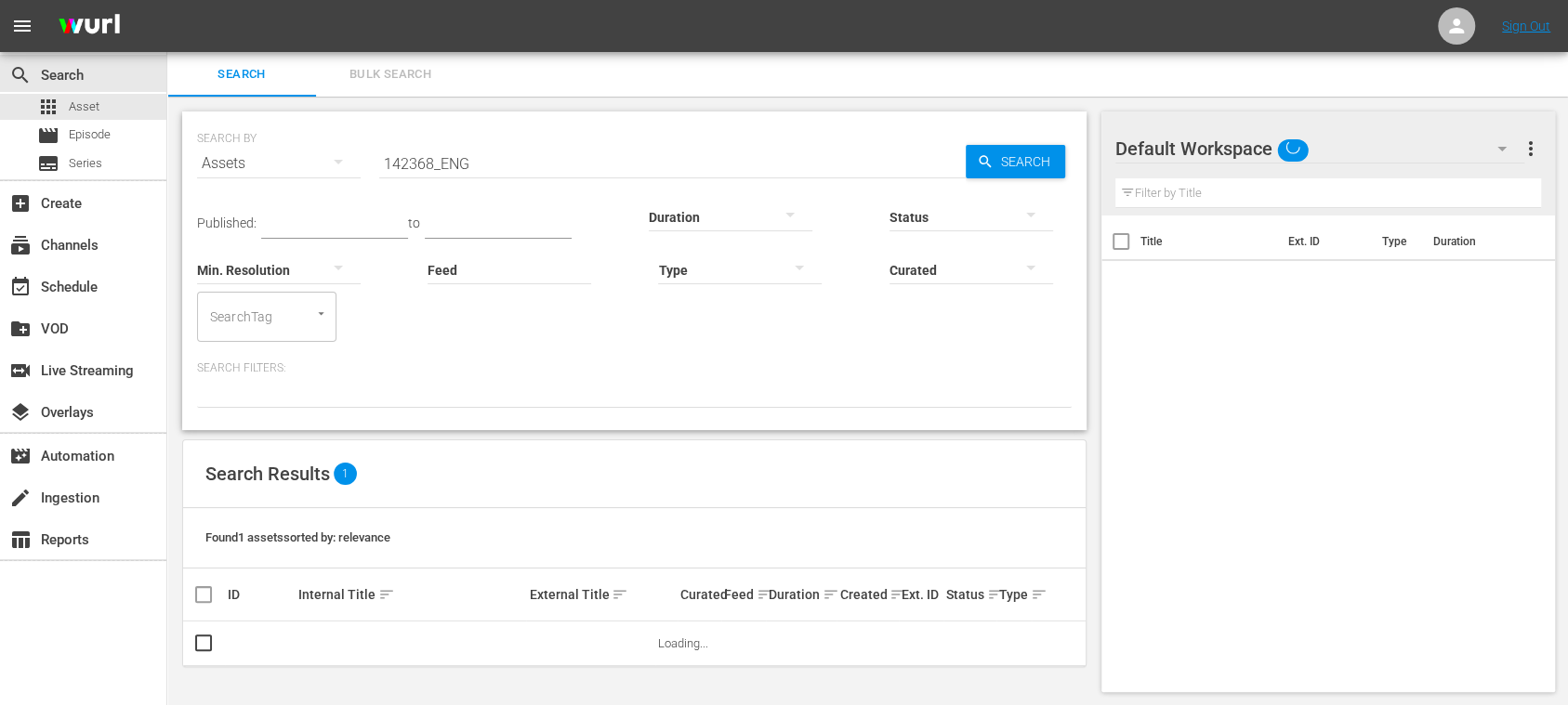
click at [378, 78] on span "Bulk Search" at bounding box center [391, 75] width 126 height 22
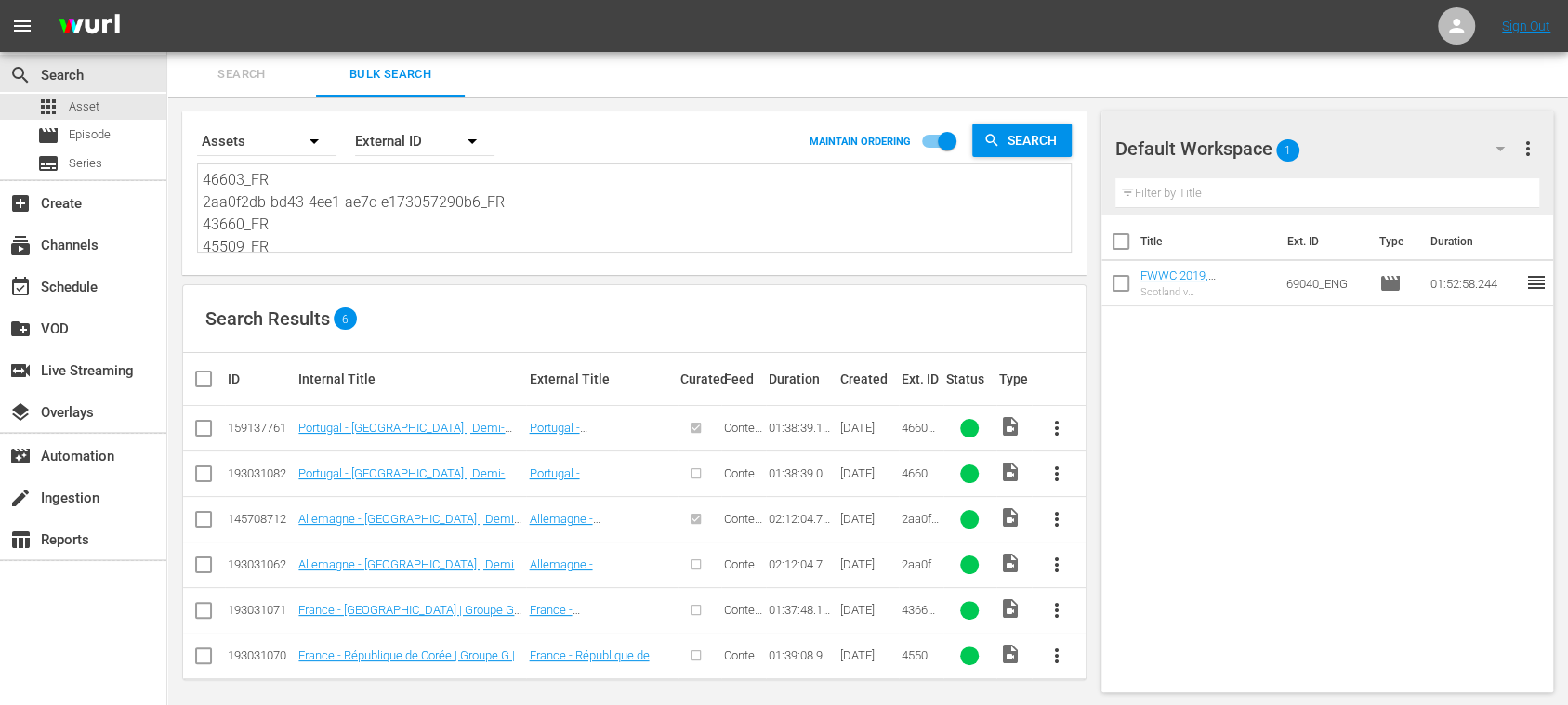
scroll to position [26, 0]
drag, startPoint x: 250, startPoint y: 203, endPoint x: 483, endPoint y: 299, distance: 252.0
click at [483, 299] on div "Search By Assets Order By External ID MAINTAIN ORDERING Search 46603_FR 2aa0f2d…" at bounding box center [633, 404] width 934 height 617
paste textarea "1NJZmgcHzCSyj8jxmeTCX_ITA 28535_ITA 133690_ITA 27814_ITA"
type textarea "41NJZmgcHzCSyj8jxmeTCX_ITA 28535_ITA 133690_ITA 27814_ITA"
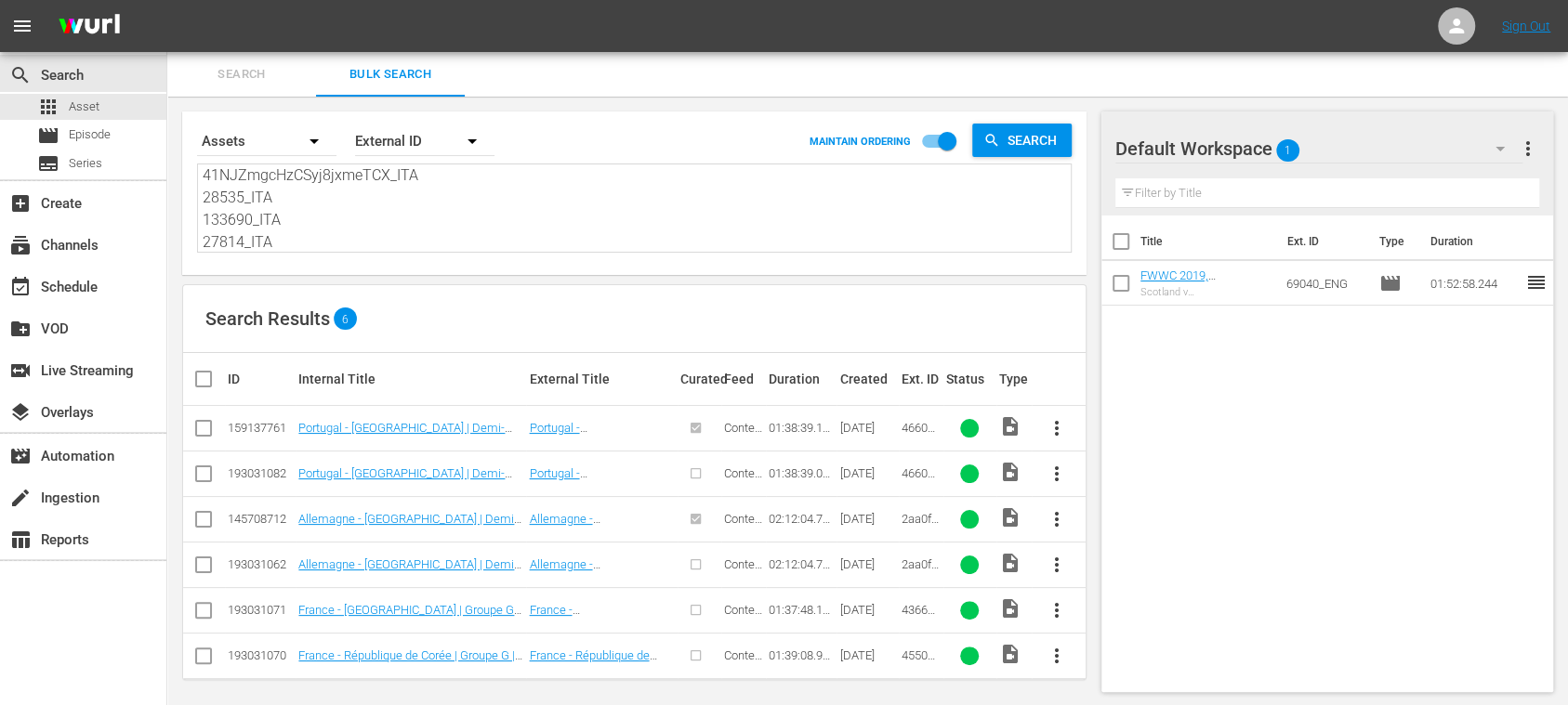
scroll to position [0, 0]
type textarea "41NJZmgcHzCSyj8jxmeTCX_ITA 28535_ITA 133690_ITA 27814_ITA"
